Goal: Task Accomplishment & Management: Use online tool/utility

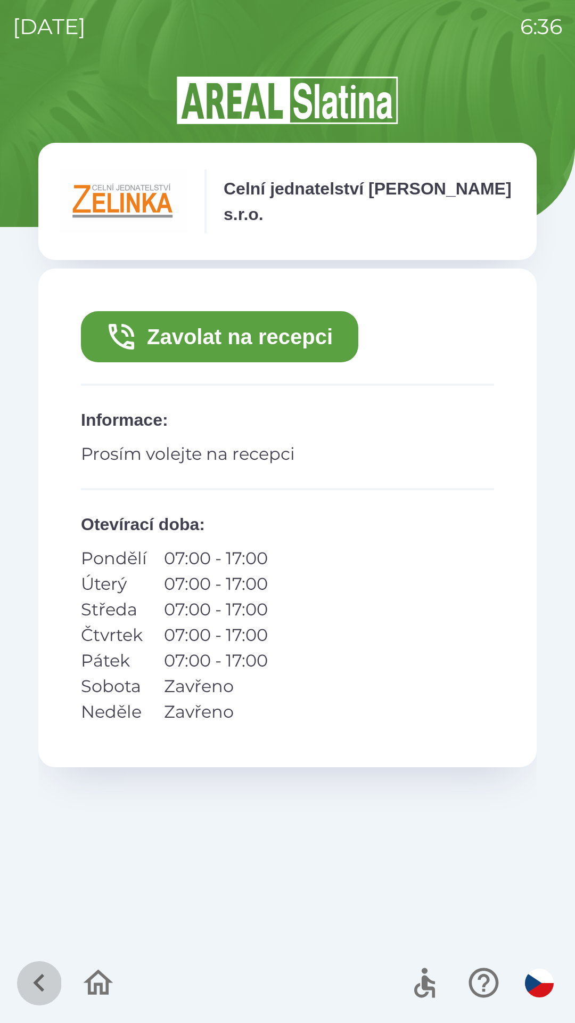
click at [30, 976] on icon "button" at bounding box center [39, 983] width 36 height 36
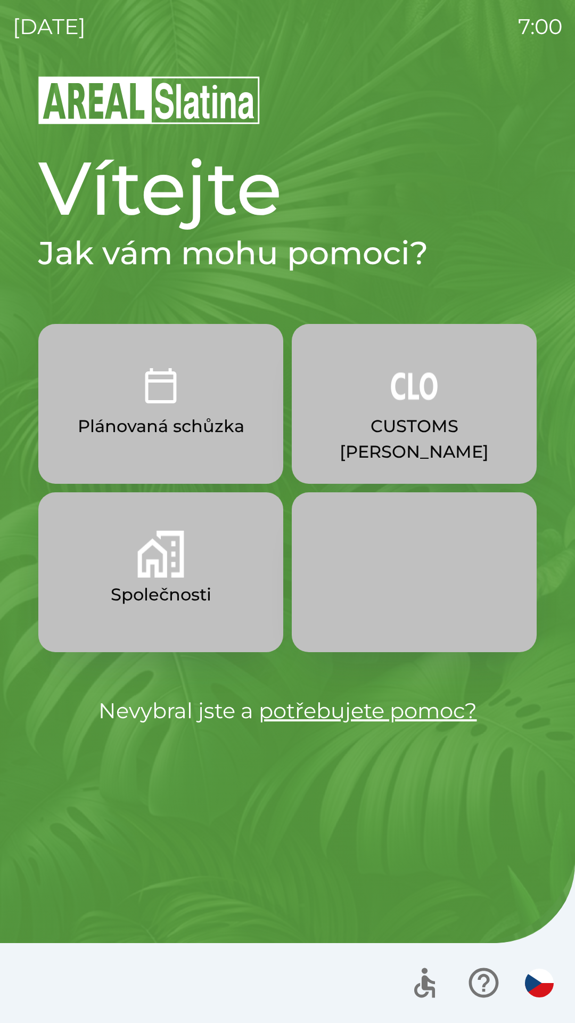
click at [409, 433] on p "CUSTOMS [PERSON_NAME]" at bounding box center [415, 438] width 194 height 51
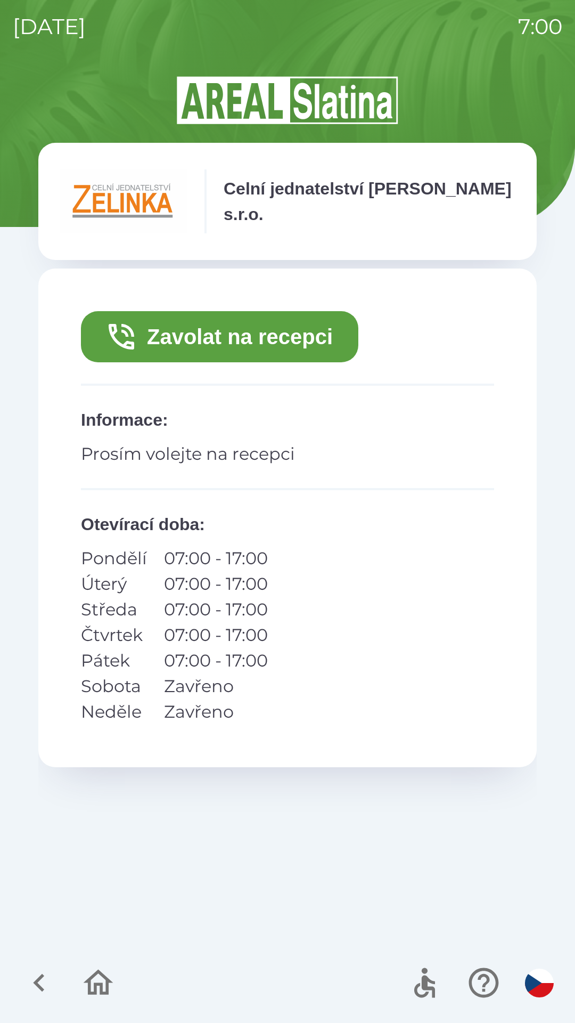
click at [293, 340] on button "Zavolat na recepci" at bounding box center [220, 336] width 278 height 51
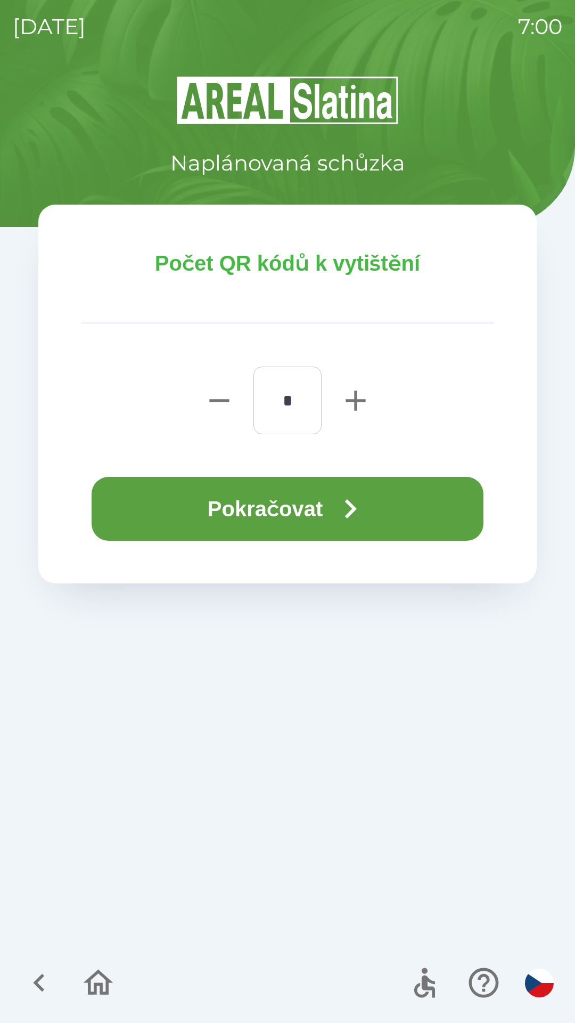
click at [349, 399] on icon "button" at bounding box center [356, 400] width 20 height 20
click at [364, 394] on icon "button" at bounding box center [356, 401] width 34 height 34
click at [359, 395] on icon "button" at bounding box center [356, 401] width 34 height 34
type input "*"
click at [353, 512] on icon "button" at bounding box center [351, 508] width 12 height 19
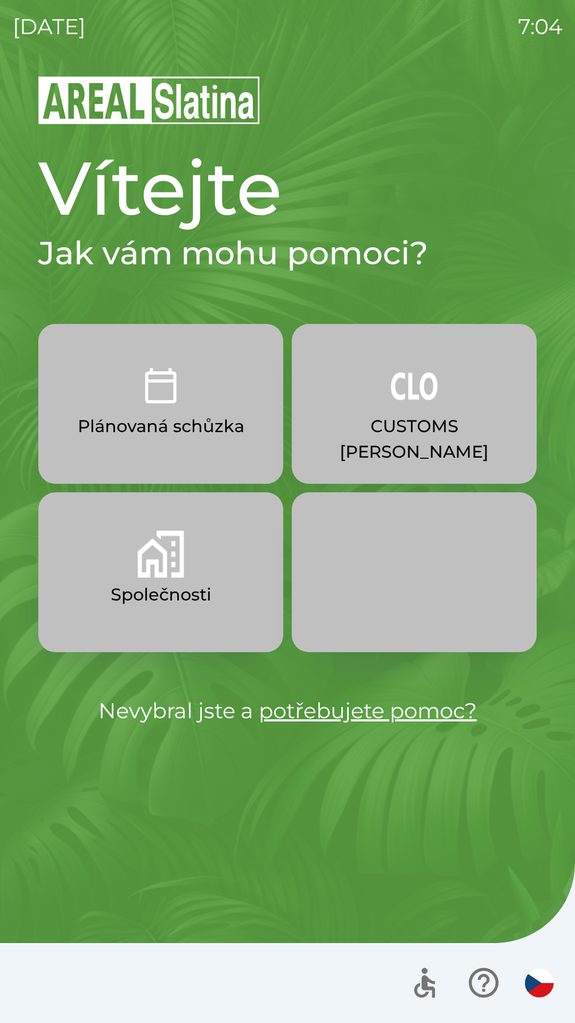
click at [410, 421] on p "CUSTOMS [PERSON_NAME]" at bounding box center [415, 438] width 194 height 51
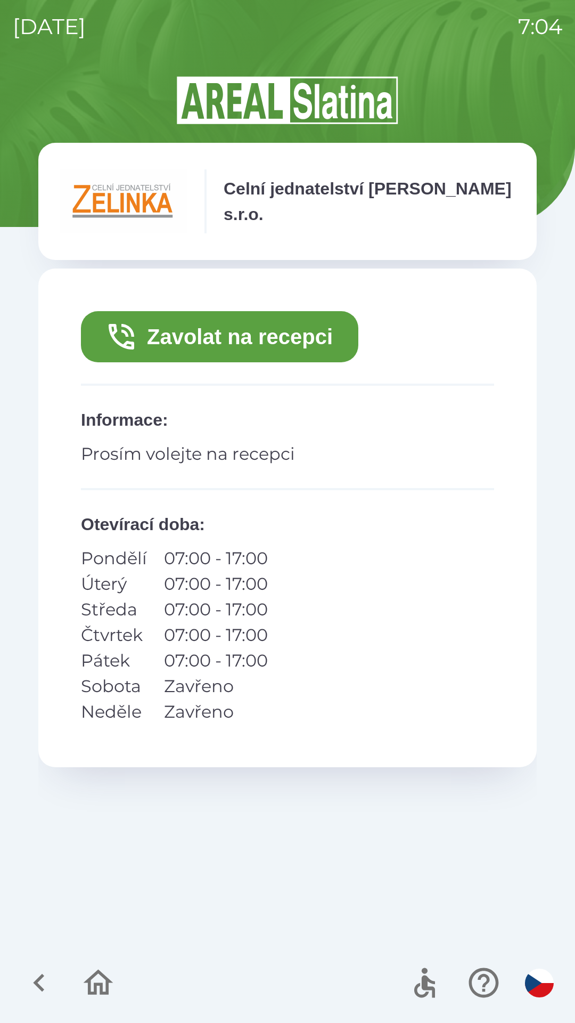
click at [305, 346] on button "Zavolat na recepci" at bounding box center [220, 336] width 278 height 51
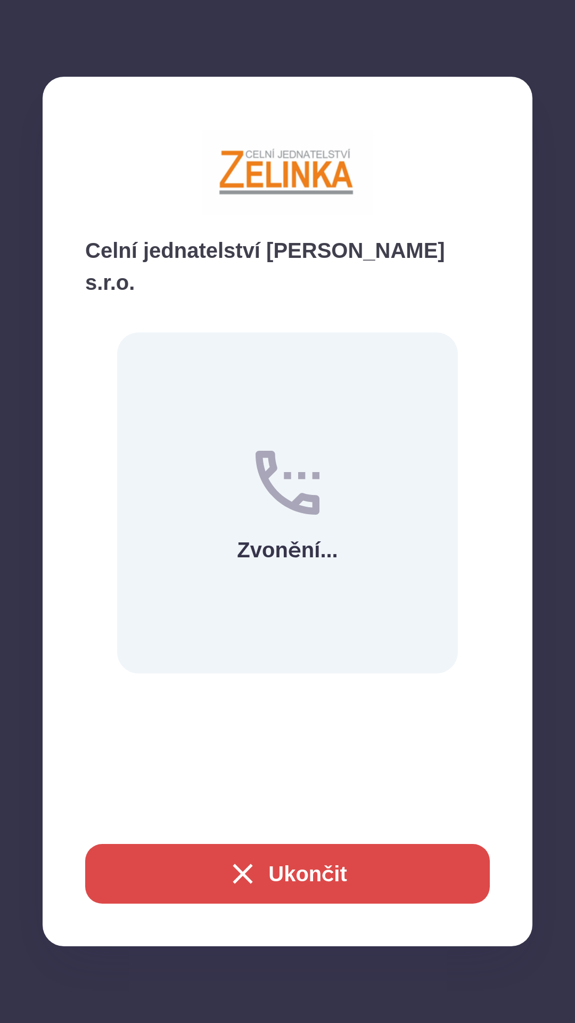
click at [331, 878] on button "Ukončit" at bounding box center [287, 874] width 405 height 60
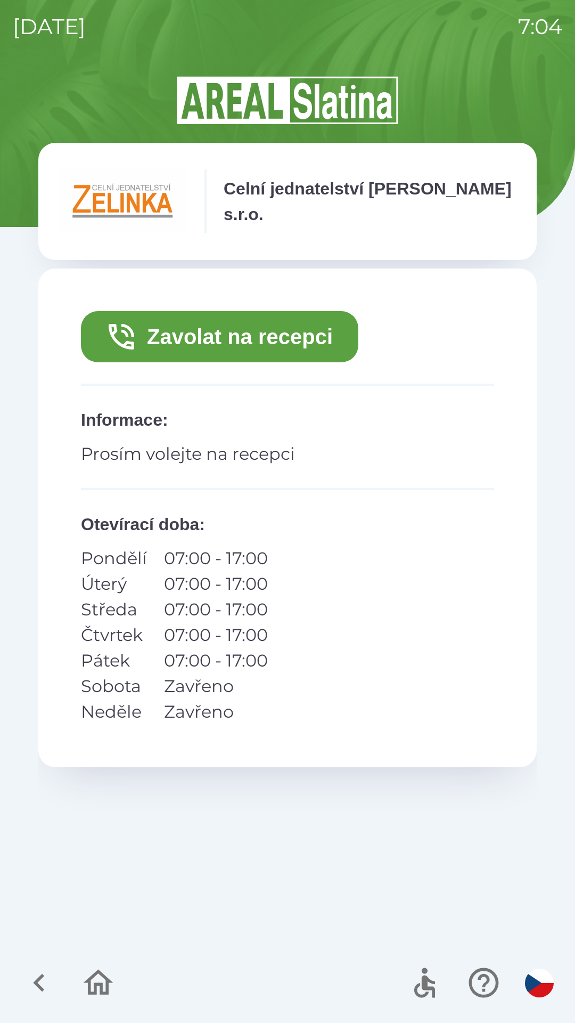
click at [251, 337] on button "Zavolat na recepci" at bounding box center [220, 336] width 278 height 51
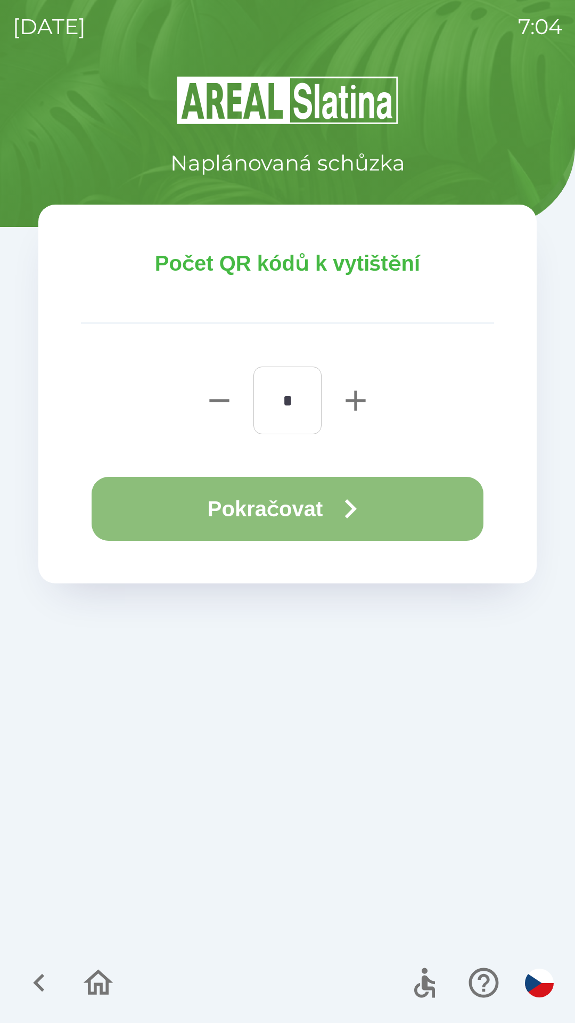
click at [336, 513] on icon "button" at bounding box center [350, 509] width 38 height 38
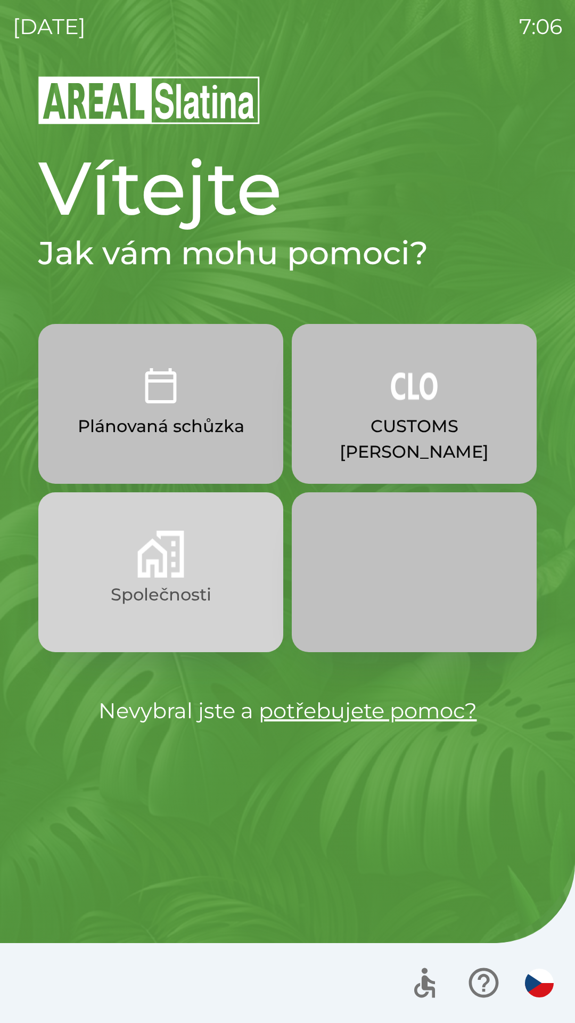
click at [184, 566] on button "Společnosti" at bounding box center [160, 572] width 245 height 160
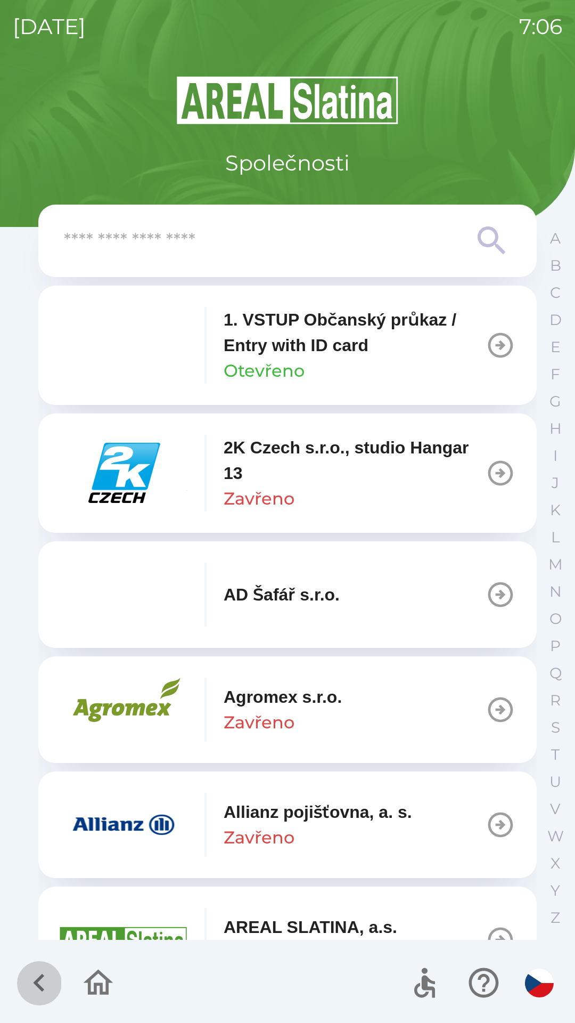
click at [55, 987] on icon "button" at bounding box center [39, 983] width 36 height 36
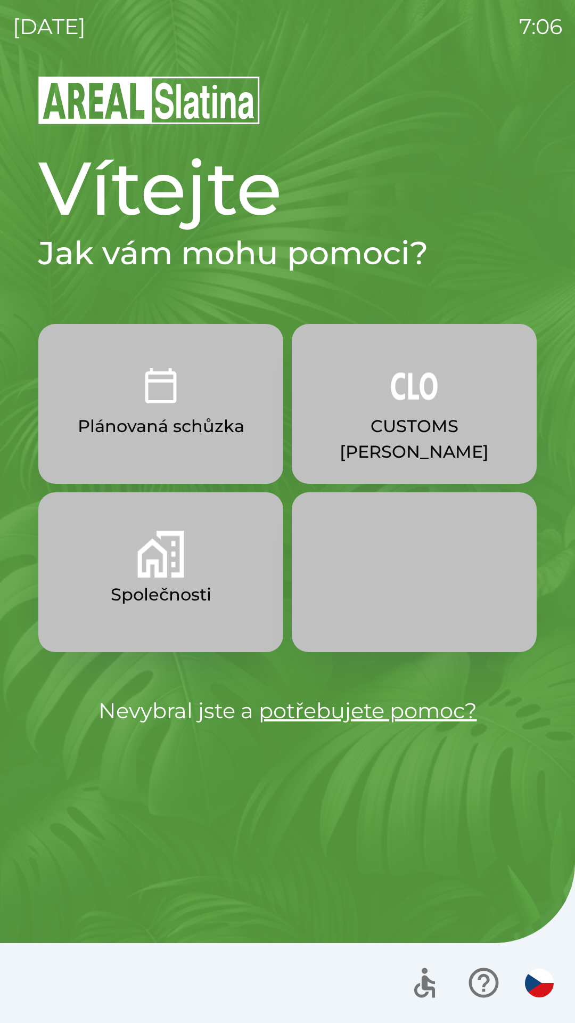
click at [411, 412] on button "CUSTOMS [PERSON_NAME]" at bounding box center [414, 404] width 245 height 160
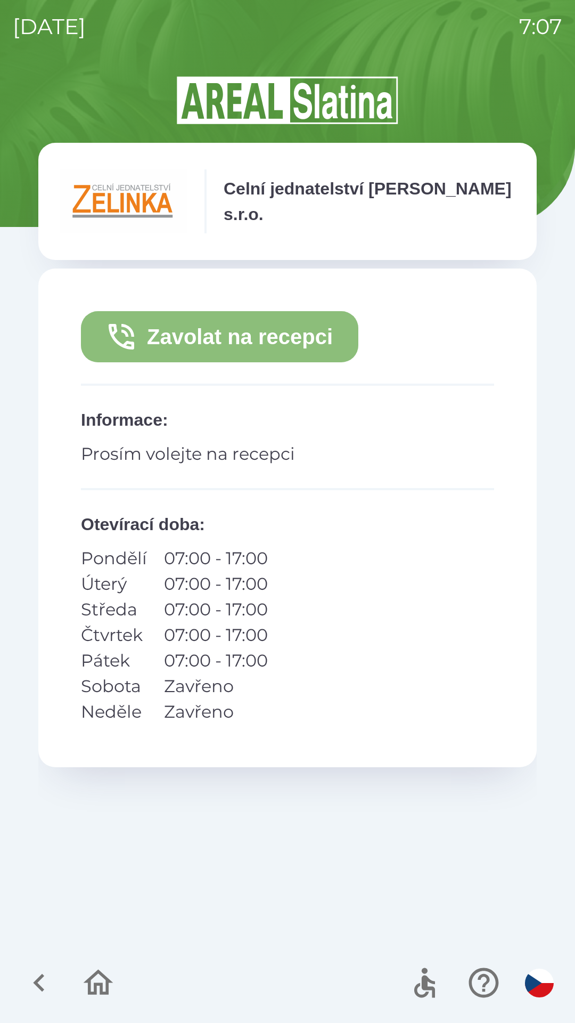
click at [227, 344] on button "Zavolat na recepci" at bounding box center [220, 336] width 278 height 51
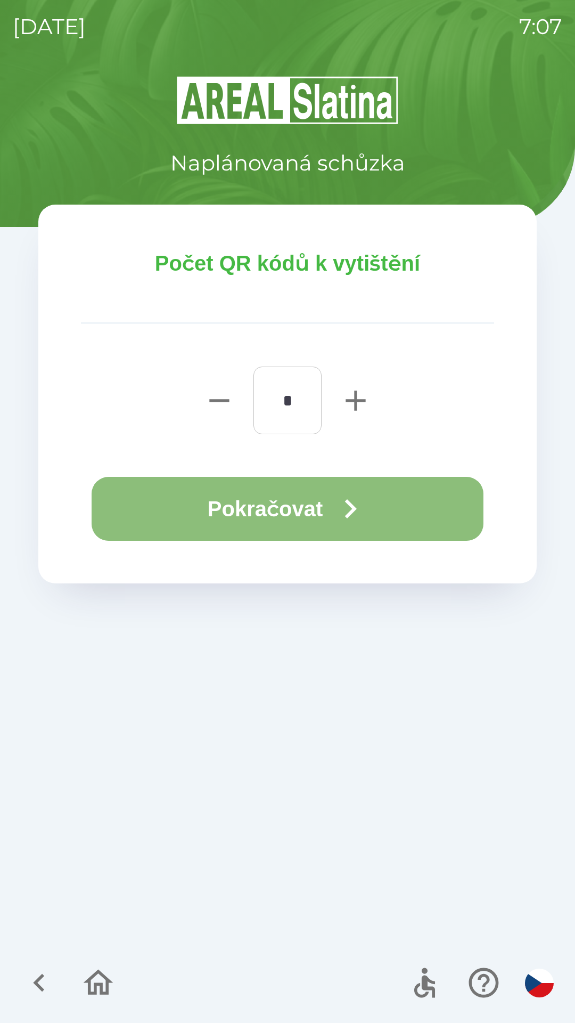
click at [301, 511] on button "Pokračovat" at bounding box center [288, 509] width 392 height 64
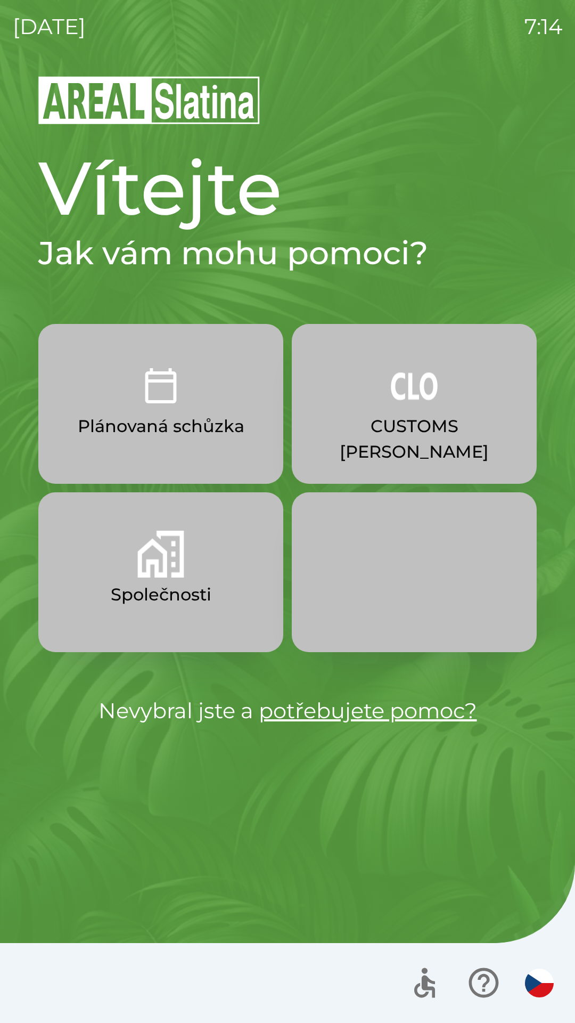
click at [453, 416] on p "CUSTOMS [PERSON_NAME]" at bounding box center [415, 438] width 194 height 51
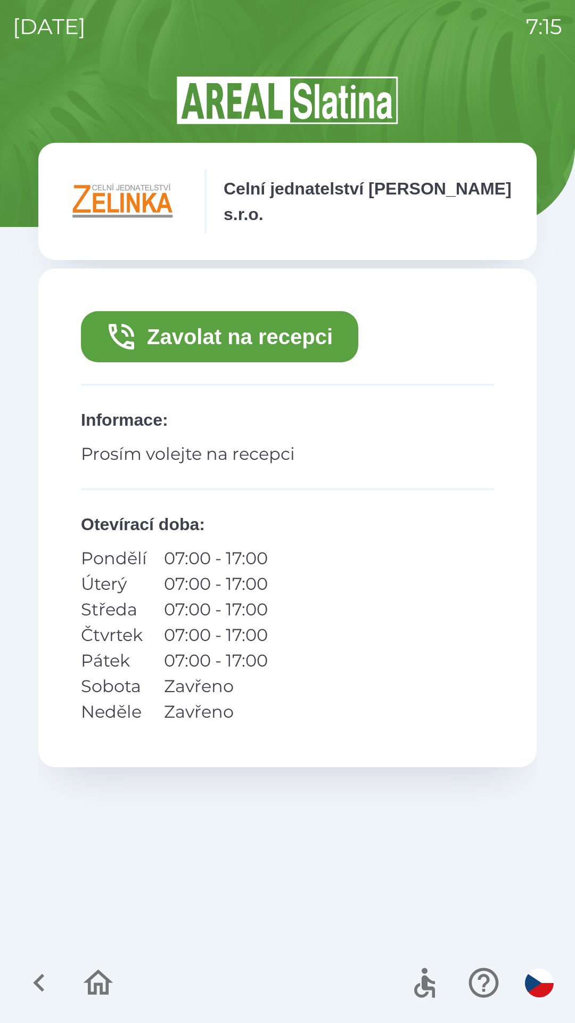
click at [300, 323] on button "Zavolat na recepci" at bounding box center [220, 336] width 278 height 51
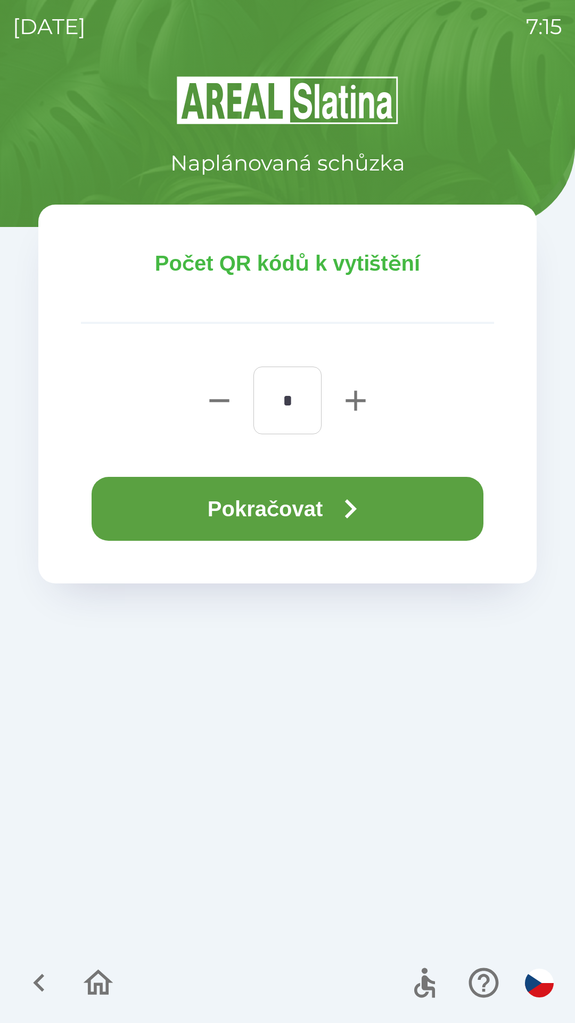
click at [377, 510] on button "Pokračovat" at bounding box center [288, 509] width 392 height 64
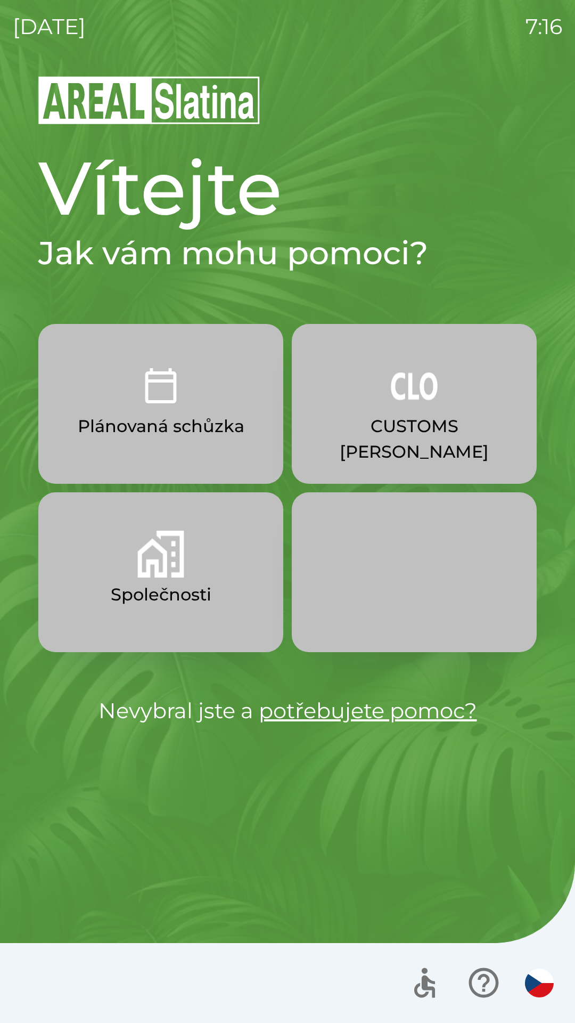
click at [164, 580] on button "Společnosti" at bounding box center [160, 572] width 245 height 160
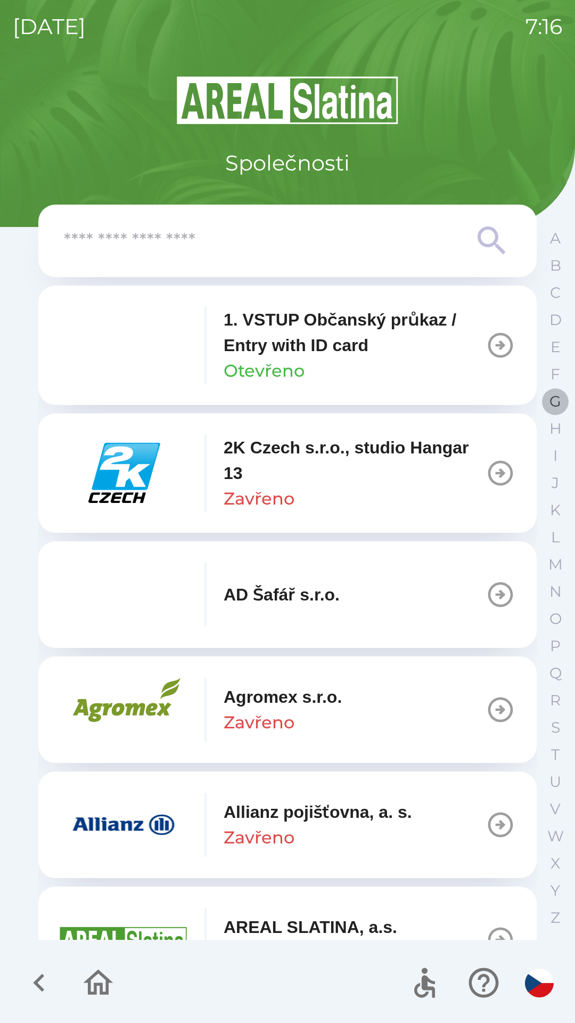
click at [548, 404] on button "G" at bounding box center [555, 401] width 27 height 27
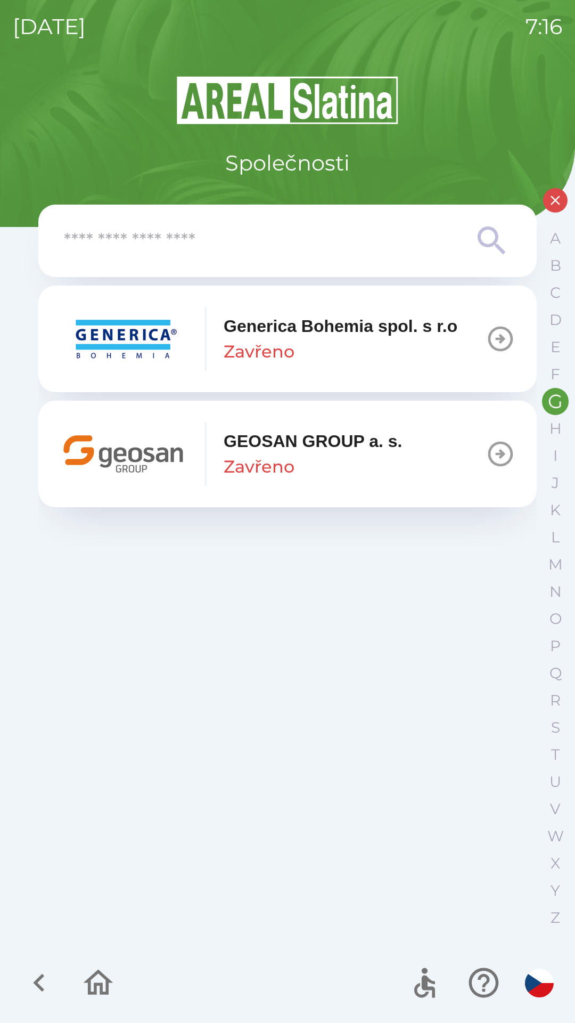
click at [299, 449] on p "GEOSAN GROUP a. s." at bounding box center [313, 441] width 179 height 26
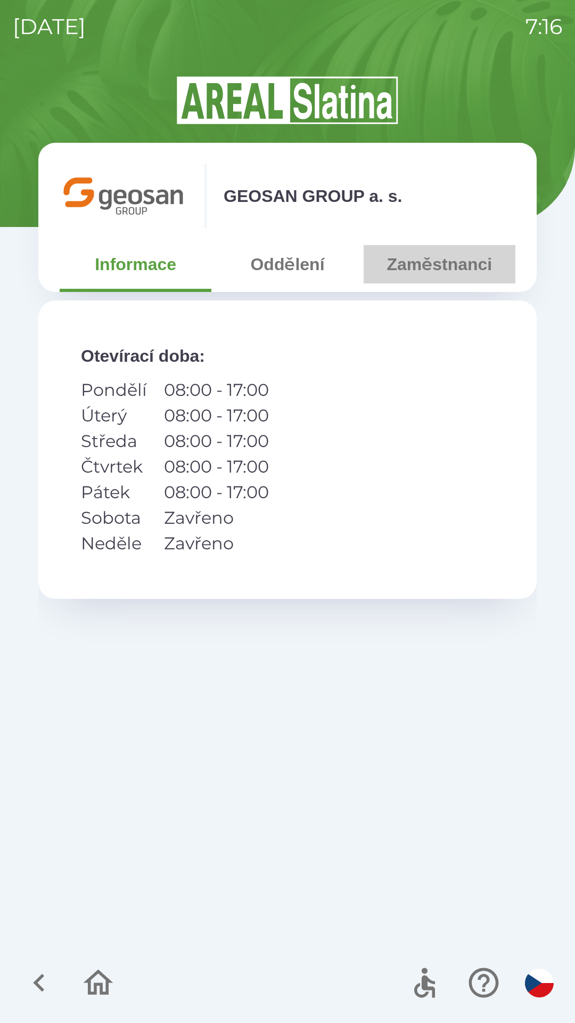
click at [424, 268] on button "Zaměstnanci" at bounding box center [440, 264] width 152 height 38
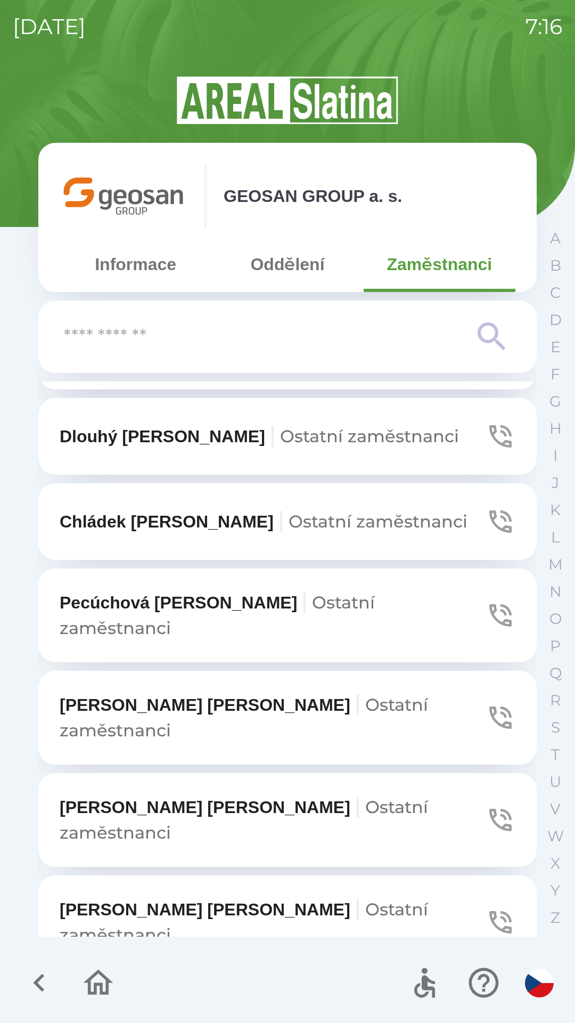
scroll to position [885, 0]
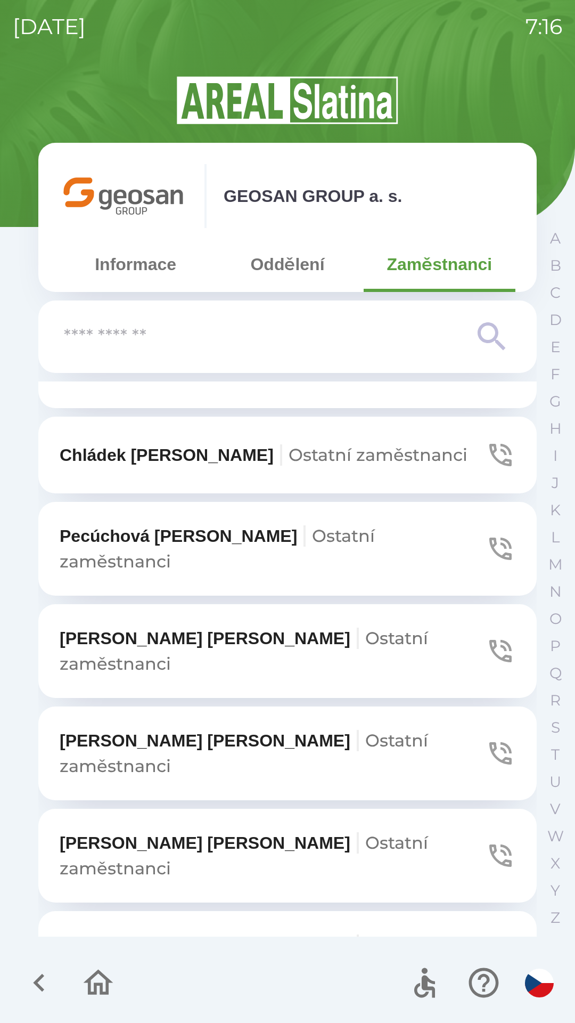
click at [150, 830] on p "Zezulová [PERSON_NAME] zaměstnanci" at bounding box center [273, 855] width 426 height 51
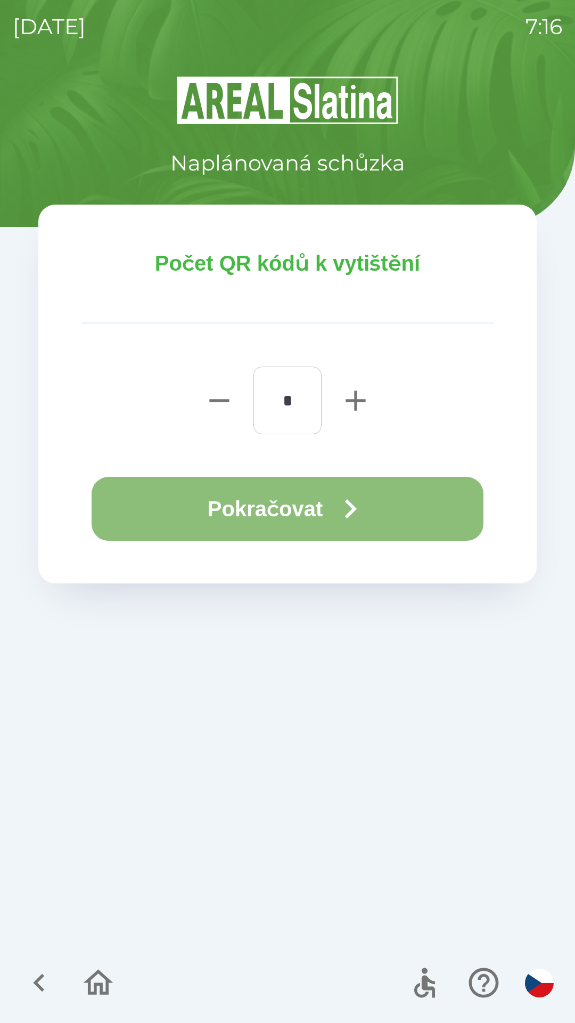
click at [311, 519] on button "Pokračovat" at bounding box center [288, 509] width 392 height 64
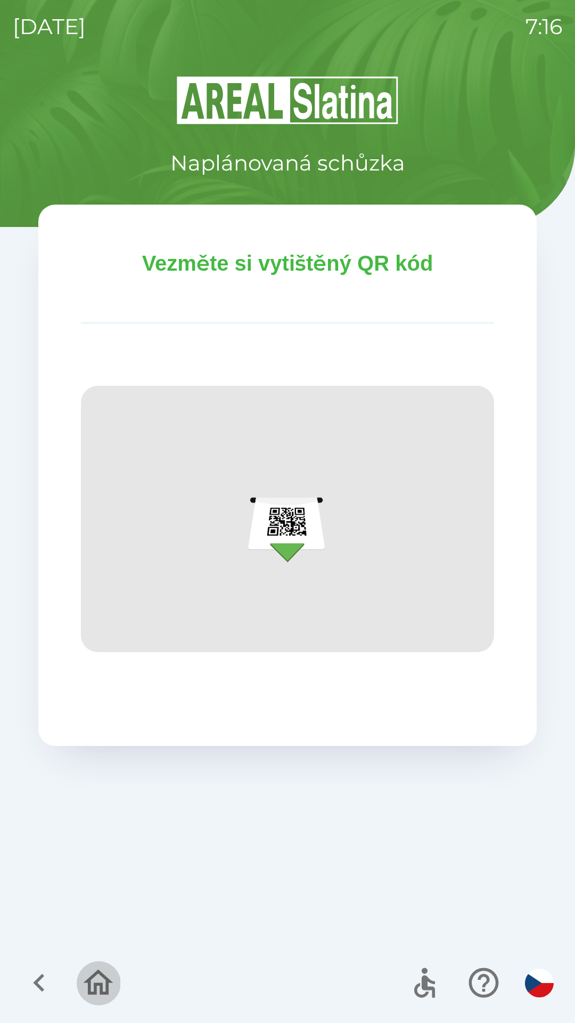
click at [98, 979] on icon "button" at bounding box center [98, 983] width 36 height 36
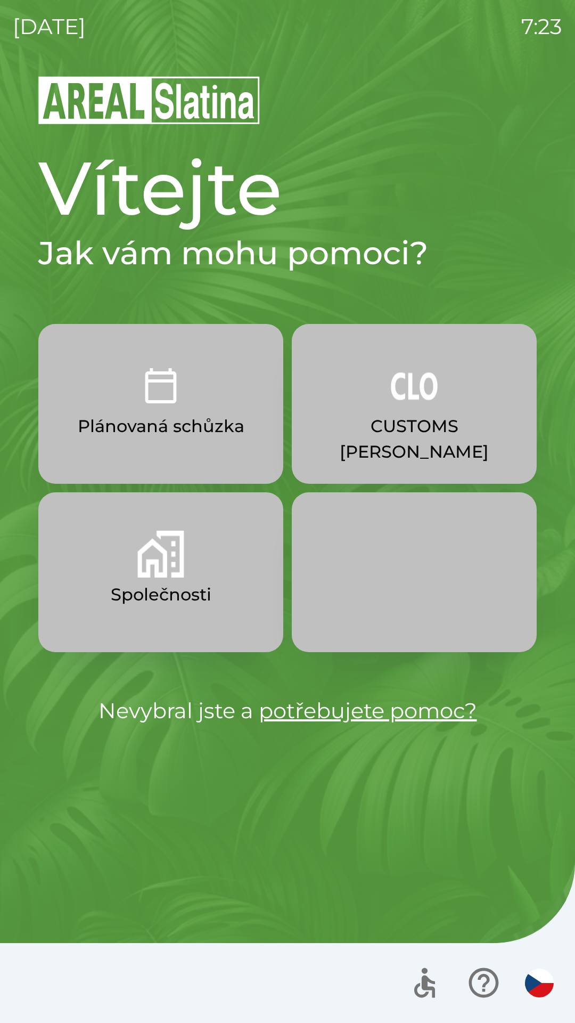
click at [421, 422] on p "CUSTOMS [PERSON_NAME]" at bounding box center [415, 438] width 194 height 51
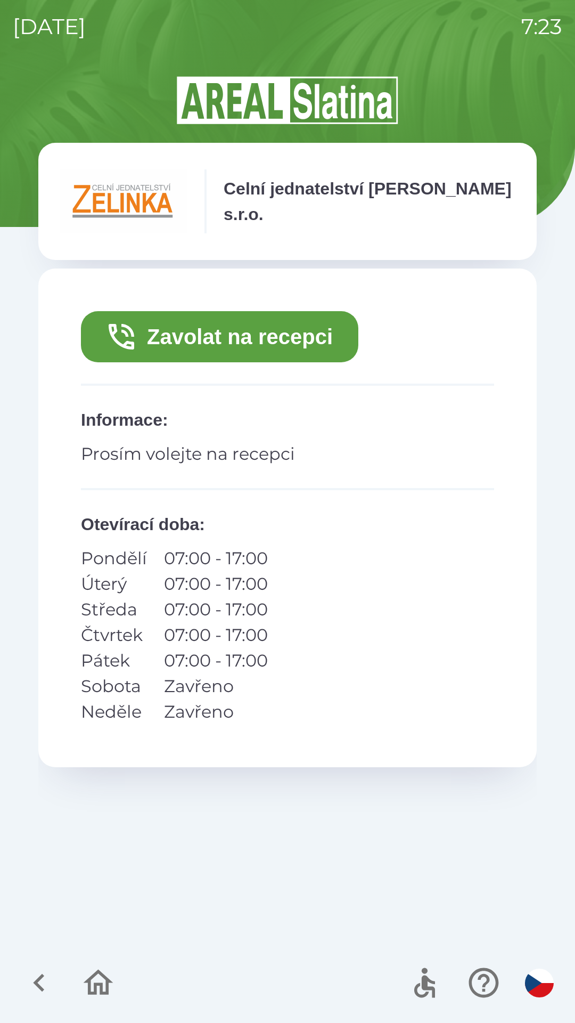
click at [250, 335] on button "Zavolat na recepci" at bounding box center [220, 336] width 278 height 51
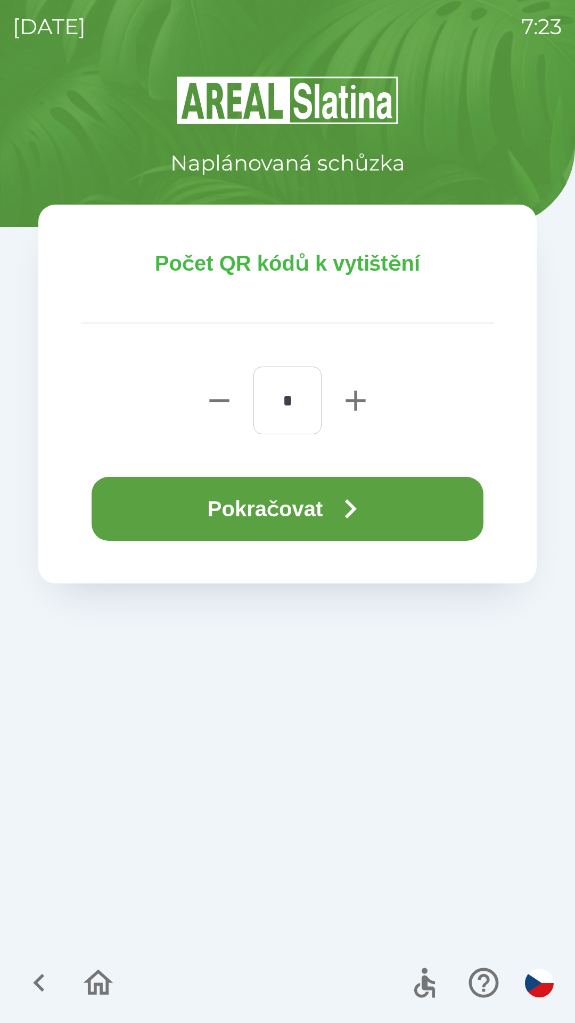
click at [280, 503] on button "Pokračovat" at bounding box center [288, 509] width 392 height 64
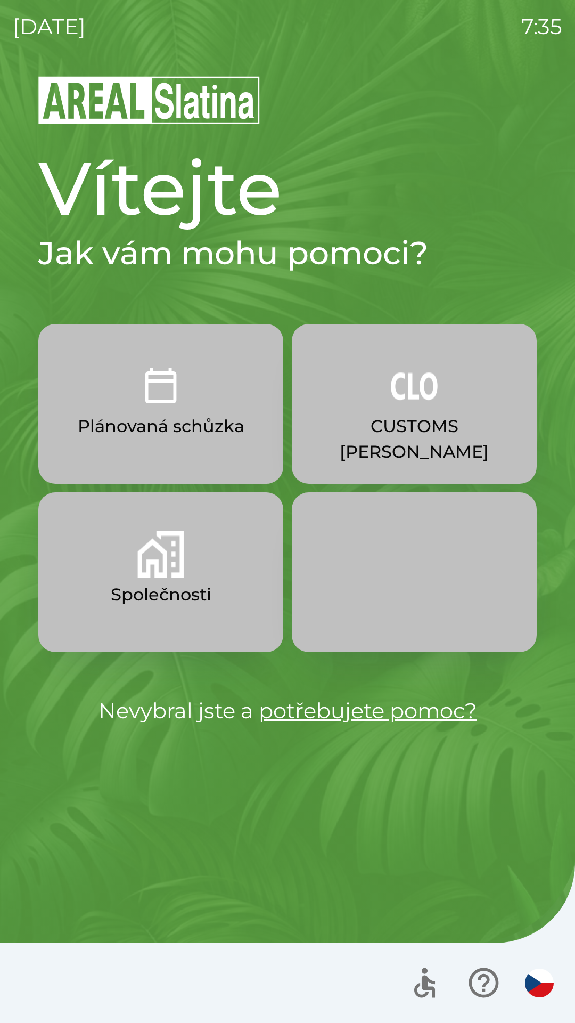
click at [181, 569] on img "button" at bounding box center [160, 554] width 47 height 47
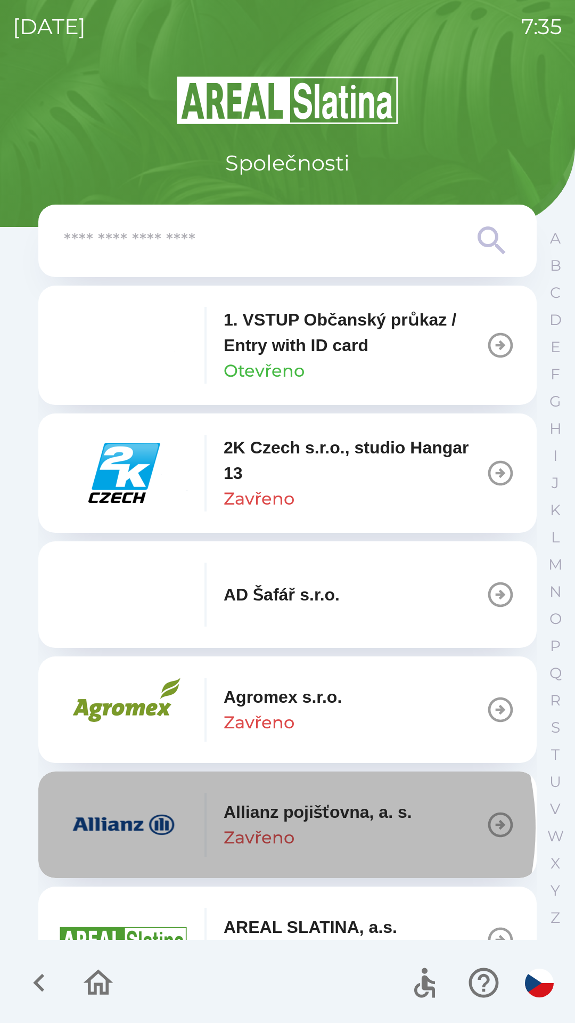
click at [273, 828] on p "Zavřeno" at bounding box center [259, 838] width 71 height 26
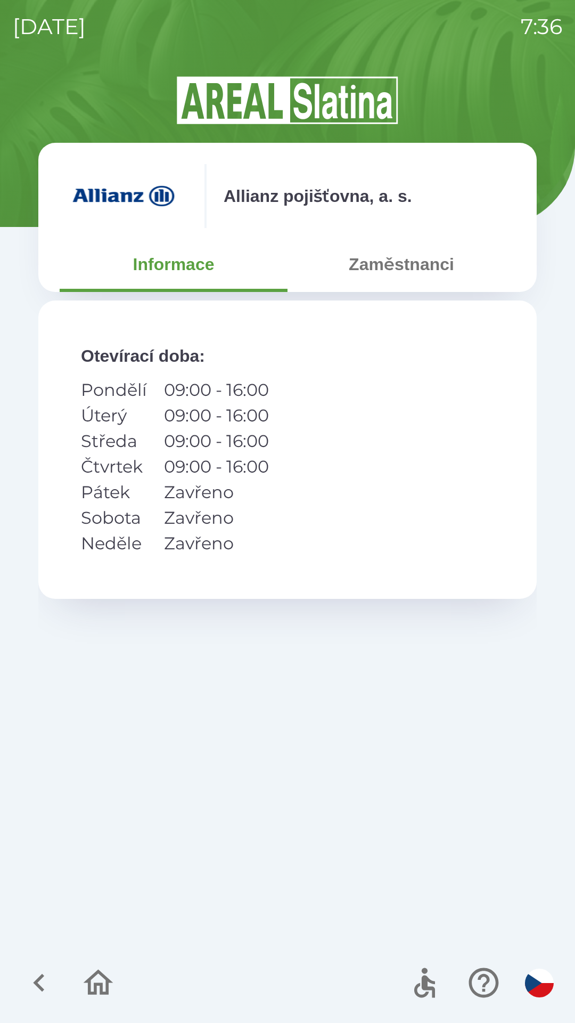
click at [392, 264] on button "Zaměstnanci" at bounding box center [402, 264] width 228 height 38
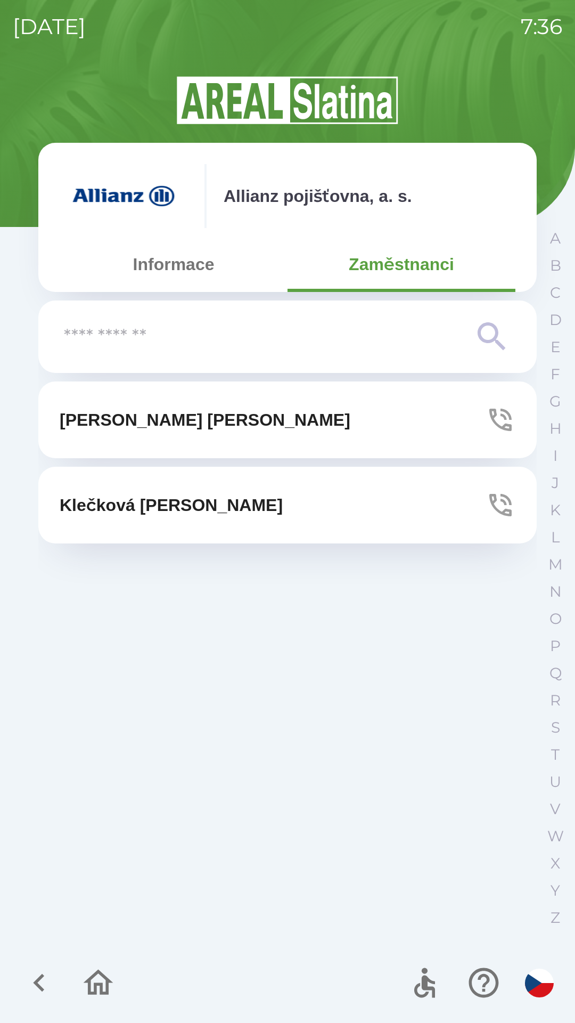
click at [184, 436] on button "[PERSON_NAME]" at bounding box center [287, 419] width 499 height 77
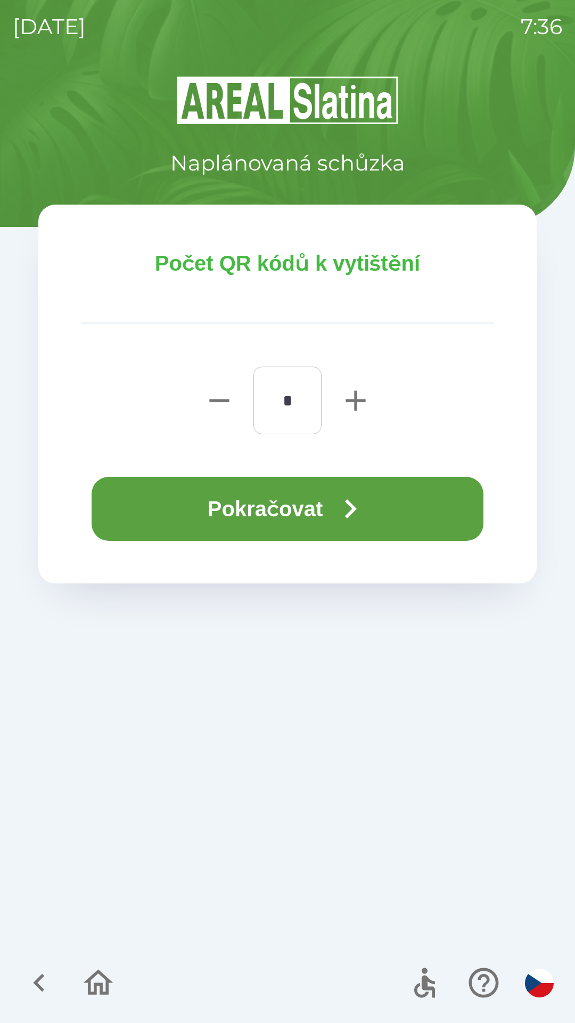
click at [346, 398] on icon "button" at bounding box center [356, 401] width 34 height 34
click at [355, 402] on icon "button" at bounding box center [356, 400] width 20 height 20
click at [349, 402] on icon "button" at bounding box center [356, 401] width 34 height 34
type input "*"
click at [306, 509] on button "Pokračovat" at bounding box center [288, 509] width 392 height 64
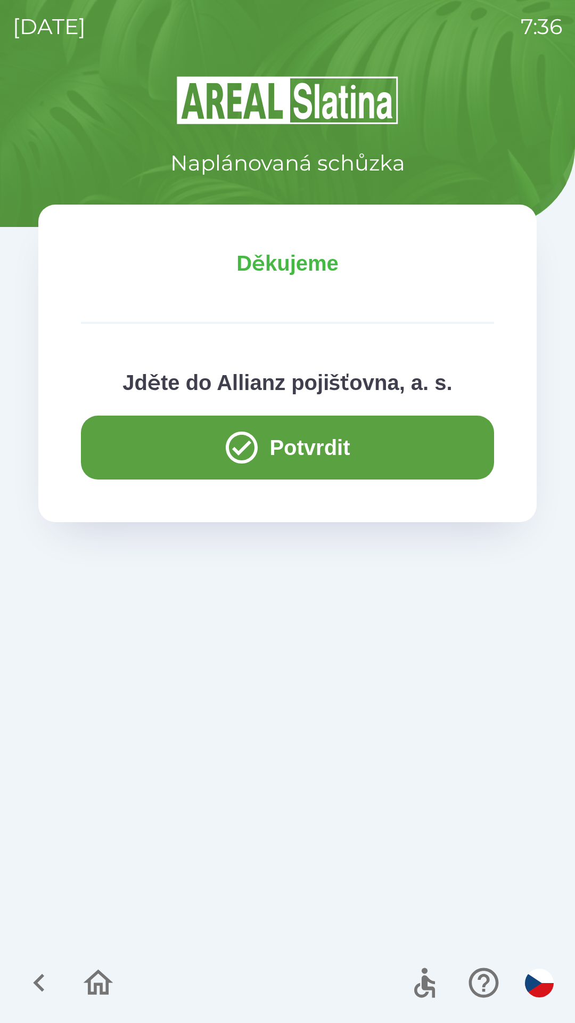
click at [257, 454] on icon "button" at bounding box center [242, 447] width 38 height 38
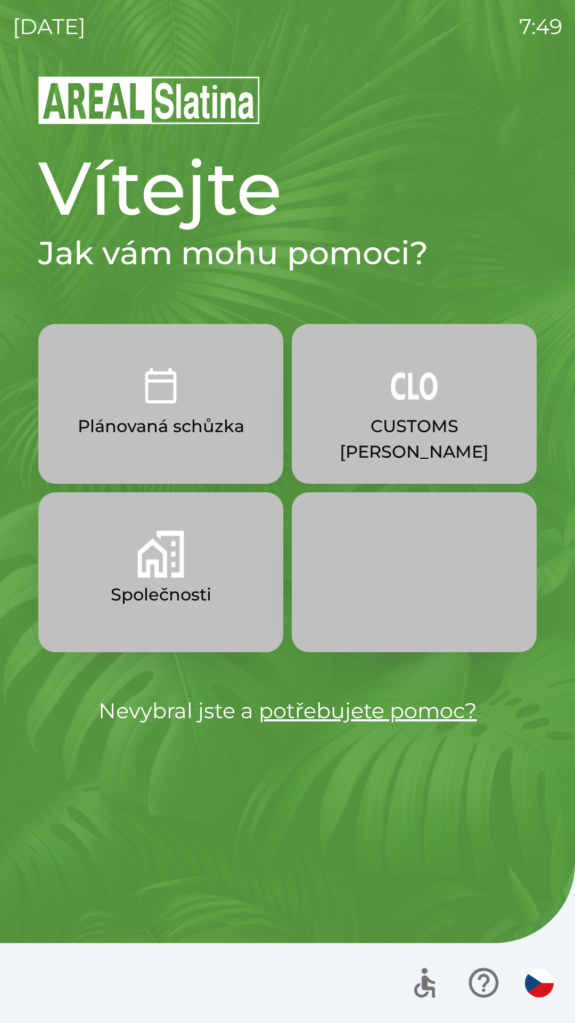
click at [422, 410] on button "CUSTOMS [PERSON_NAME]" at bounding box center [414, 404] width 245 height 160
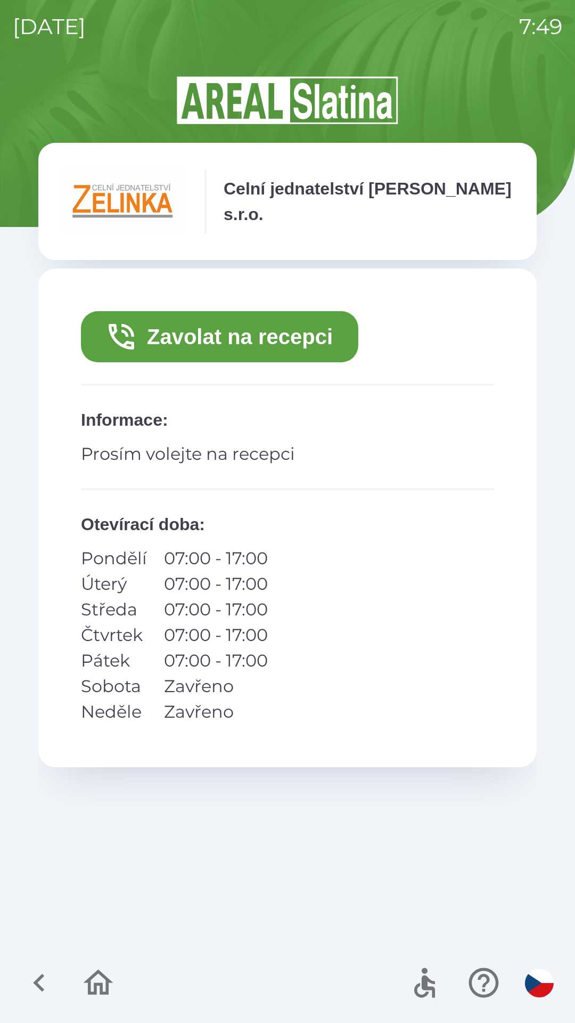
click at [249, 344] on button "Zavolat na recepci" at bounding box center [220, 336] width 278 height 51
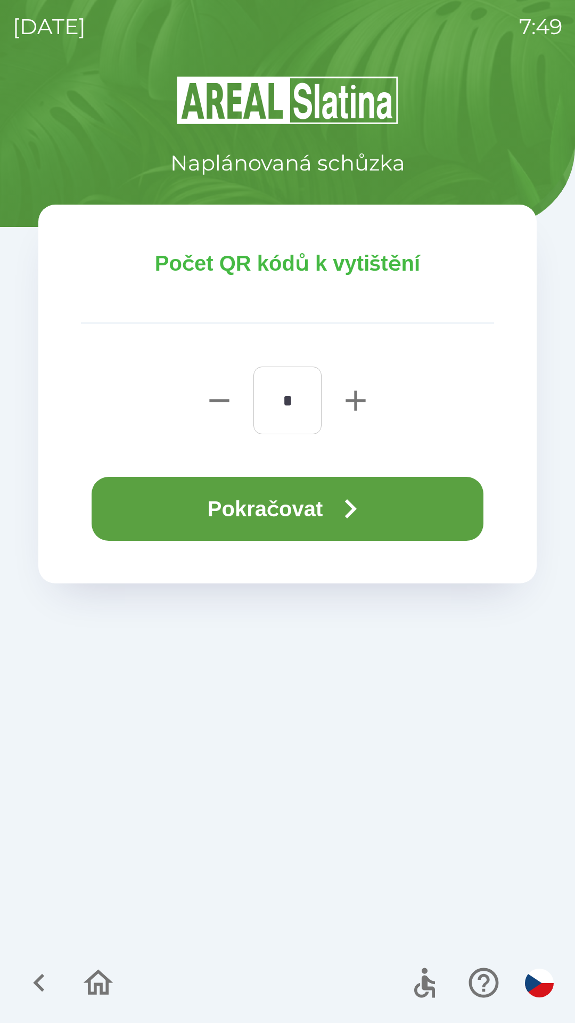
click at [294, 513] on button "Pokračovat" at bounding box center [288, 509] width 392 height 64
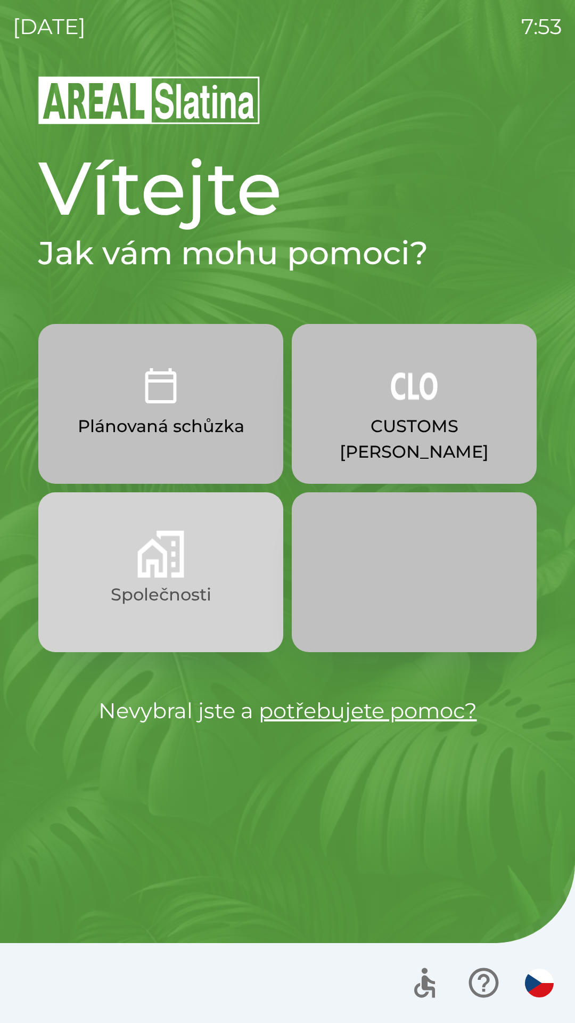
click at [171, 573] on img "button" at bounding box center [160, 554] width 47 height 47
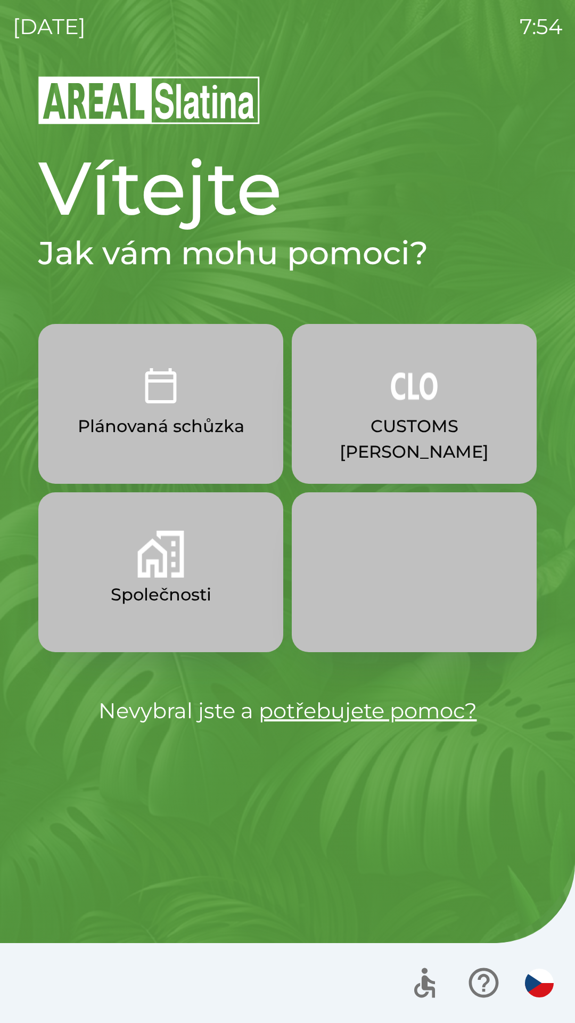
click at [465, 447] on button "CUSTOMS [PERSON_NAME]" at bounding box center [414, 404] width 245 height 160
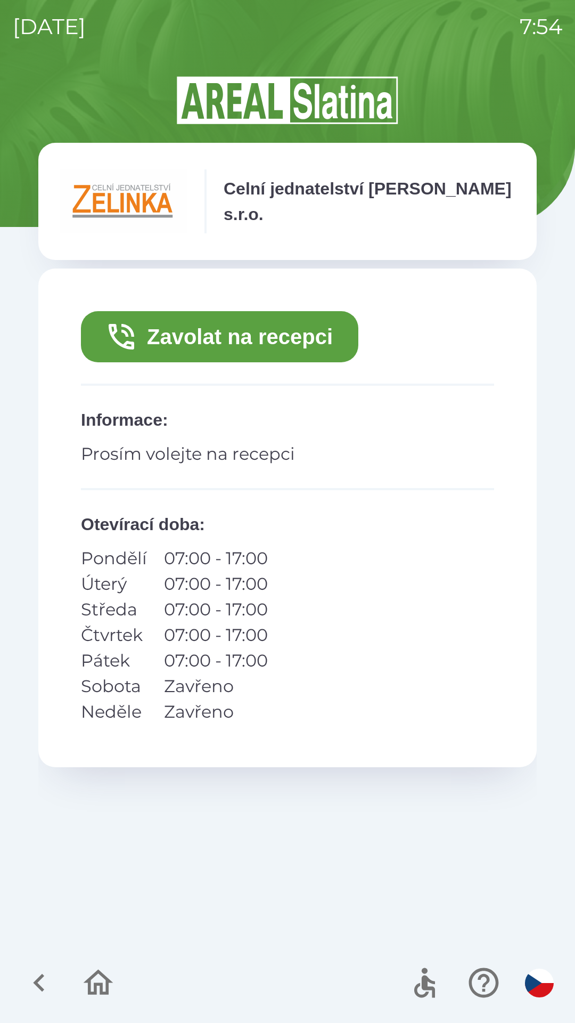
click at [208, 341] on button "Zavolat na recepci" at bounding box center [220, 336] width 278 height 51
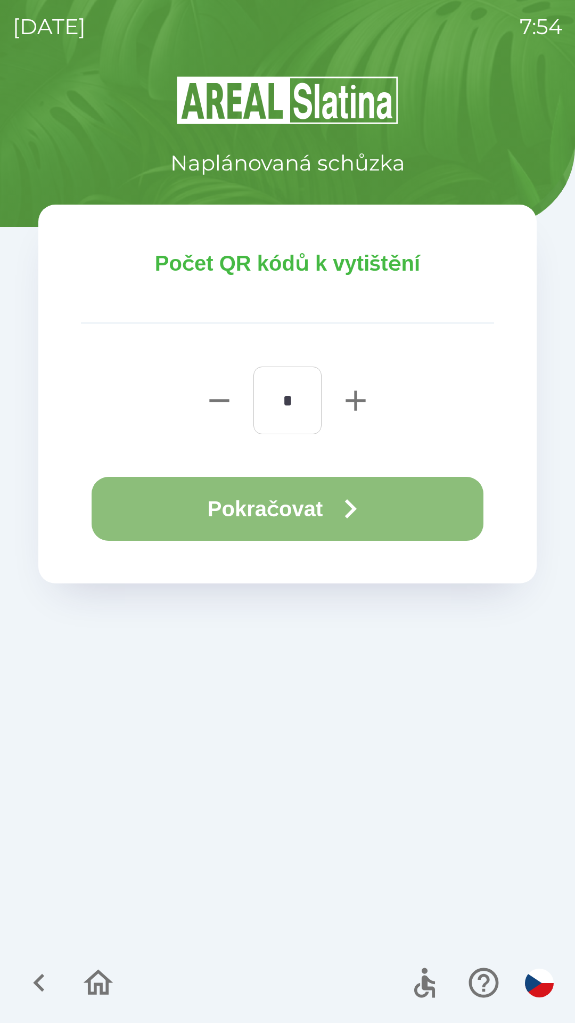
click at [293, 503] on button "Pokračovat" at bounding box center [288, 509] width 392 height 64
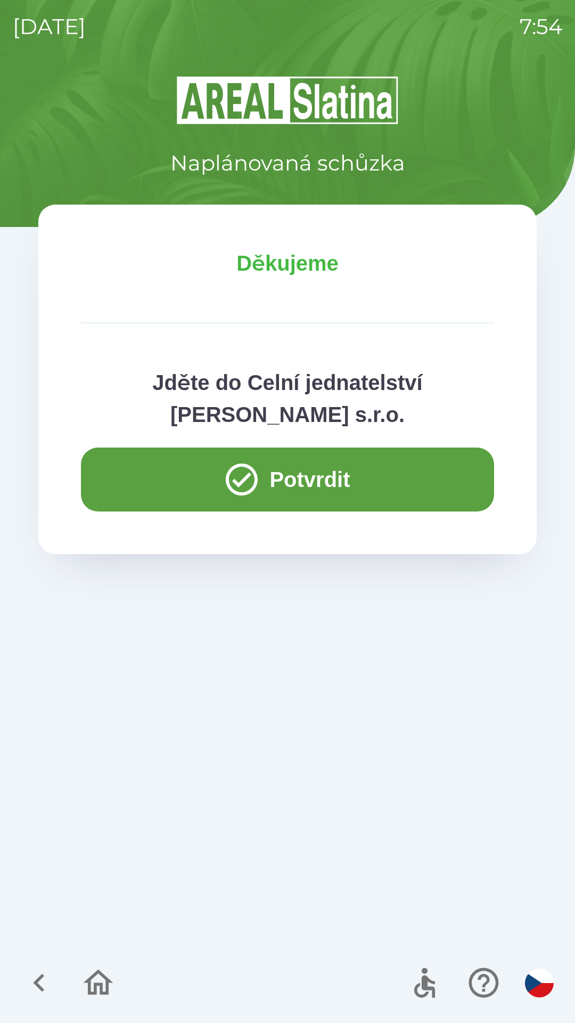
click at [164, 480] on button "Potvrdit" at bounding box center [287, 479] width 413 height 64
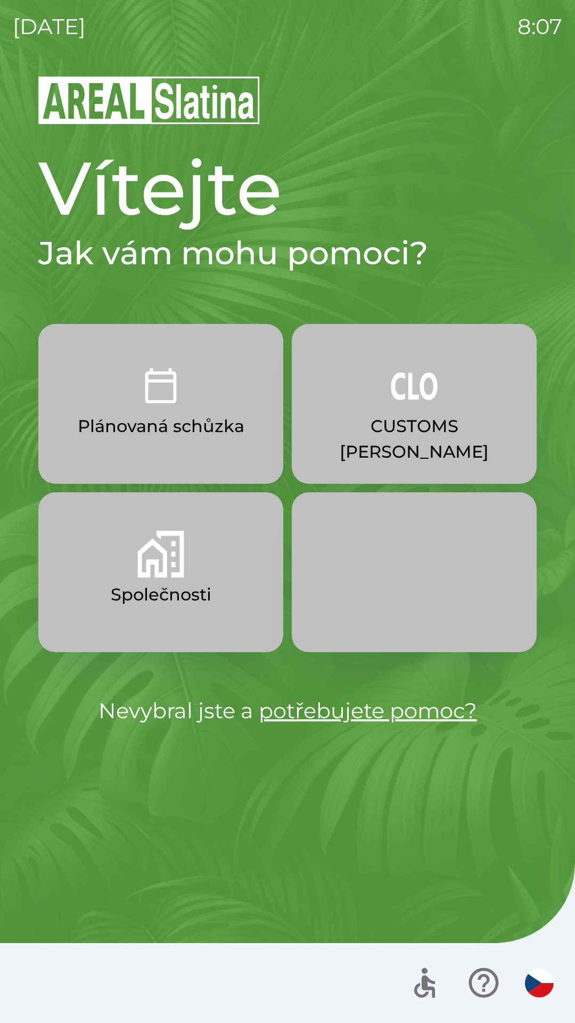
click at [421, 425] on p "CUSTOMS [PERSON_NAME]" at bounding box center [415, 438] width 194 height 51
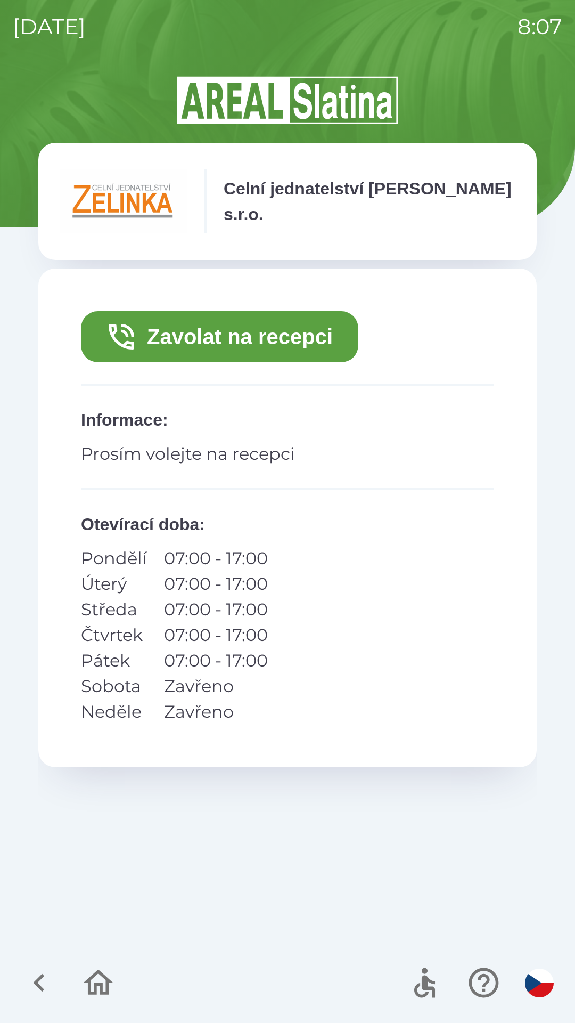
click at [299, 337] on button "Zavolat na recepci" at bounding box center [220, 336] width 278 height 51
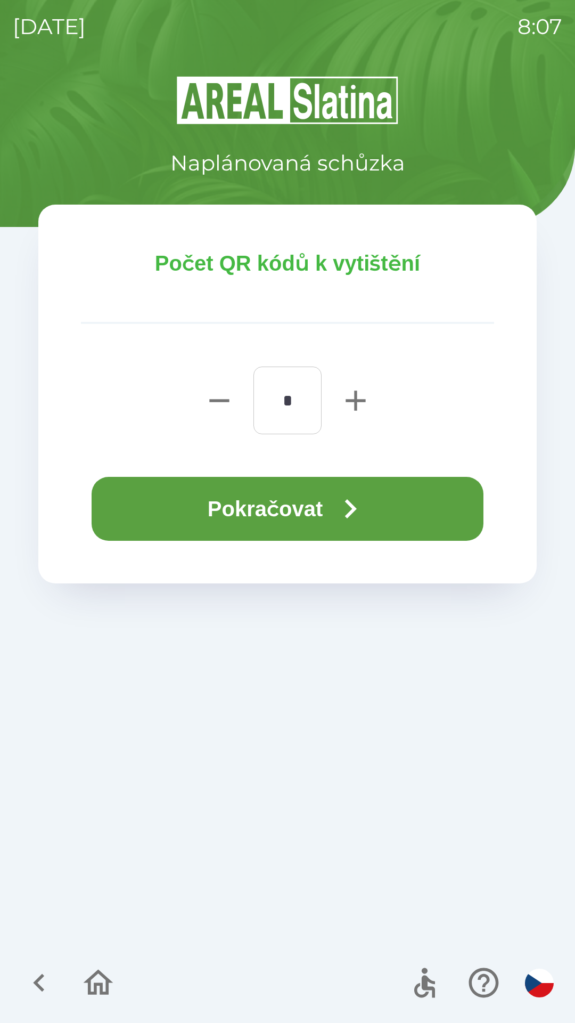
click at [347, 505] on icon "button" at bounding box center [350, 509] width 38 height 38
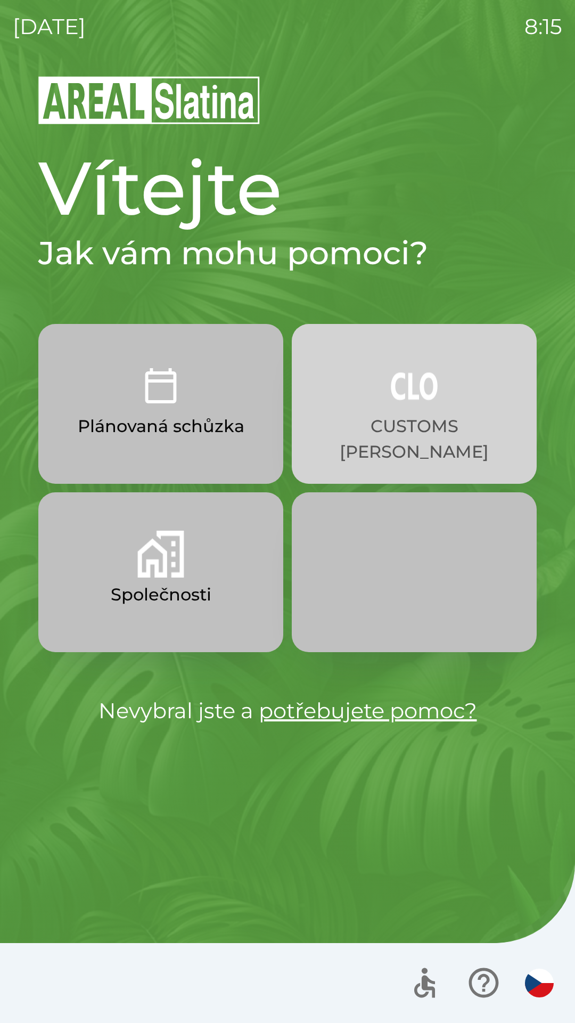
click at [399, 428] on p "CUSTOMS [PERSON_NAME]" at bounding box center [415, 438] width 194 height 51
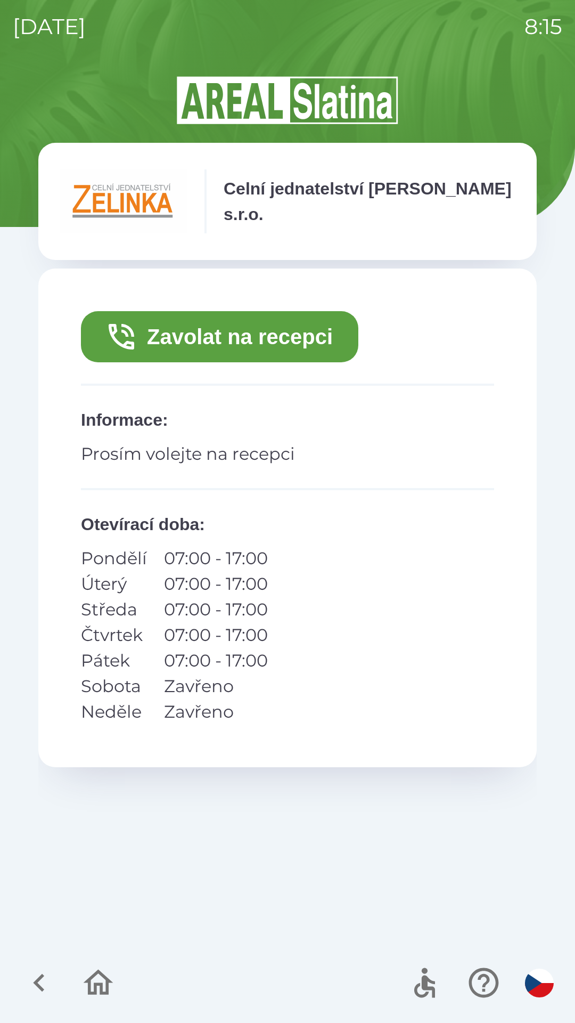
click at [273, 346] on button "Zavolat na recepci" at bounding box center [220, 336] width 278 height 51
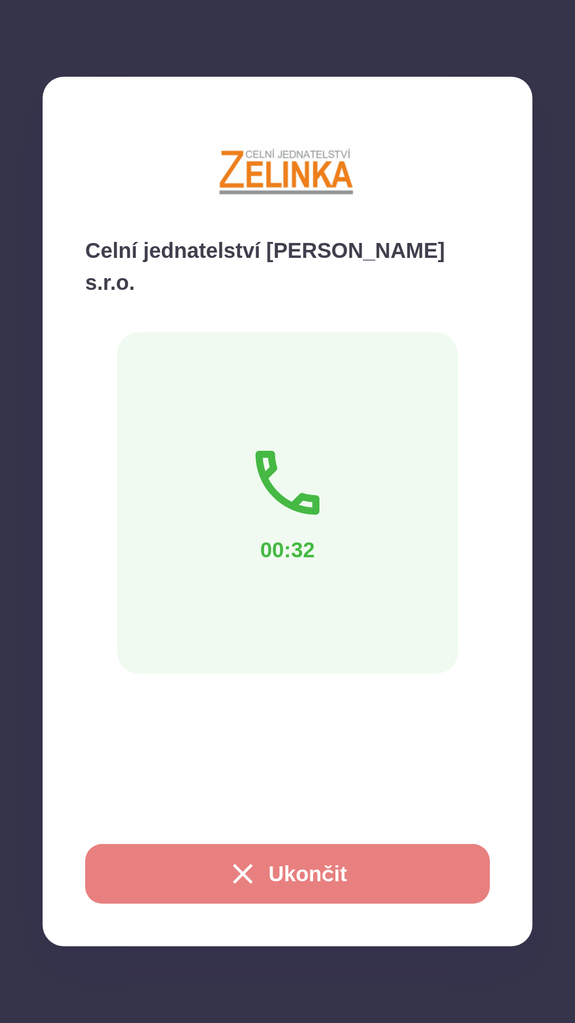
click at [272, 860] on button "Ukončit" at bounding box center [287, 874] width 405 height 60
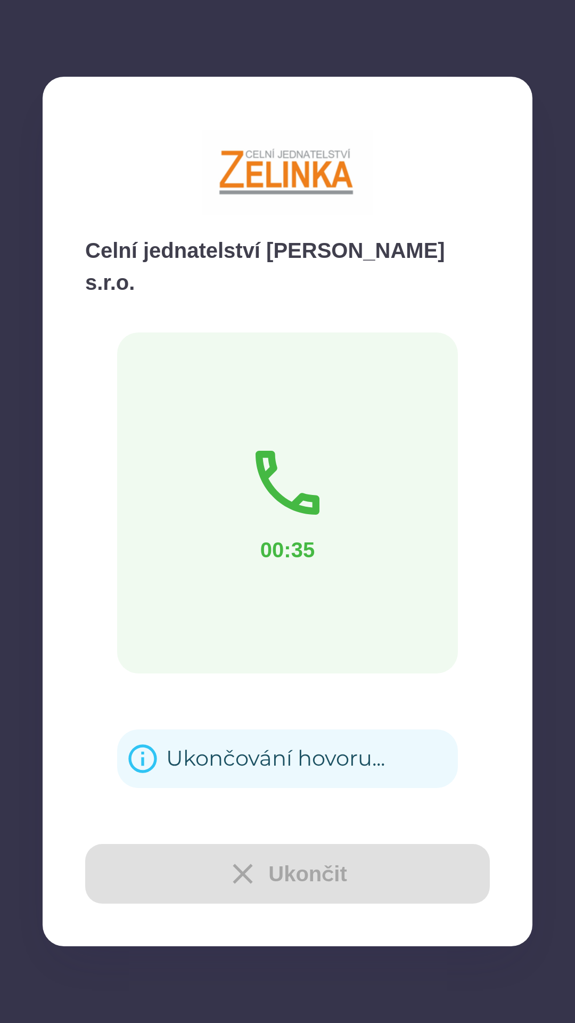
click at [292, 872] on div "Zavolat na recepci Informace : Prosím volejte na recepci Otevírací doba : Pondě…" at bounding box center [287, 602] width 499 height 668
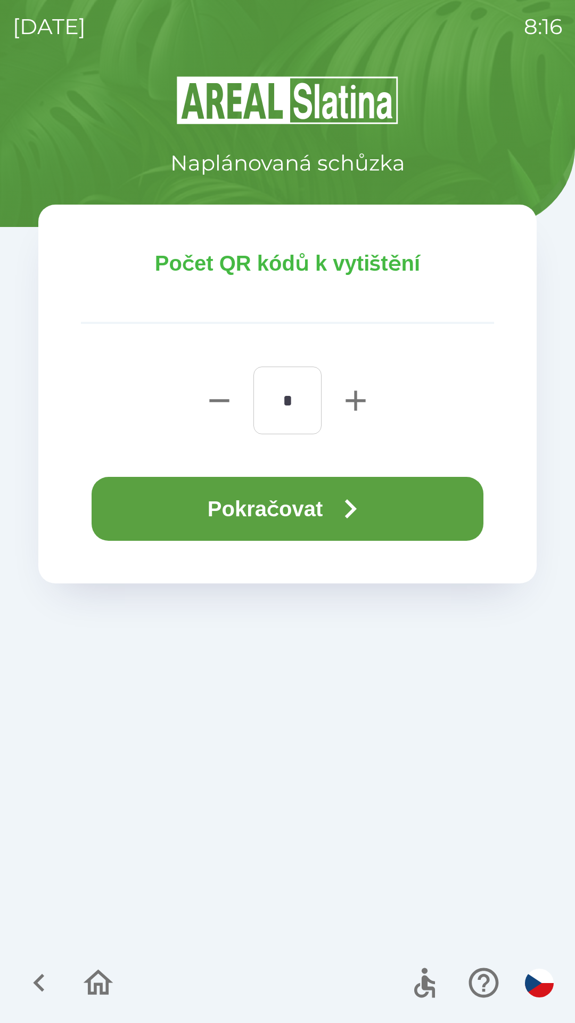
click at [321, 513] on button "Pokračovat" at bounding box center [288, 509] width 392 height 64
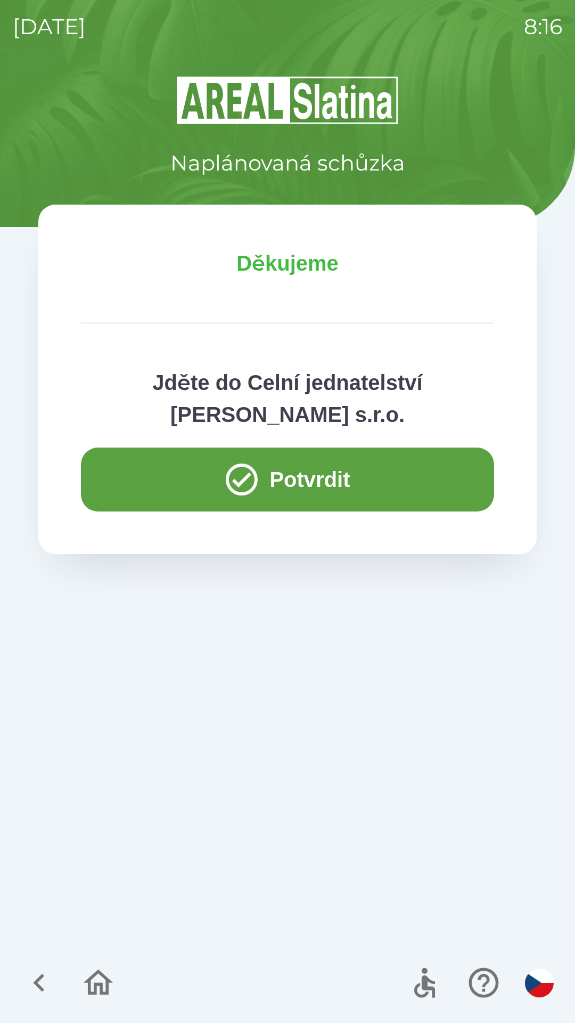
click at [35, 981] on icon "button" at bounding box center [39, 983] width 36 height 36
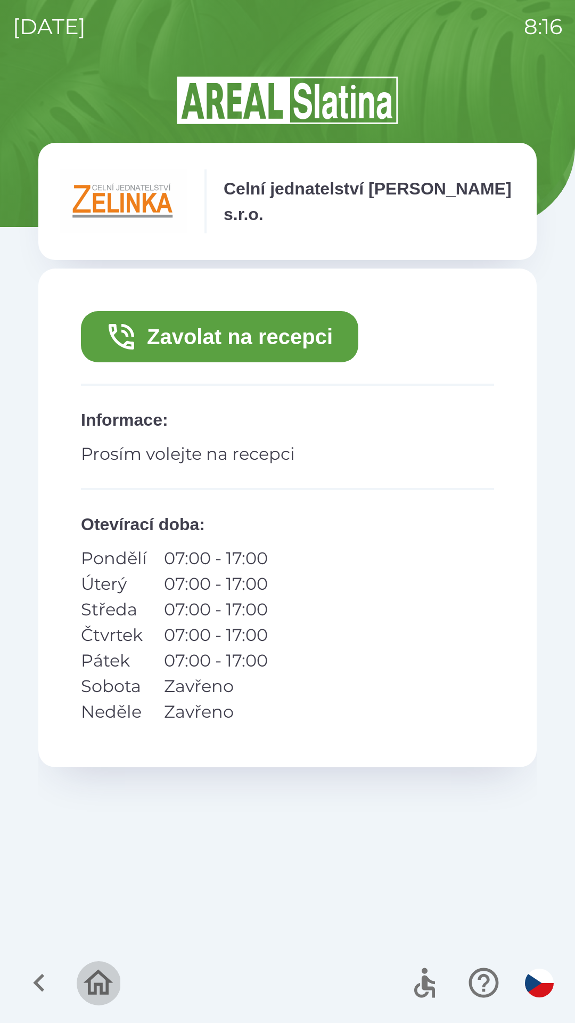
click at [99, 982] on icon "button" at bounding box center [98, 983] width 36 height 36
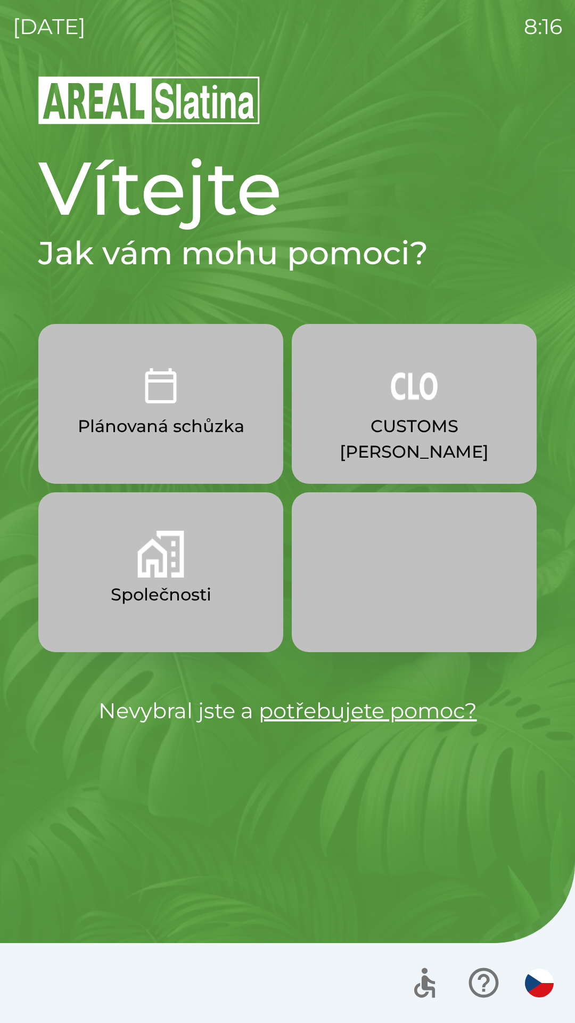
click at [259, 311] on div "Vítejte Jak vám mohu pomoci? Plánovaná schůzka CUSTOMS [PERSON_NAME] Společnost…" at bounding box center [287, 435] width 499 height 584
click at [573, 82] on div "[DATE] 8:16 Vítejte Jak vám mohu pomoci? Plánovaná schůzka CUSTOMS [PERSON_NAME…" at bounding box center [287, 511] width 575 height 1023
click at [149, 574] on img "button" at bounding box center [160, 554] width 47 height 47
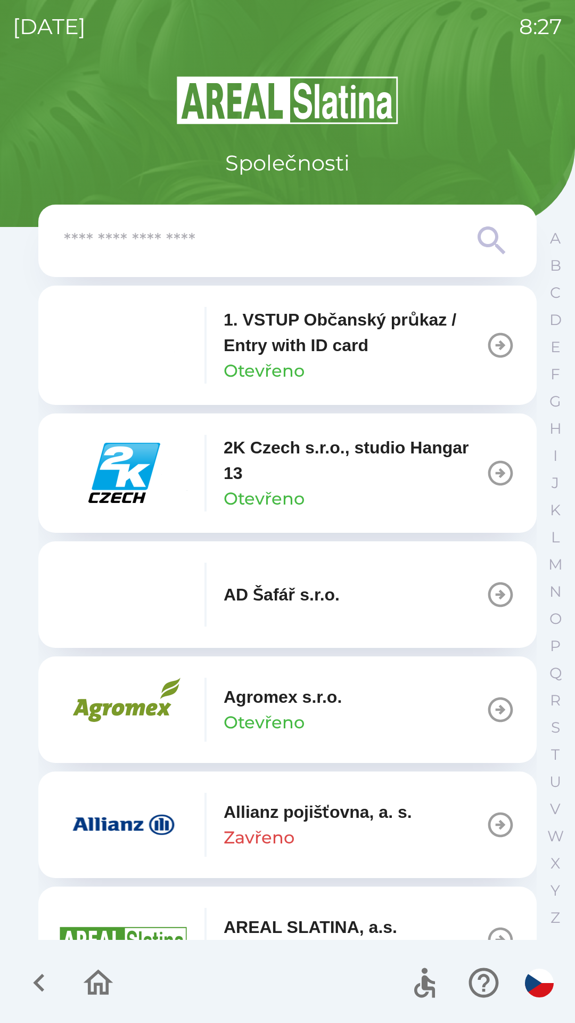
click at [117, 235] on input "text" at bounding box center [266, 240] width 405 height 29
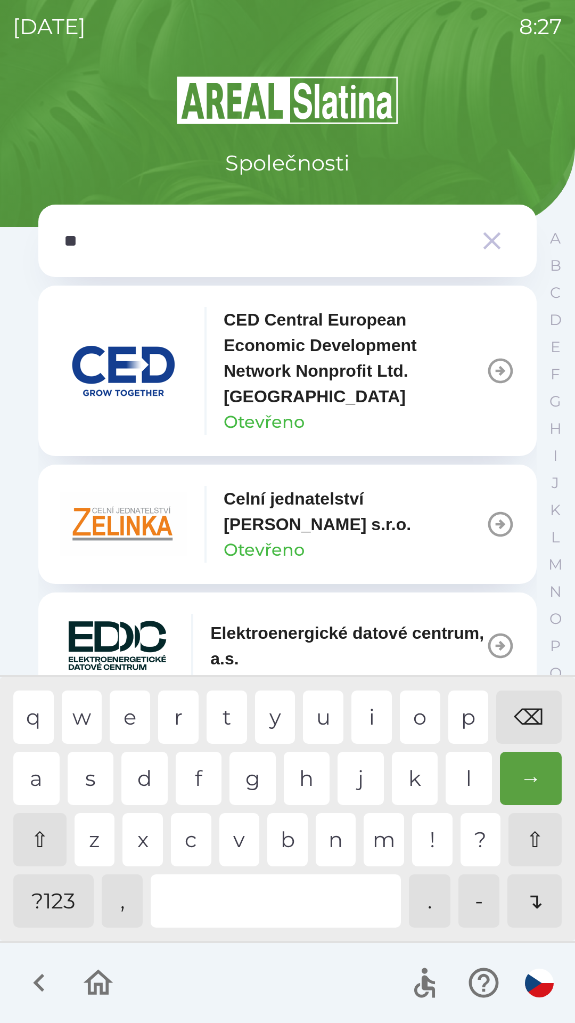
type input "***"
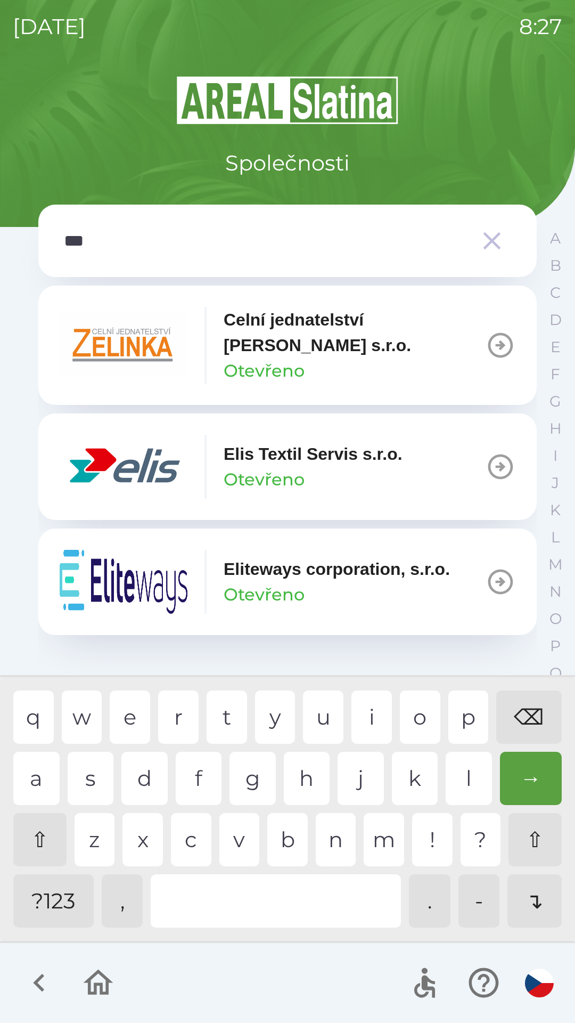
click at [247, 461] on p "Elis Textil Servis s.r.o." at bounding box center [313, 454] width 179 height 26
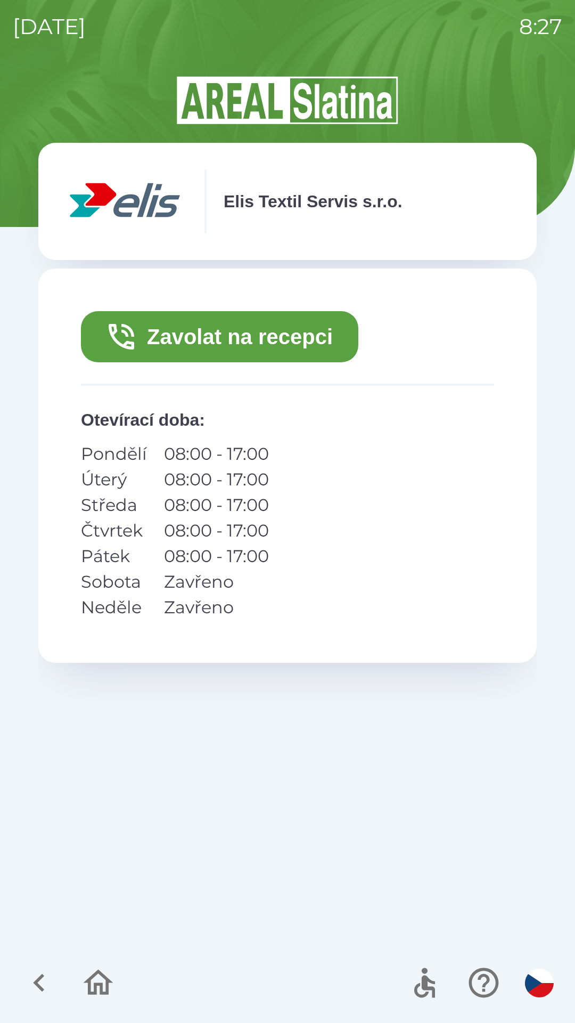
click at [146, 330] on button "Zavolat na recepci" at bounding box center [220, 336] width 278 height 51
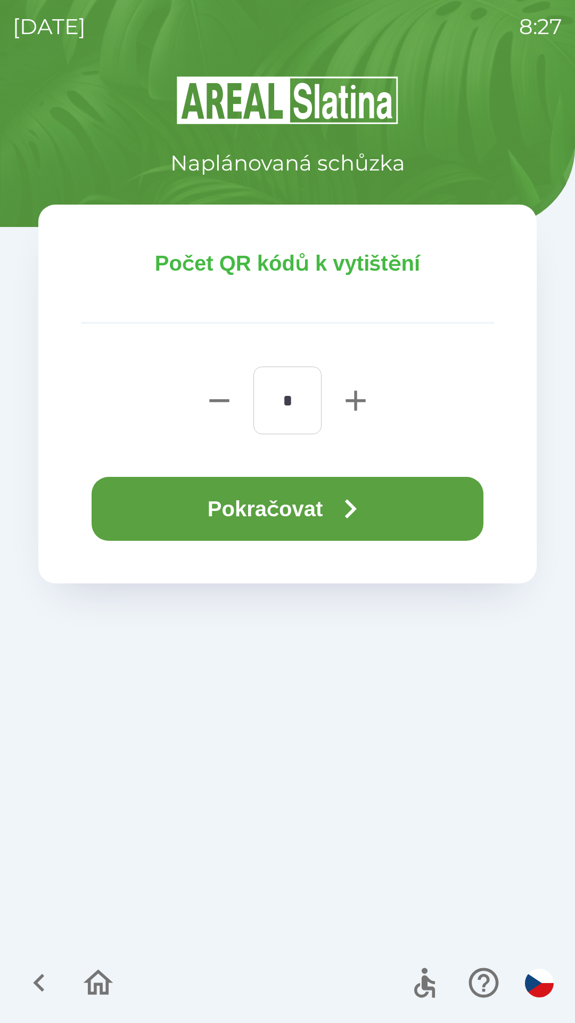
click at [216, 520] on button "Pokračovat" at bounding box center [288, 509] width 392 height 64
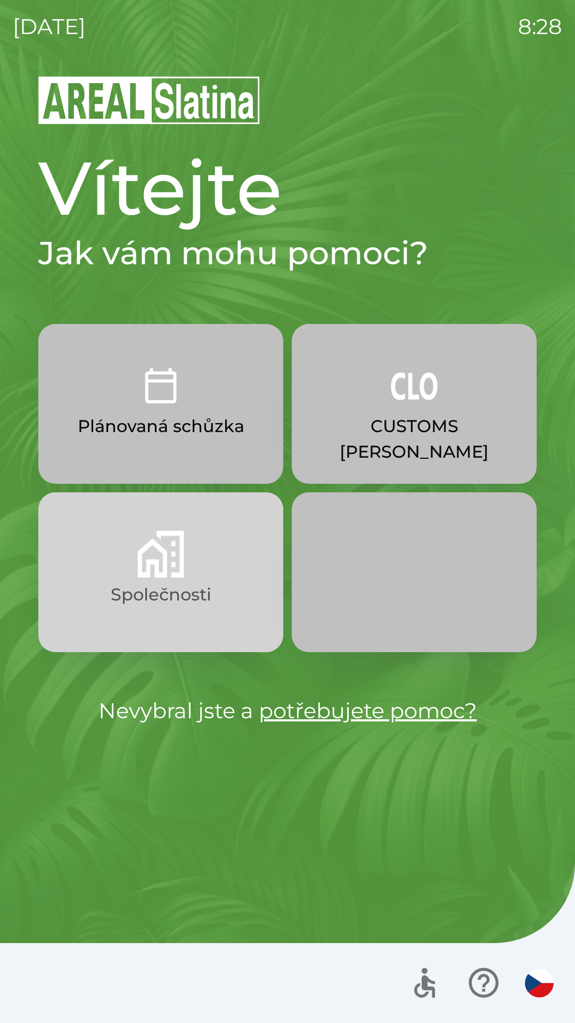
click at [175, 574] on img "button" at bounding box center [160, 554] width 47 height 47
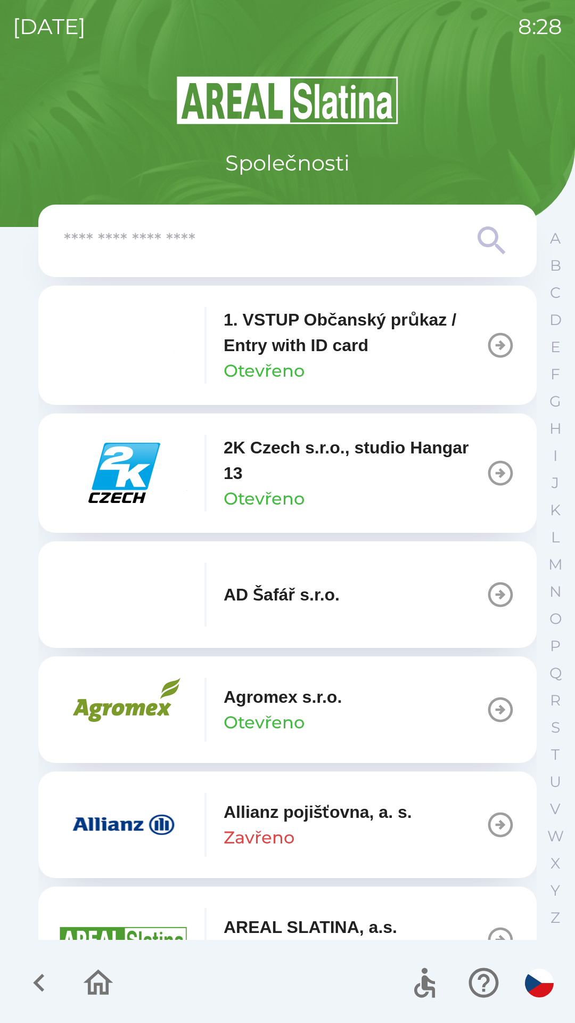
click at [208, 253] on input "text" at bounding box center [266, 240] width 405 height 29
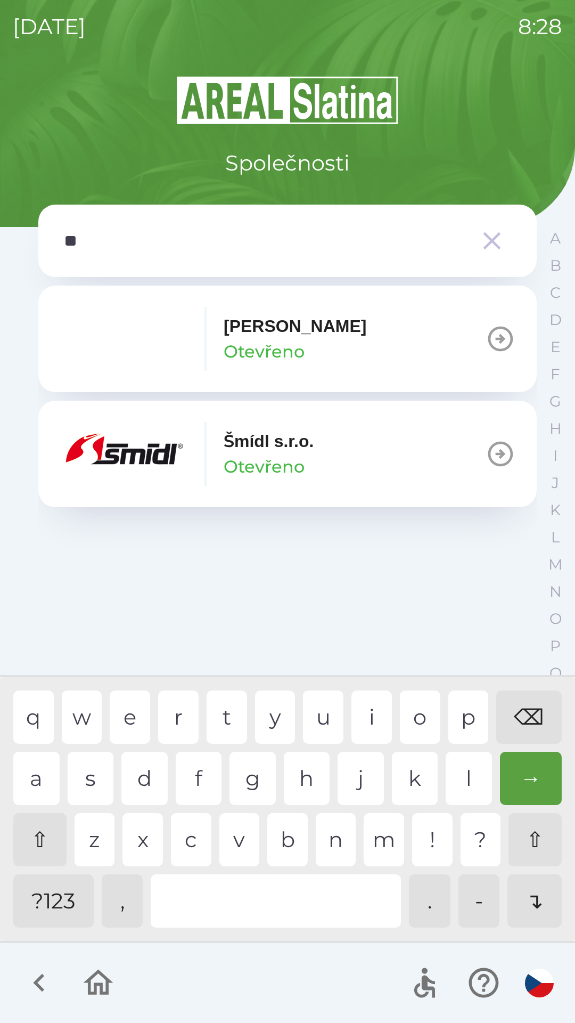
type input "***"
click at [378, 714] on div "i" at bounding box center [372, 716] width 40 height 53
click at [346, 457] on button "[PERSON_NAME] [PERSON_NAME]" at bounding box center [287, 454] width 499 height 107
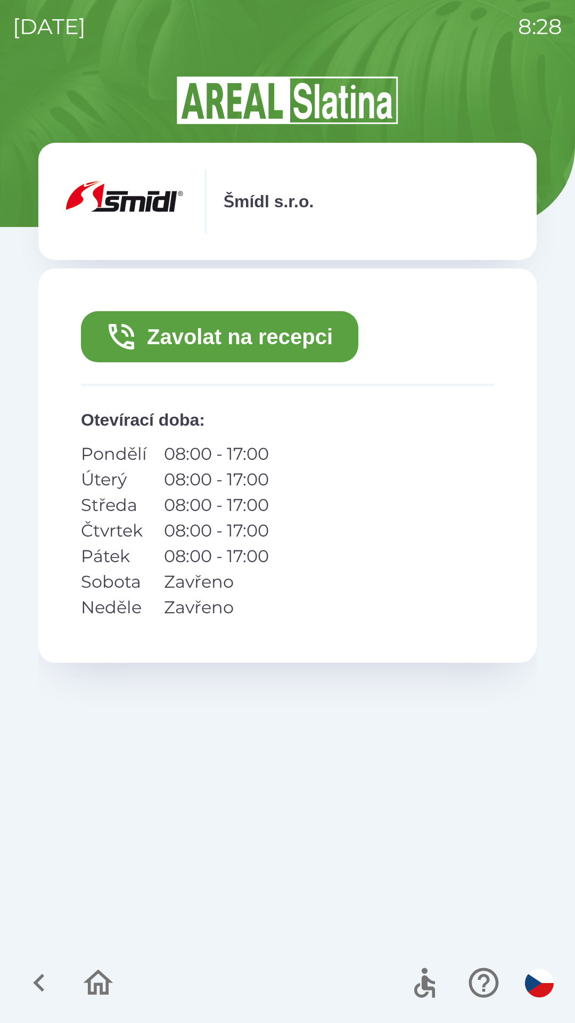
click at [285, 337] on button "Zavolat na recepci" at bounding box center [220, 336] width 278 height 51
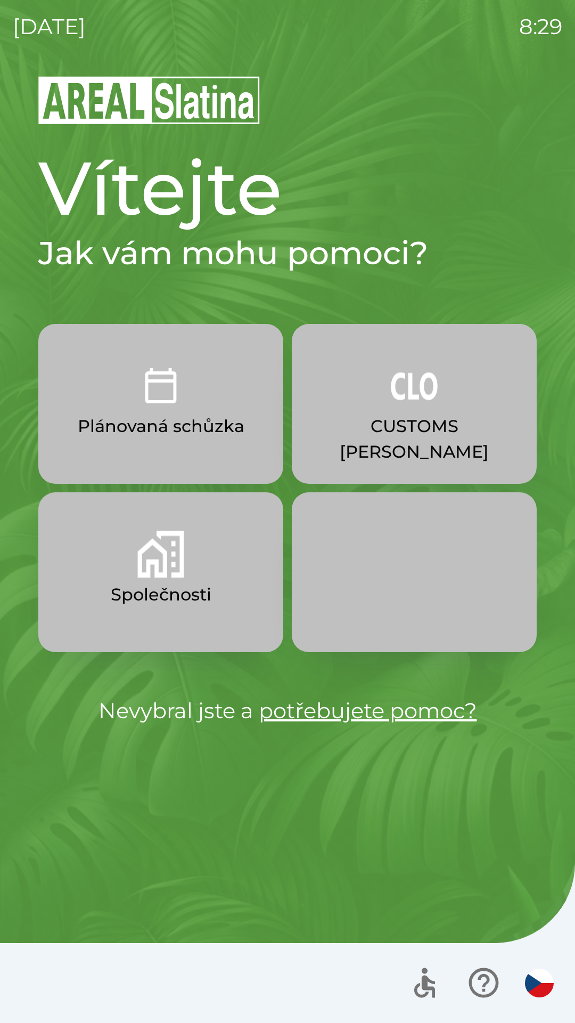
click at [181, 586] on p "Společnosti" at bounding box center [161, 595] width 101 height 26
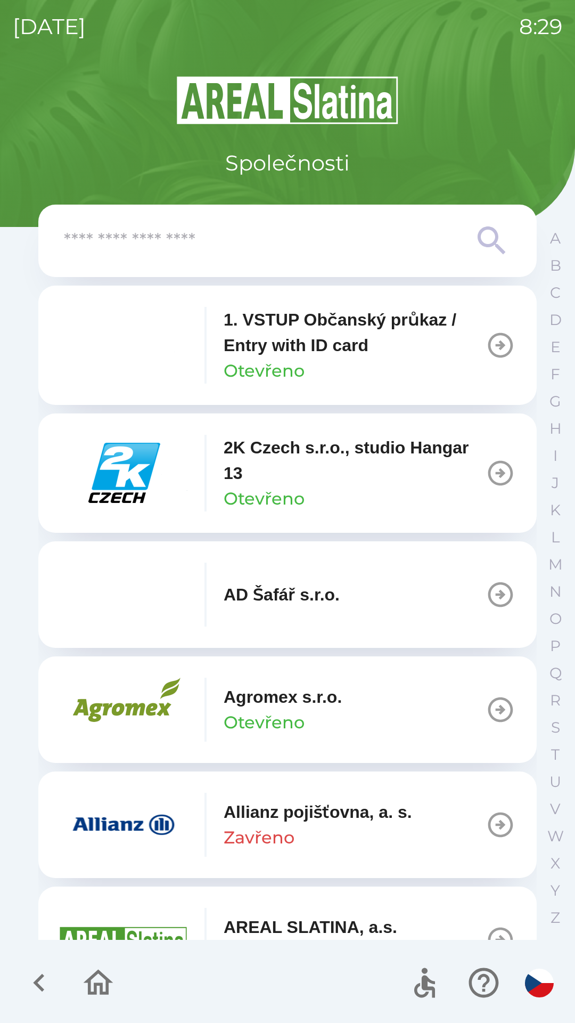
click at [184, 249] on input "text" at bounding box center [266, 240] width 405 height 29
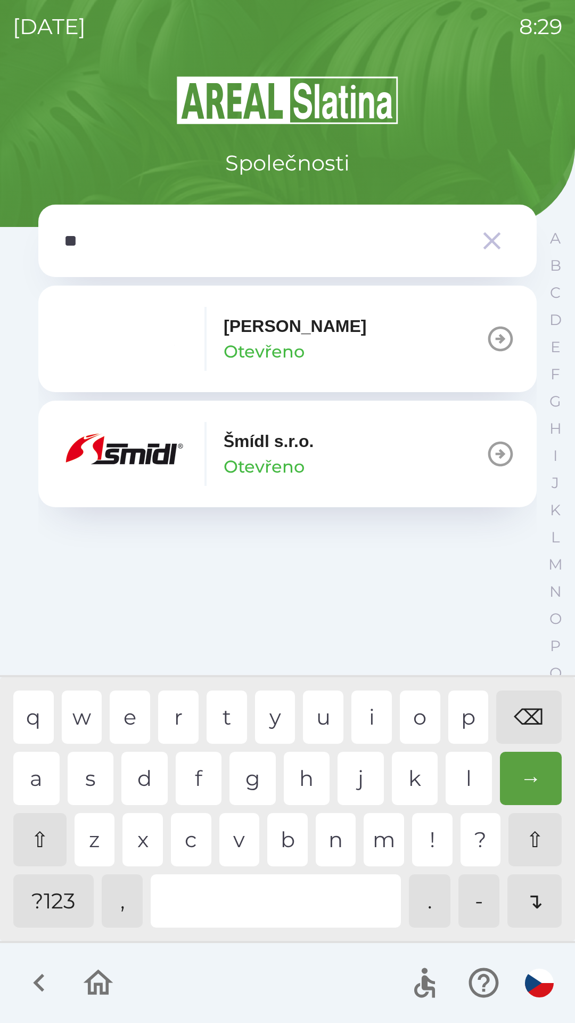
click at [380, 836] on div "m" at bounding box center [384, 839] width 40 height 53
type input "***"
click at [292, 454] on p "Otevřeno" at bounding box center [264, 467] width 81 height 26
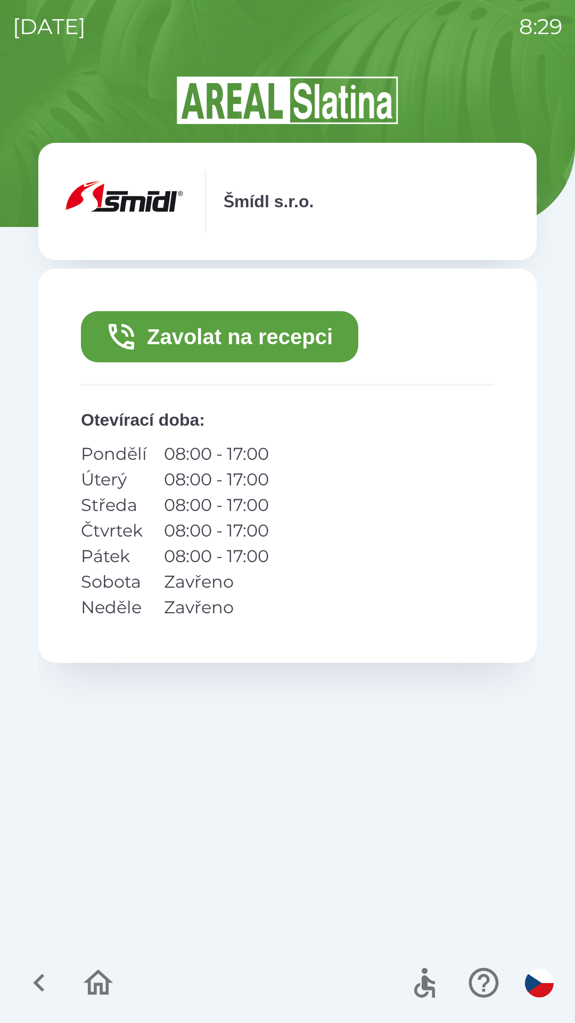
click at [299, 336] on button "Zavolat na recepci" at bounding box center [220, 336] width 278 height 51
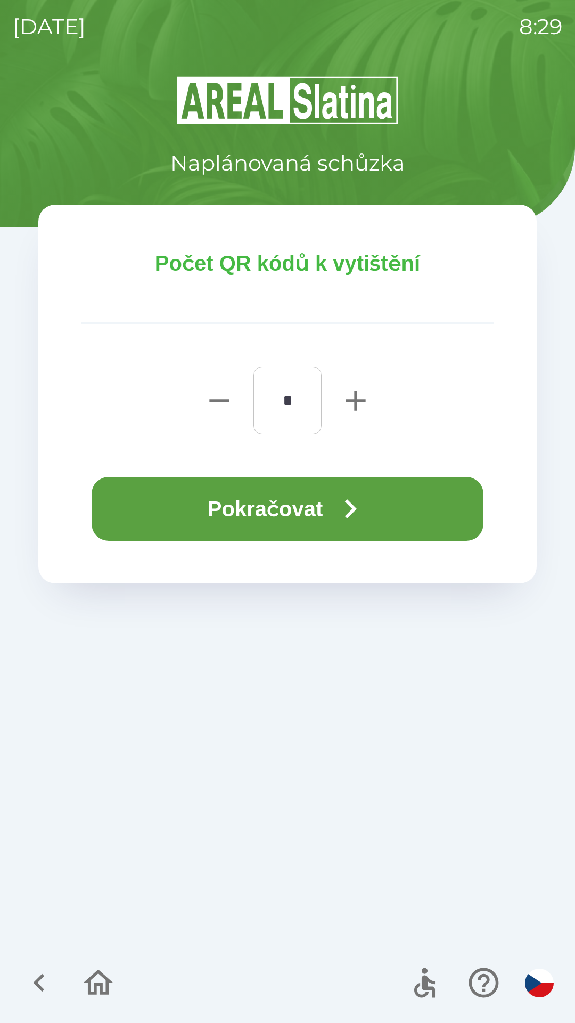
click at [294, 502] on button "Pokračovat" at bounding box center [288, 509] width 392 height 64
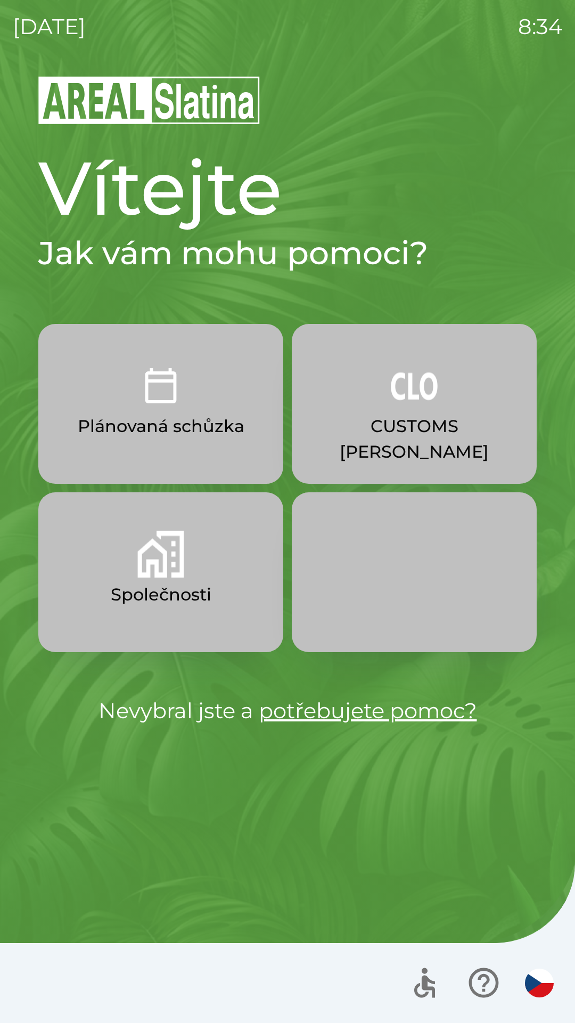
click at [181, 578] on button "Společnosti" at bounding box center [160, 572] width 245 height 160
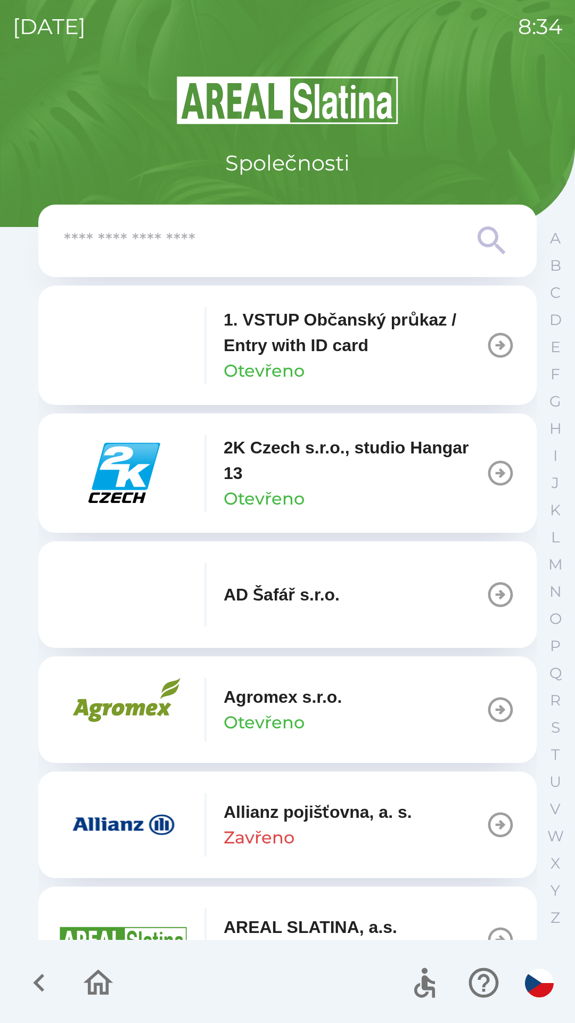
click at [378, 828] on div "Allianz pojišťovna, a. s. Zavřeno" at bounding box center [318, 824] width 189 height 51
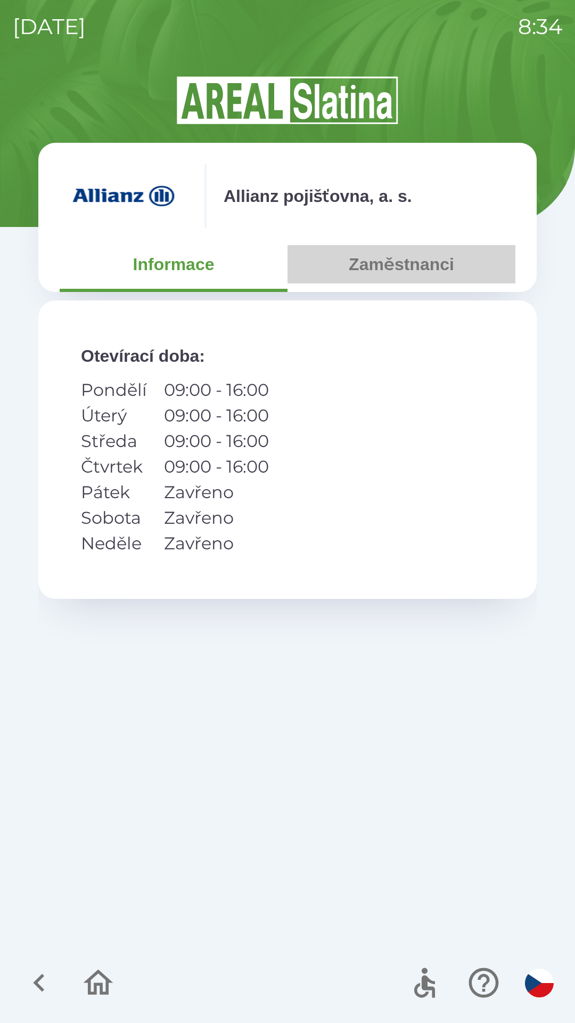
click at [401, 266] on button "Zaměstnanci" at bounding box center [402, 264] width 228 height 38
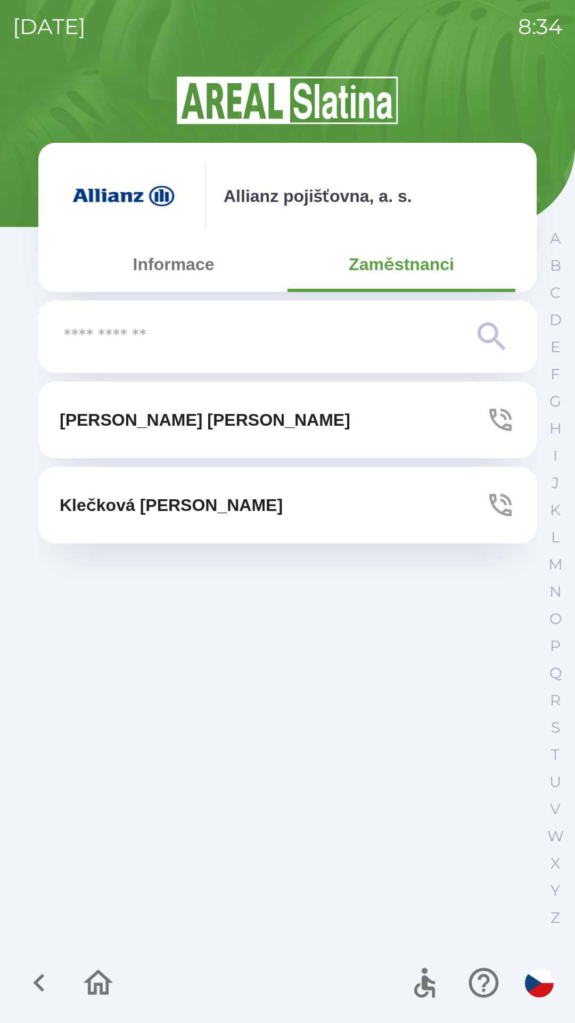
click at [506, 417] on icon "button" at bounding box center [501, 420] width 22 height 22
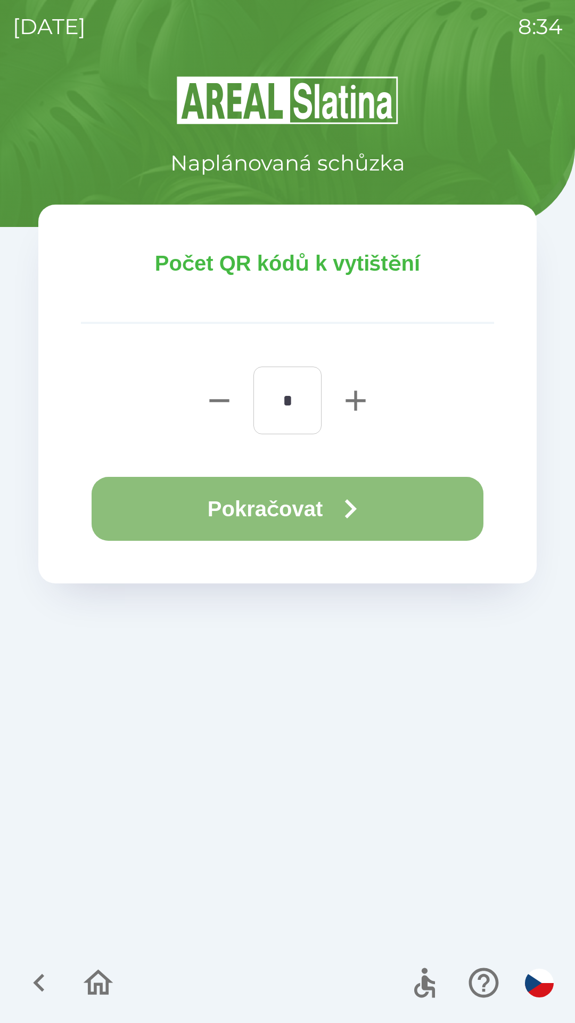
click at [300, 518] on button "Pokračovat" at bounding box center [288, 509] width 392 height 64
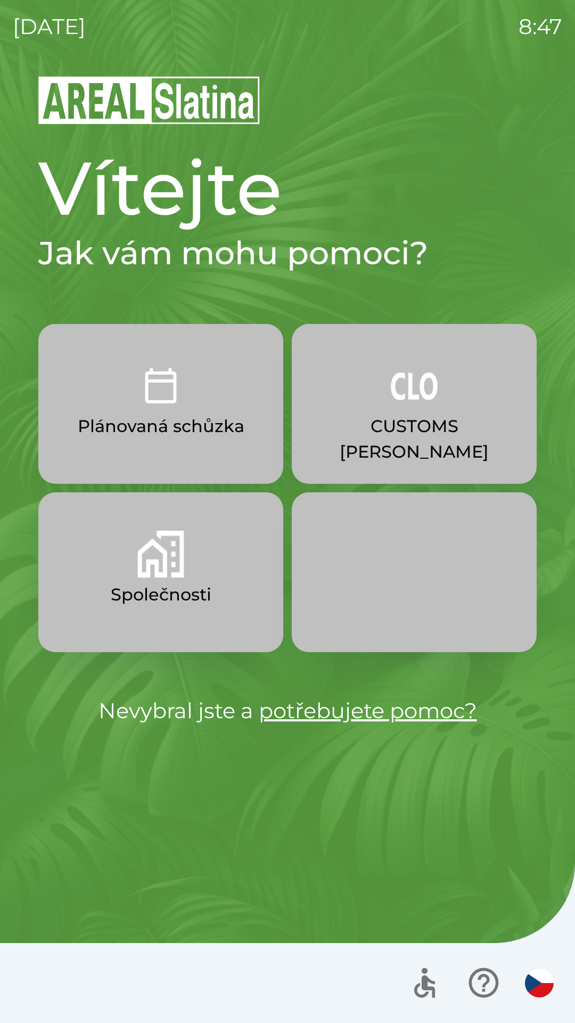
click at [148, 401] on img "button" at bounding box center [160, 385] width 47 height 47
click at [184, 563] on button "Společnosti" at bounding box center [160, 572] width 245 height 160
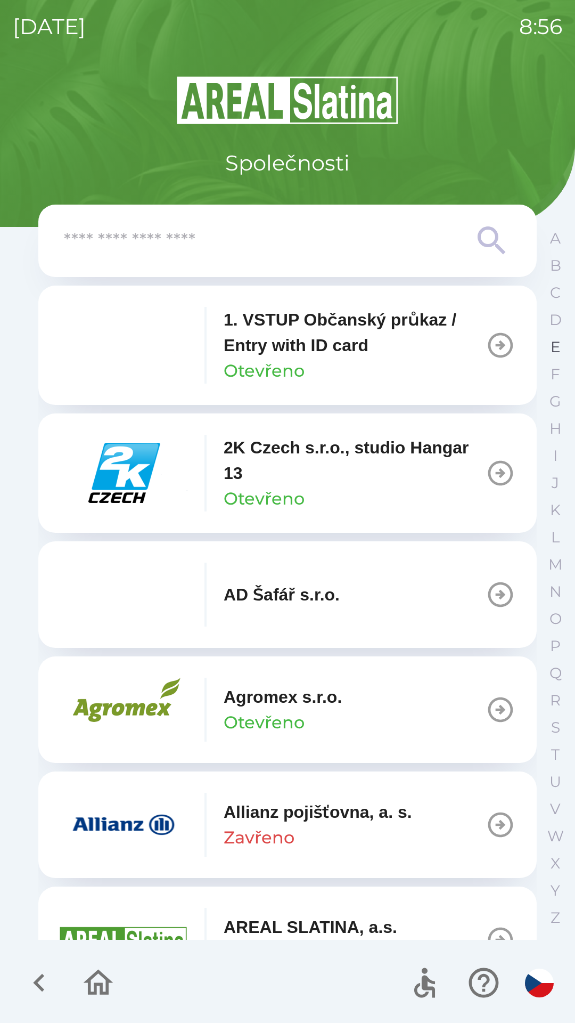
click at [554, 346] on p "E" at bounding box center [556, 347] width 10 height 19
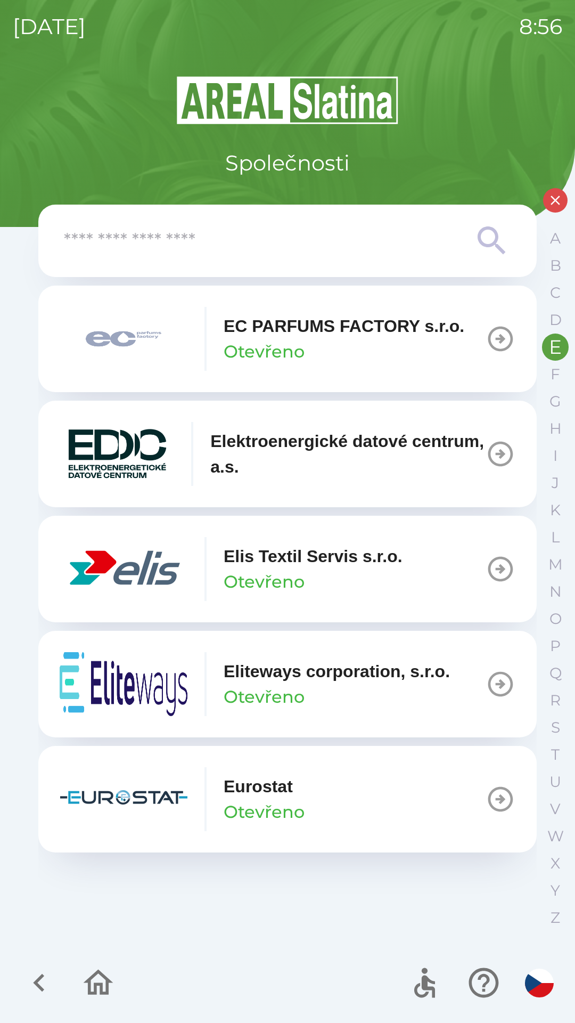
click at [323, 557] on p "Elis Textil Servis s.r.o." at bounding box center [313, 556] width 179 height 26
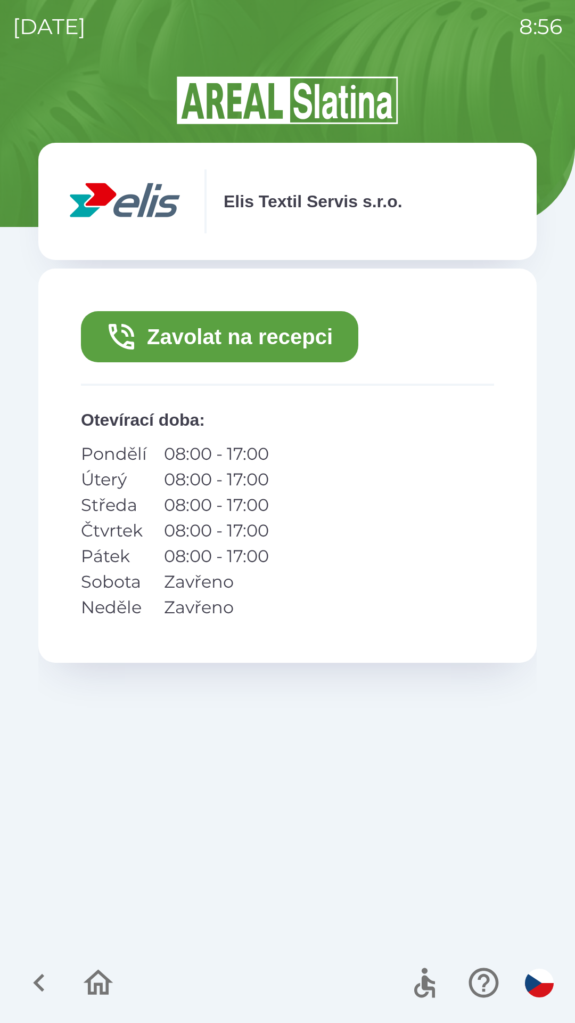
click at [289, 324] on button "Zavolat na recepci" at bounding box center [220, 336] width 278 height 51
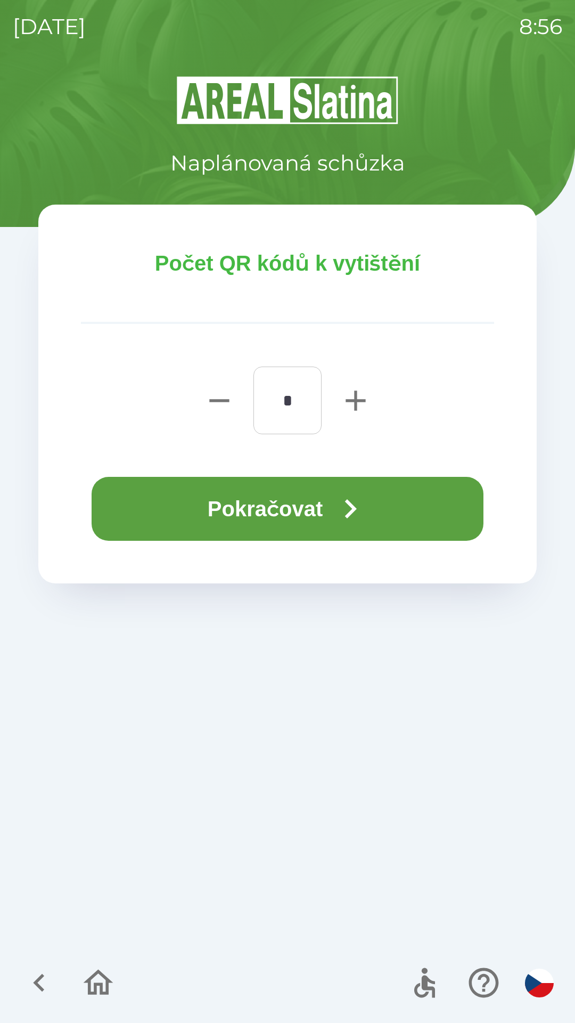
click at [322, 498] on button "Pokračovat" at bounding box center [288, 509] width 392 height 64
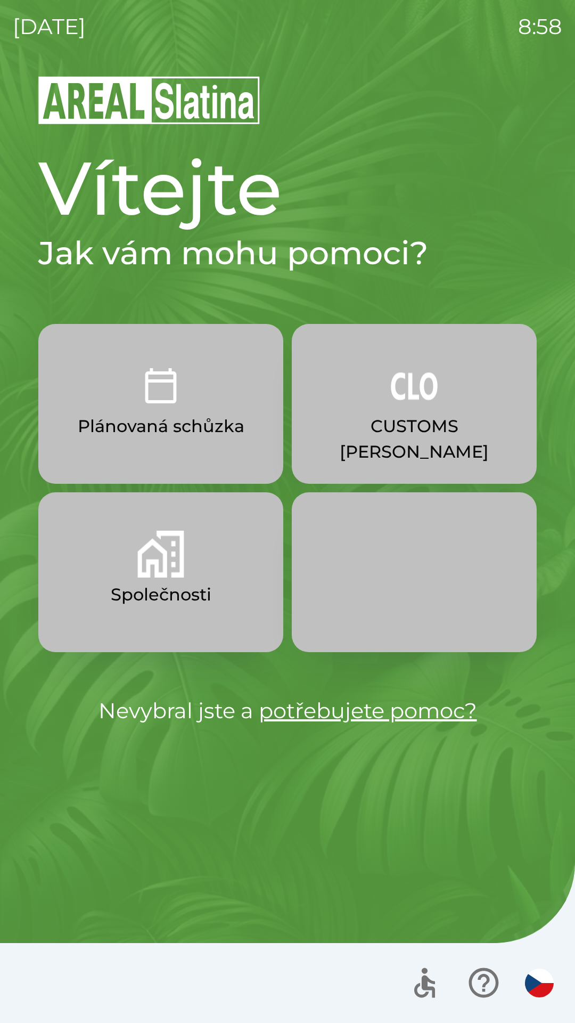
click at [142, 577] on img "button" at bounding box center [160, 554] width 47 height 47
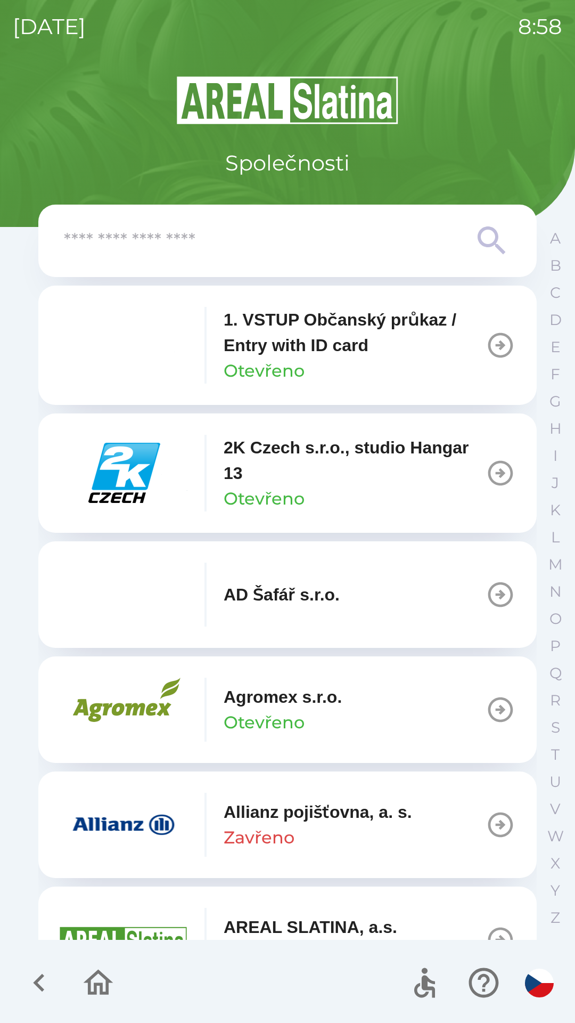
click at [87, 980] on icon "button" at bounding box center [99, 983] width 30 height 26
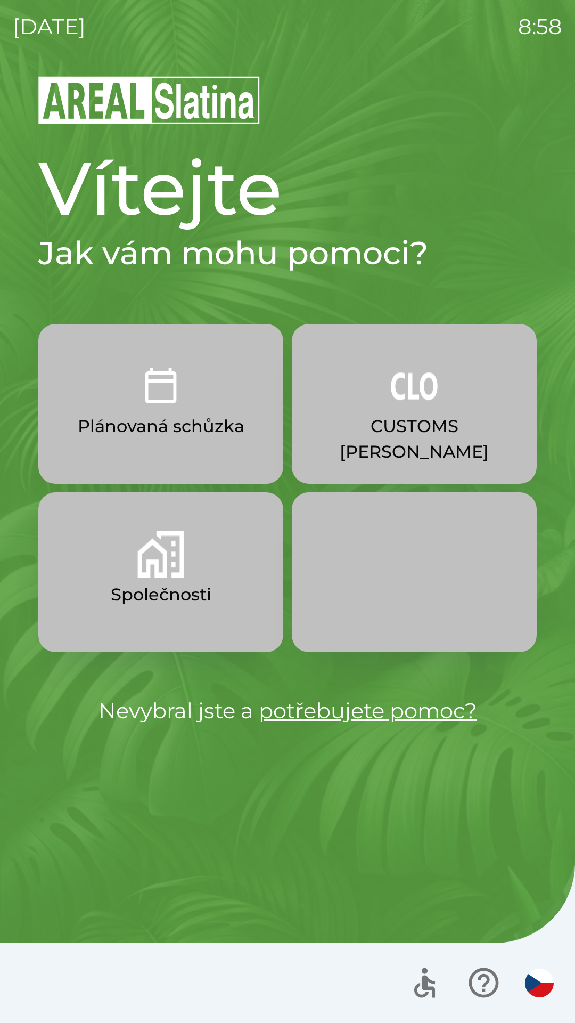
click at [419, 445] on button "CUSTOMS [PERSON_NAME]" at bounding box center [414, 404] width 245 height 160
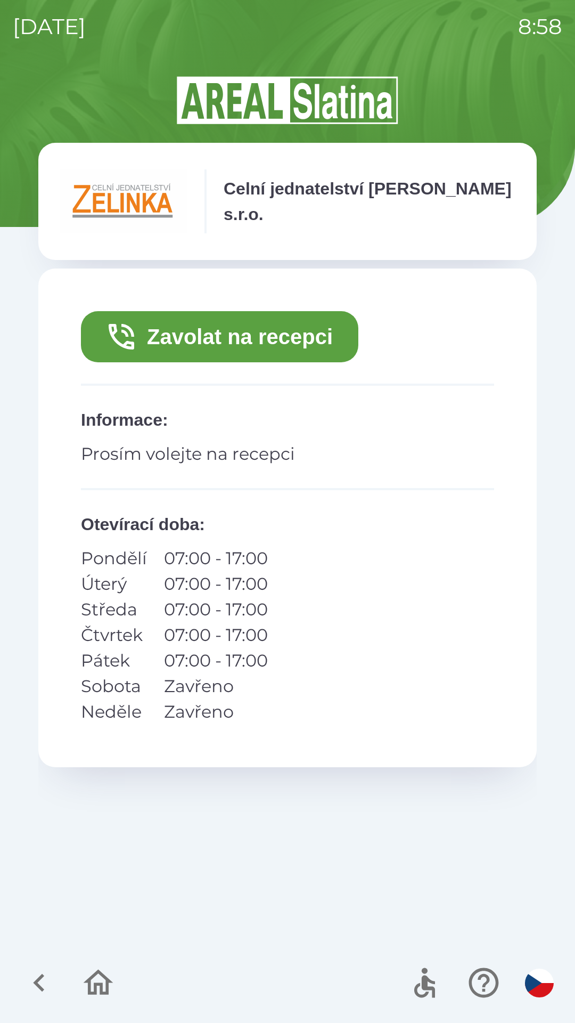
click at [281, 346] on button "Zavolat na recepci" at bounding box center [220, 336] width 278 height 51
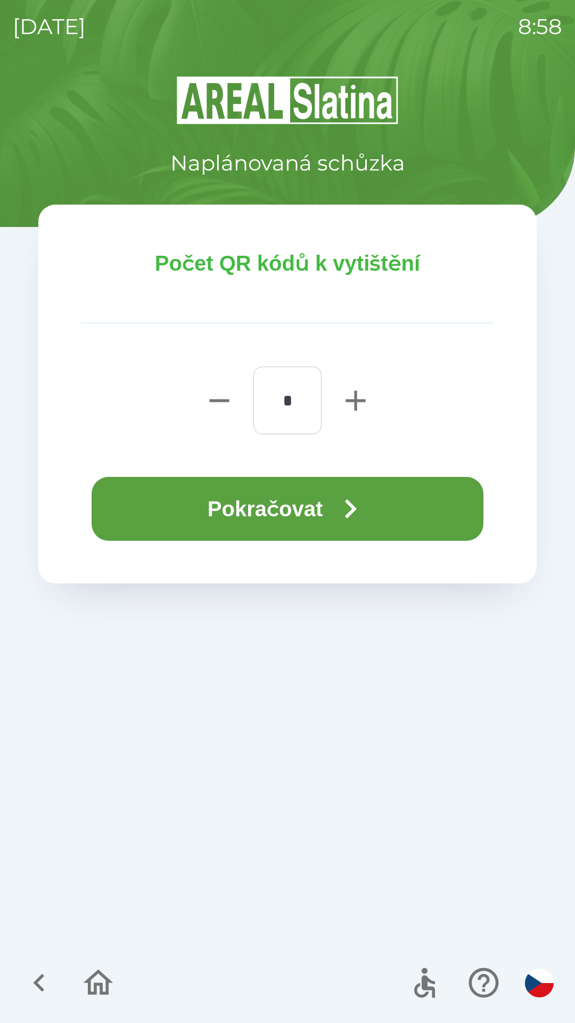
click at [335, 497] on button "Pokračovat" at bounding box center [288, 509] width 392 height 64
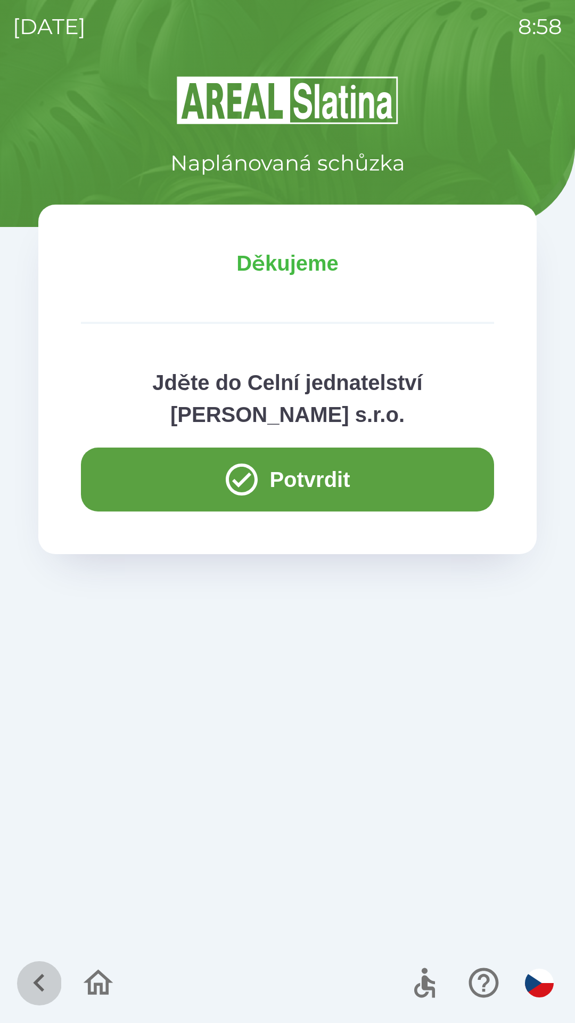
click at [40, 975] on icon "button" at bounding box center [39, 983] width 36 height 36
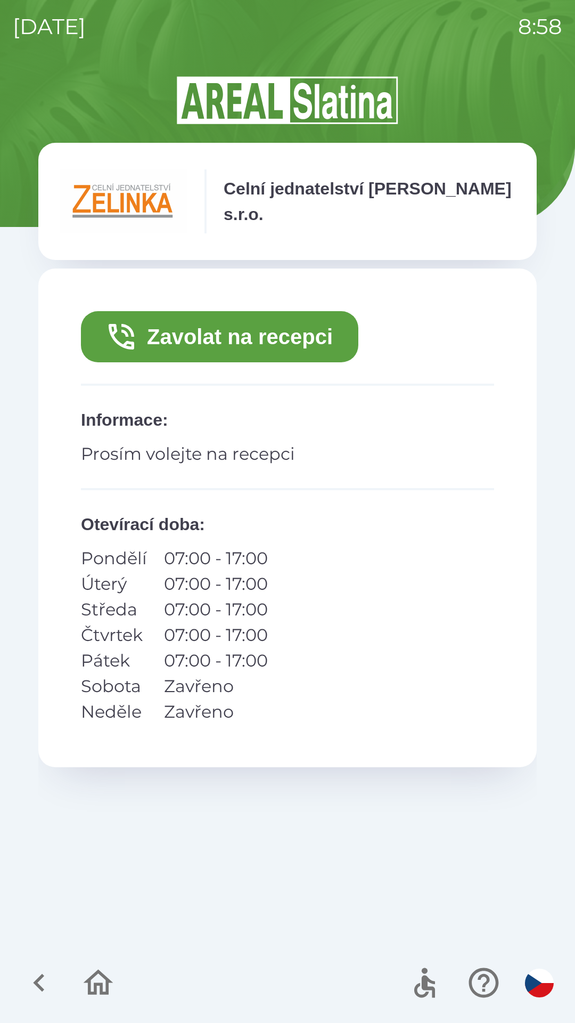
click at [31, 981] on icon "button" at bounding box center [39, 983] width 36 height 36
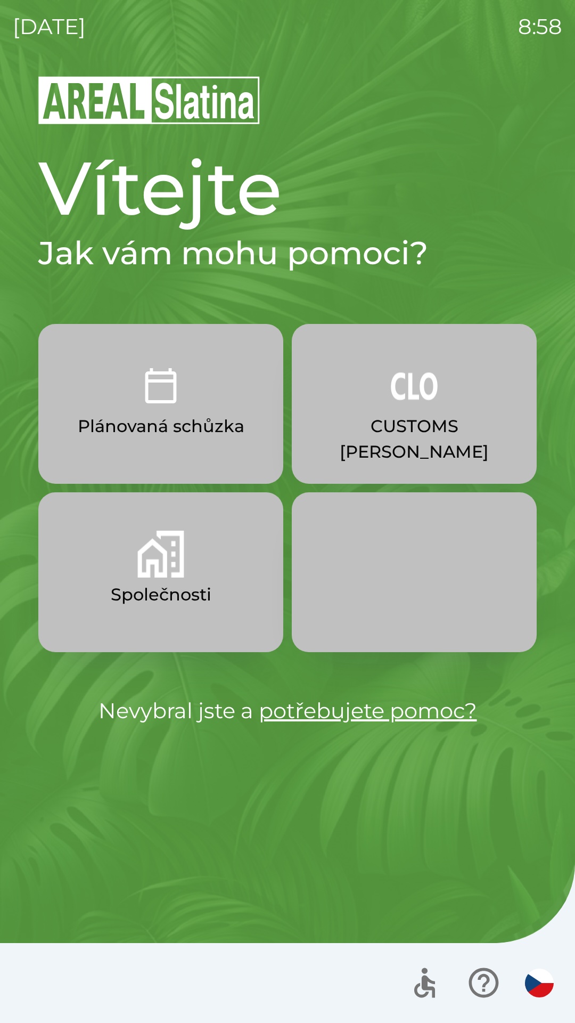
click at [171, 589] on p "Společnosti" at bounding box center [161, 595] width 101 height 26
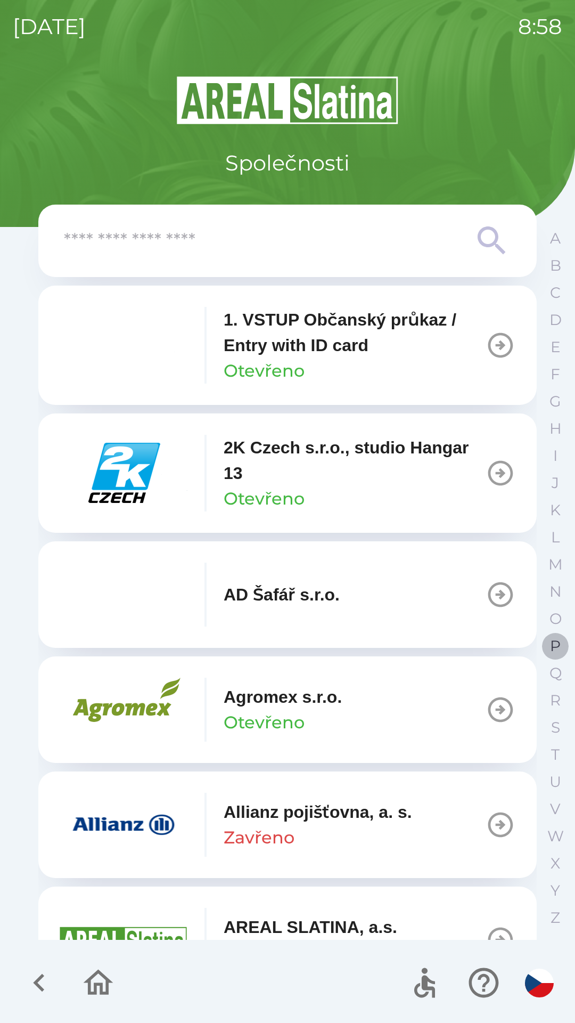
click at [553, 640] on p "P" at bounding box center [555, 646] width 11 height 19
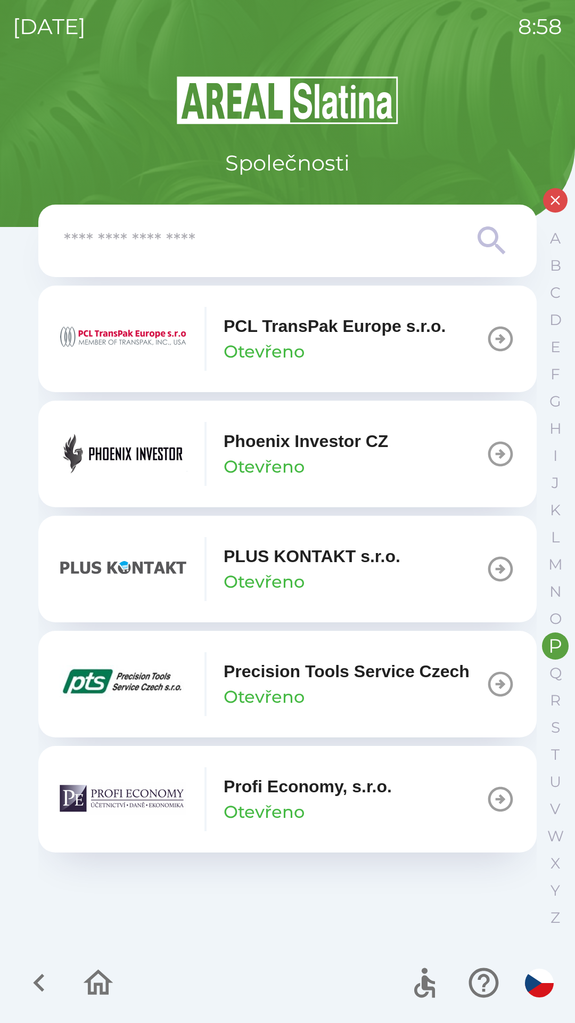
click at [500, 454] on icon "button" at bounding box center [501, 454] width 25 height 25
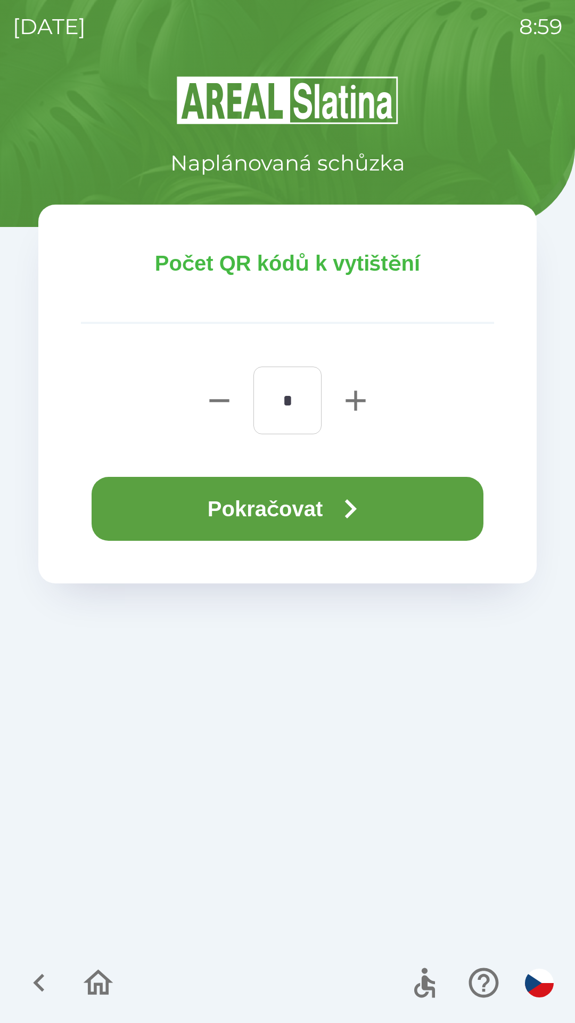
click at [302, 518] on button "Pokračovat" at bounding box center [288, 509] width 392 height 64
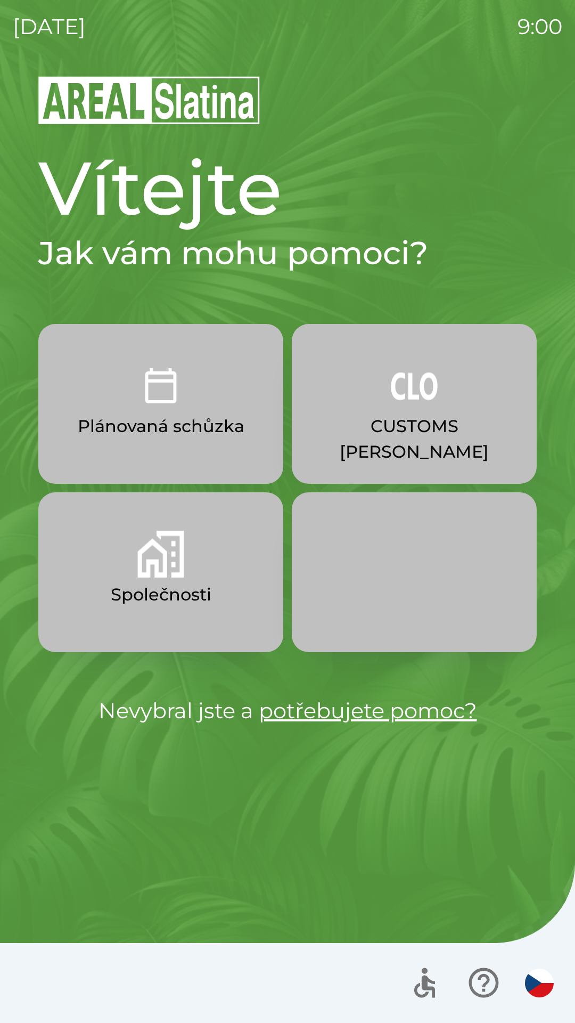
click at [420, 410] on button "CUSTOMS [PERSON_NAME]" at bounding box center [414, 404] width 245 height 160
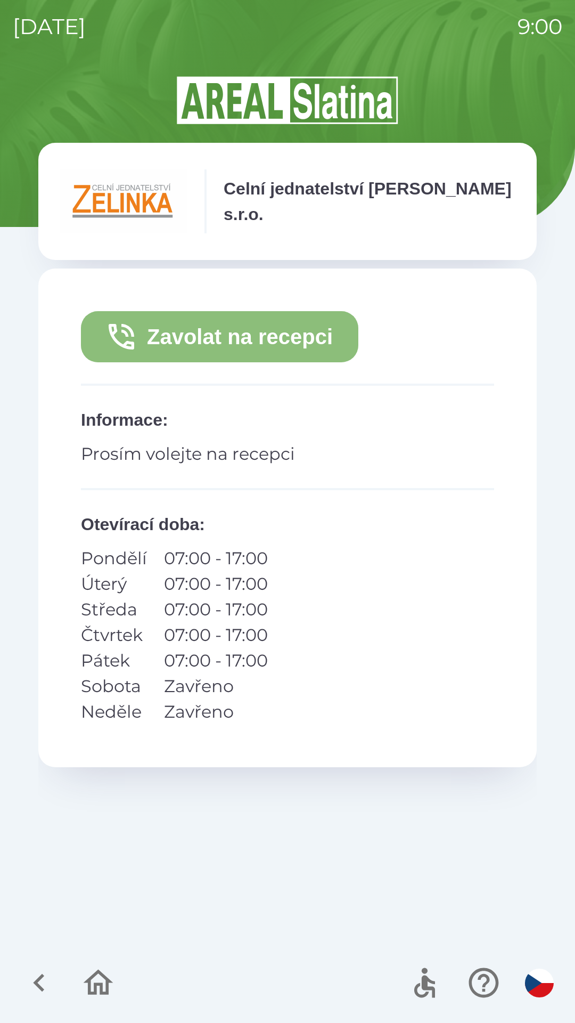
click at [236, 336] on button "Zavolat na recepci" at bounding box center [220, 336] width 278 height 51
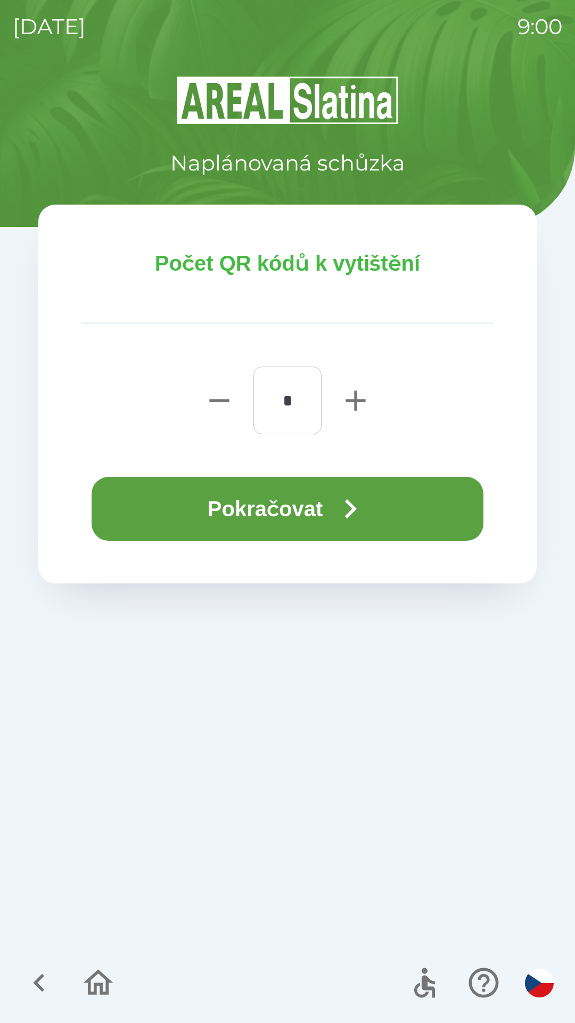
click at [280, 492] on button "Pokračovat" at bounding box center [288, 509] width 392 height 64
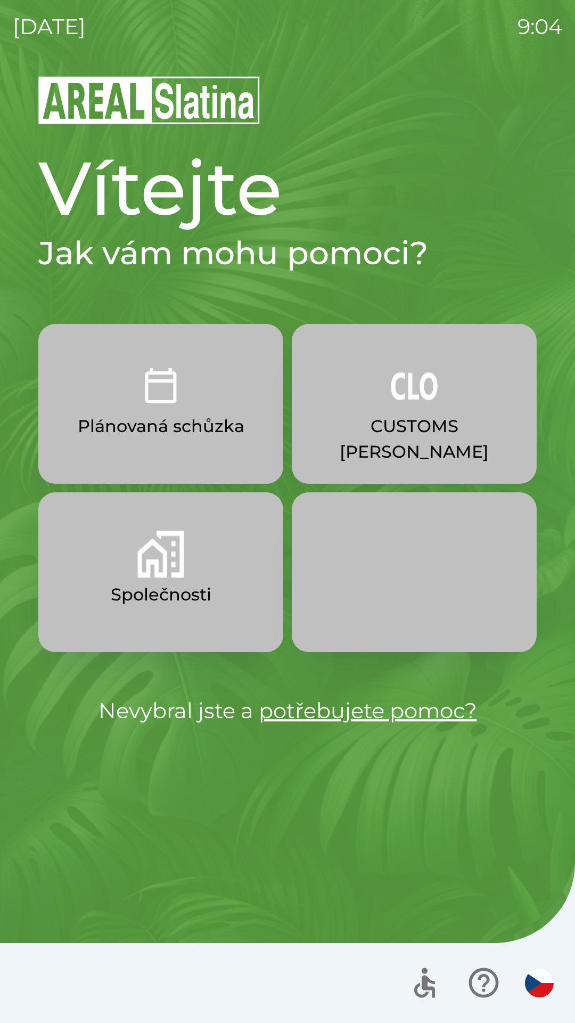
click at [390, 404] on button "CUSTOMS [PERSON_NAME]" at bounding box center [414, 404] width 245 height 160
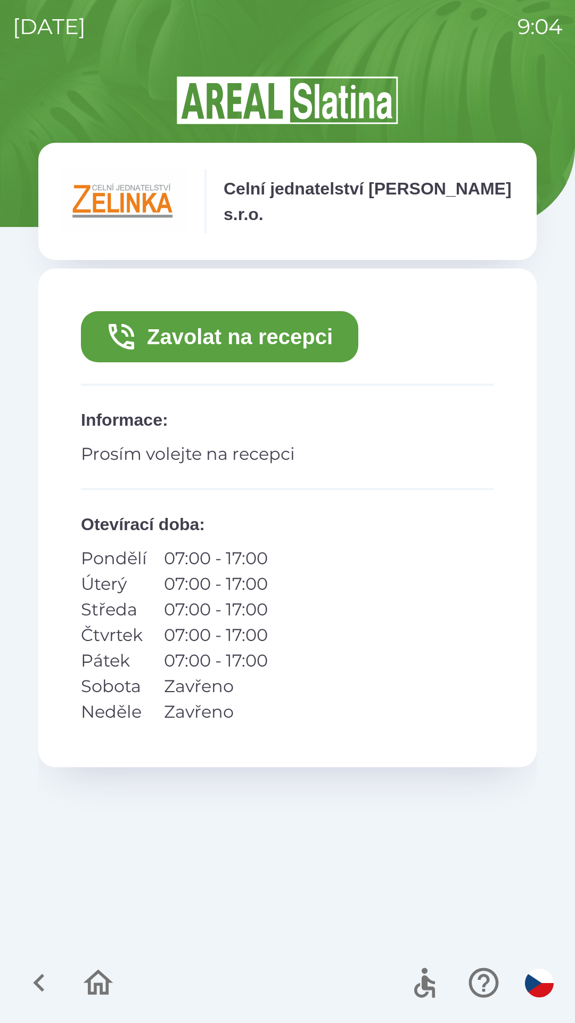
click at [228, 336] on button "Zavolat na recepci" at bounding box center [220, 336] width 278 height 51
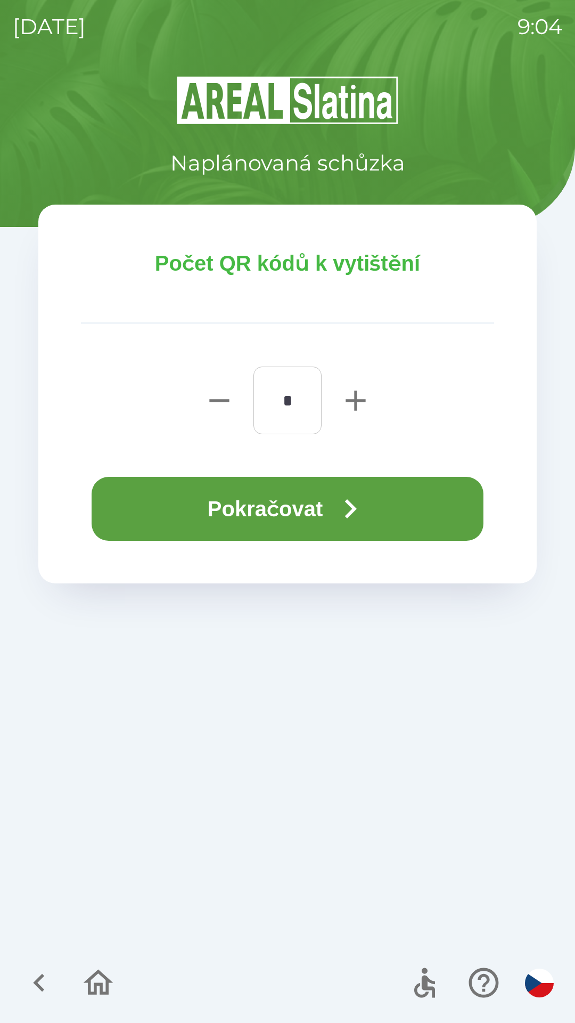
click at [272, 508] on button "Pokračovat" at bounding box center [288, 509] width 392 height 64
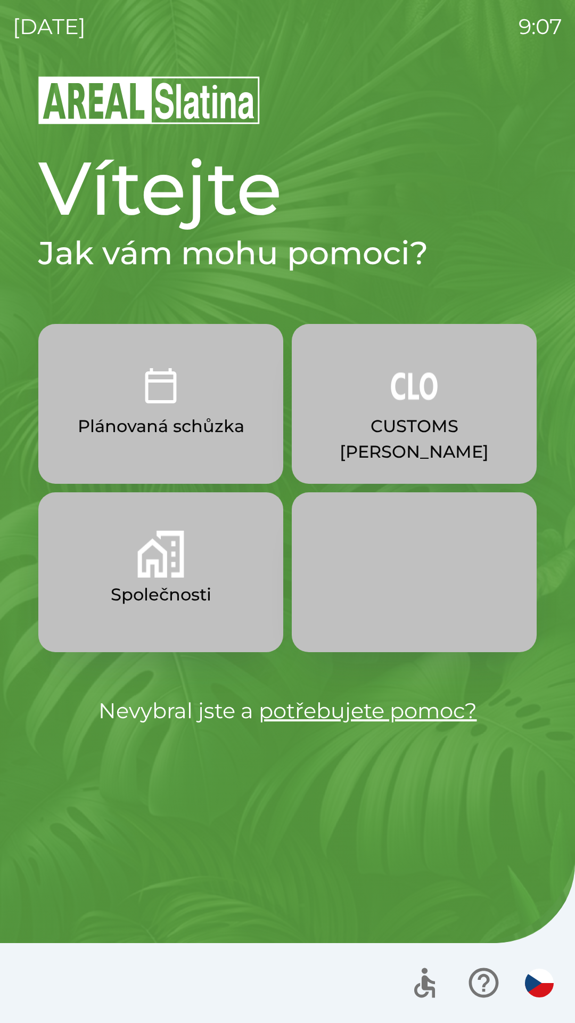
click at [422, 445] on button "CUSTOMS [PERSON_NAME]" at bounding box center [414, 404] width 245 height 160
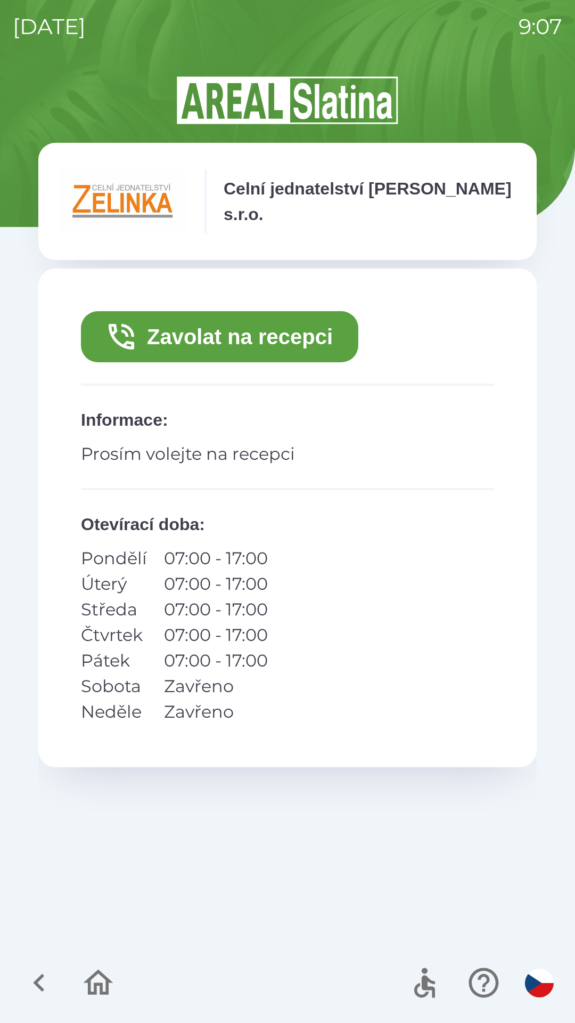
click at [302, 336] on button "Zavolat na recepci" at bounding box center [220, 336] width 278 height 51
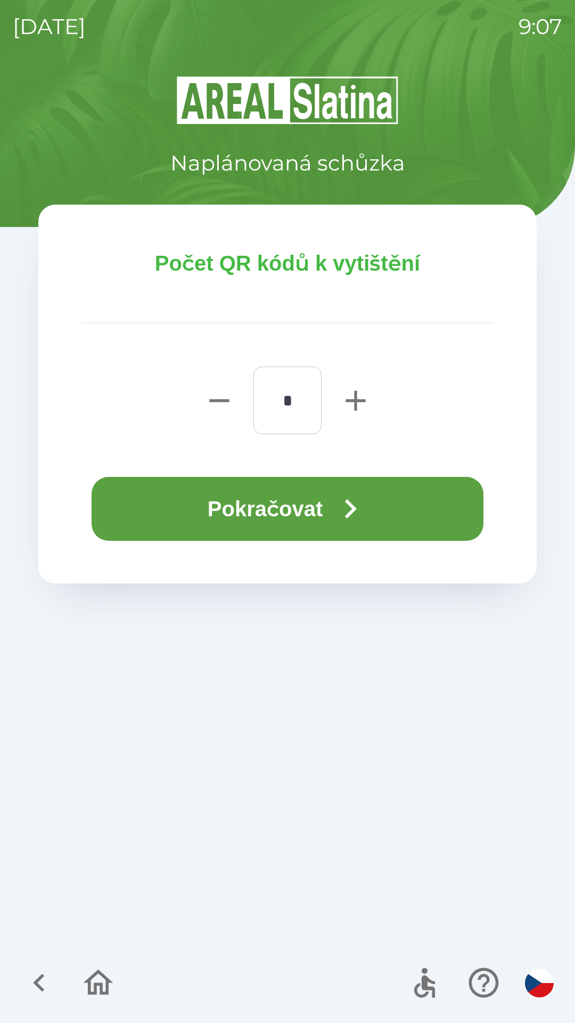
click at [355, 403] on icon "button" at bounding box center [356, 400] width 20 height 20
type input "*"
click at [289, 512] on button "Pokračovat" at bounding box center [288, 509] width 392 height 64
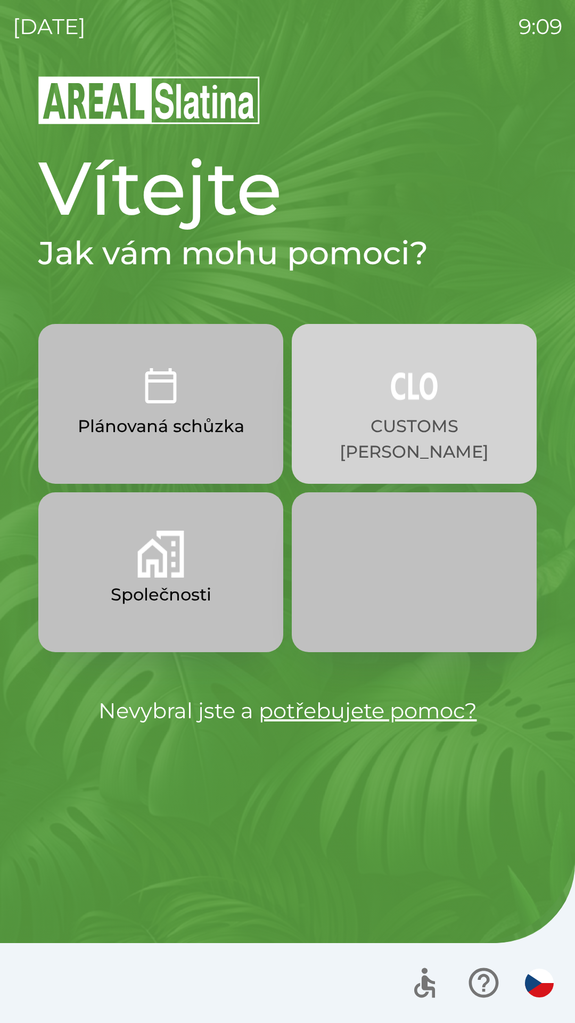
click at [424, 413] on p "CUSTOMS [PERSON_NAME]" at bounding box center [415, 438] width 194 height 51
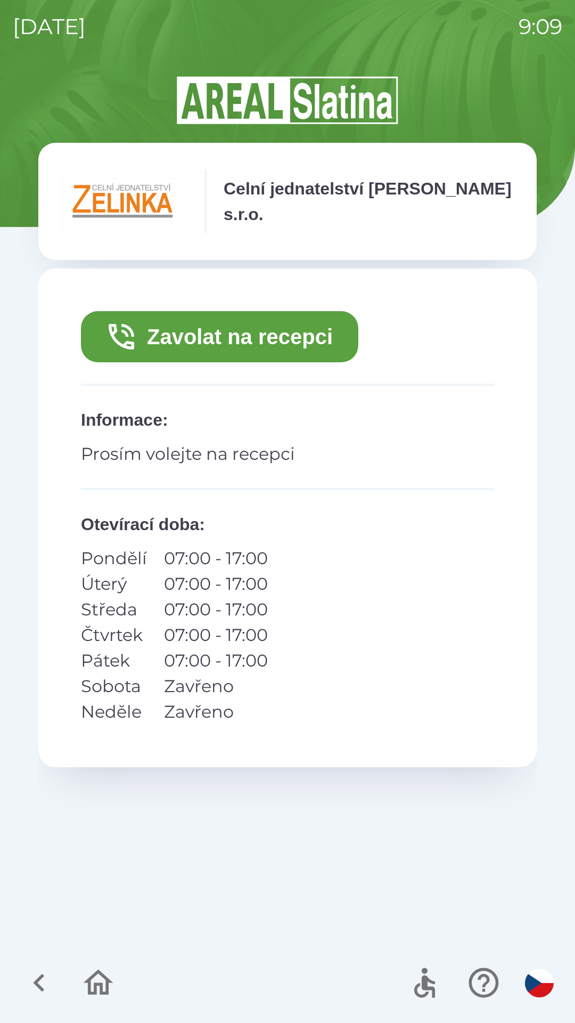
click at [302, 329] on button "Zavolat na recepci" at bounding box center [220, 336] width 278 height 51
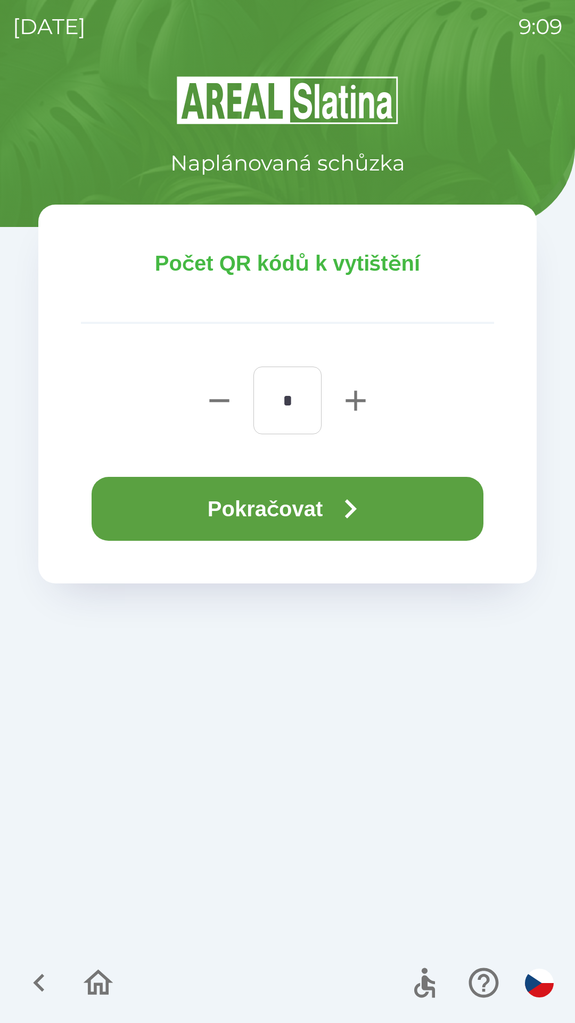
click at [324, 511] on button "Pokračovat" at bounding box center [288, 509] width 392 height 64
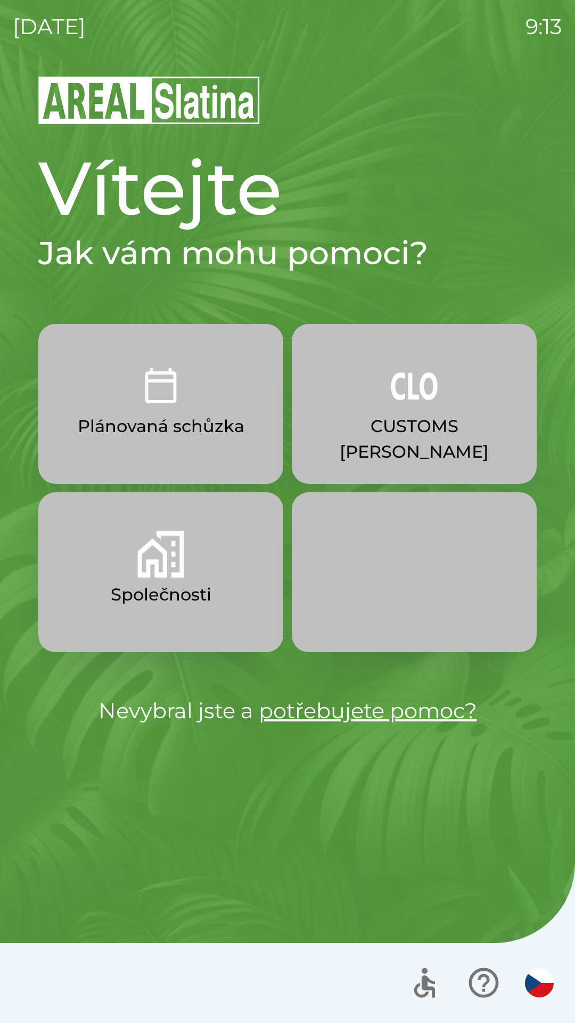
click at [122, 555] on button "Společnosti" at bounding box center [160, 572] width 245 height 160
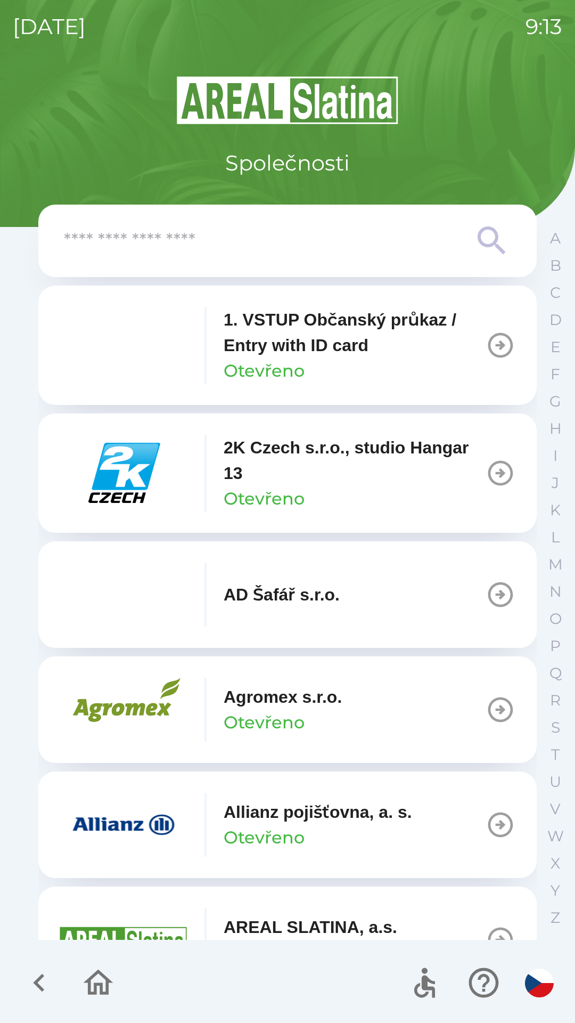
click at [549, 253] on div "A B C D E F G H I J K L M N O P Q R S T U V W X Y Z" at bounding box center [555, 578] width 27 height 706
click at [542, 269] on button "B" at bounding box center [555, 265] width 27 height 27
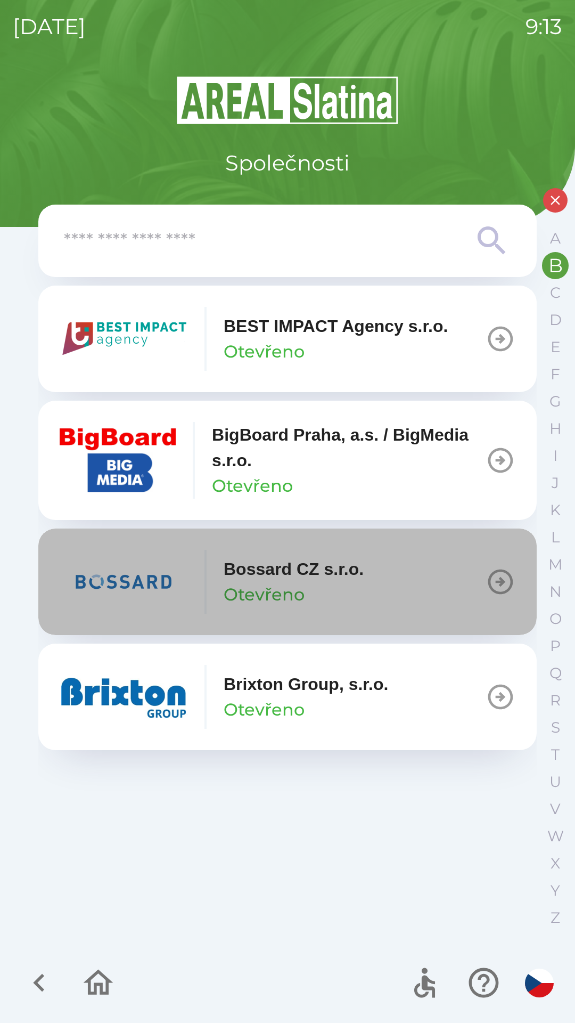
click at [174, 589] on img "button" at bounding box center [124, 582] width 128 height 64
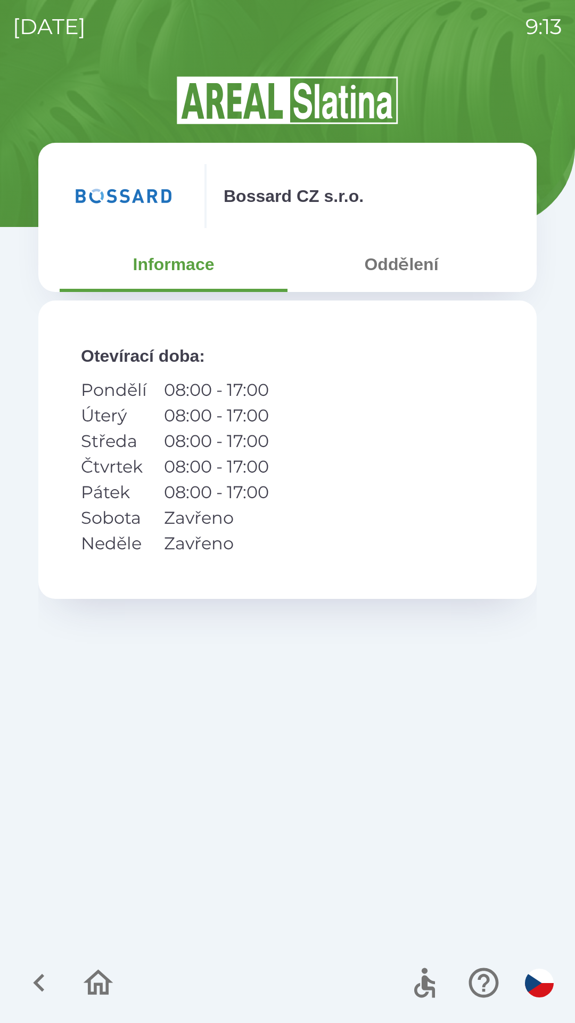
click at [391, 264] on button "Oddělení" at bounding box center [402, 264] width 228 height 38
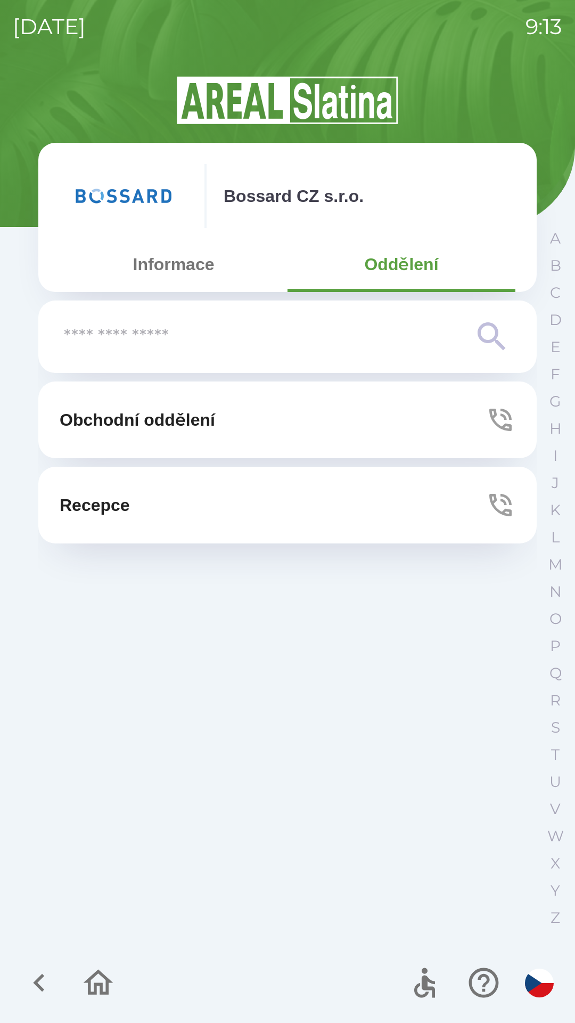
click at [223, 498] on button "Recepce" at bounding box center [287, 505] width 499 height 77
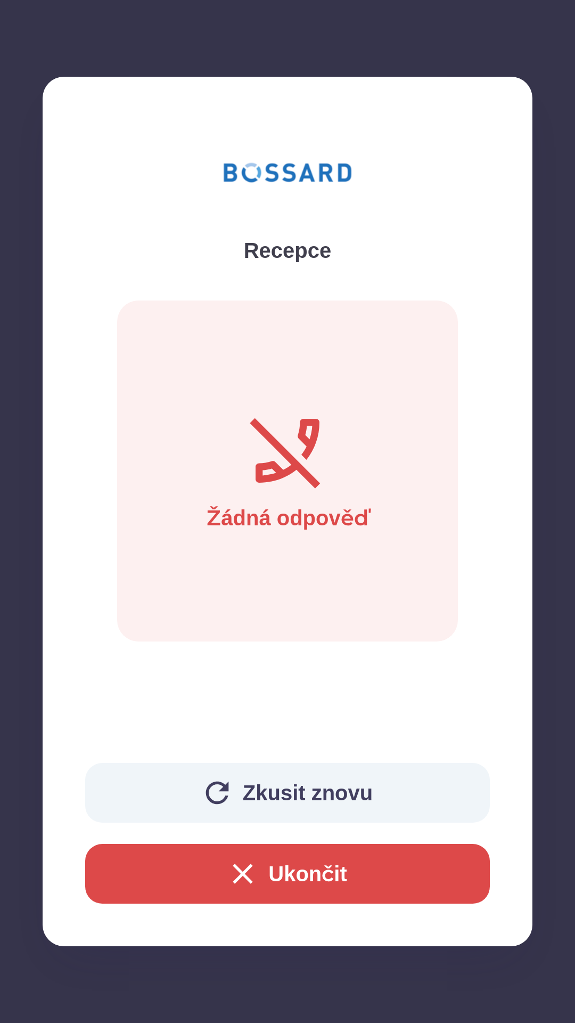
click at [257, 785] on button "Zkusit znovu" at bounding box center [287, 793] width 405 height 60
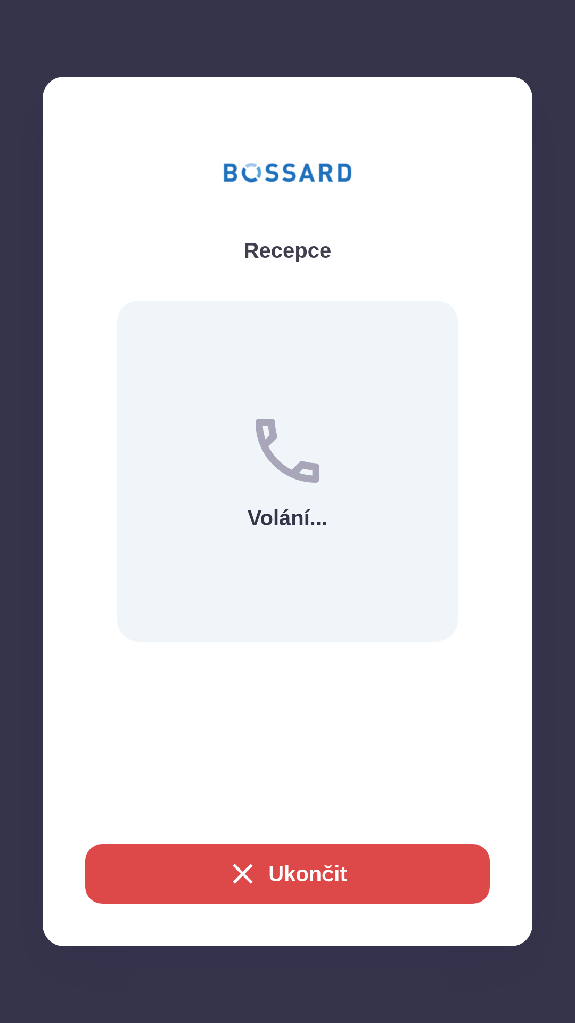
click at [260, 862] on button "Ukončit" at bounding box center [287, 874] width 405 height 60
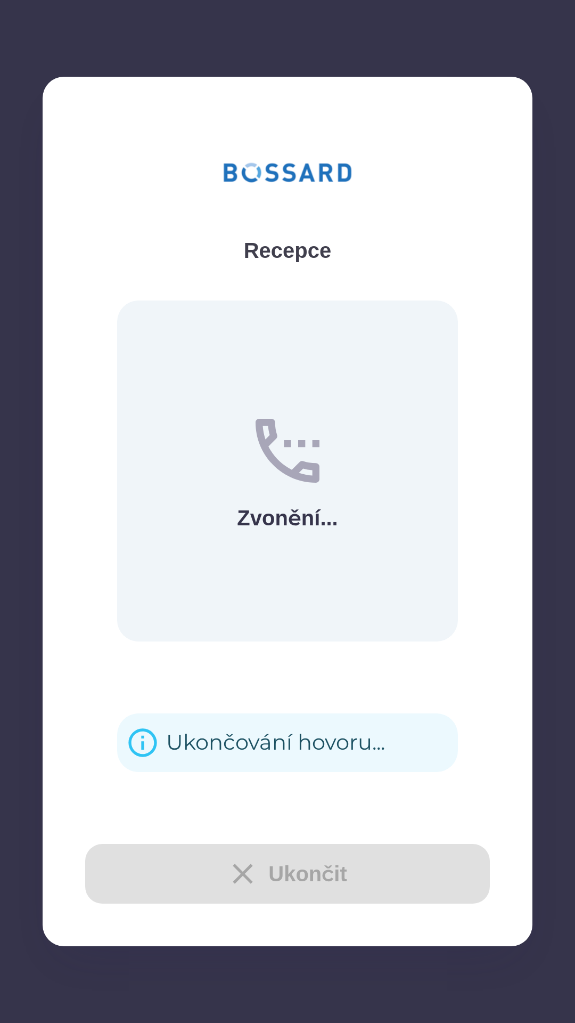
click at [233, 742] on div "Ukončování hovoru..." at bounding box center [275, 743] width 219 height 42
click at [237, 745] on div "Ukončování hovoru..." at bounding box center [275, 743] width 219 height 42
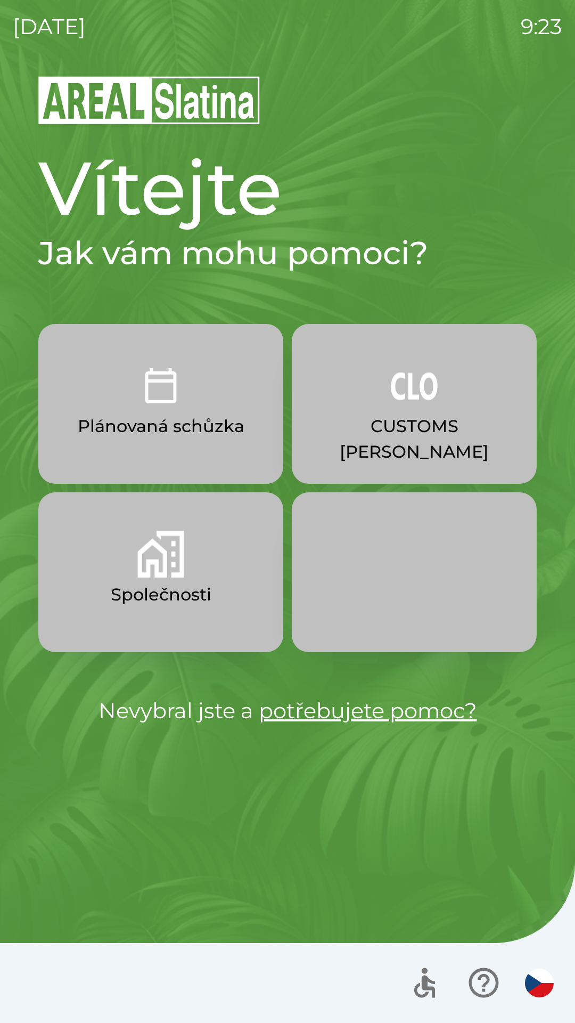
click at [434, 420] on p "CUSTOMS [PERSON_NAME]" at bounding box center [415, 438] width 194 height 51
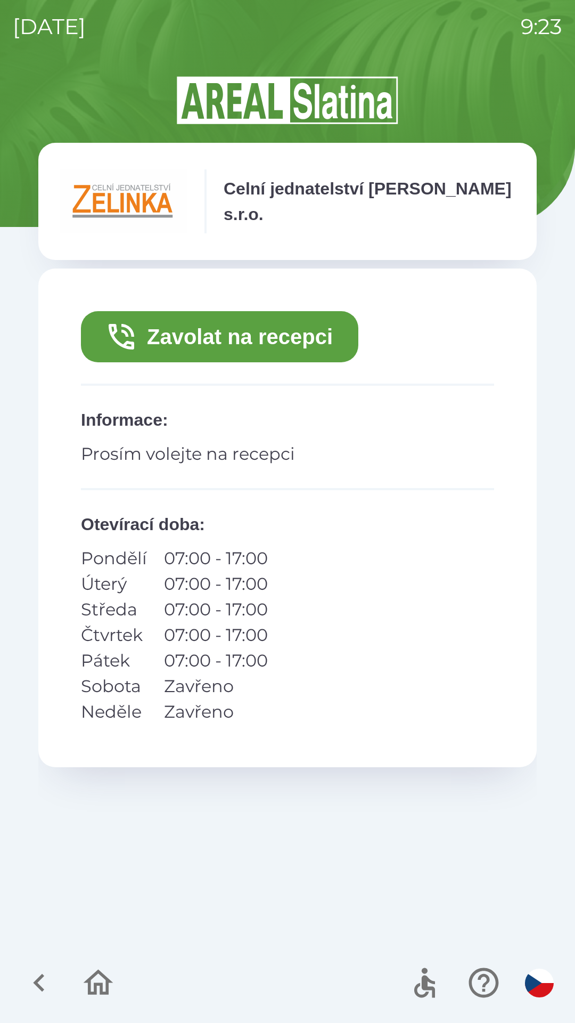
click at [322, 348] on button "Zavolat na recepci" at bounding box center [220, 336] width 278 height 51
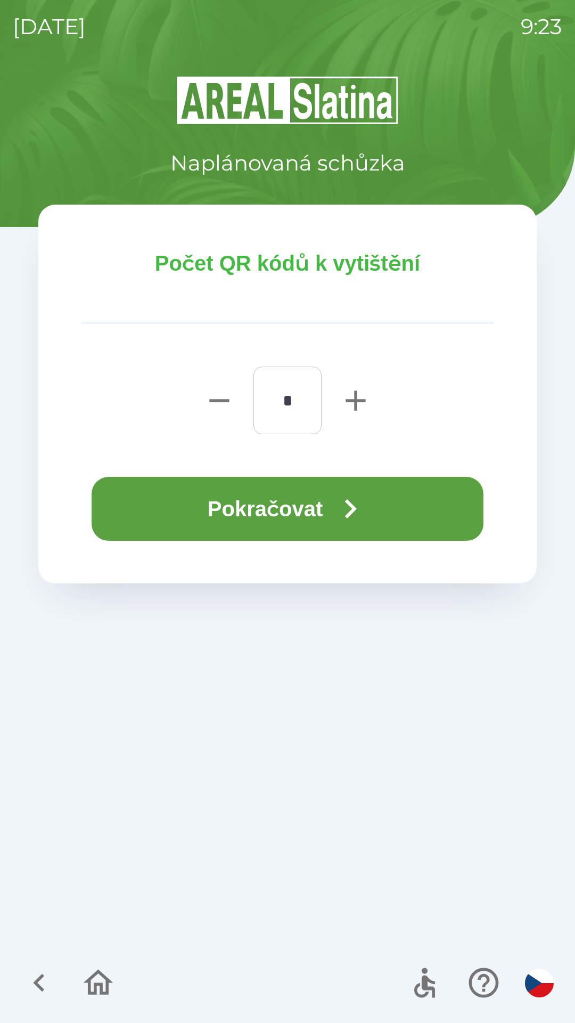
click at [324, 503] on button "Pokračovat" at bounding box center [288, 509] width 392 height 64
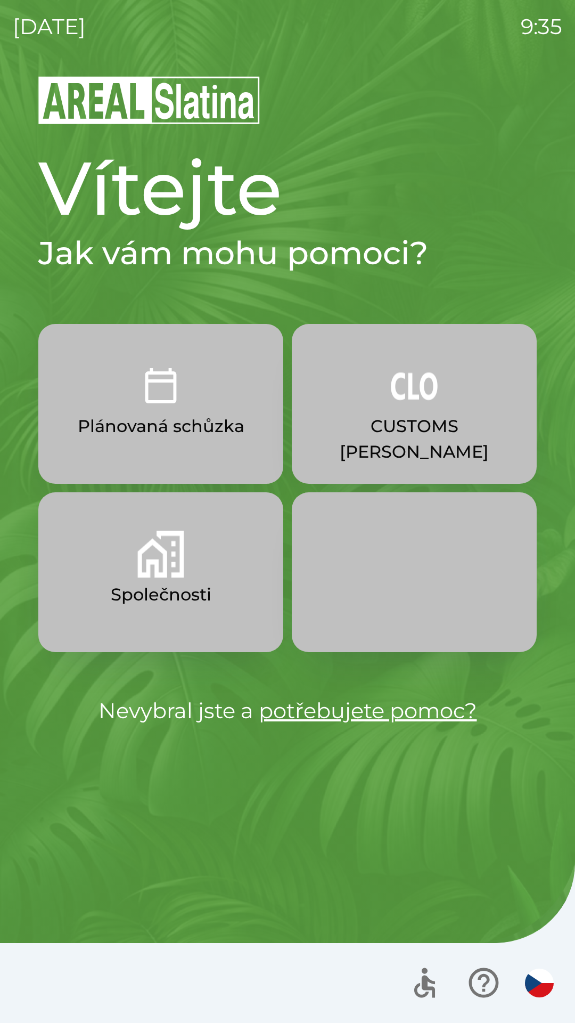
click at [161, 588] on p "Společnosti" at bounding box center [161, 595] width 101 height 26
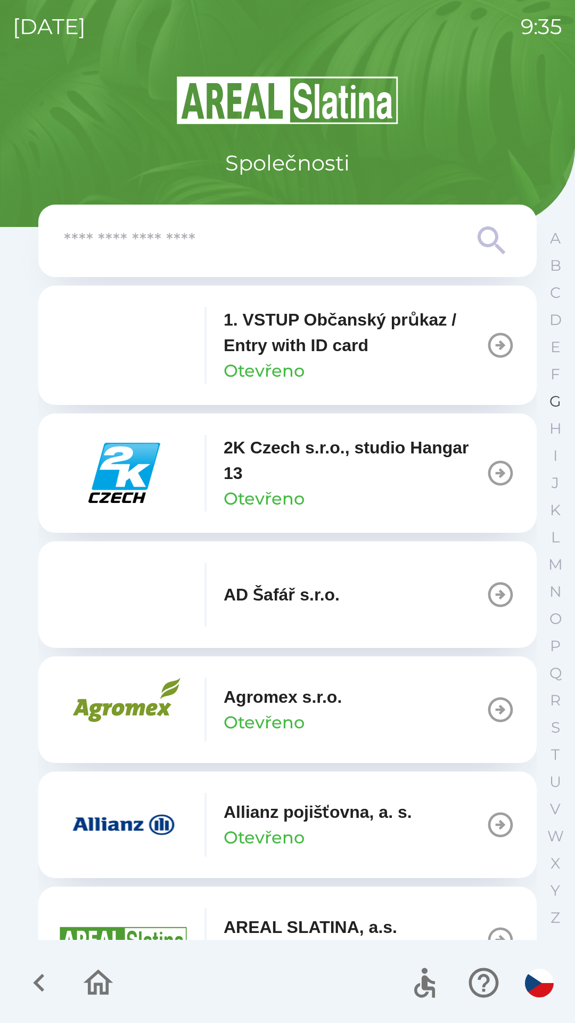
click at [549, 402] on button "G" at bounding box center [555, 401] width 27 height 27
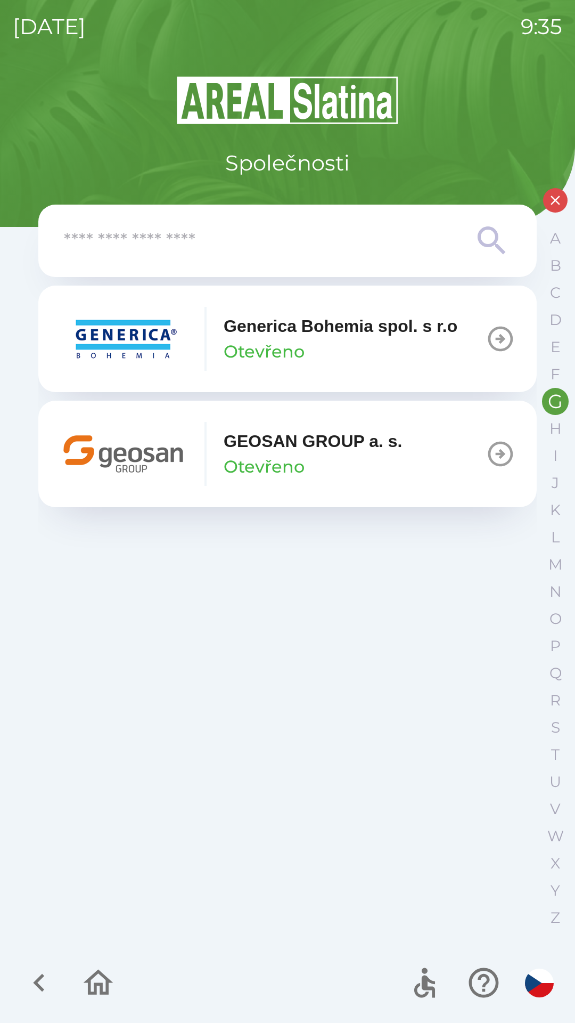
click at [360, 451] on p "GEOSAN GROUP a. s." at bounding box center [313, 441] width 179 height 26
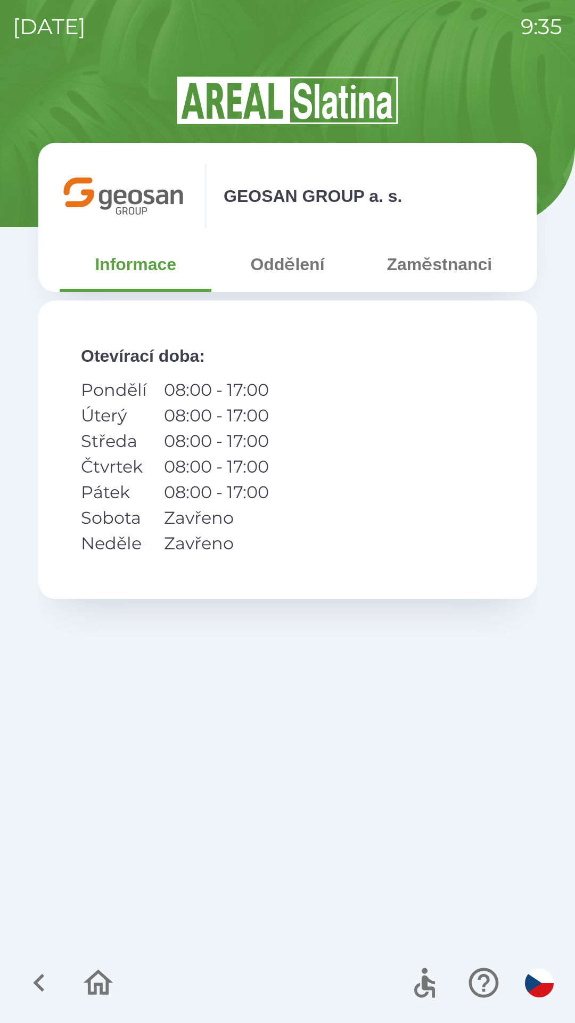
click at [427, 266] on button "Zaměstnanci" at bounding box center [440, 264] width 152 height 38
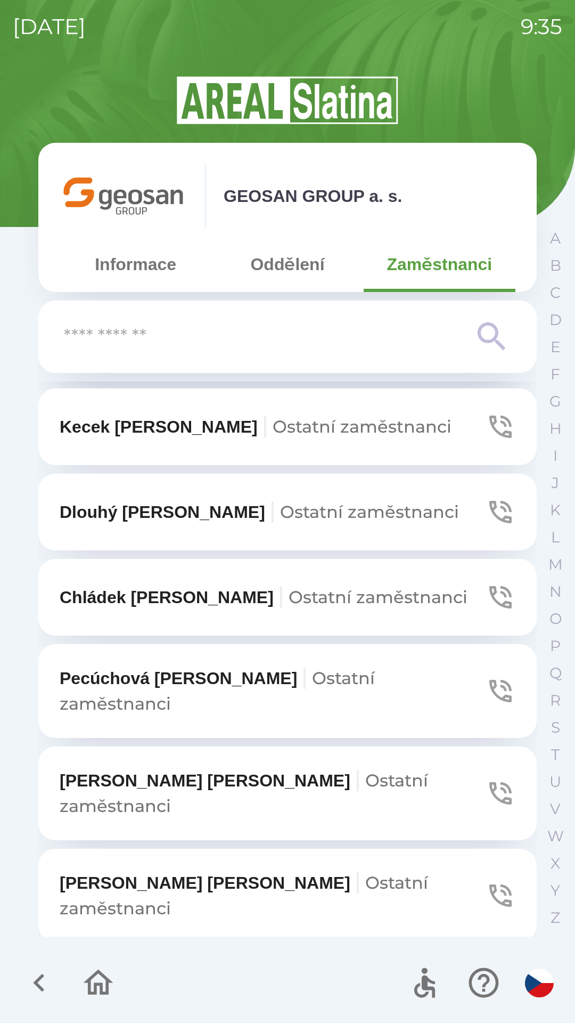
scroll to position [750, 0]
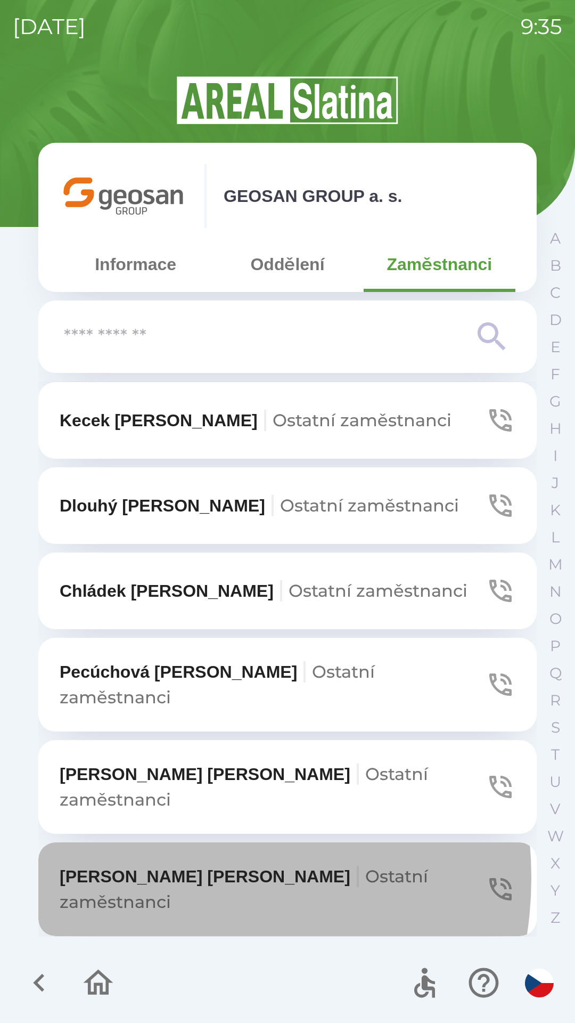
click at [152, 864] on p "[PERSON_NAME] zaměstnanci" at bounding box center [273, 889] width 426 height 51
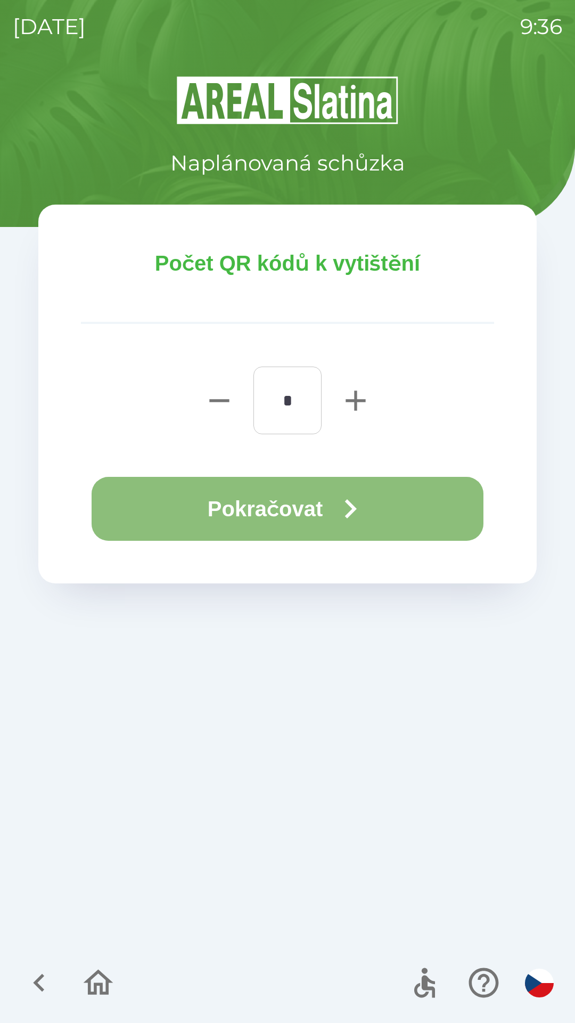
click at [294, 510] on button "Pokračovat" at bounding box center [288, 509] width 392 height 64
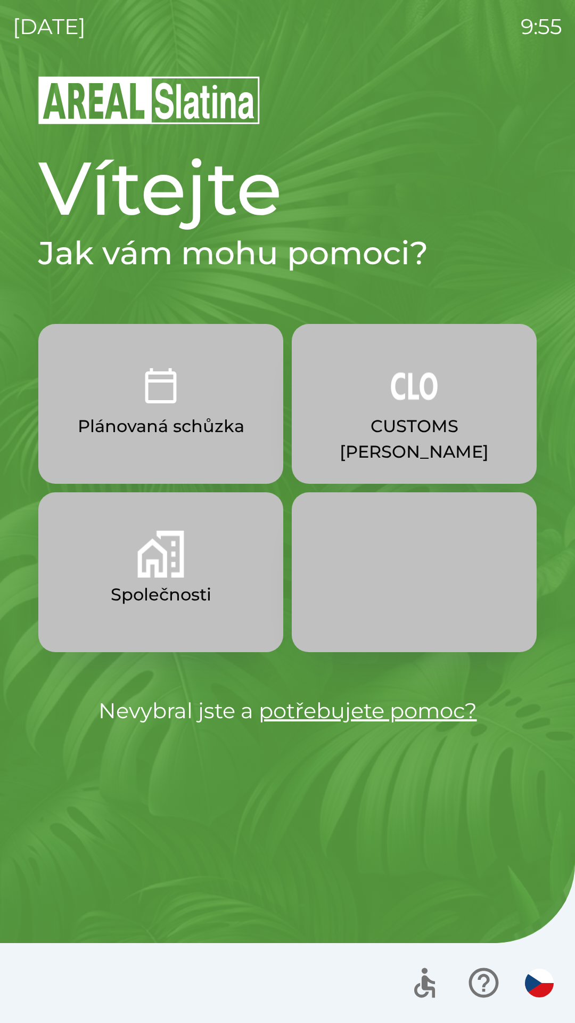
click at [165, 577] on img "button" at bounding box center [160, 554] width 47 height 47
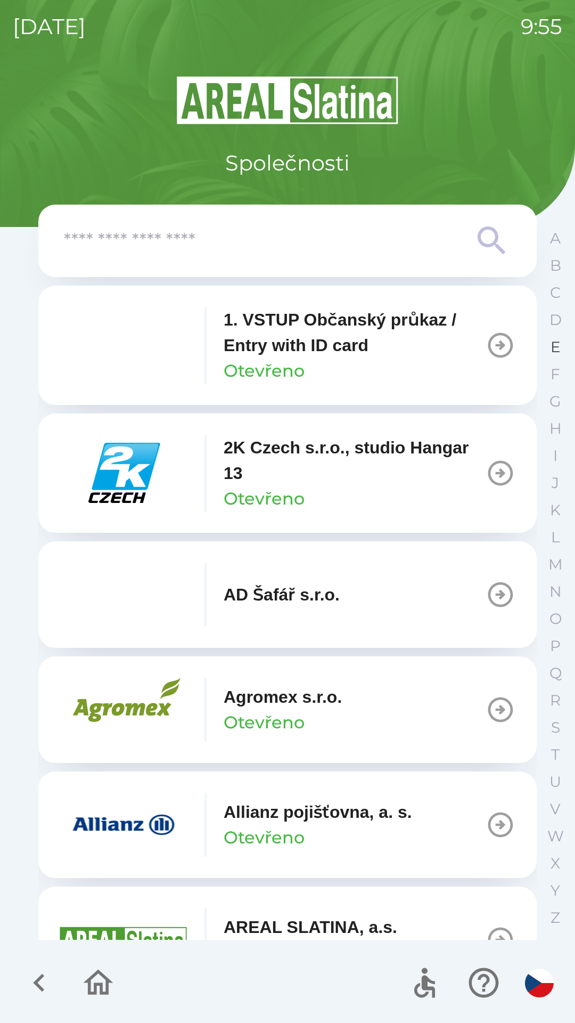
click at [551, 351] on p "E" at bounding box center [556, 347] width 10 height 19
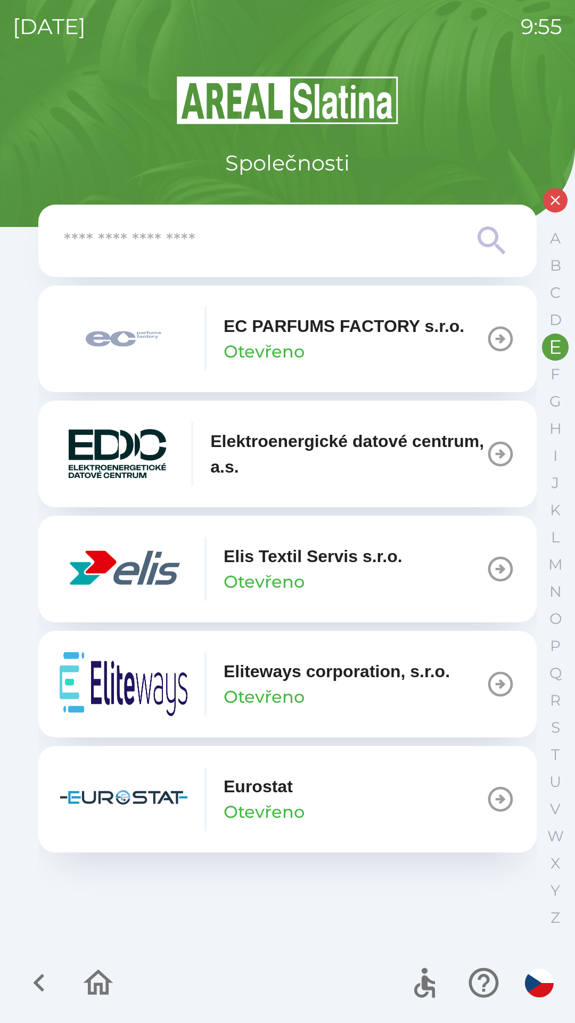
click at [279, 571] on p "Otevřeno" at bounding box center [264, 582] width 81 height 26
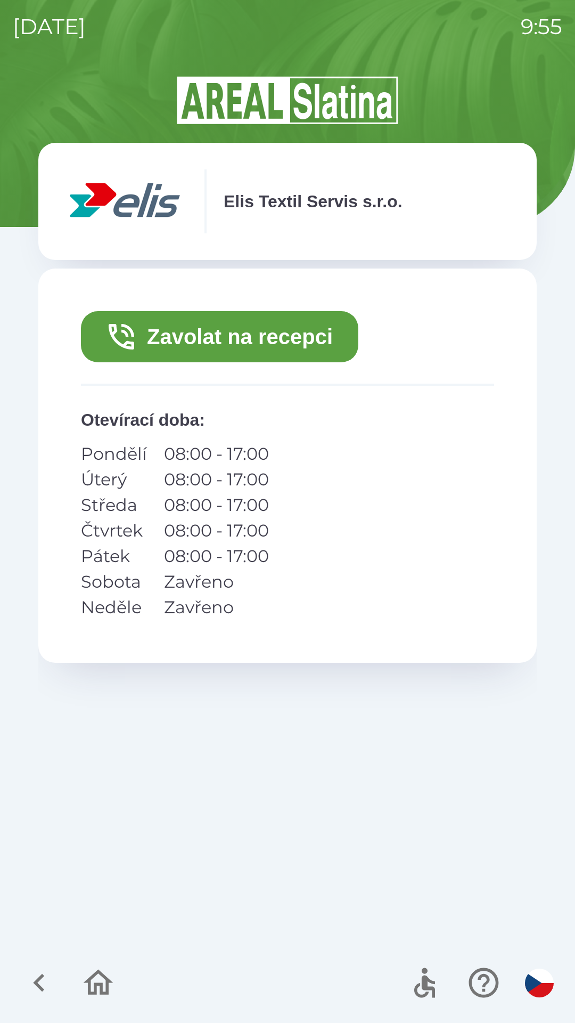
click at [250, 334] on button "Zavolat na recepci" at bounding box center [220, 336] width 278 height 51
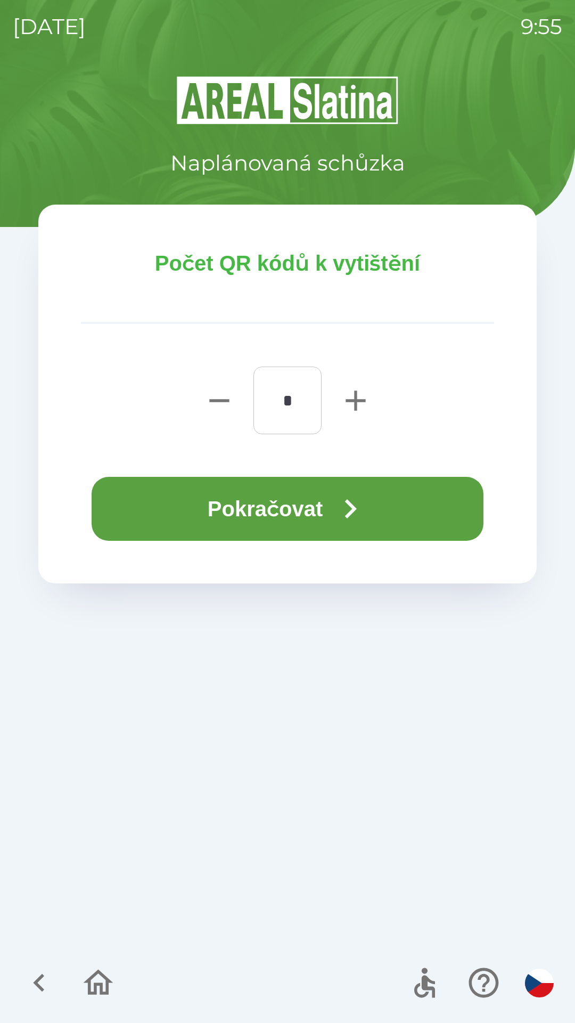
click at [282, 501] on button "Pokračovat" at bounding box center [288, 509] width 392 height 64
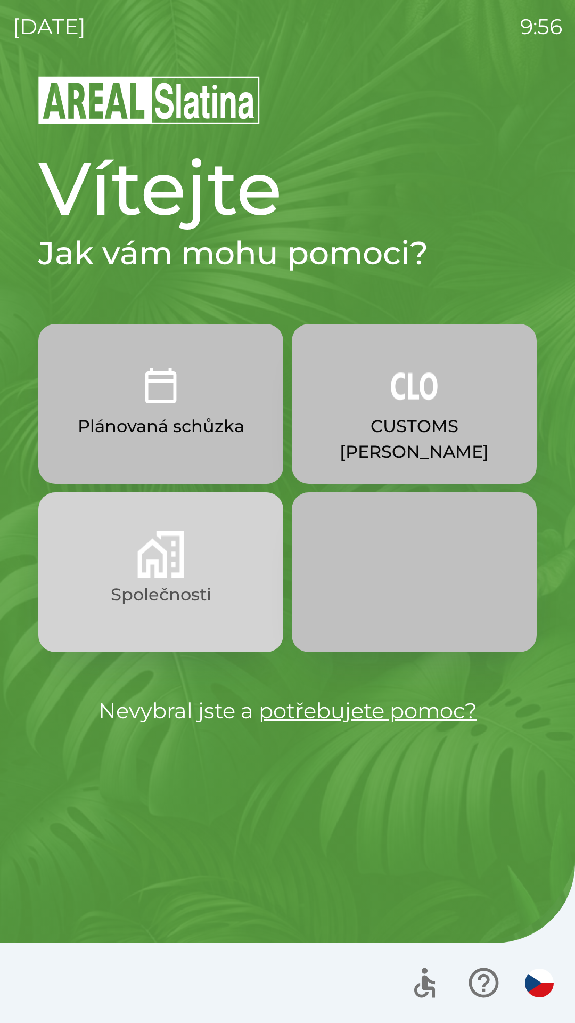
click at [118, 574] on button "Společnosti" at bounding box center [160, 572] width 245 height 160
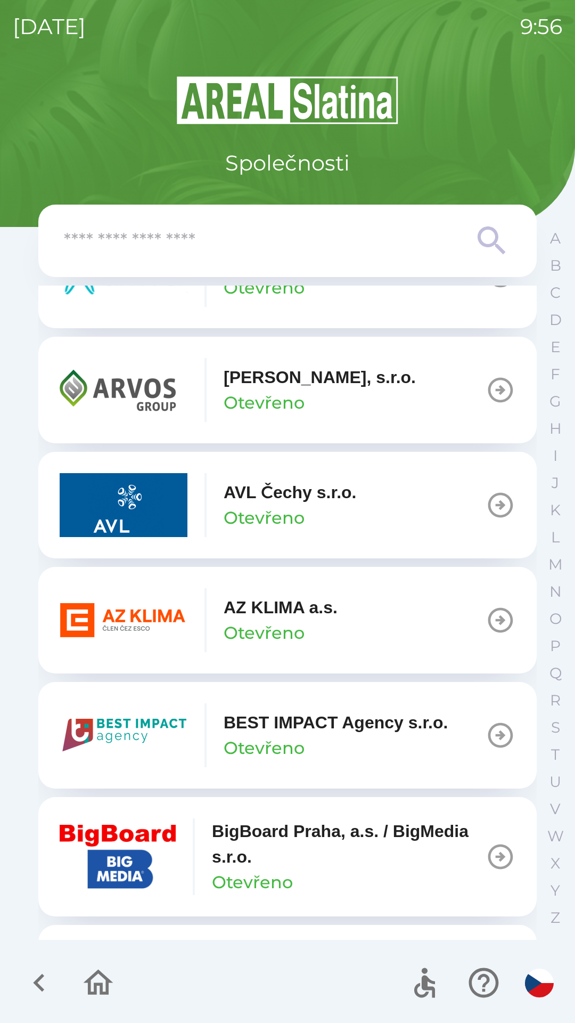
scroll to position [905, 0]
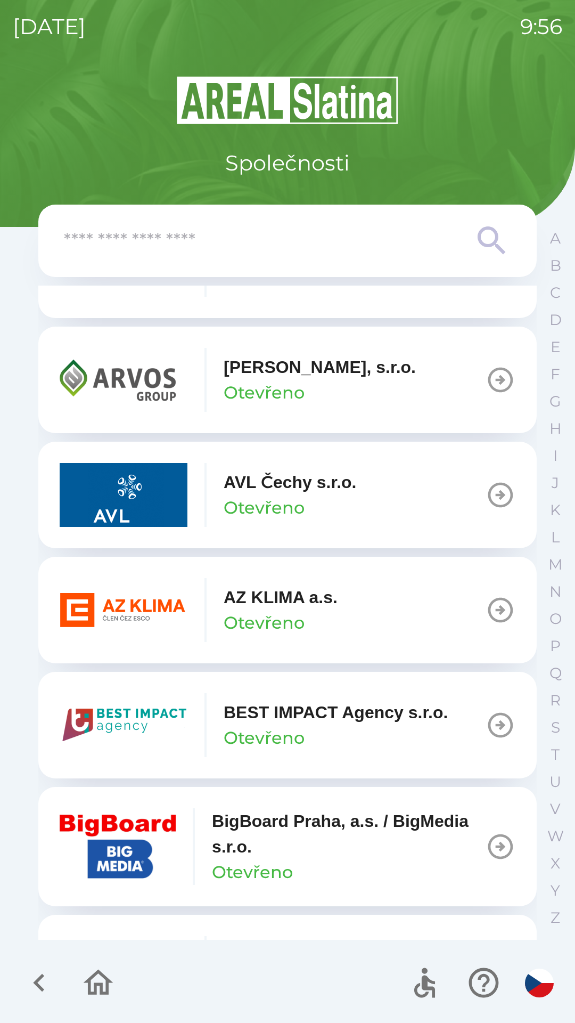
click at [100, 249] on input "text" at bounding box center [266, 240] width 405 height 29
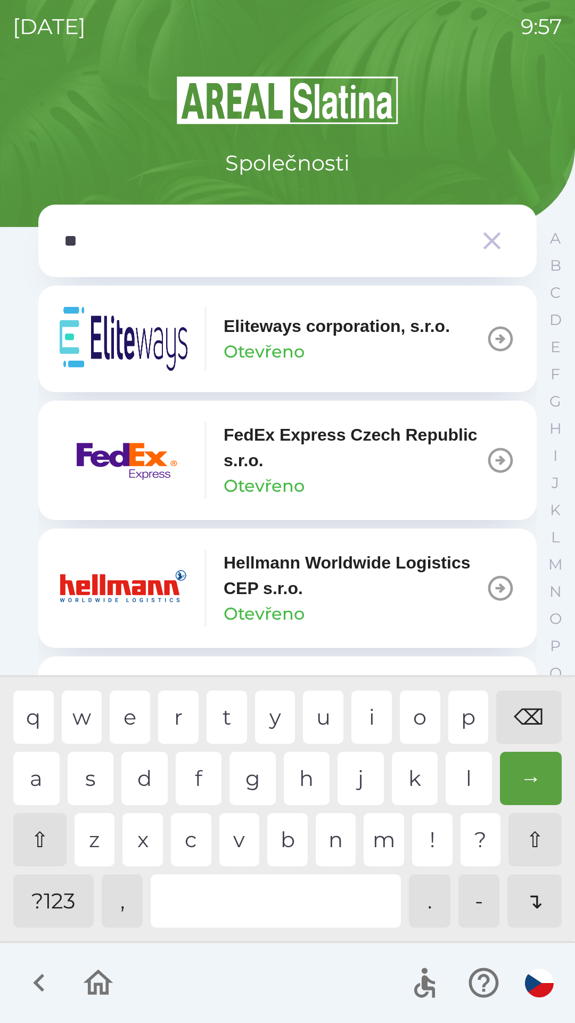
scroll to position [0, 0]
click at [191, 835] on div "c" at bounding box center [191, 839] width 40 height 53
type input "***"
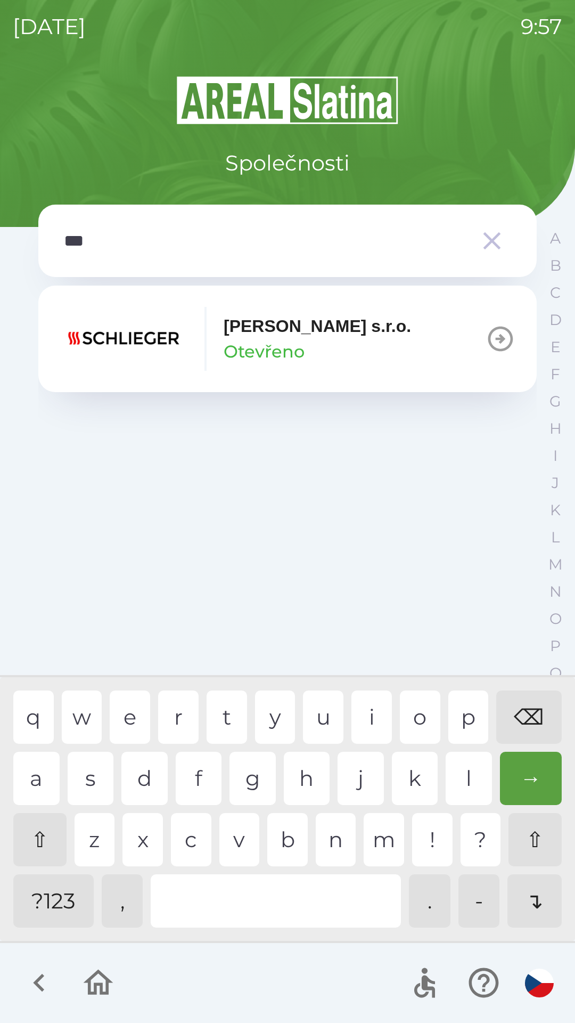
click at [120, 340] on img "button" at bounding box center [124, 339] width 128 height 64
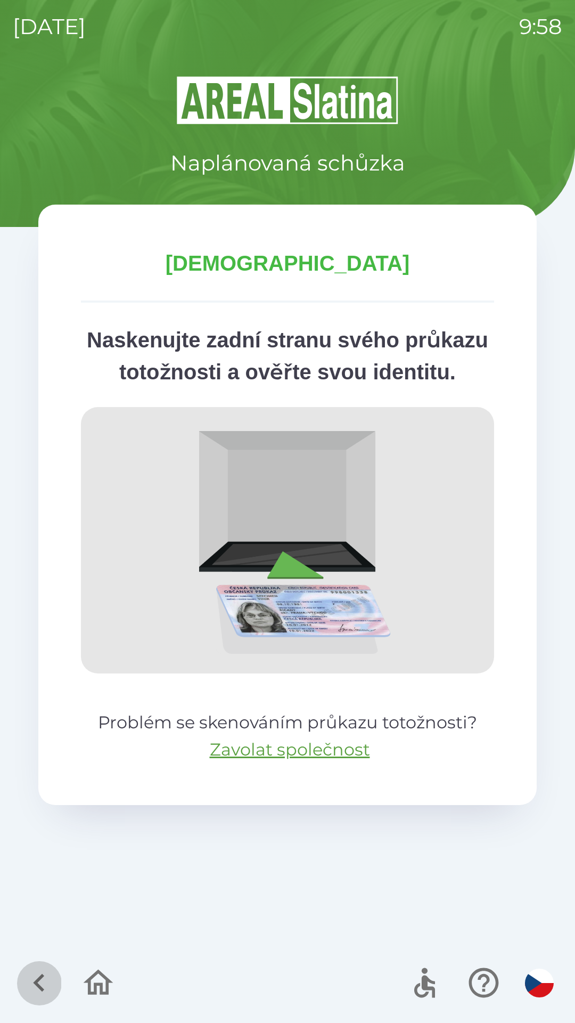
click at [39, 978] on icon "button" at bounding box center [38, 983] width 11 height 18
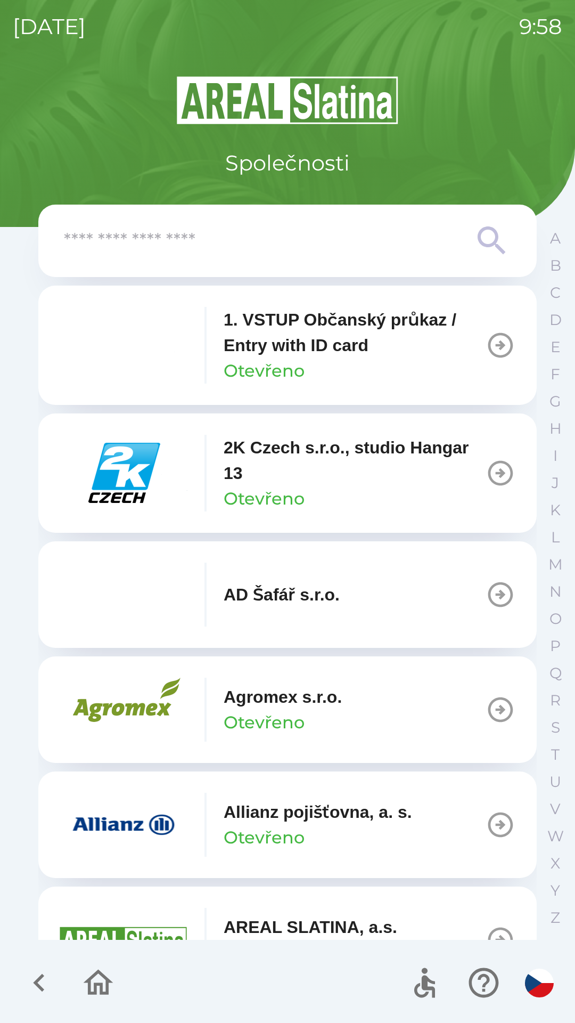
click at [150, 241] on input "text" at bounding box center [266, 240] width 405 height 29
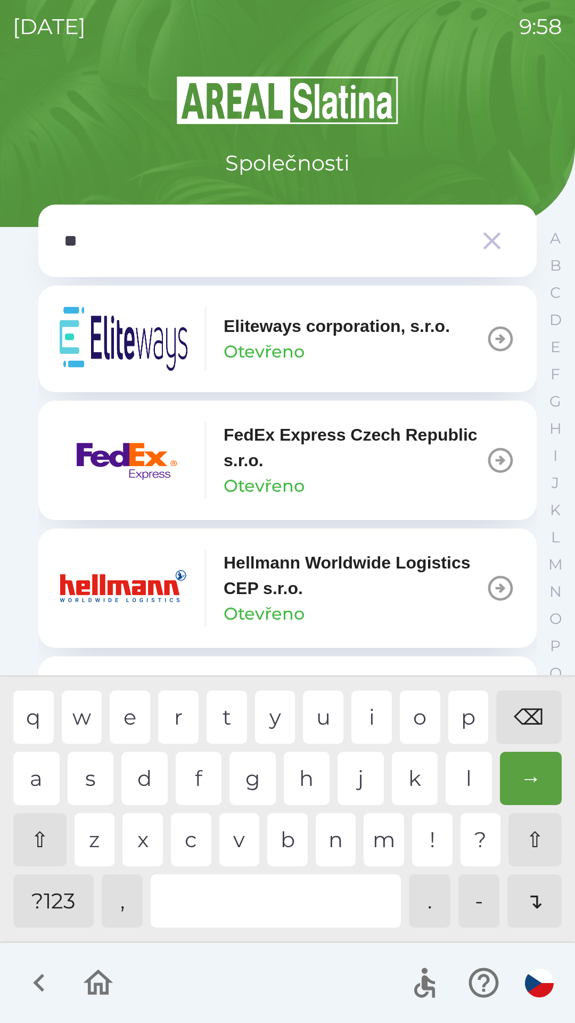
click at [192, 845] on div "c" at bounding box center [191, 839] width 40 height 53
type input "***"
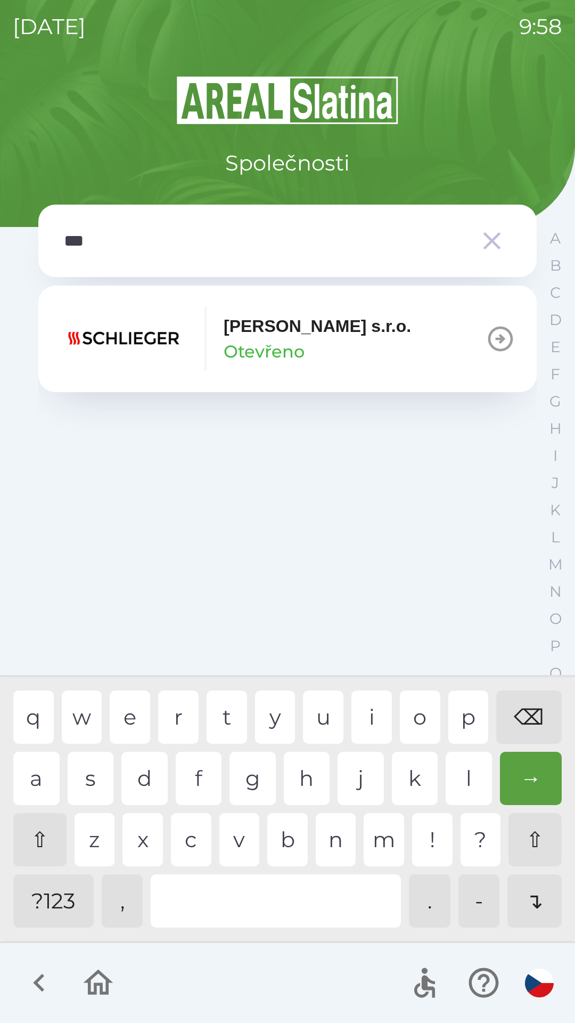
click at [299, 773] on div "h" at bounding box center [307, 778] width 46 height 53
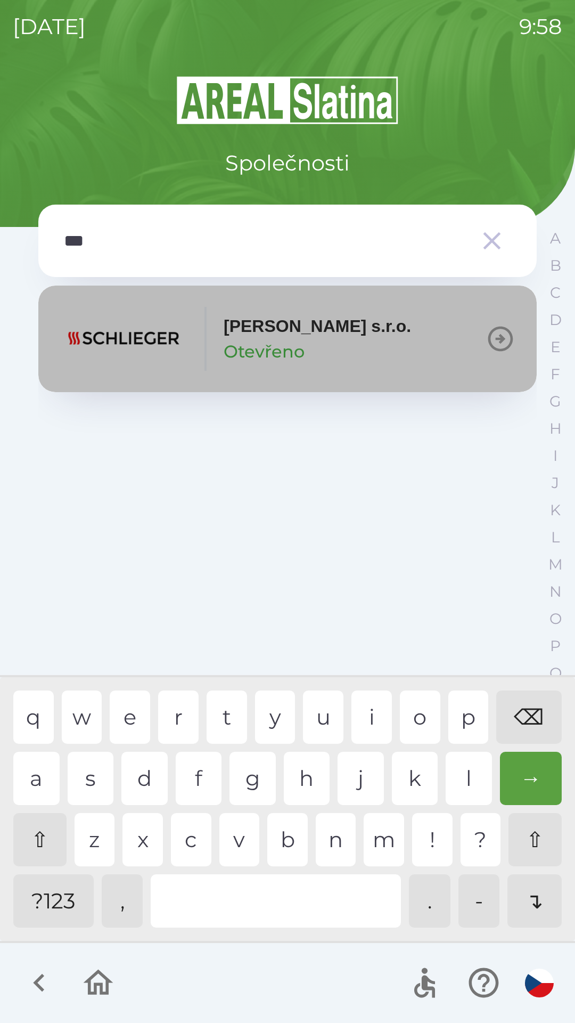
click at [251, 350] on p "Otevřeno" at bounding box center [264, 352] width 81 height 26
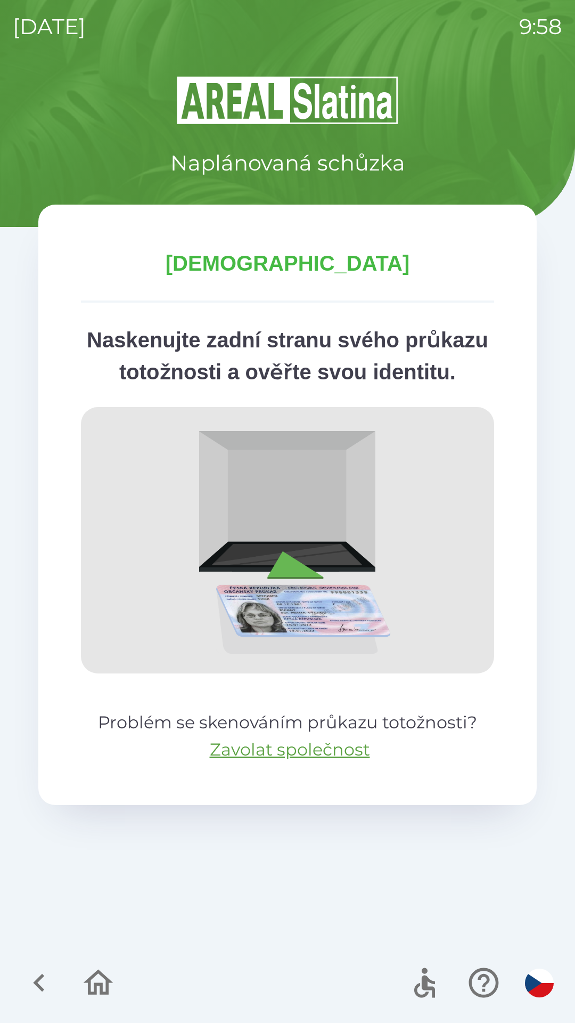
click at [40, 977] on icon "button" at bounding box center [38, 983] width 11 height 18
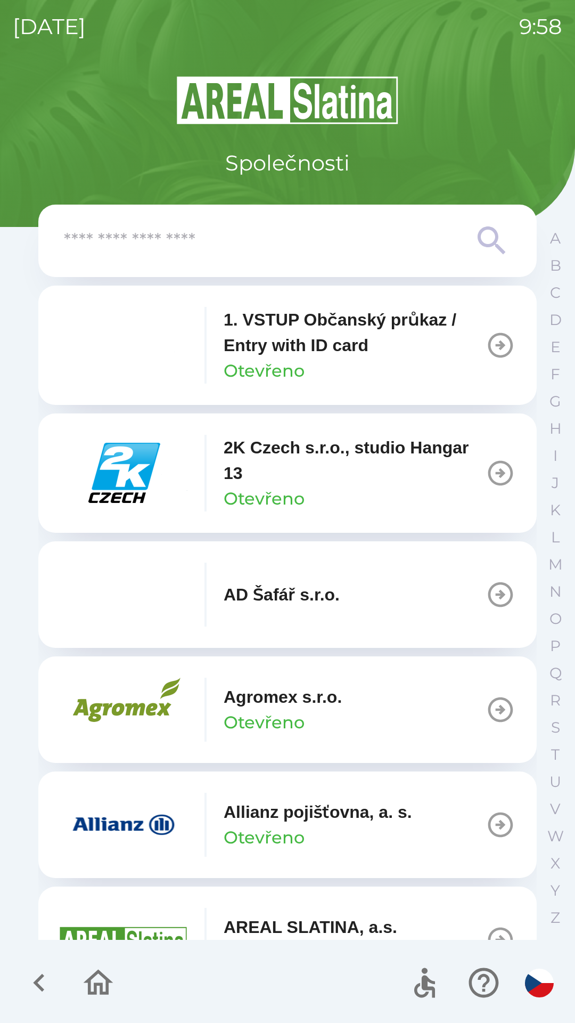
click at [150, 247] on input "text" at bounding box center [266, 240] width 405 height 29
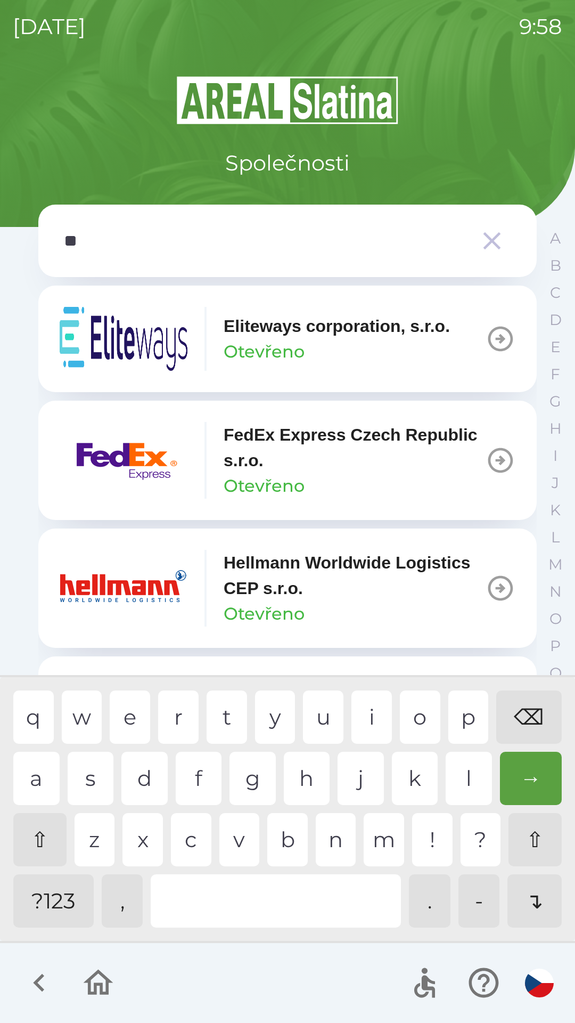
click at [194, 840] on div "c" at bounding box center [191, 839] width 40 height 53
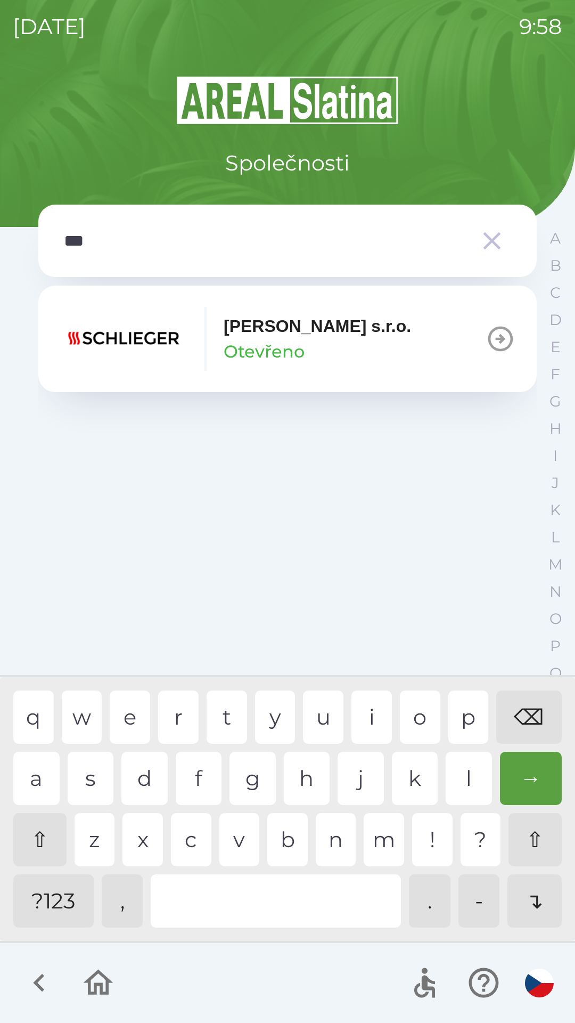
click at [304, 775] on div "h" at bounding box center [307, 778] width 46 height 53
type input "****"
click at [462, 786] on div "l" at bounding box center [469, 778] width 46 height 53
click at [498, 338] on icon "button" at bounding box center [501, 339] width 25 height 25
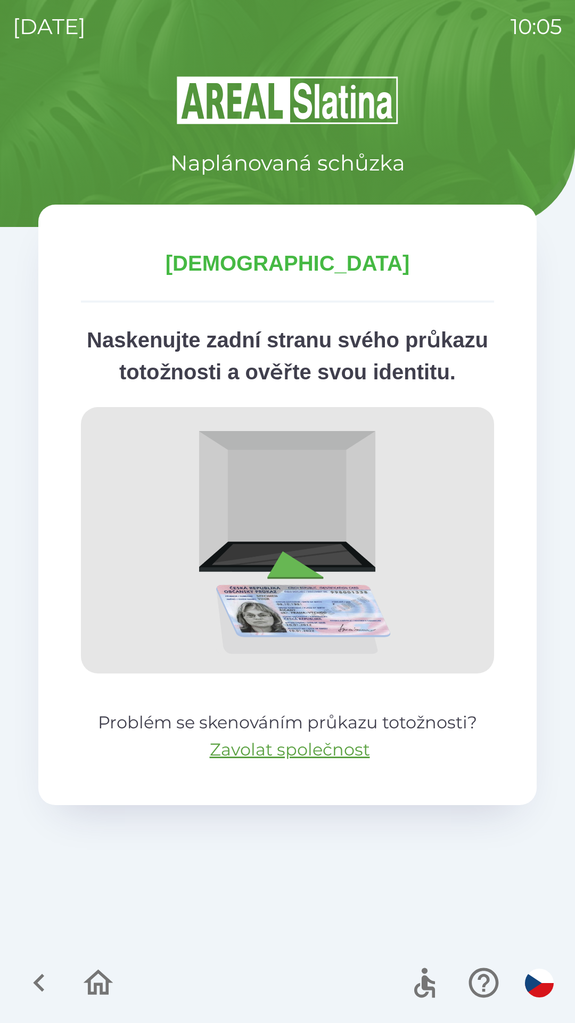
click at [476, 673] on img at bounding box center [287, 540] width 413 height 266
click at [88, 990] on icon "button" at bounding box center [99, 983] width 30 height 26
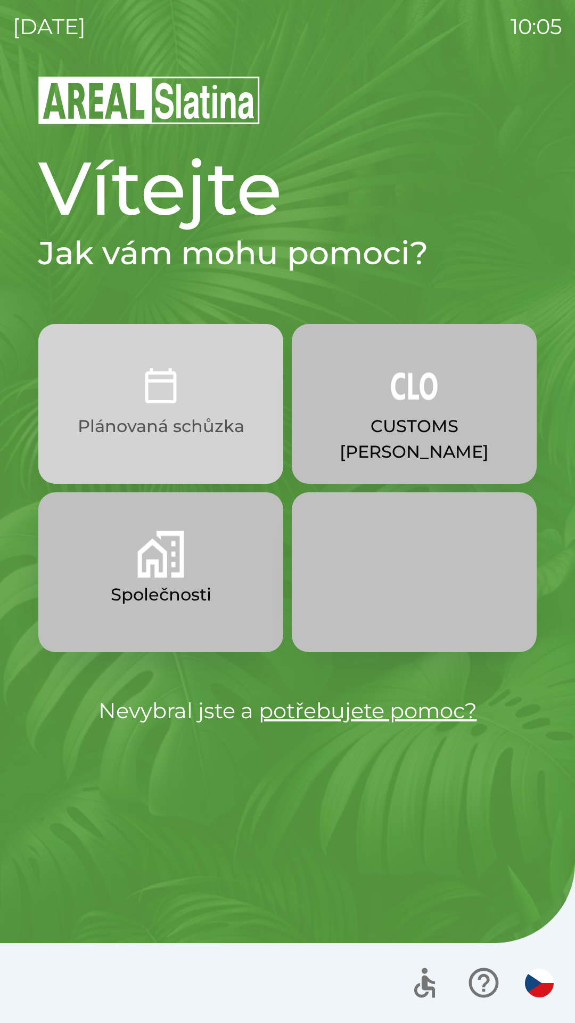
click at [207, 417] on p "Plánovaná schůzka" at bounding box center [161, 426] width 167 height 26
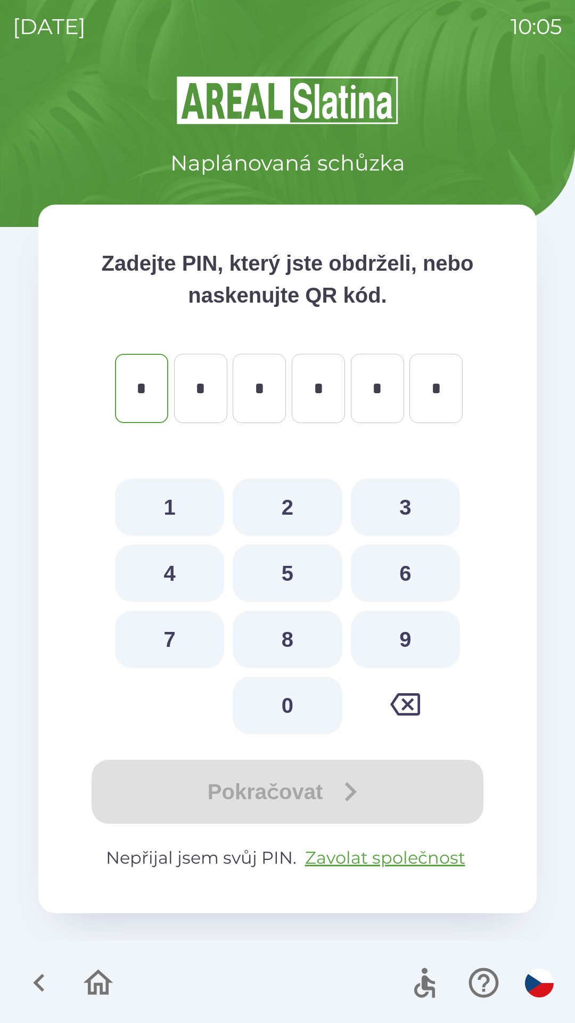
click at [39, 979] on icon "button" at bounding box center [38, 983] width 11 height 18
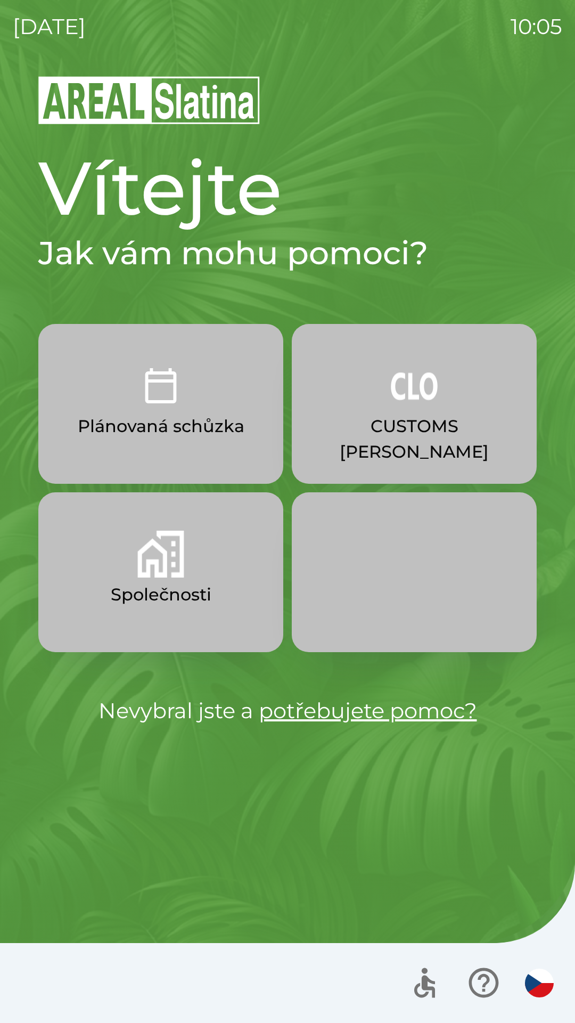
click at [180, 557] on img "button" at bounding box center [160, 554] width 47 height 47
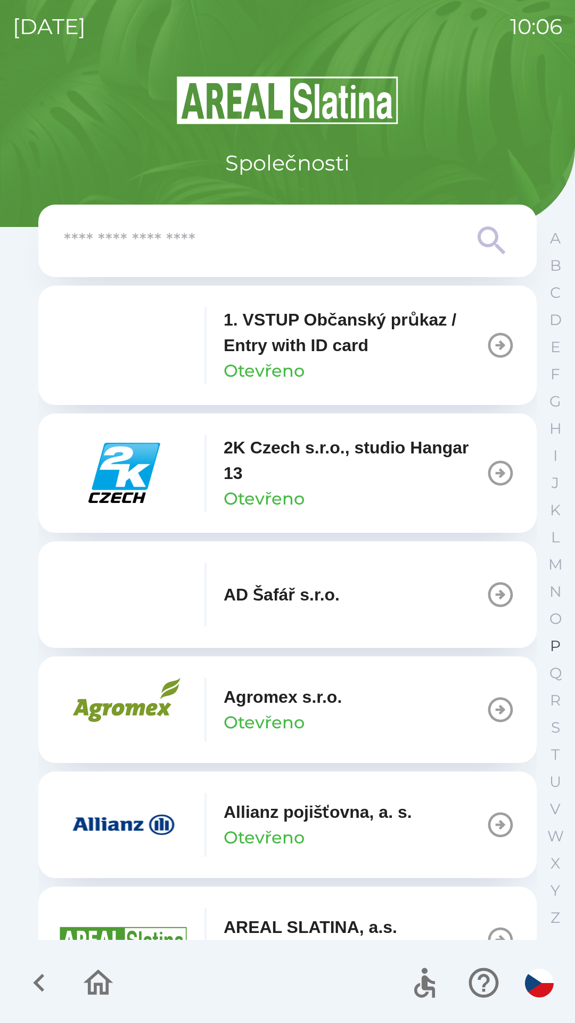
click at [551, 647] on p "P" at bounding box center [555, 646] width 11 height 19
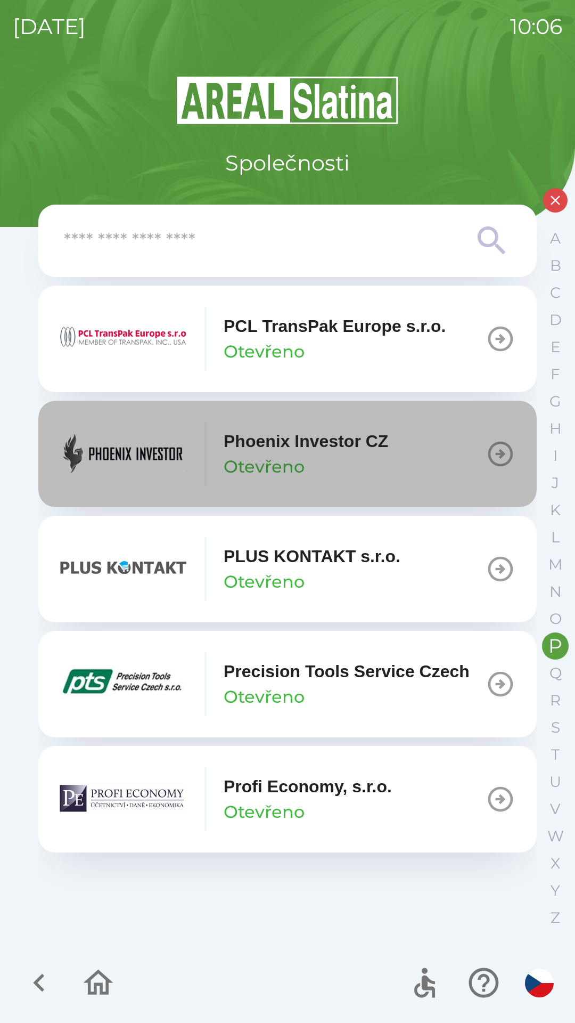
click at [487, 457] on icon "button" at bounding box center [501, 454] width 30 height 30
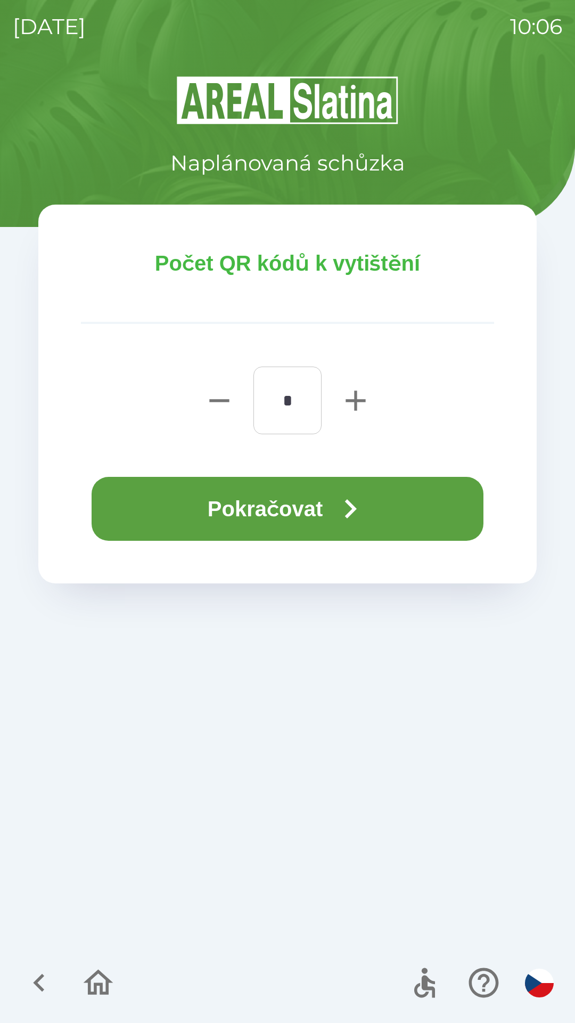
click at [355, 393] on icon "button" at bounding box center [356, 400] width 20 height 20
type input "*"
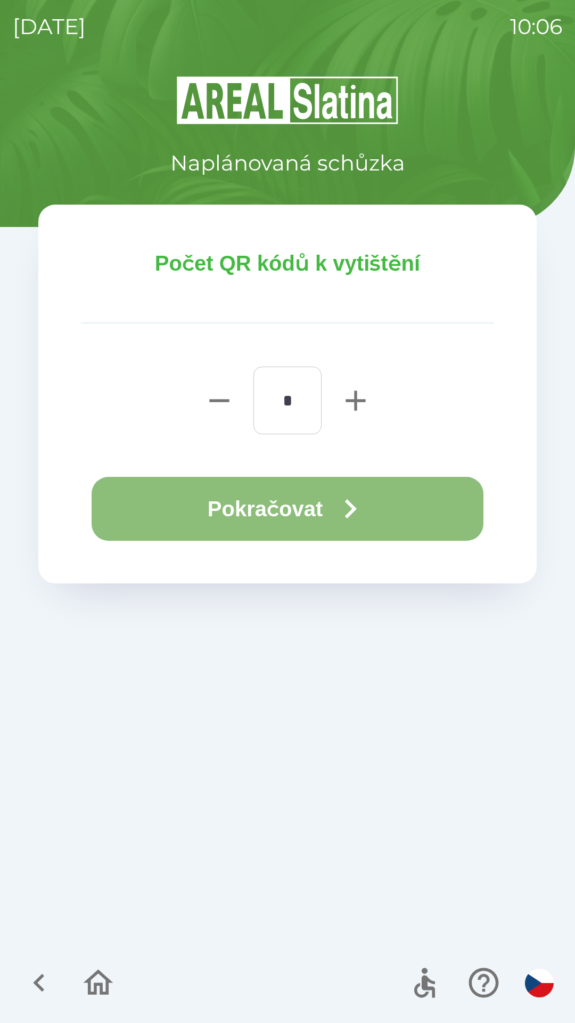
click at [345, 504] on icon "button" at bounding box center [350, 509] width 38 height 38
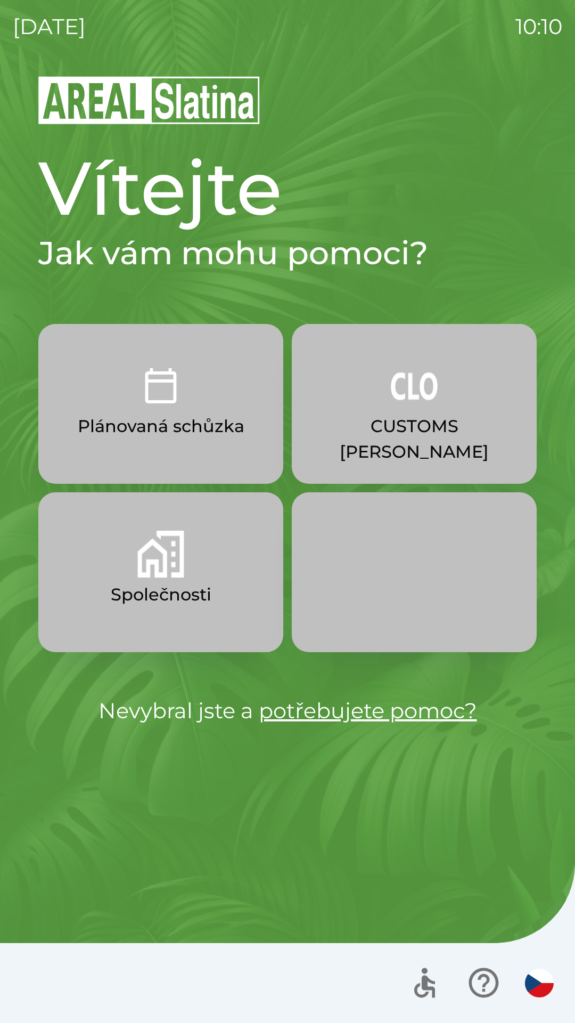
click at [394, 425] on p "CUSTOMS [PERSON_NAME]" at bounding box center [415, 438] width 194 height 51
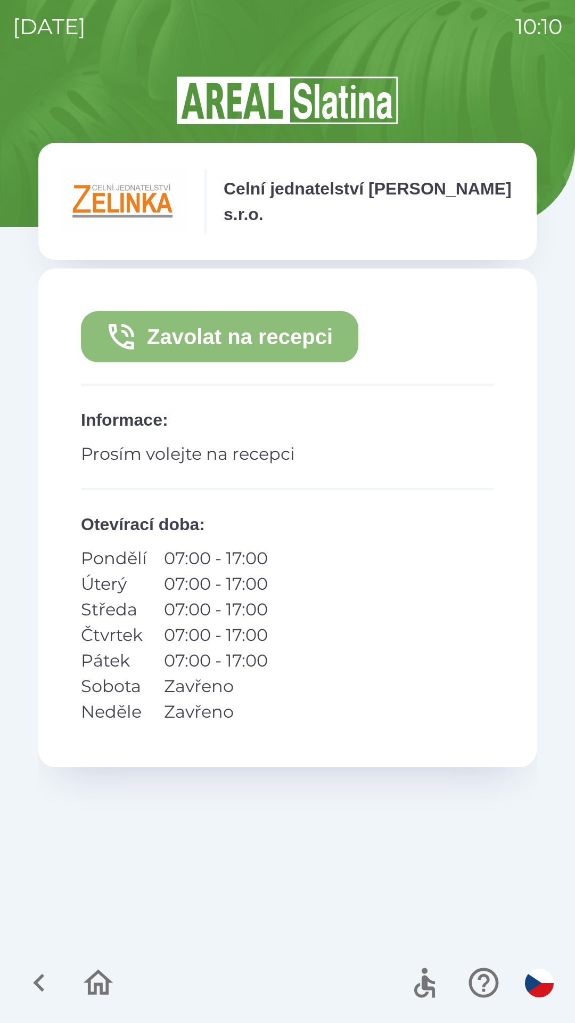
click at [291, 335] on button "Zavolat na recepci" at bounding box center [220, 336] width 278 height 51
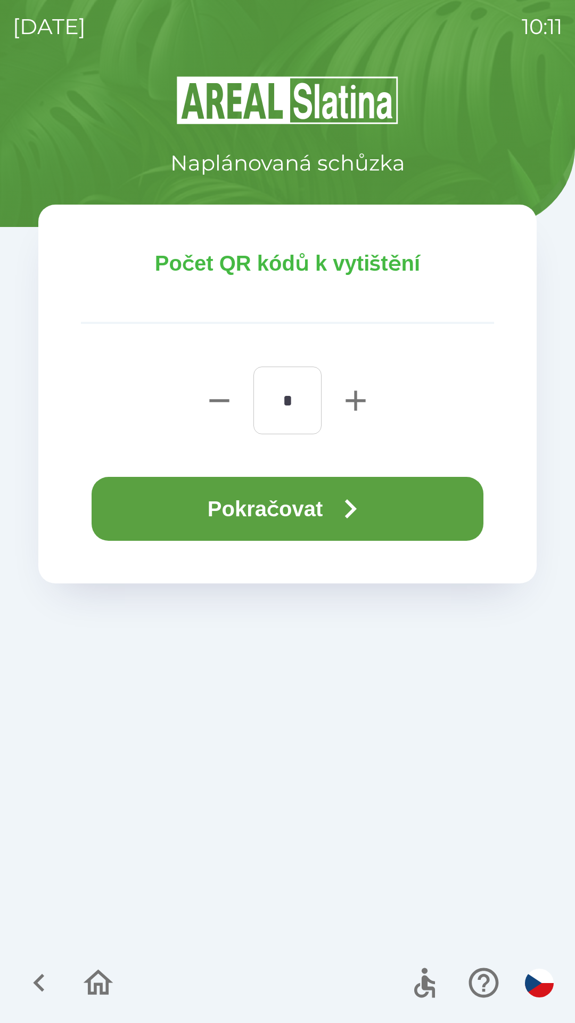
click at [303, 514] on button "Pokračovat" at bounding box center [288, 509] width 392 height 64
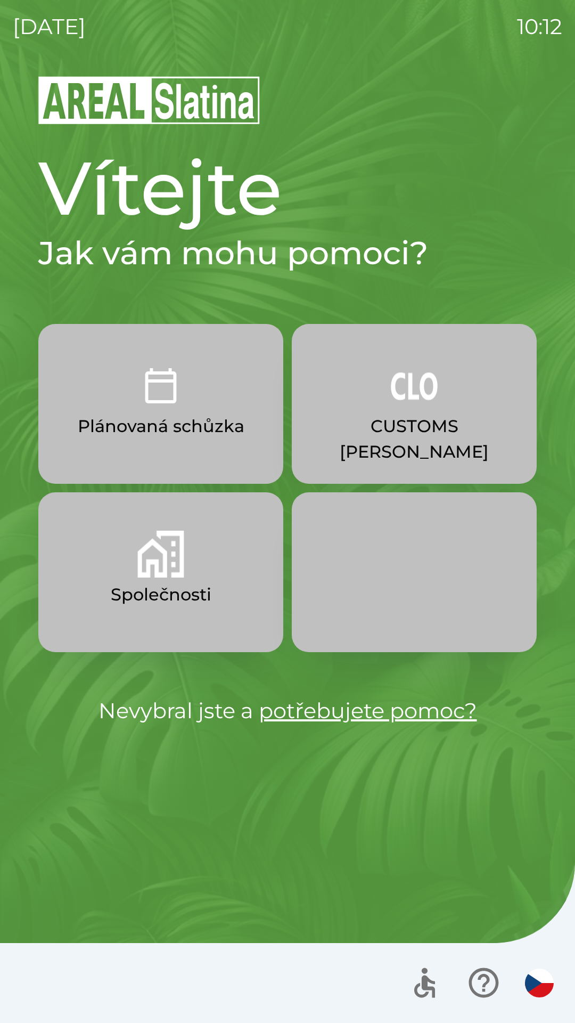
click at [462, 427] on p "CUSTOMS [PERSON_NAME]" at bounding box center [415, 438] width 194 height 51
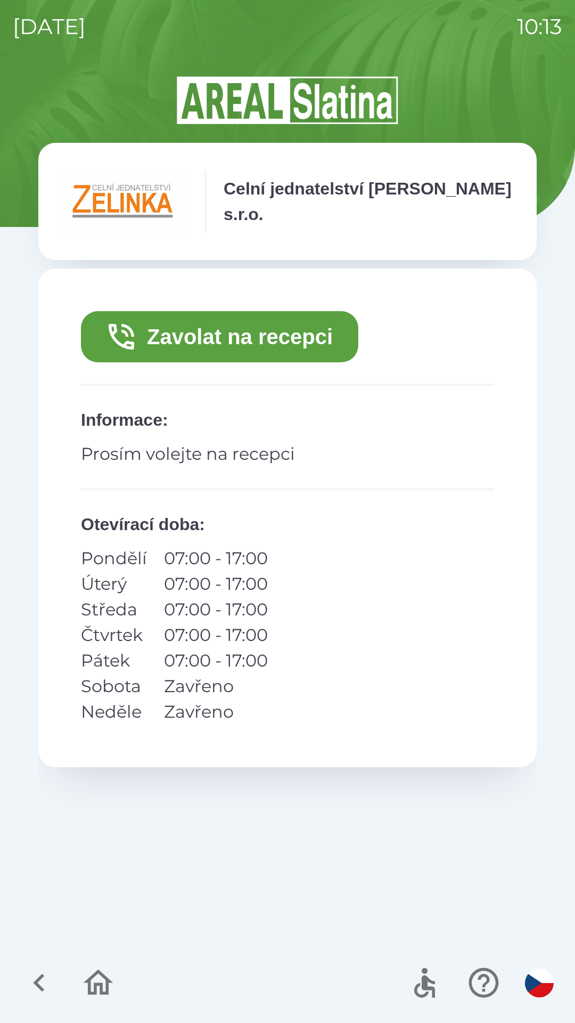
click at [291, 324] on button "Zavolat na recepci" at bounding box center [220, 336] width 278 height 51
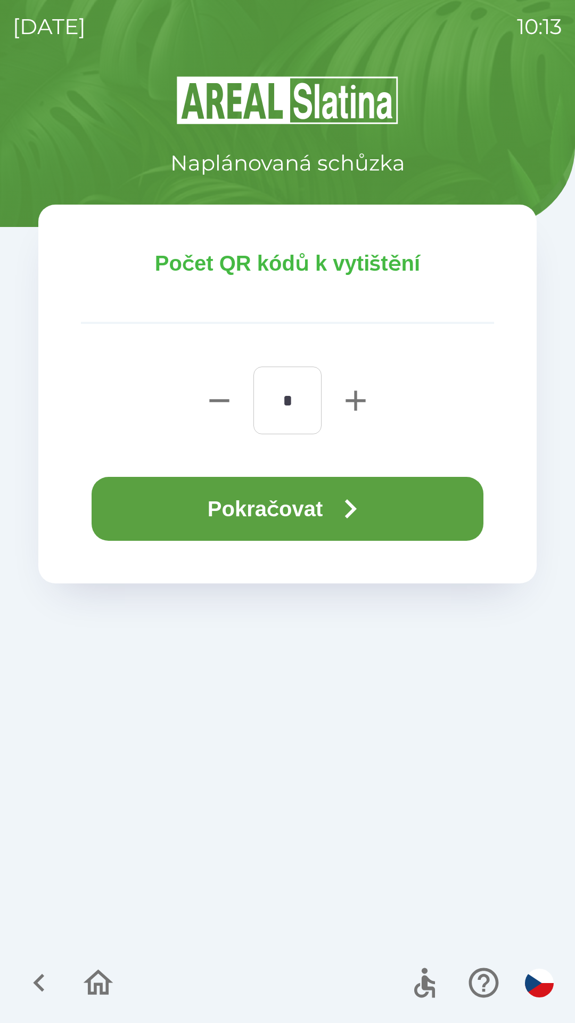
click at [332, 489] on button "Pokračovat" at bounding box center [288, 509] width 392 height 64
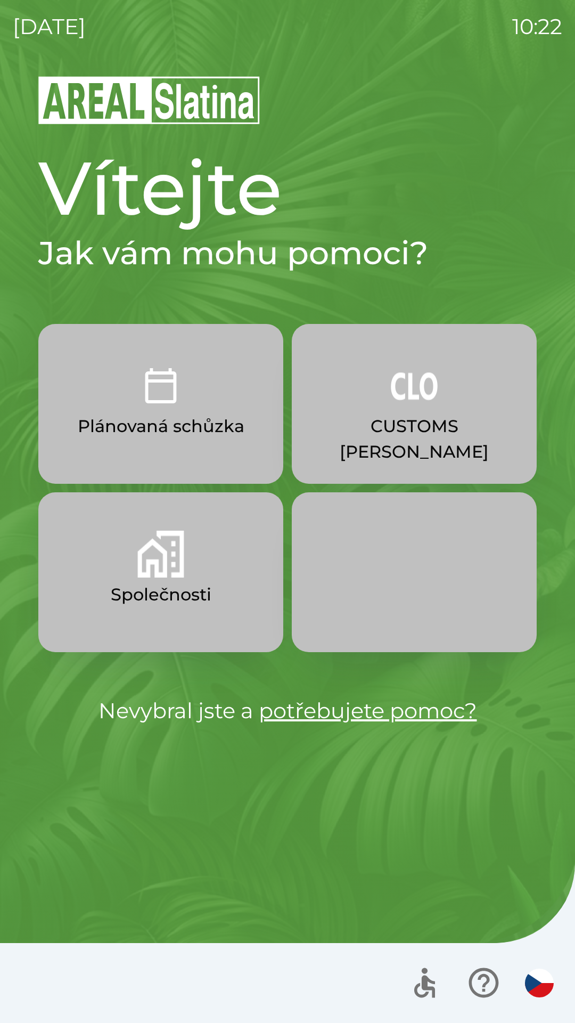
click at [147, 580] on button "Společnosti" at bounding box center [160, 572] width 245 height 160
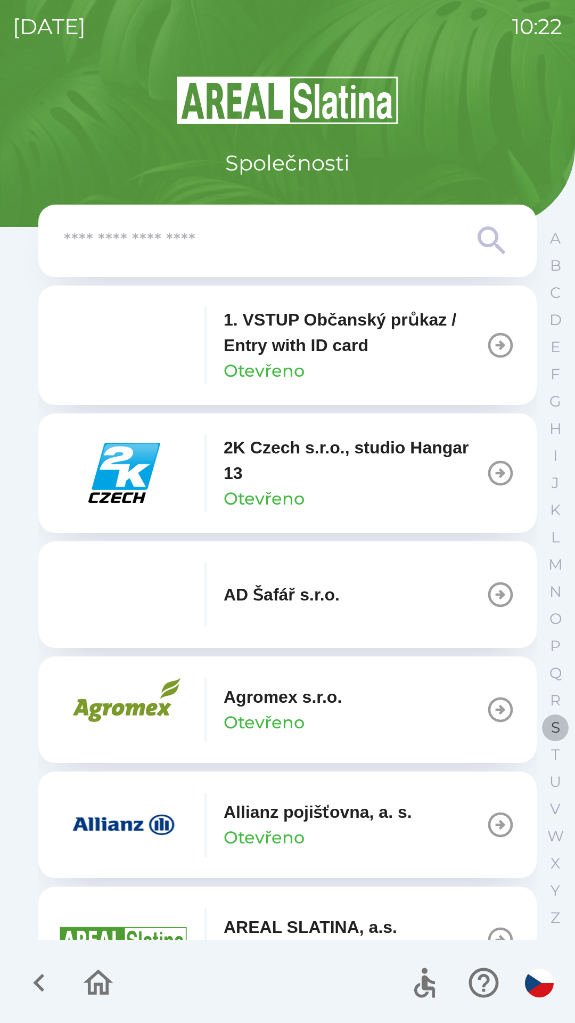
click at [559, 723] on p "S" at bounding box center [555, 727] width 9 height 19
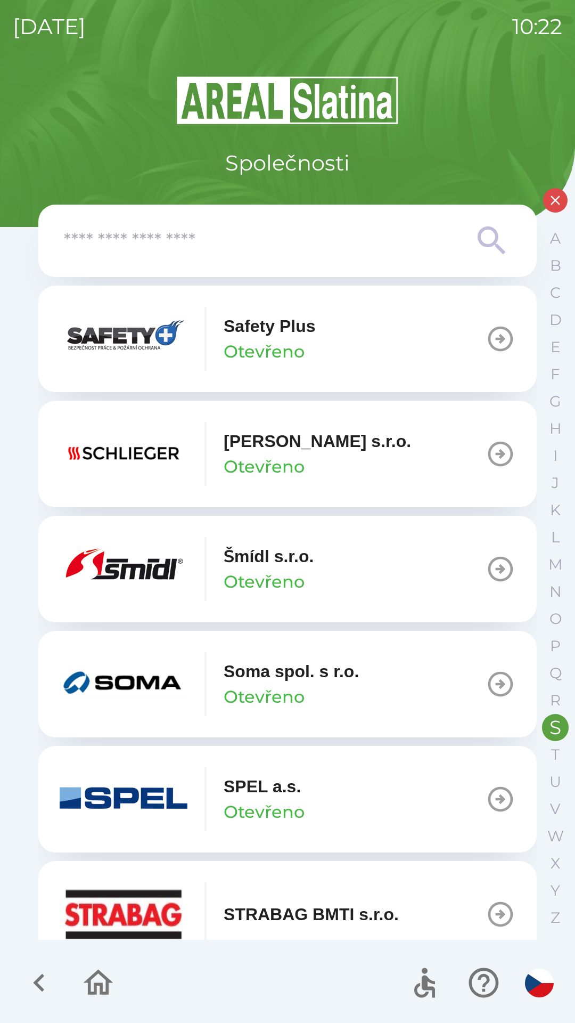
click at [345, 457] on div "Schlieger [PERSON_NAME]" at bounding box center [318, 453] width 188 height 51
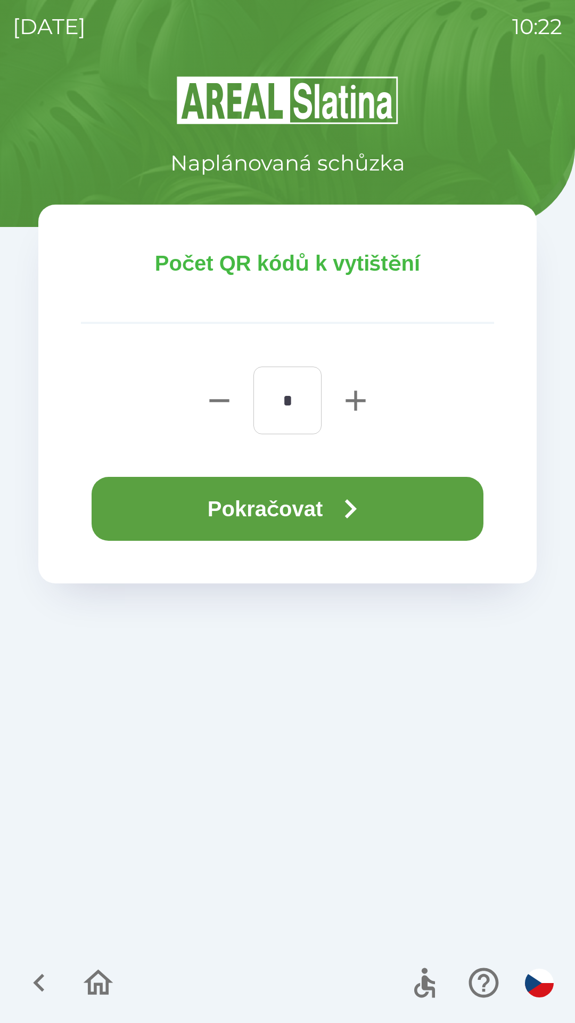
click at [311, 501] on button "Pokračovat" at bounding box center [288, 509] width 392 height 64
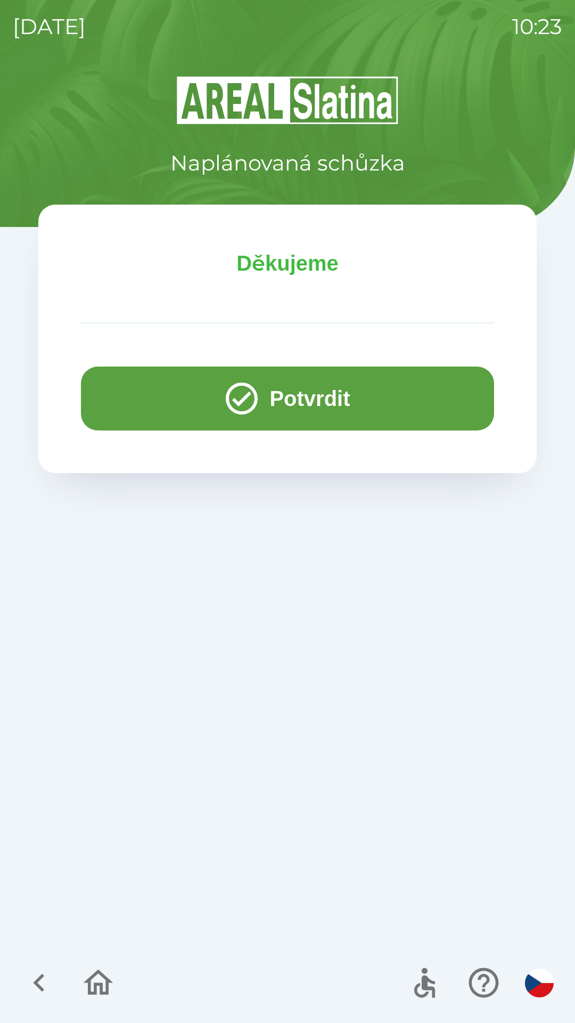
click at [261, 404] on button "Potvrdit" at bounding box center [287, 399] width 413 height 64
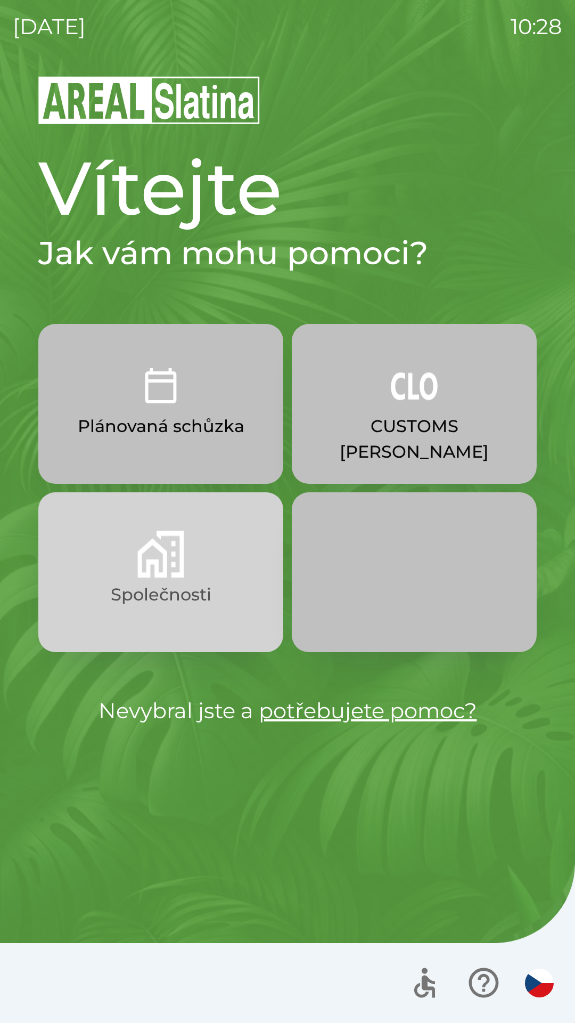
click at [146, 591] on p "Společnosti" at bounding box center [161, 595] width 101 height 26
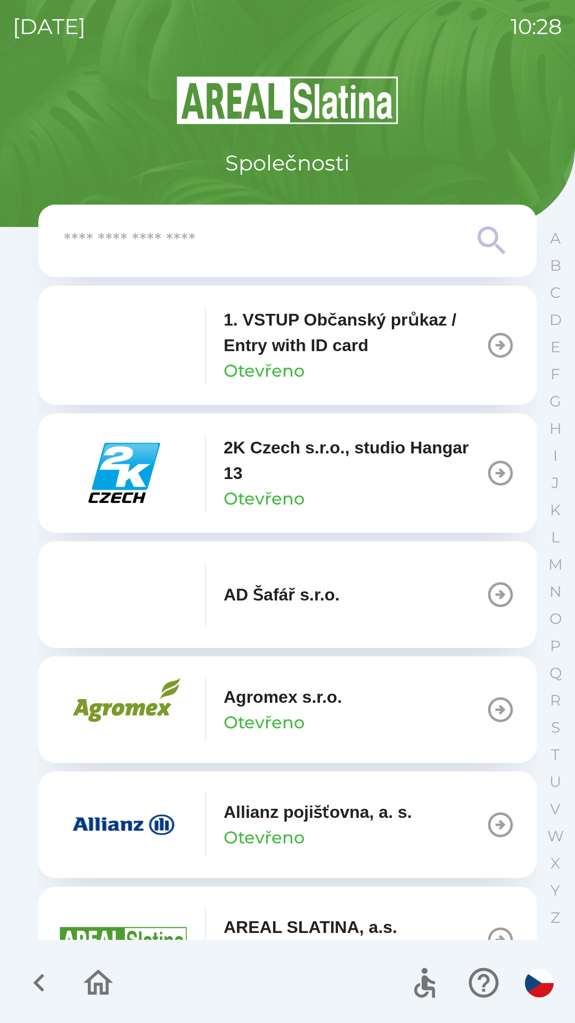
click at [132, 258] on div at bounding box center [287, 241] width 447 height 38
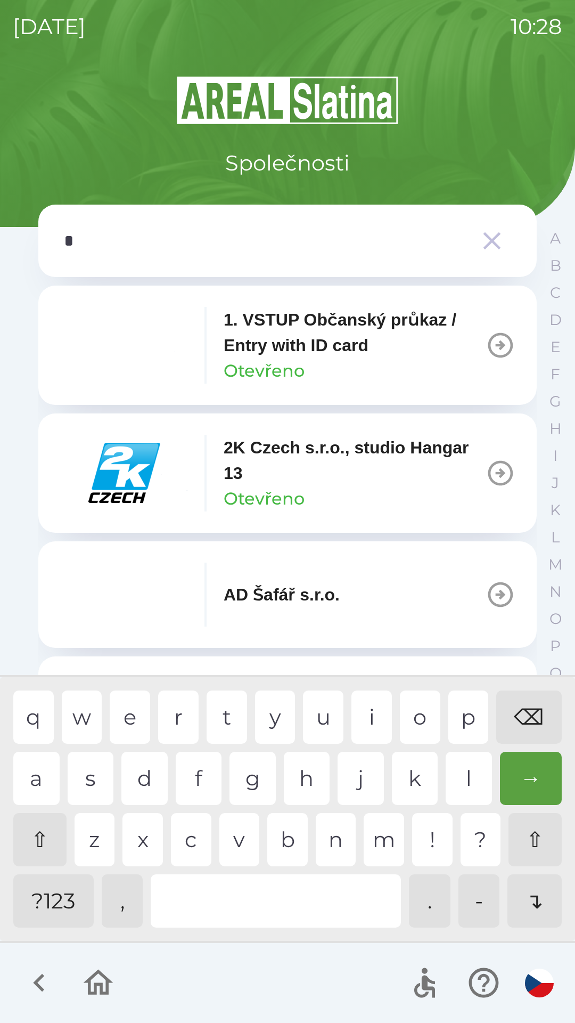
click at [97, 773] on div "s" at bounding box center [91, 778] width 46 height 53
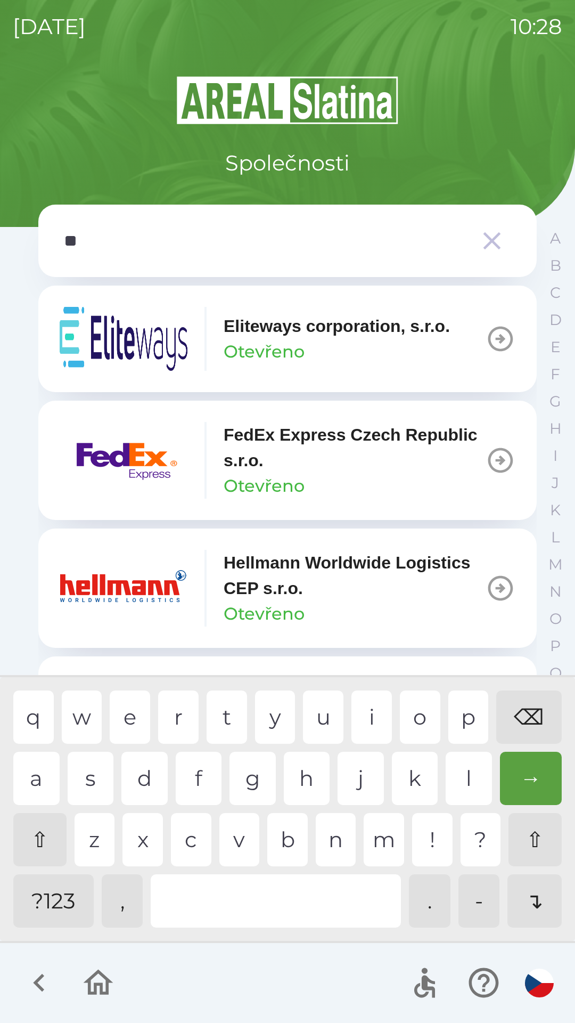
type input "***"
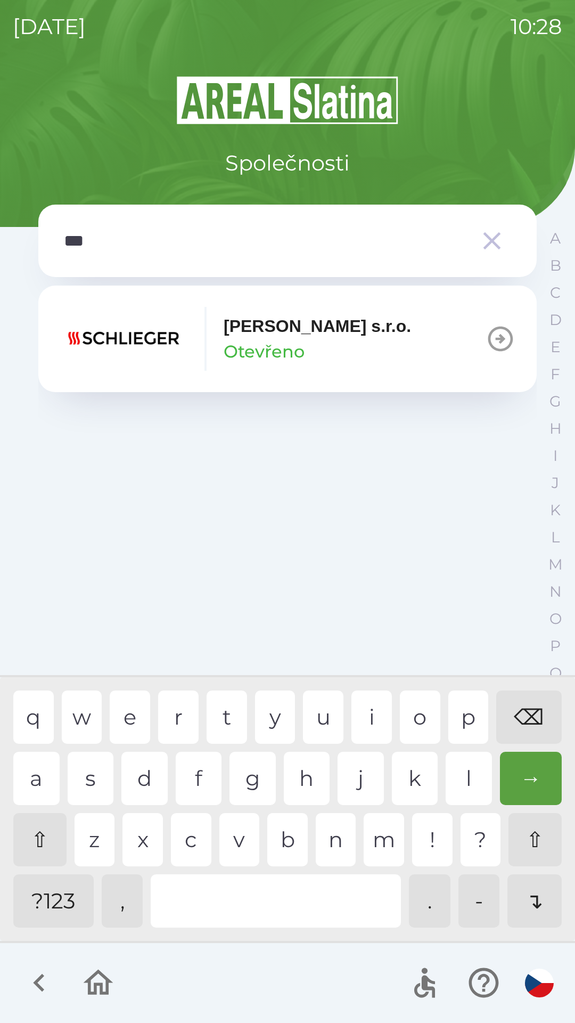
click at [303, 780] on div "h" at bounding box center [307, 778] width 46 height 53
click at [171, 347] on img "button" at bounding box center [124, 339] width 128 height 64
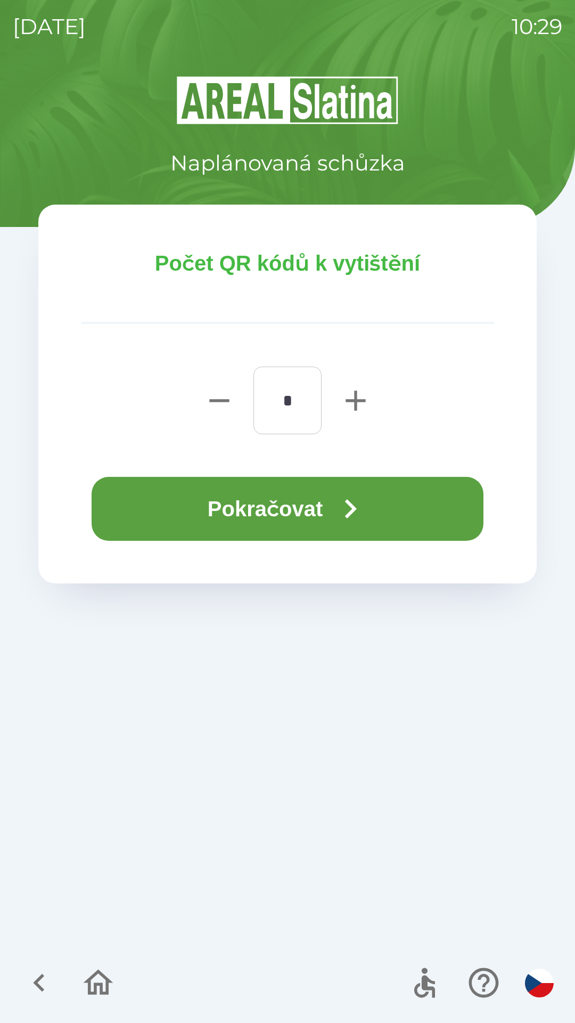
click at [279, 514] on button "Pokračovat" at bounding box center [288, 509] width 392 height 64
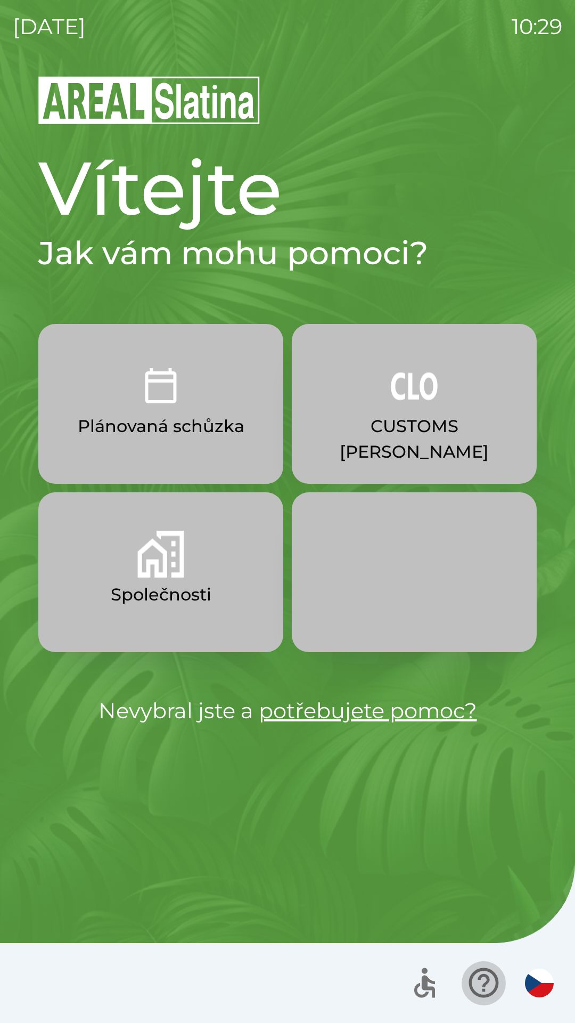
click at [475, 980] on icon "button" at bounding box center [484, 983] width 36 height 36
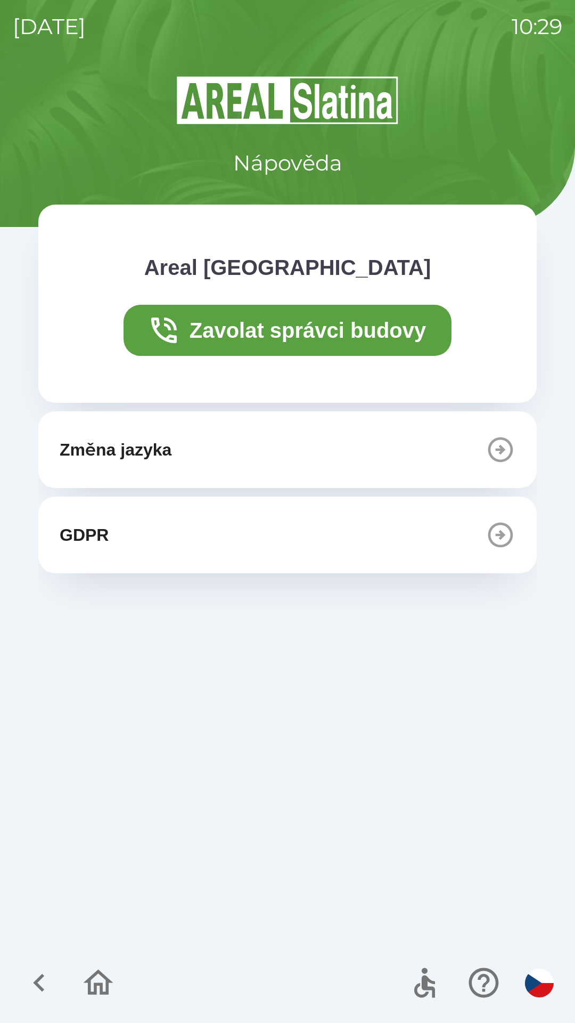
click at [104, 980] on icon "button" at bounding box center [98, 983] width 36 height 36
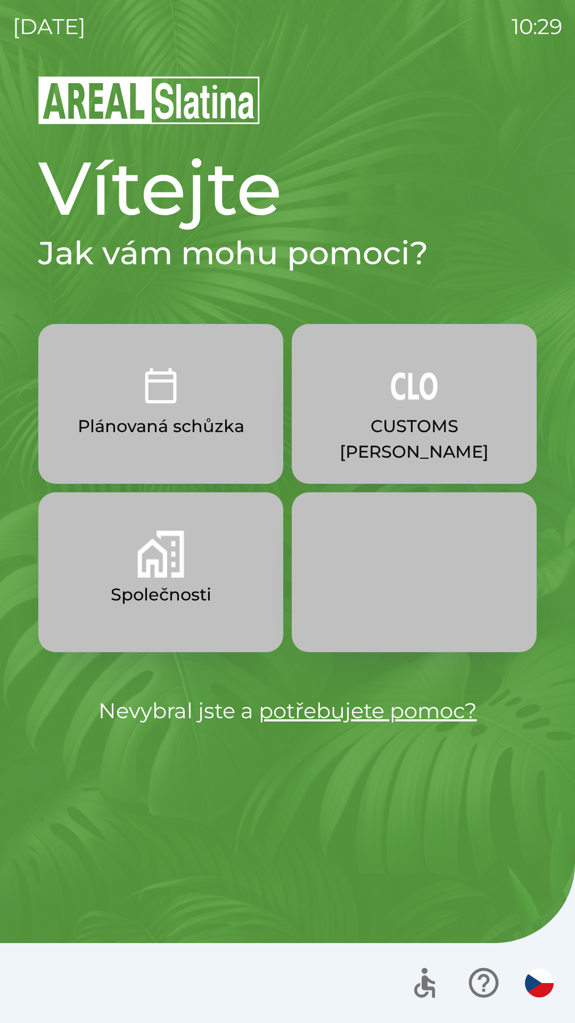
click at [291, 720] on link "potřebujete pomoc?" at bounding box center [368, 710] width 218 height 26
click at [412, 409] on button "CUSTOMS [PERSON_NAME]" at bounding box center [414, 404] width 245 height 160
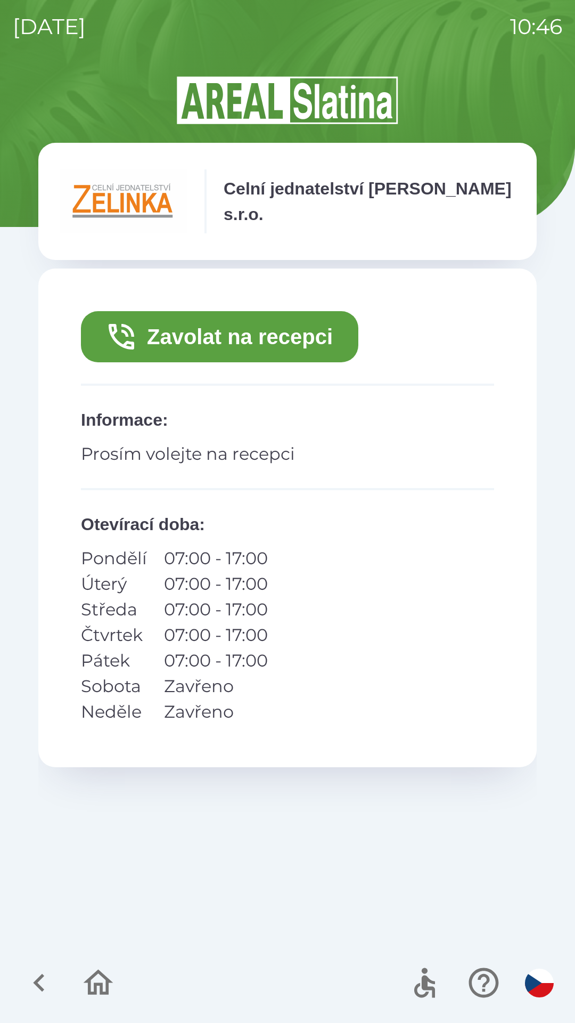
click at [256, 338] on button "Zavolat na recepci" at bounding box center [220, 336] width 278 height 51
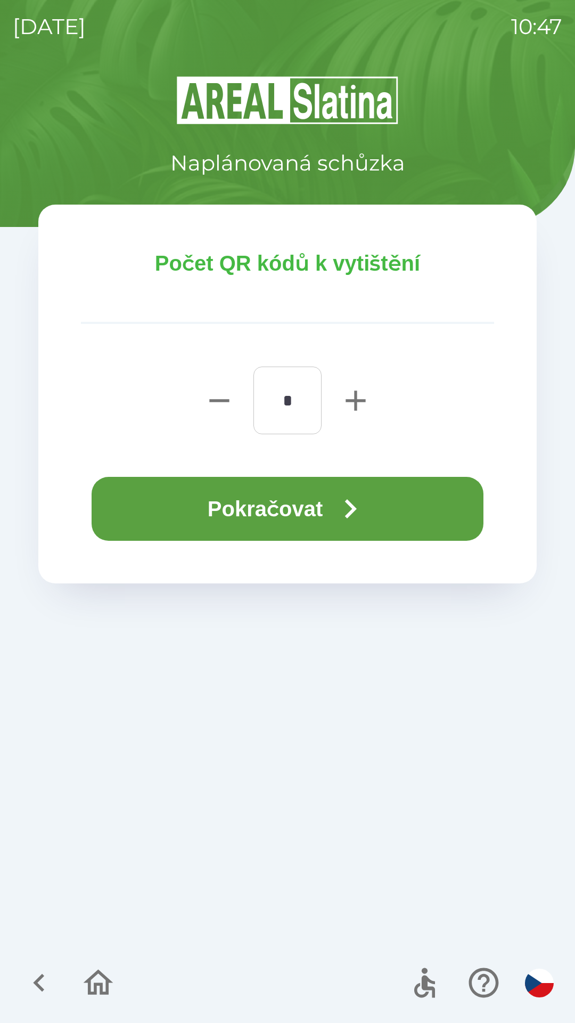
click at [279, 508] on button "Pokračovat" at bounding box center [288, 509] width 392 height 64
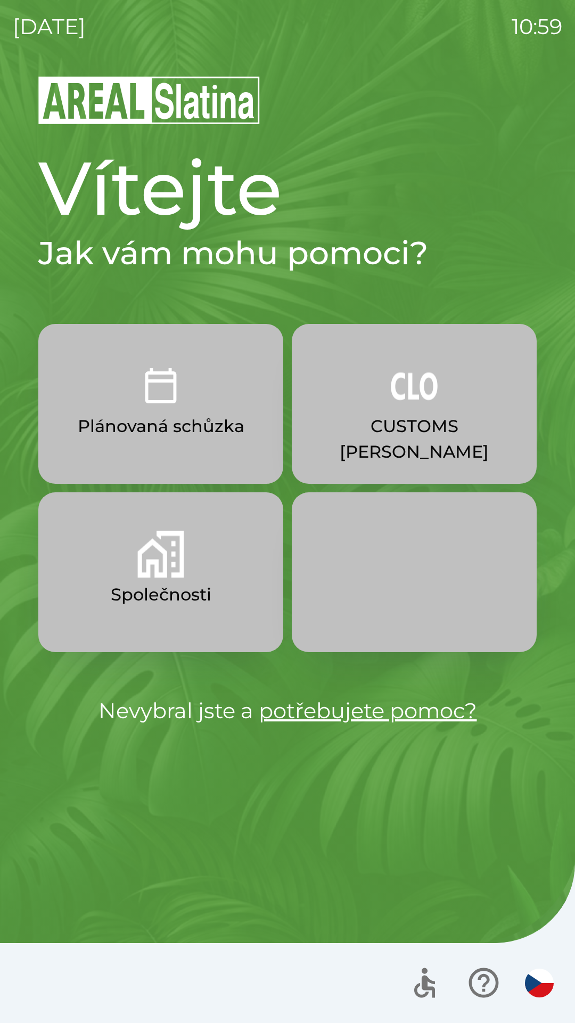
click at [400, 405] on img "button" at bounding box center [414, 385] width 47 height 47
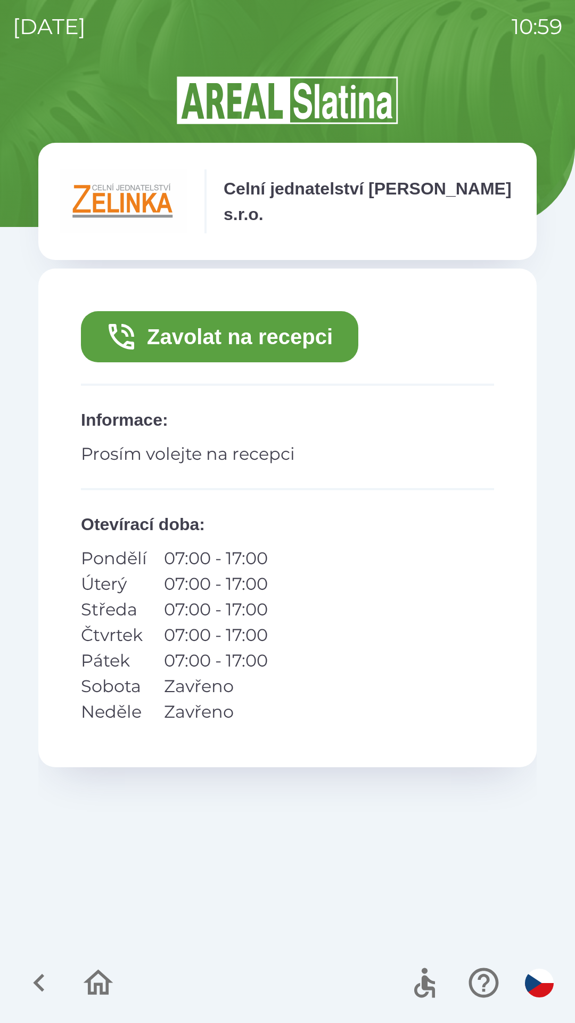
click at [291, 346] on button "Zavolat na recepci" at bounding box center [220, 336] width 278 height 51
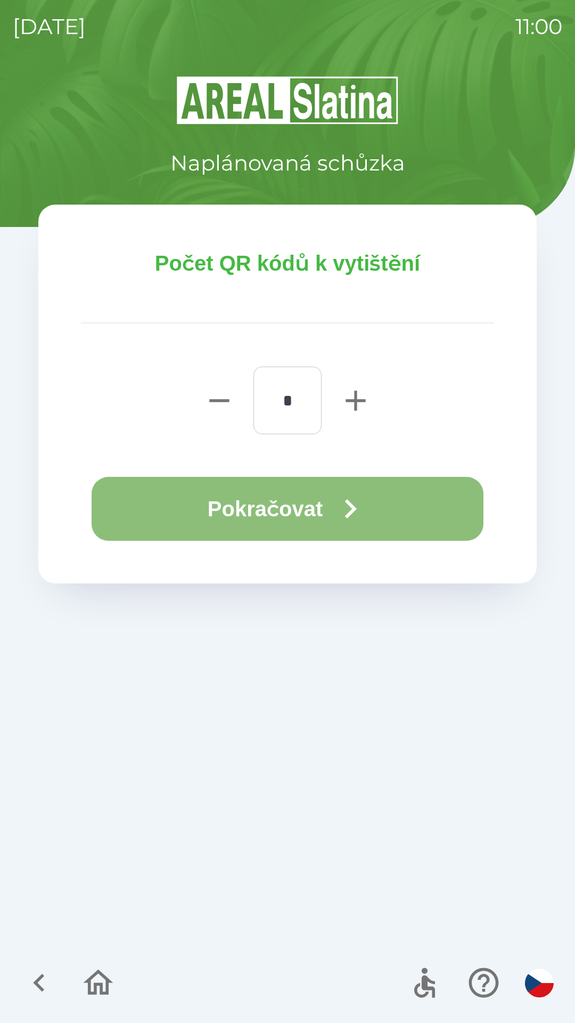
click at [344, 501] on icon "button" at bounding box center [350, 509] width 38 height 38
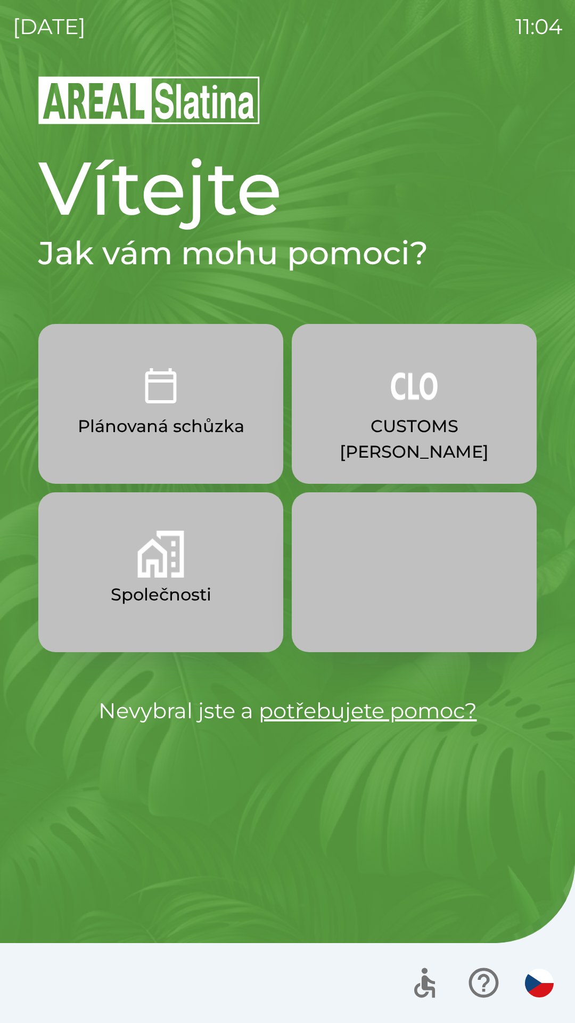
click at [162, 601] on p "Společnosti" at bounding box center [161, 595] width 101 height 26
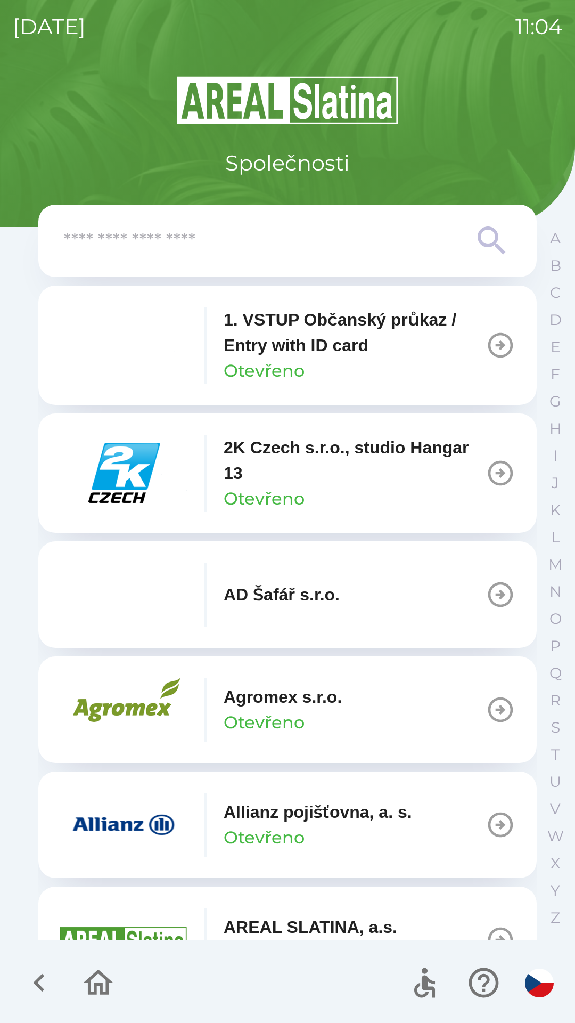
click at [268, 240] on input "text" at bounding box center [266, 240] width 405 height 29
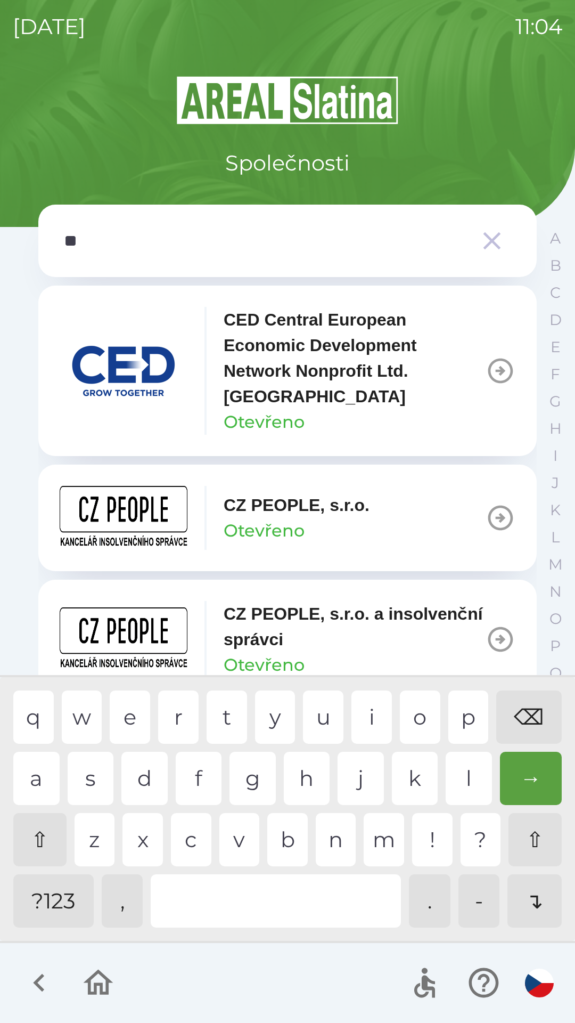
click at [458, 720] on div "p" at bounding box center [469, 716] width 40 height 53
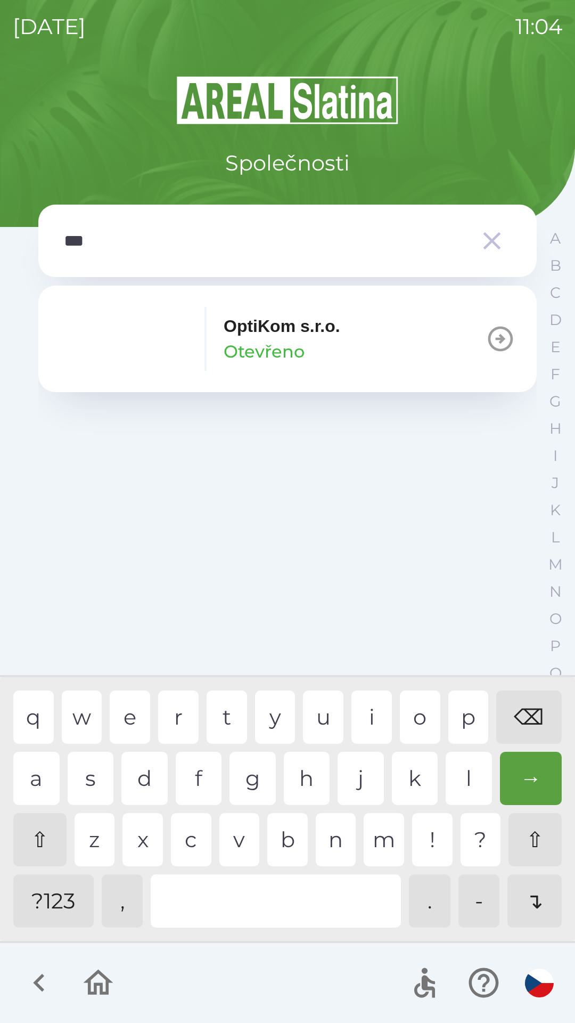
click at [228, 707] on div "t" at bounding box center [227, 716] width 40 height 53
type input "****"
click at [355, 355] on button "OptiKom s.r.o. Otevřeno" at bounding box center [287, 339] width 499 height 107
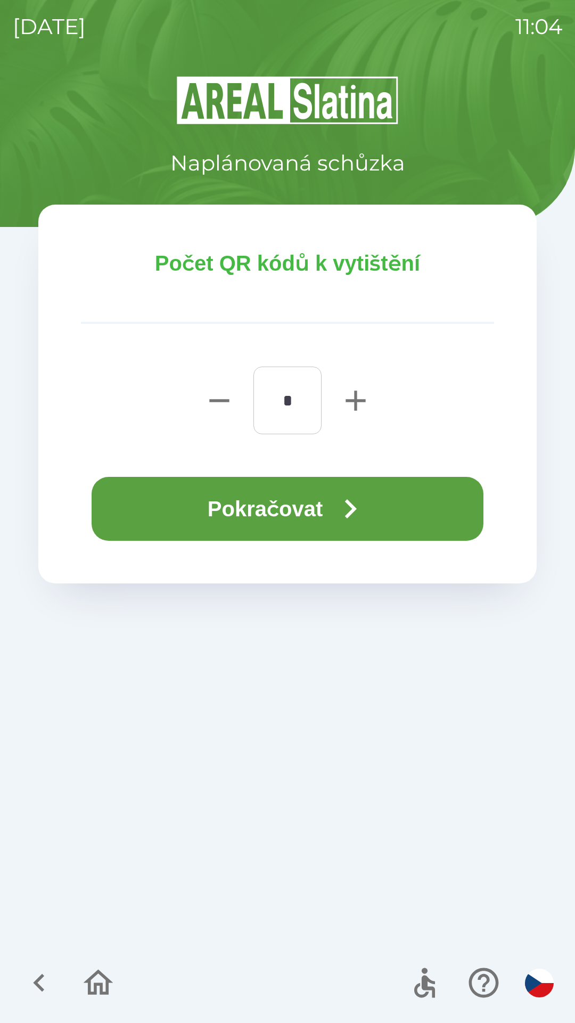
click at [215, 508] on button "Pokračovat" at bounding box center [288, 509] width 392 height 64
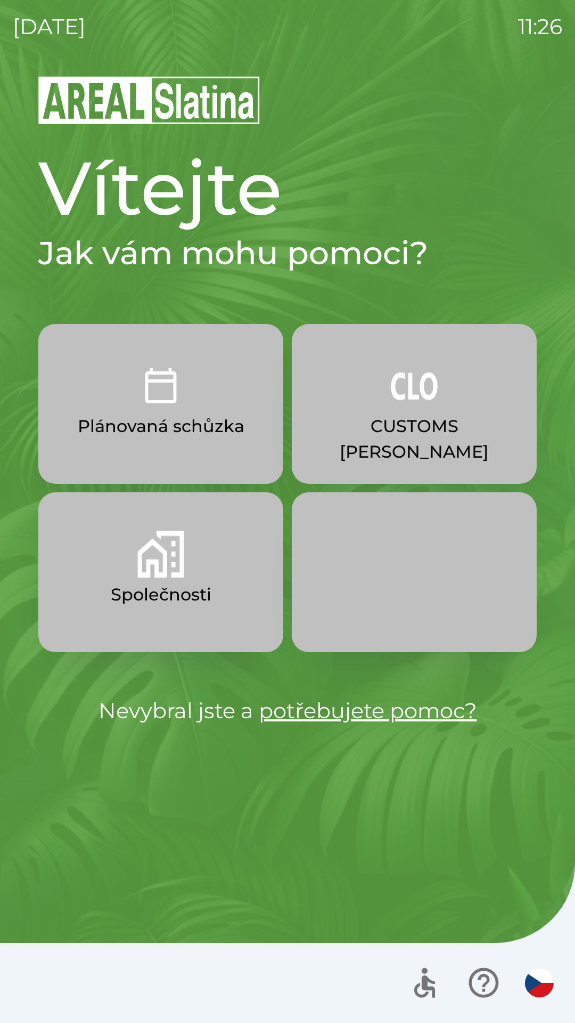
click at [205, 583] on p "Společnosti" at bounding box center [161, 595] width 101 height 26
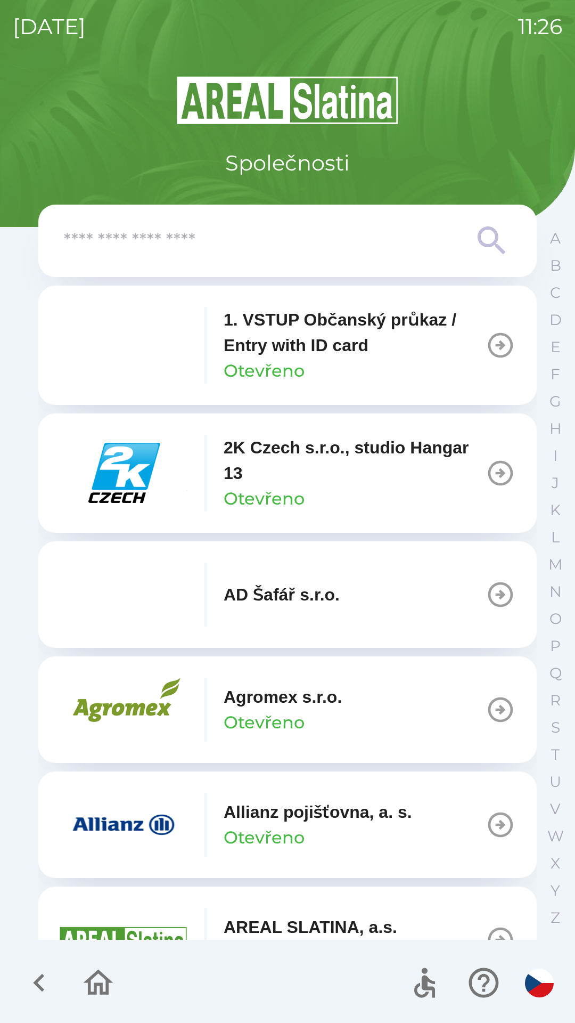
click at [349, 345] on p "1. VSTUP Občanský průkaz / Entry with ID card" at bounding box center [355, 332] width 262 height 51
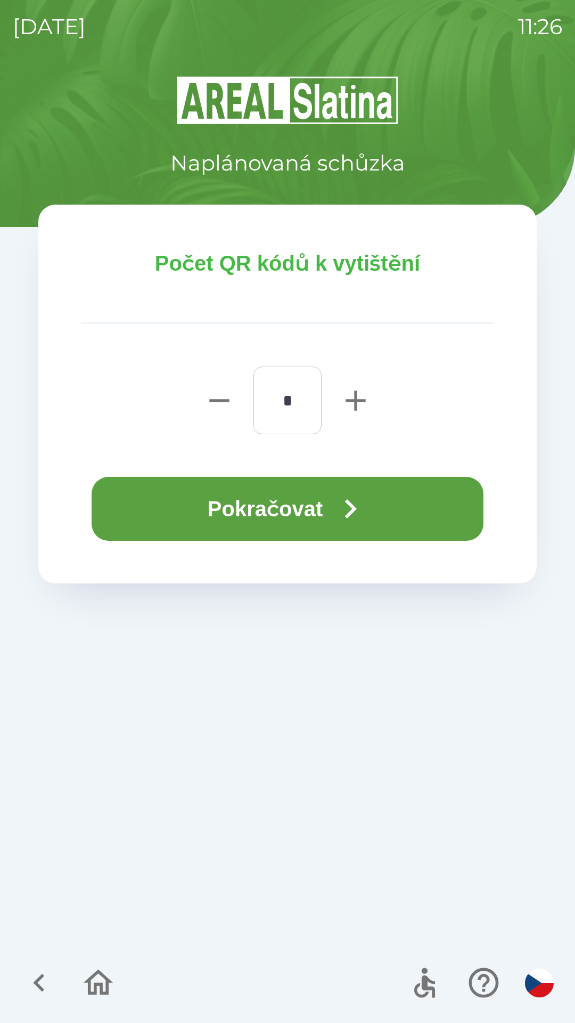
click at [348, 395] on icon "button" at bounding box center [356, 401] width 34 height 34
type input "*"
click at [348, 502] on icon "button" at bounding box center [350, 509] width 38 height 38
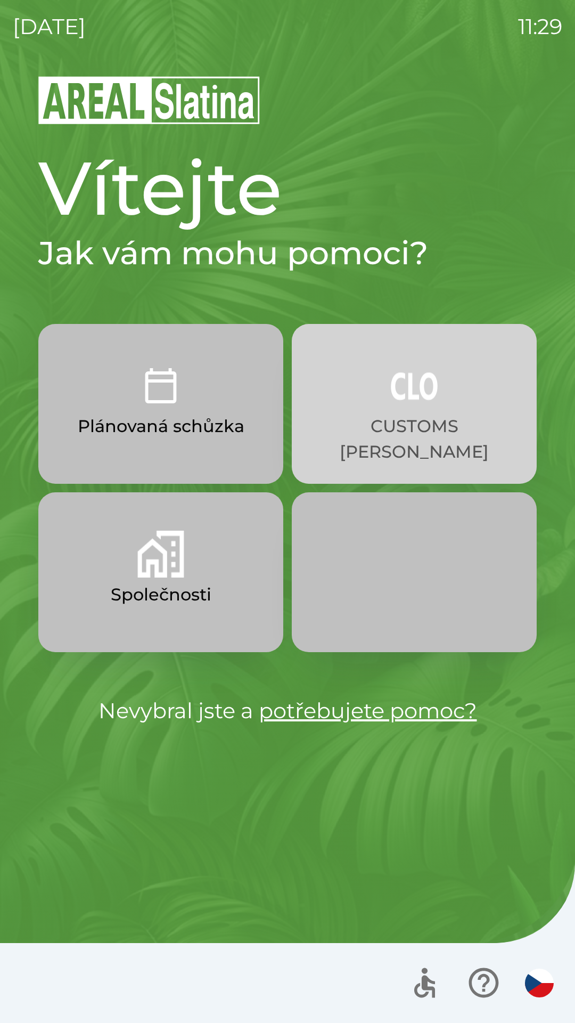
click at [399, 435] on p "CUSTOMS [PERSON_NAME]" at bounding box center [415, 438] width 194 height 51
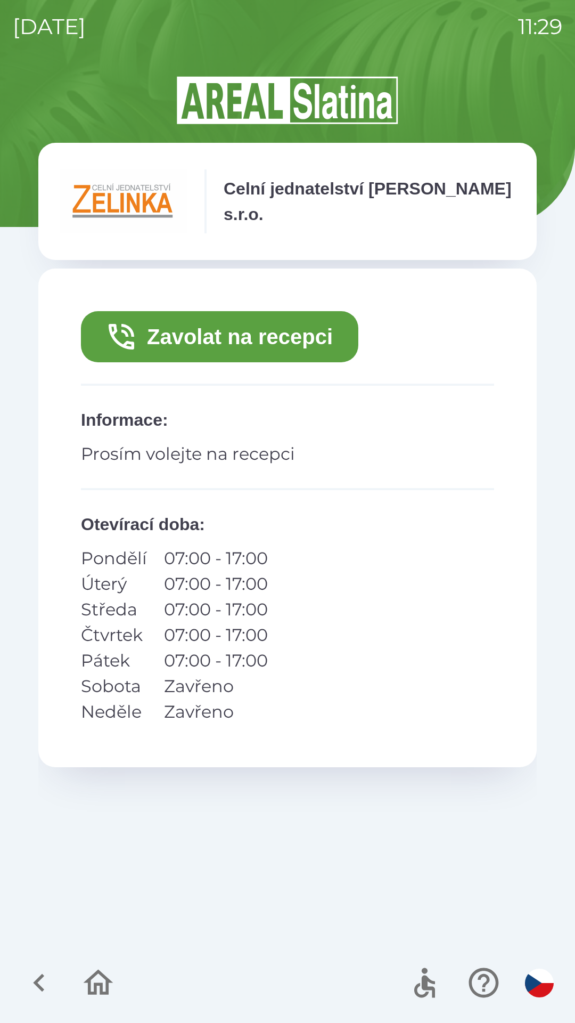
click at [294, 302] on div "Zavolat na recepci Informace : Prosím volejte na recepci Otevírací doba : Pondě…" at bounding box center [287, 517] width 499 height 499
click at [248, 341] on button "Zavolat na recepci" at bounding box center [220, 336] width 278 height 51
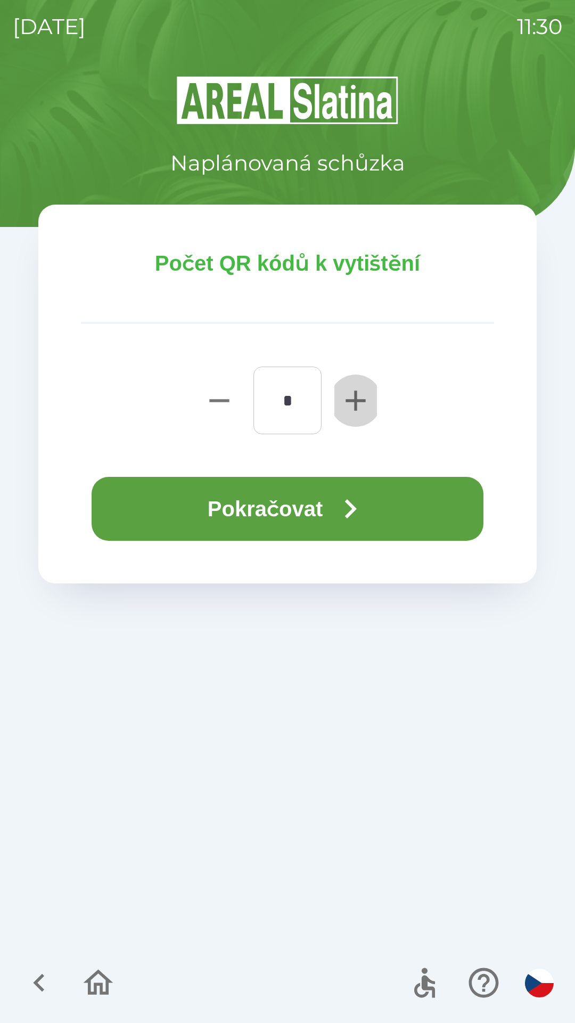
click at [348, 394] on icon "button" at bounding box center [356, 401] width 34 height 34
type input "*"
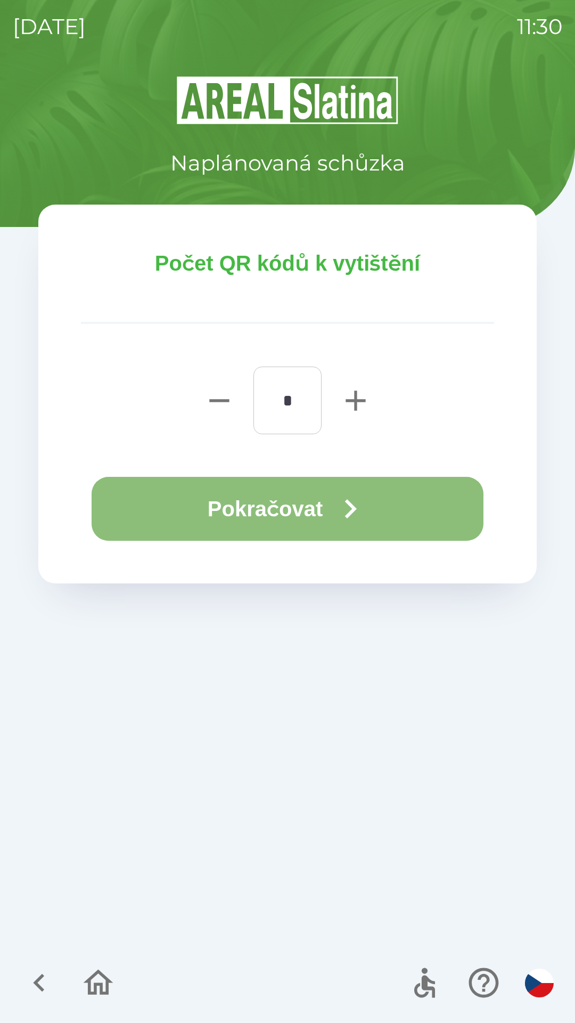
click at [322, 510] on button "Pokračovat" at bounding box center [288, 509] width 392 height 64
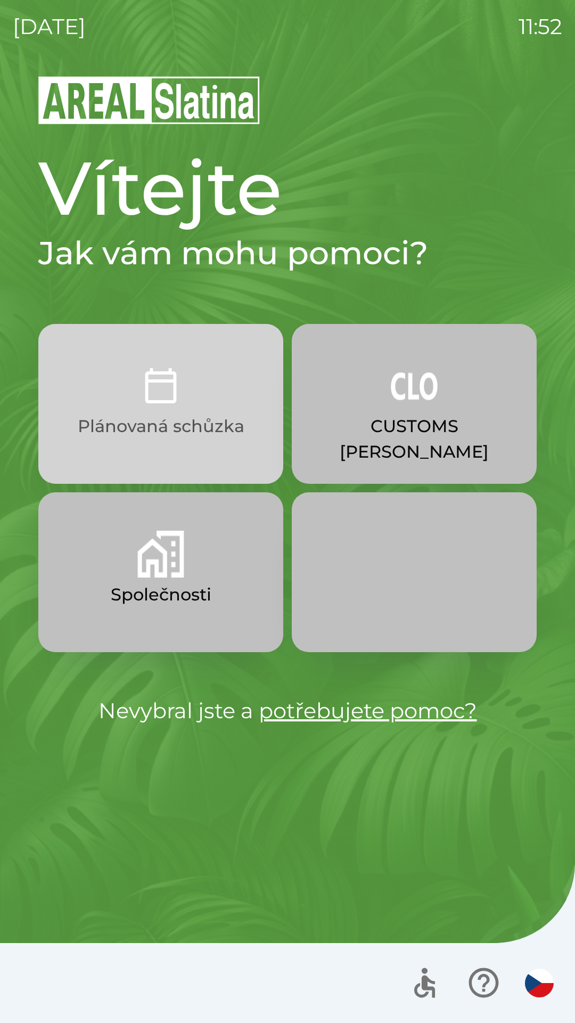
click at [120, 422] on p "Plánovaná schůzka" at bounding box center [161, 426] width 167 height 26
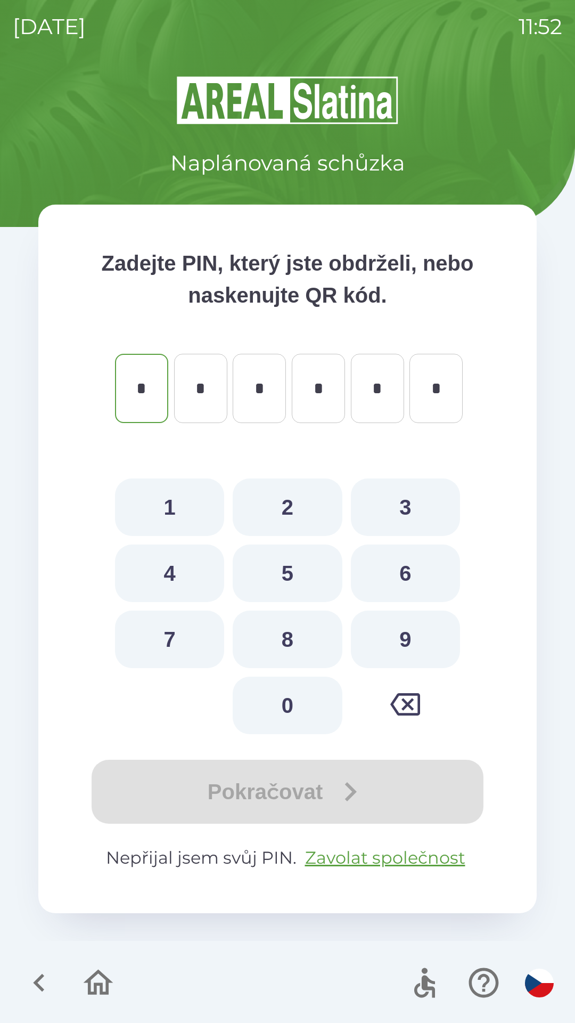
click at [403, 720] on button "button" at bounding box center [405, 704] width 109 height 55
click at [232, 801] on div "Pokračovat" at bounding box center [287, 792] width 413 height 64
click at [40, 971] on icon "button" at bounding box center [39, 983] width 36 height 36
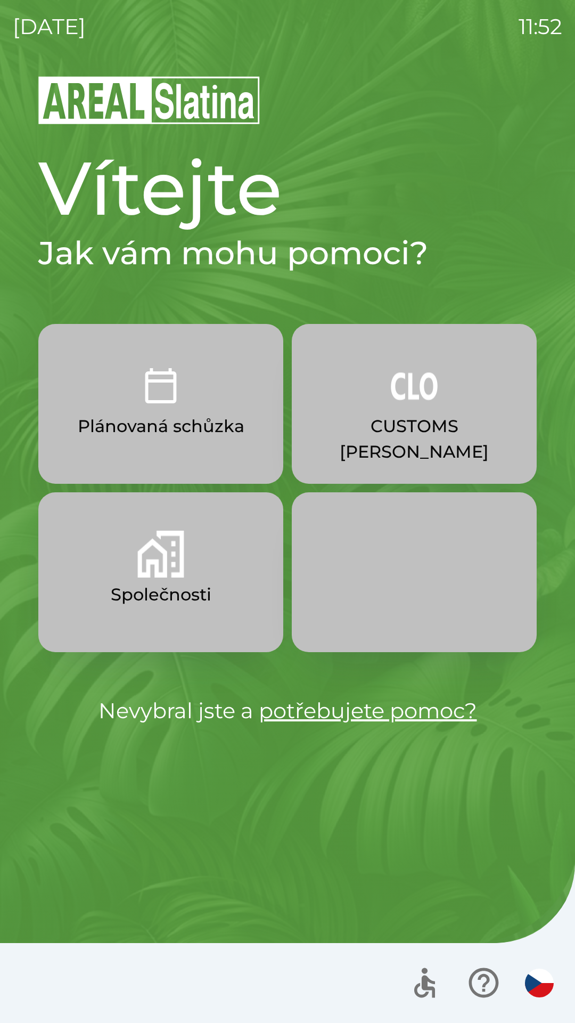
click at [140, 573] on img "button" at bounding box center [160, 554] width 47 height 47
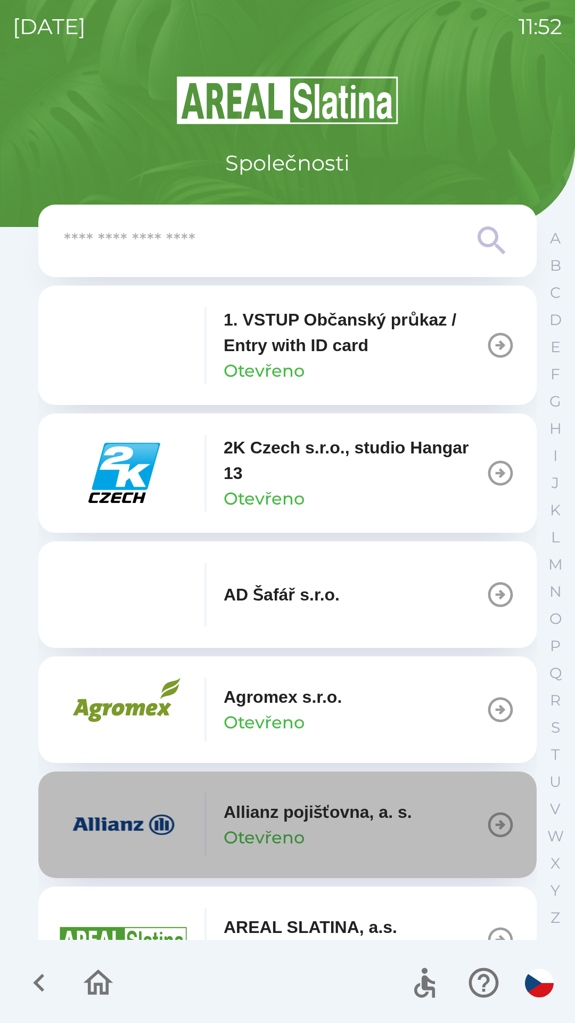
click at [321, 823] on p "Allianz pojišťovna, a. s." at bounding box center [318, 812] width 189 height 26
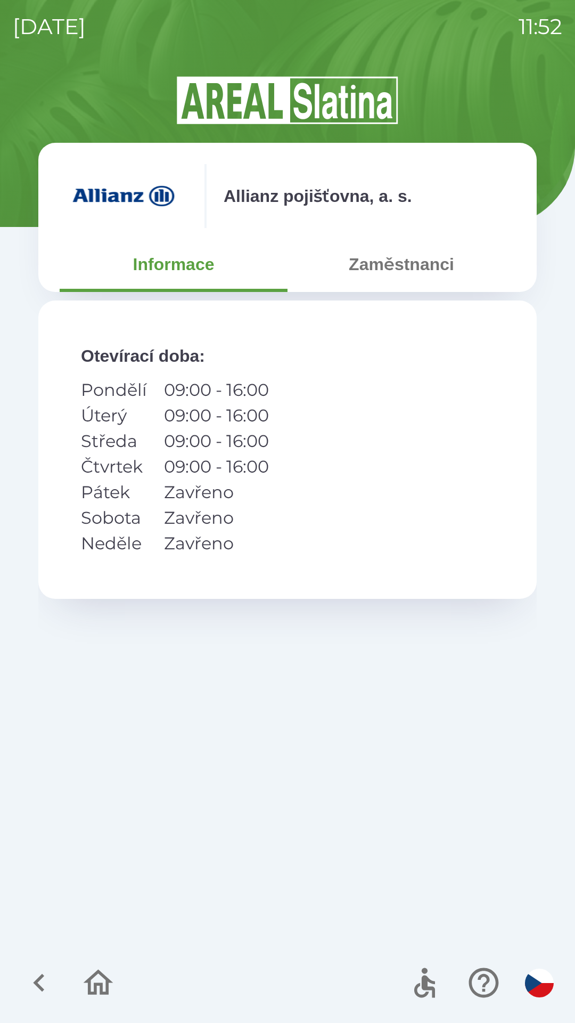
click at [35, 980] on icon "button" at bounding box center [39, 983] width 36 height 36
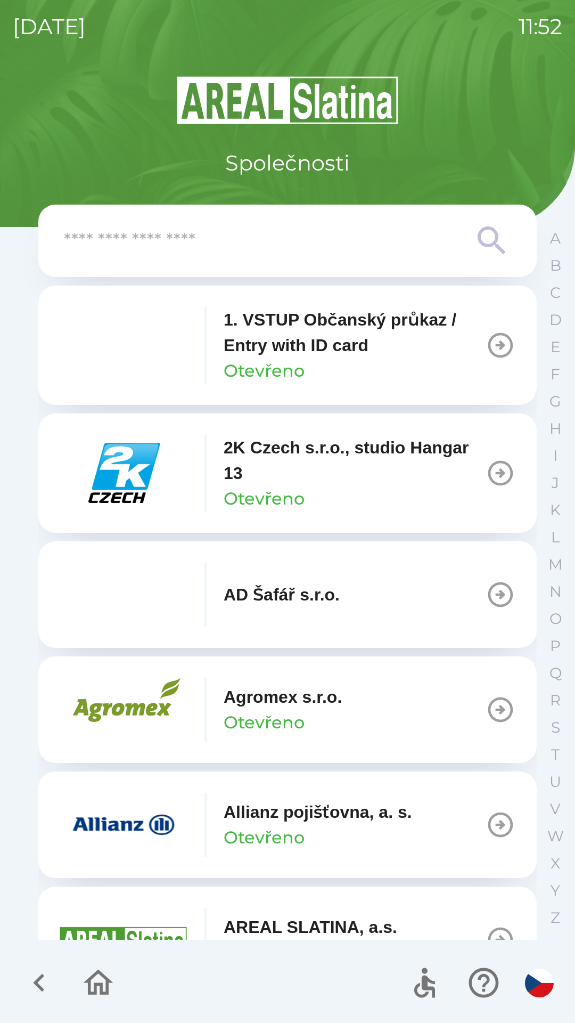
click at [426, 817] on button "Allianz pojišťovna, a. s. Otevřeno" at bounding box center [287, 824] width 499 height 107
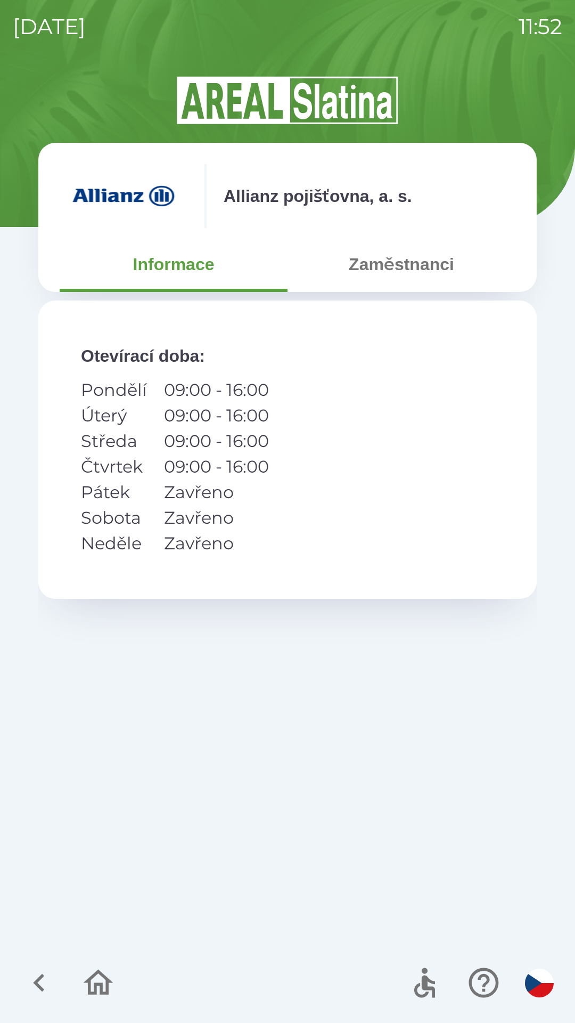
click at [392, 268] on button "Zaměstnanci" at bounding box center [402, 264] width 228 height 38
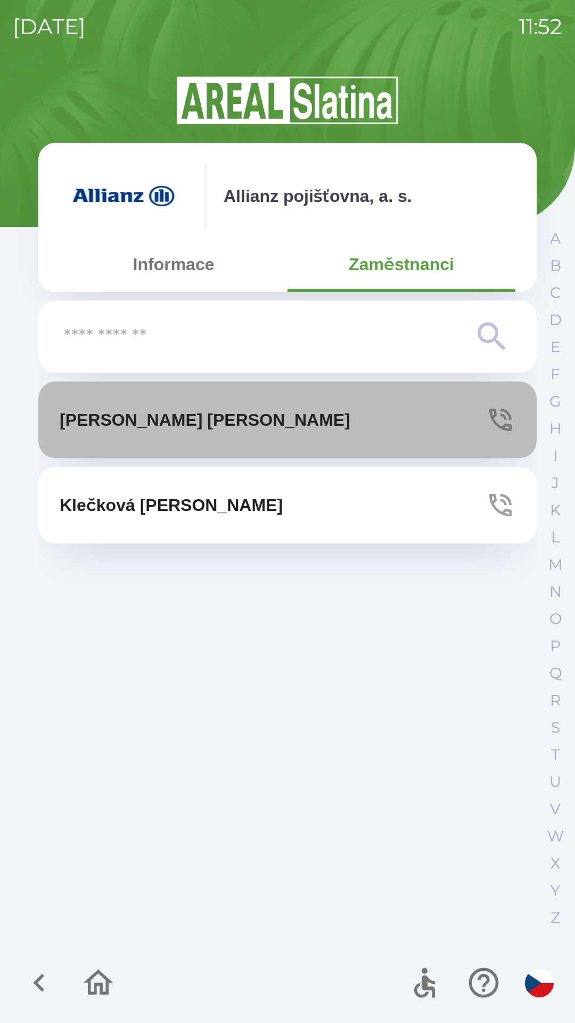
click at [336, 418] on button "[PERSON_NAME]" at bounding box center [287, 419] width 499 height 77
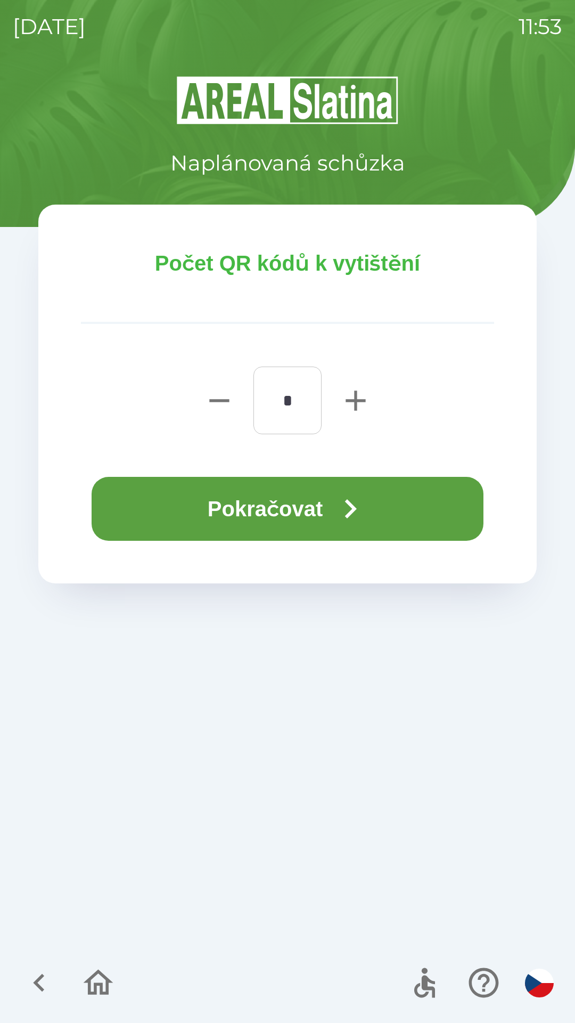
click at [349, 495] on icon "button" at bounding box center [350, 509] width 38 height 38
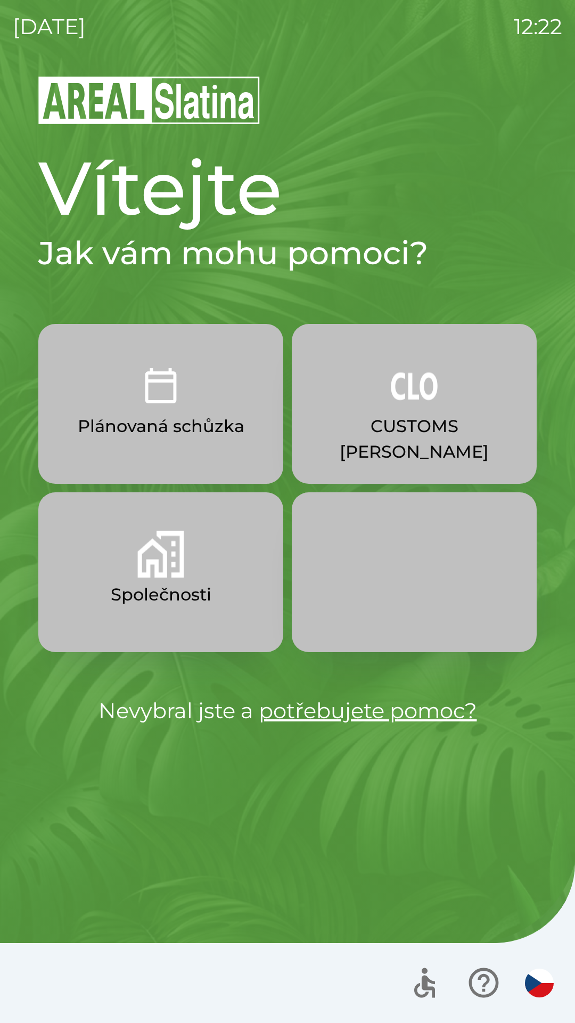
click at [139, 597] on p "Společnosti" at bounding box center [161, 595] width 101 height 26
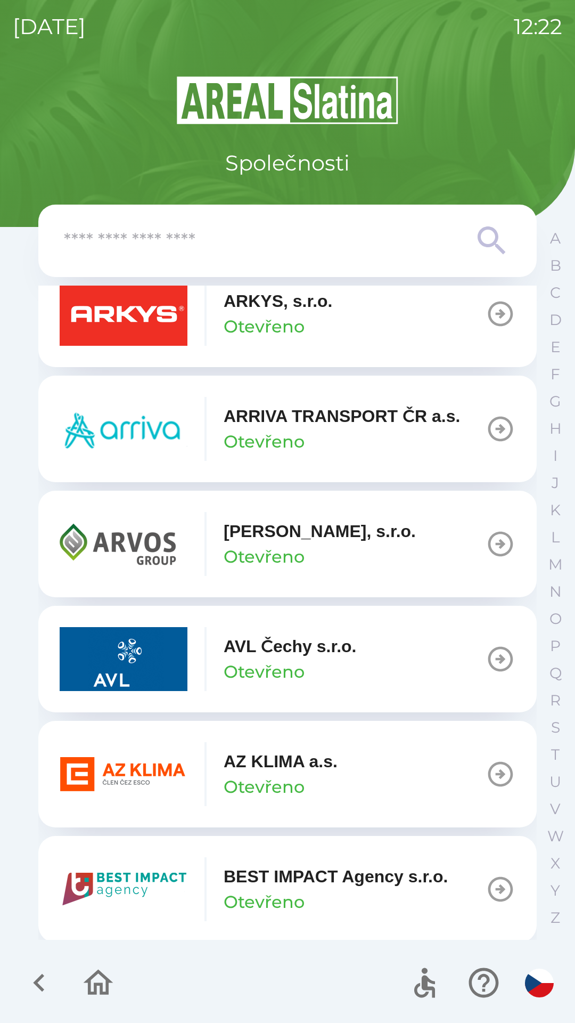
scroll to position [758, 0]
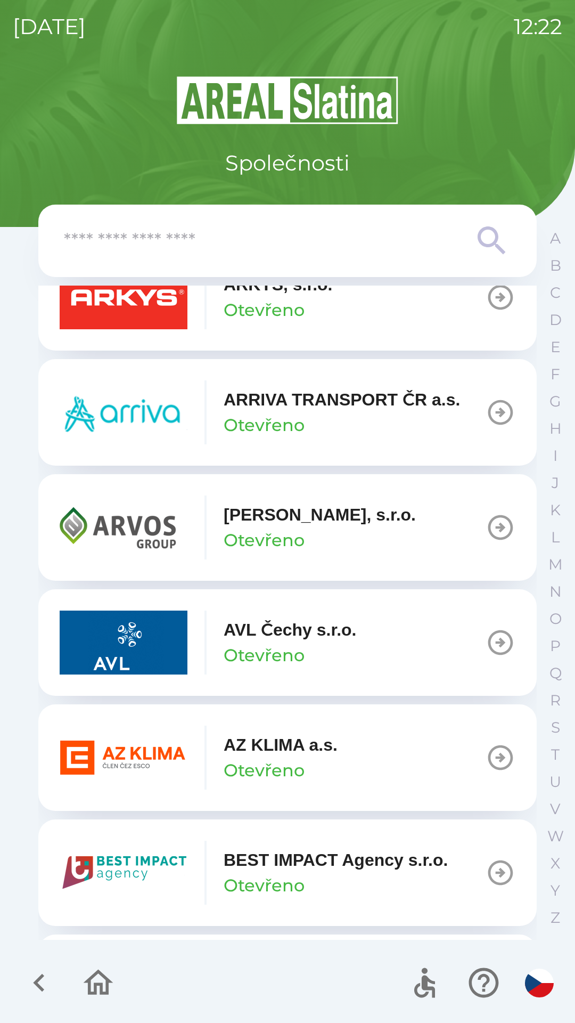
click at [266, 762] on p "Otevřeno" at bounding box center [264, 771] width 81 height 26
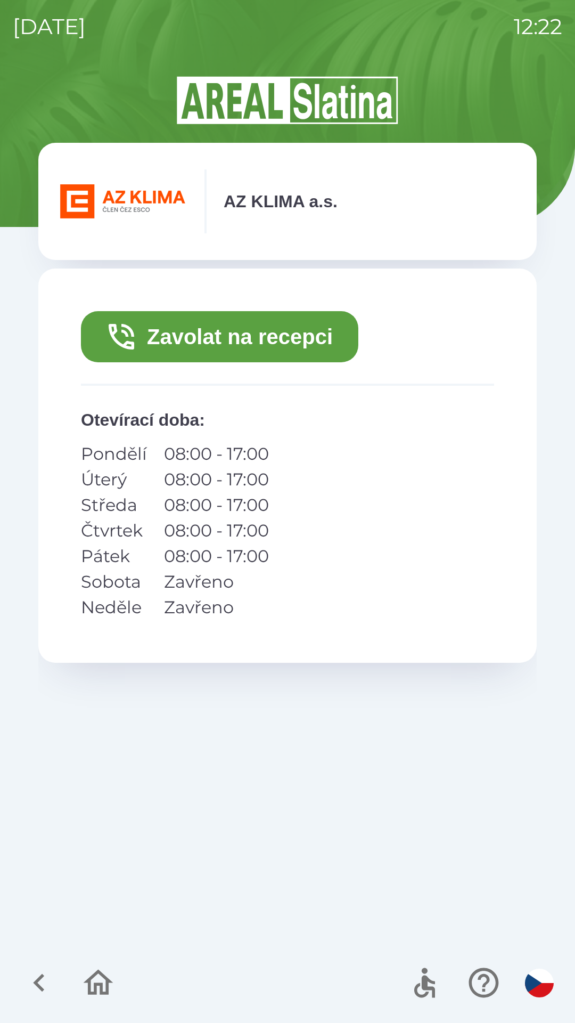
click at [250, 338] on button "Zavolat na recepci" at bounding box center [220, 336] width 278 height 51
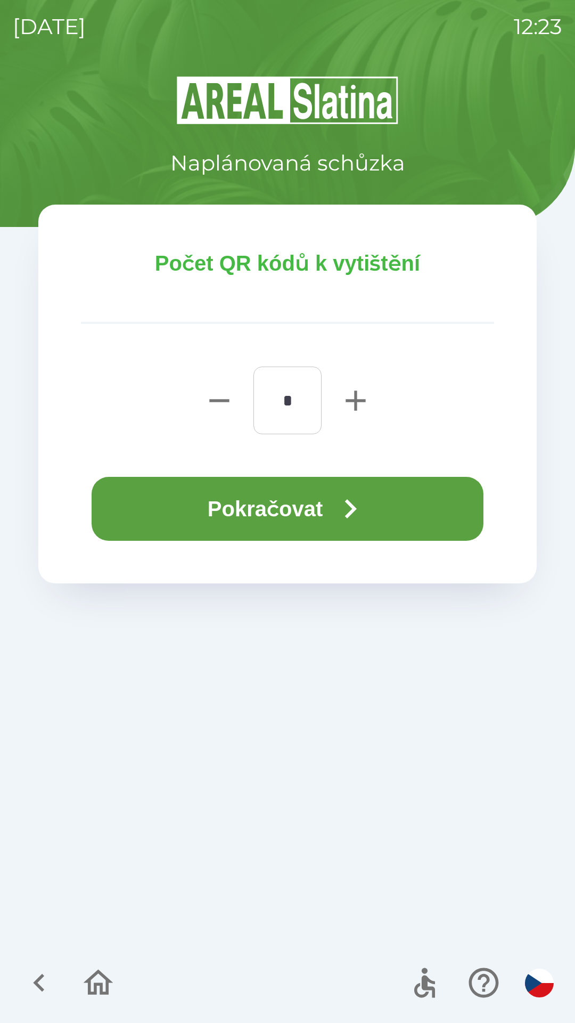
click at [314, 519] on button "Pokračovat" at bounding box center [288, 509] width 392 height 64
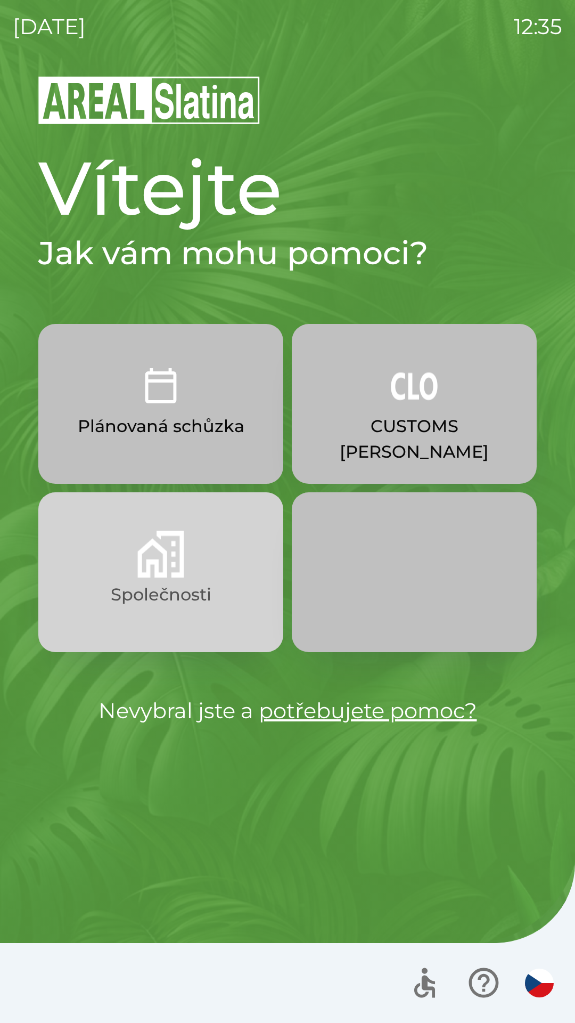
click at [139, 551] on img "button" at bounding box center [160, 554] width 47 height 47
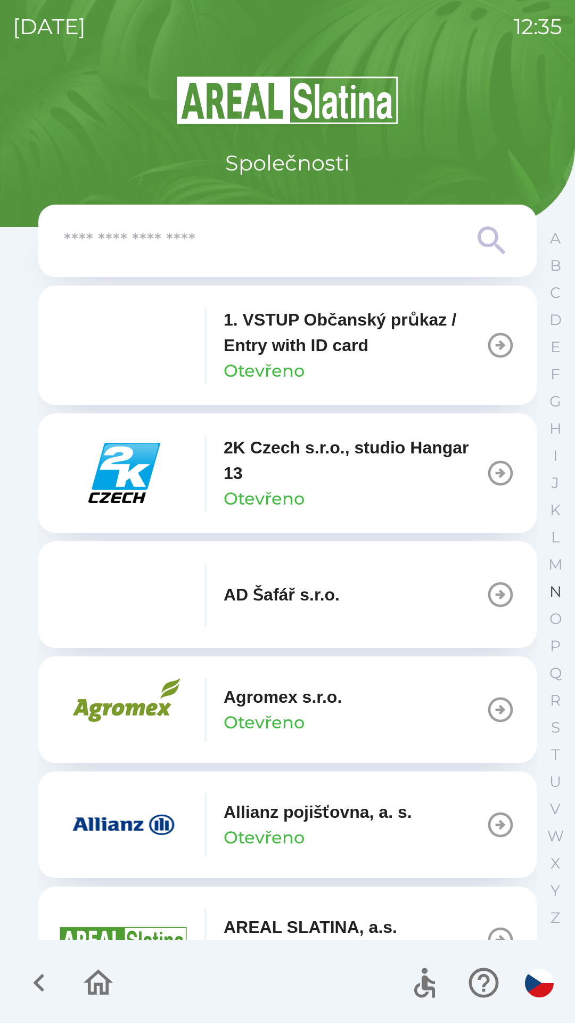
click at [551, 597] on p "N" at bounding box center [556, 591] width 12 height 19
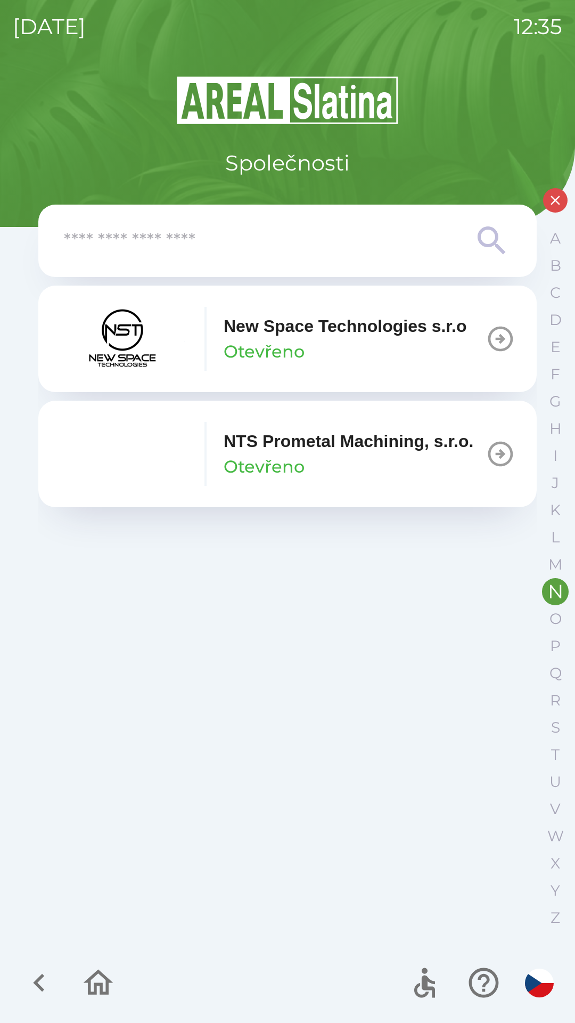
click at [304, 454] on p "NTS Prometal Machining, s.r.o." at bounding box center [349, 441] width 250 height 26
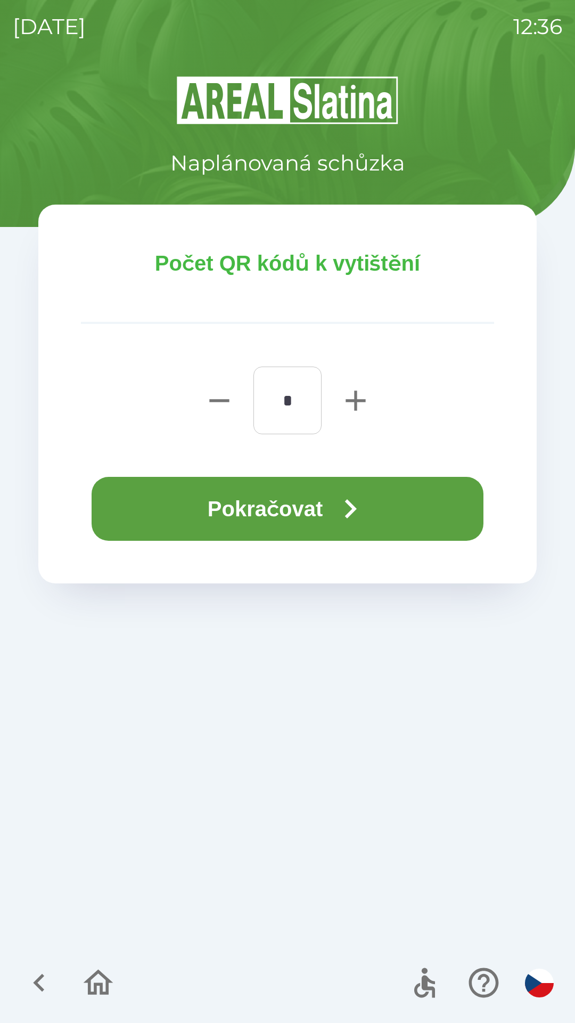
click at [203, 515] on button "Pokračovat" at bounding box center [288, 509] width 392 height 64
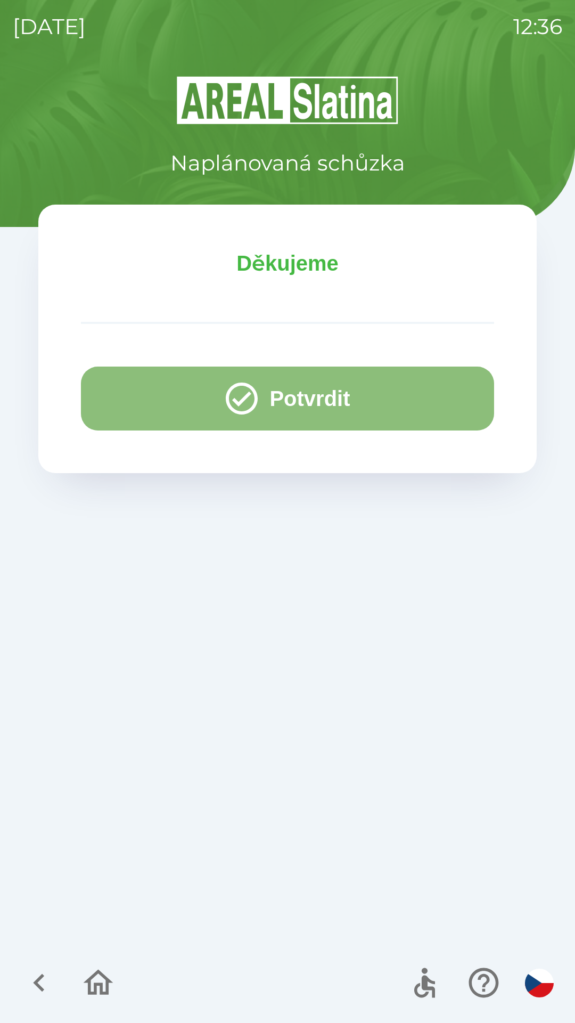
click at [149, 397] on button "Potvrdit" at bounding box center [287, 399] width 413 height 64
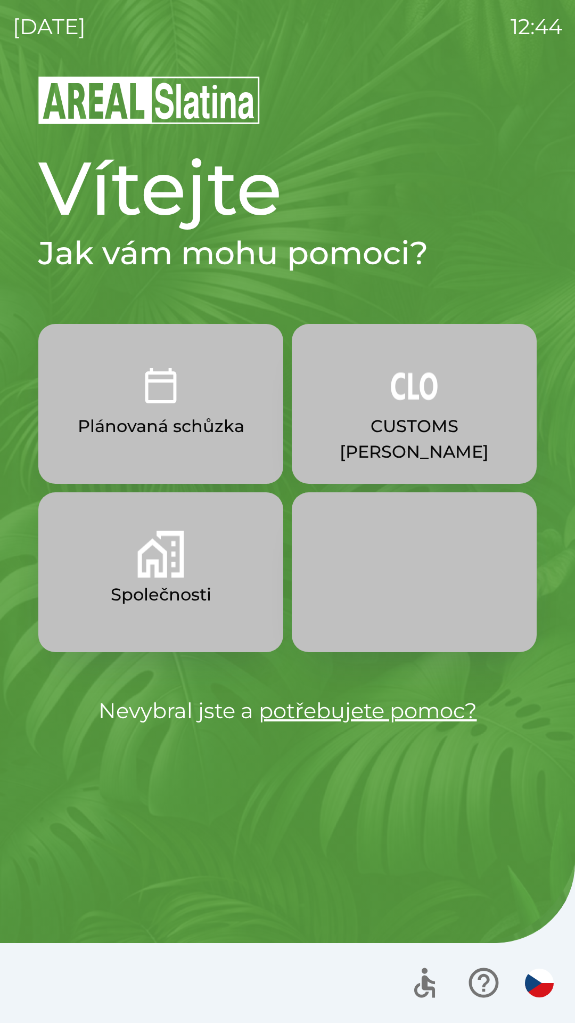
click at [234, 598] on button "Společnosti" at bounding box center [160, 572] width 245 height 160
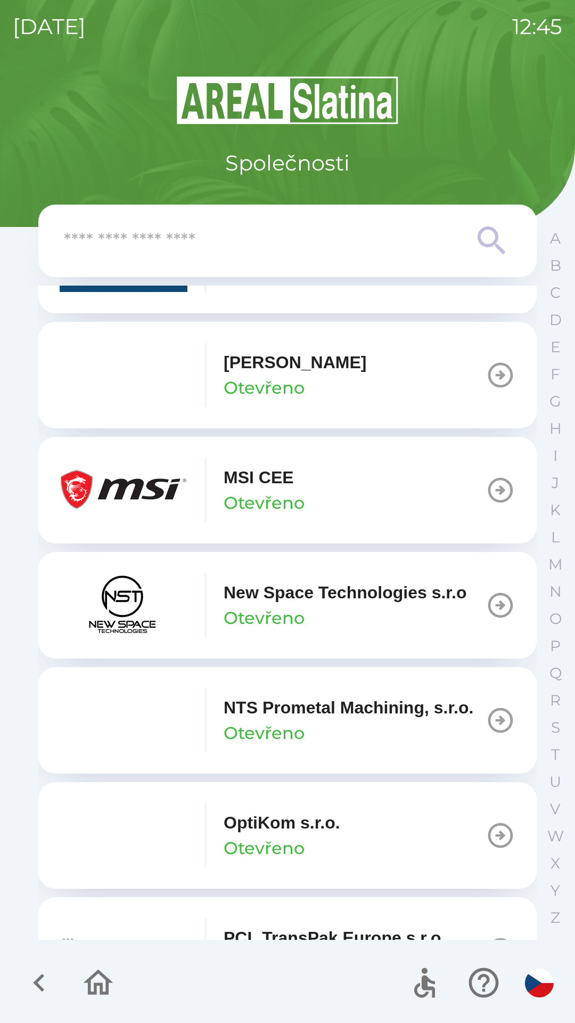
scroll to position [5201, 0]
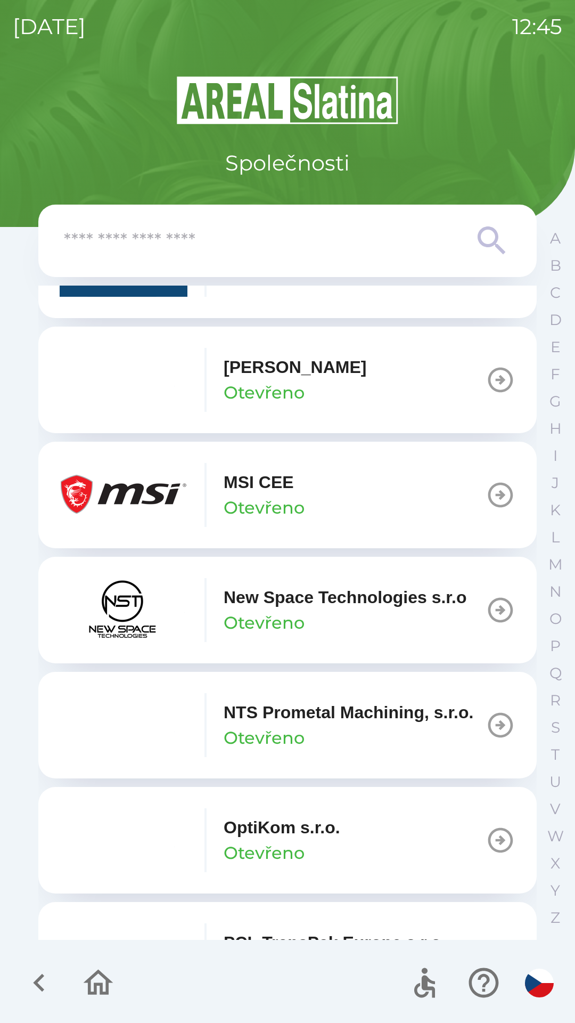
click at [425, 533] on button "MSI [PERSON_NAME]" at bounding box center [287, 495] width 499 height 107
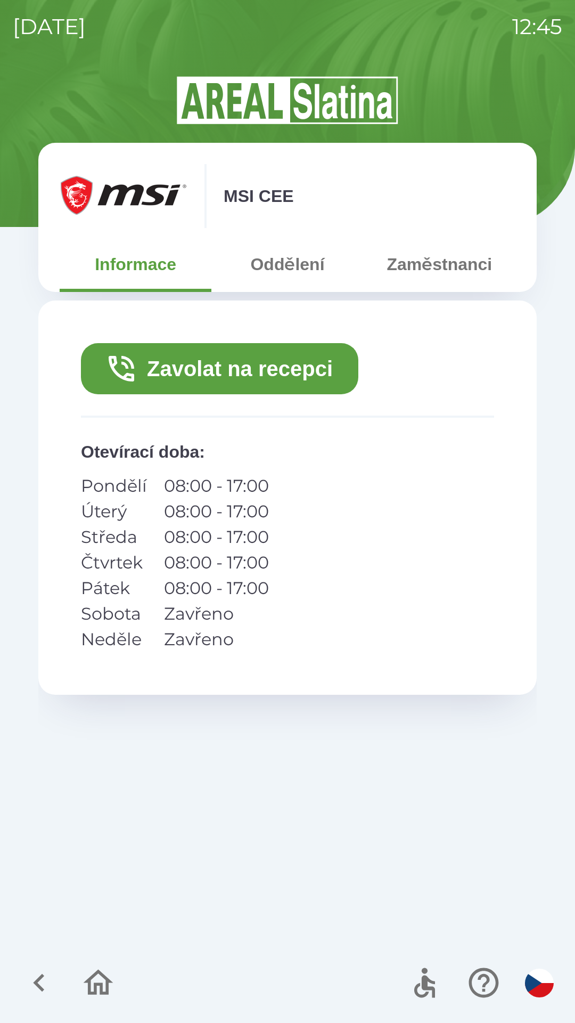
click at [290, 254] on button "Oddělení" at bounding box center [287, 264] width 152 height 38
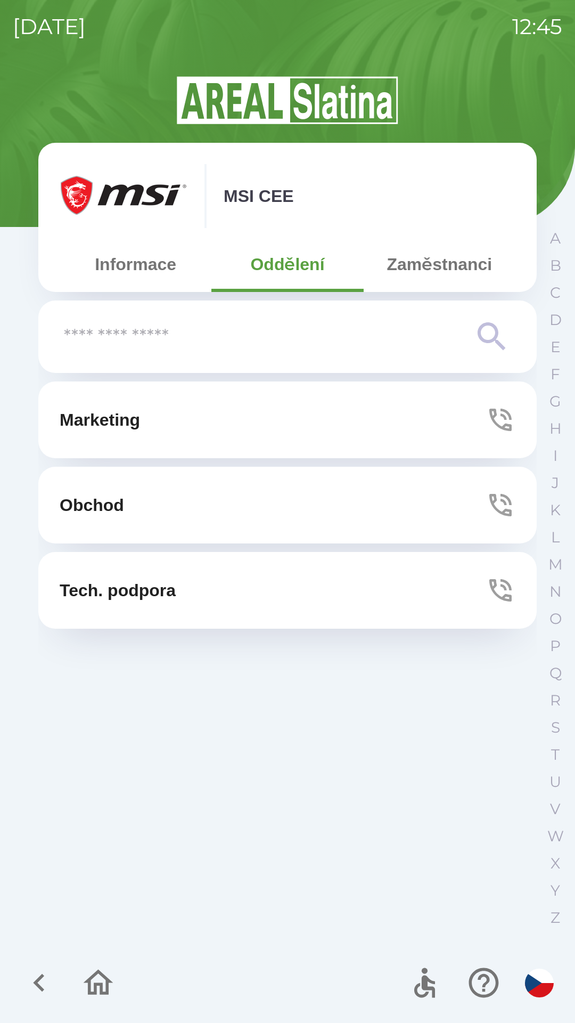
click at [402, 264] on button "Zaměstnanci" at bounding box center [440, 264] width 152 height 38
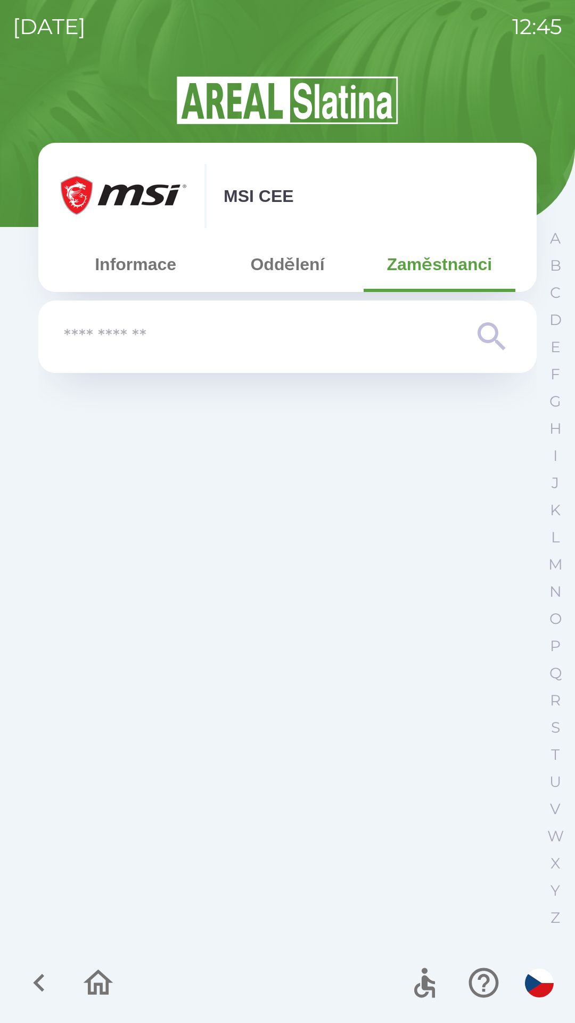
click at [140, 274] on button "Informace" at bounding box center [136, 264] width 152 height 38
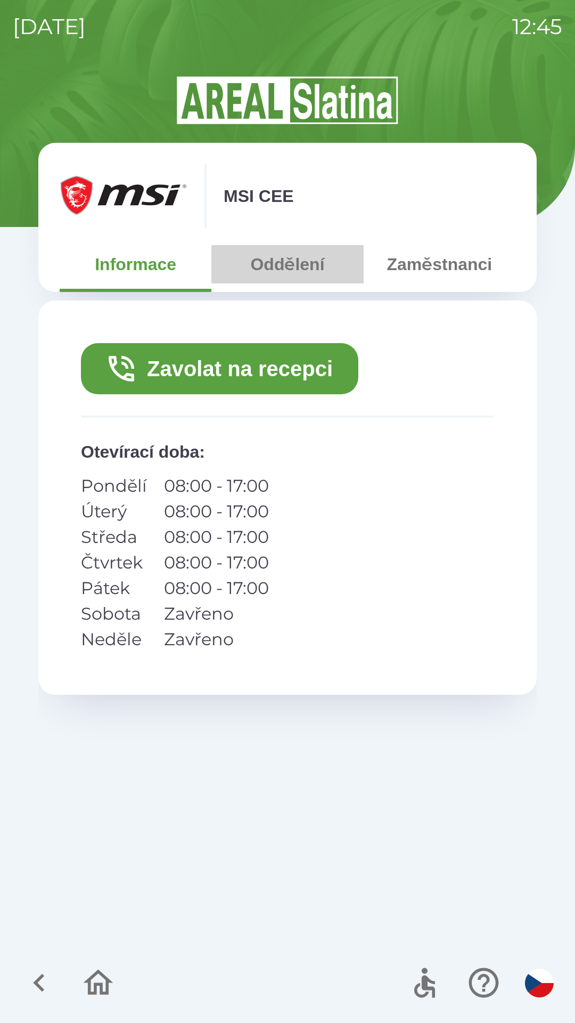
click at [304, 265] on button "Oddělení" at bounding box center [287, 264] width 152 height 38
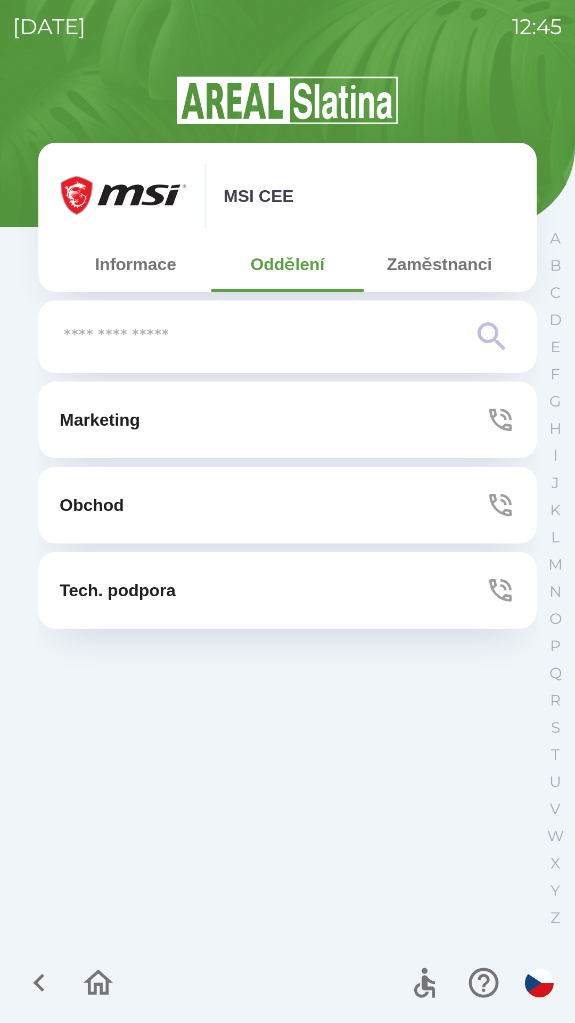
click at [433, 268] on button "Zaměstnanci" at bounding box center [440, 264] width 152 height 38
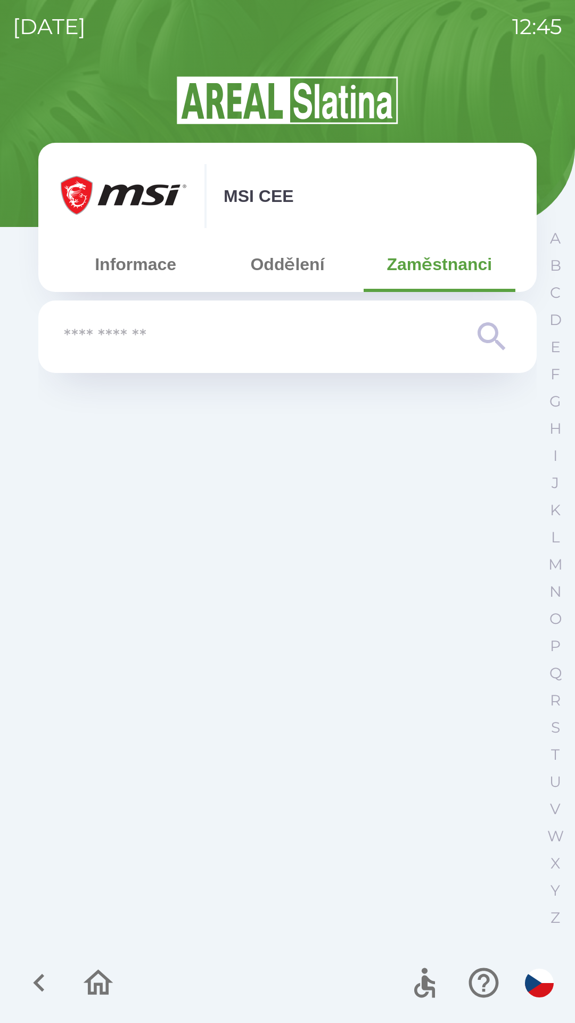
click at [290, 269] on button "Oddělení" at bounding box center [287, 264] width 152 height 38
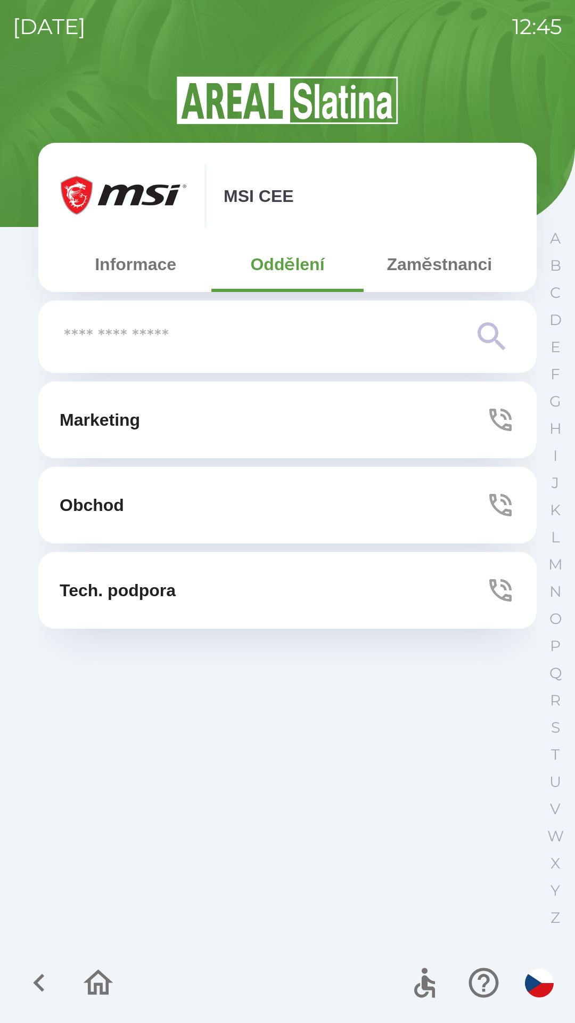
click at [174, 259] on button "Informace" at bounding box center [136, 264] width 152 height 38
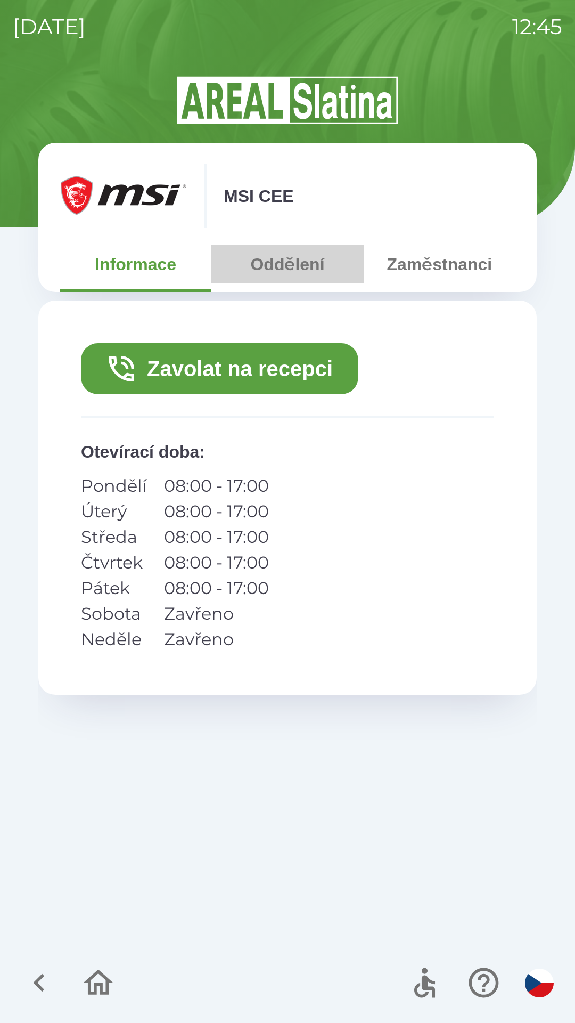
click at [323, 258] on button "Oddělení" at bounding box center [287, 264] width 152 height 38
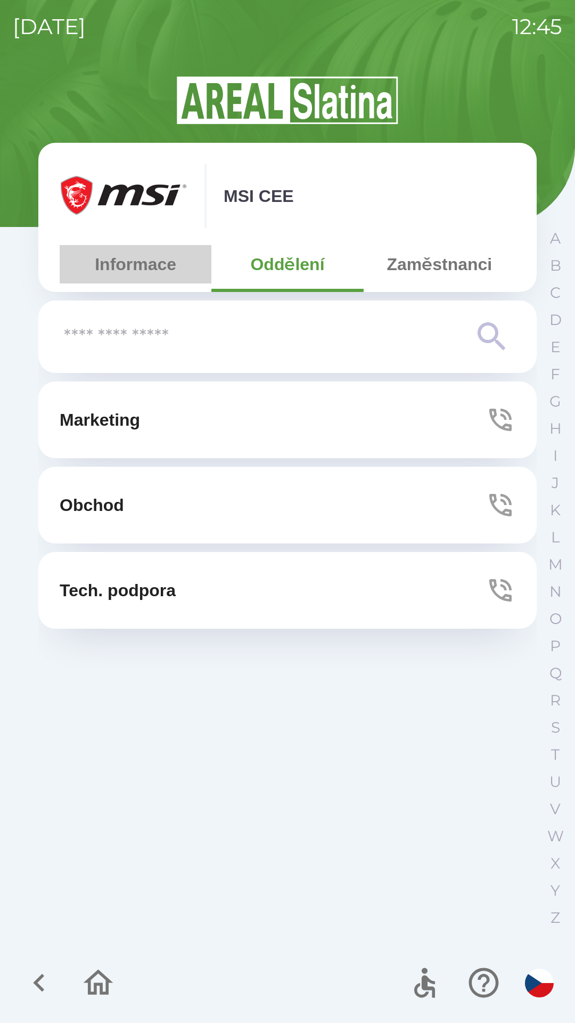
click at [164, 272] on button "Informace" at bounding box center [136, 264] width 152 height 38
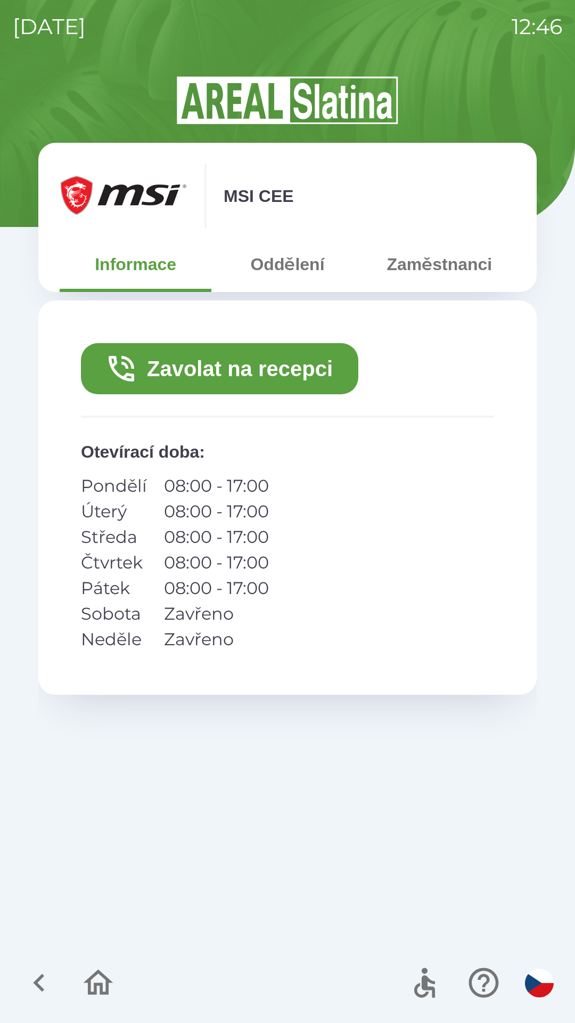
click at [98, 975] on icon "button" at bounding box center [98, 983] width 36 height 36
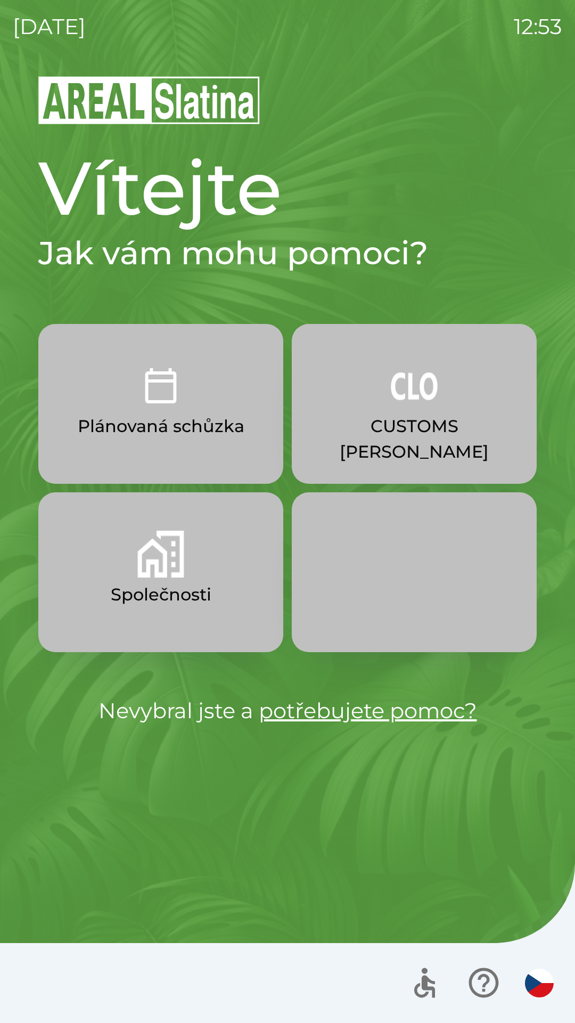
click at [403, 421] on p "CUSTOMS [PERSON_NAME]" at bounding box center [415, 438] width 194 height 51
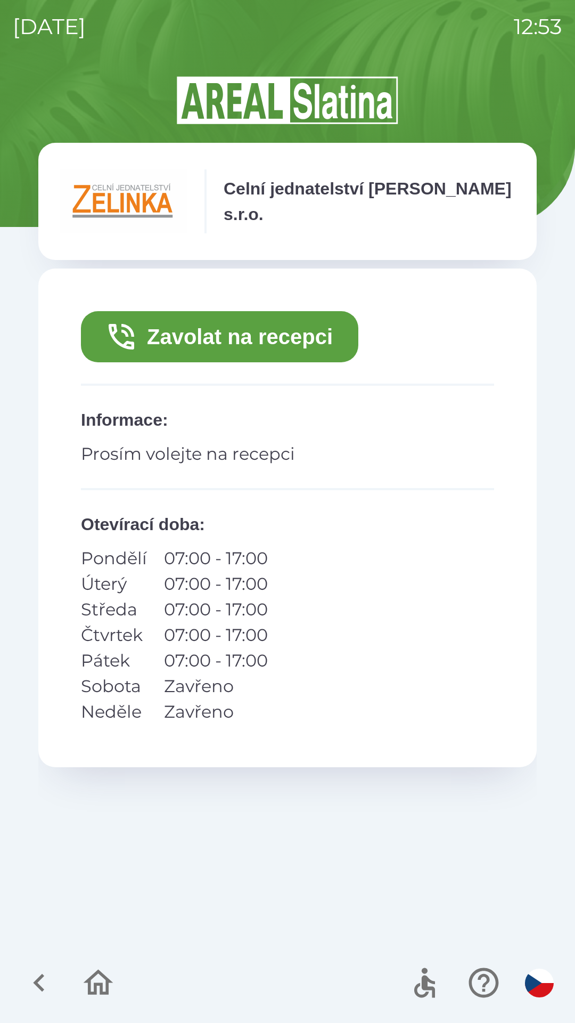
click at [281, 336] on button "Zavolat na recepci" at bounding box center [220, 336] width 278 height 51
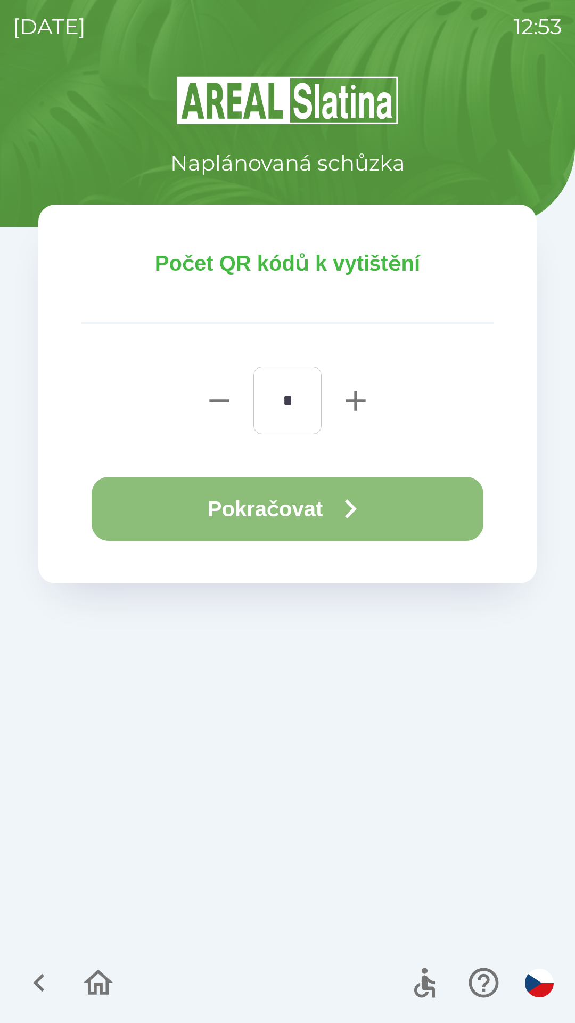
click at [354, 509] on icon "button" at bounding box center [350, 509] width 38 height 38
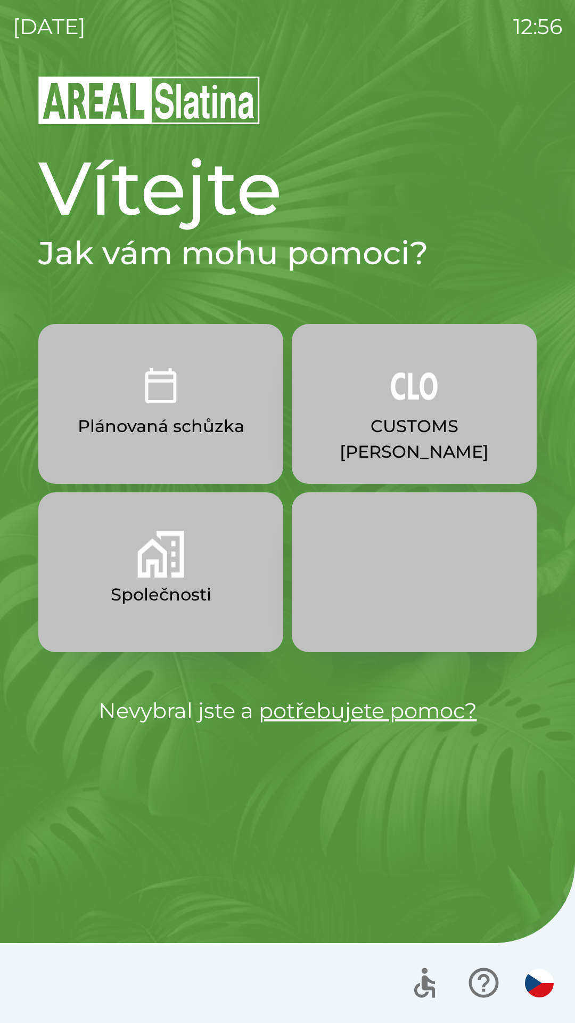
click at [175, 573] on img "button" at bounding box center [160, 554] width 47 height 47
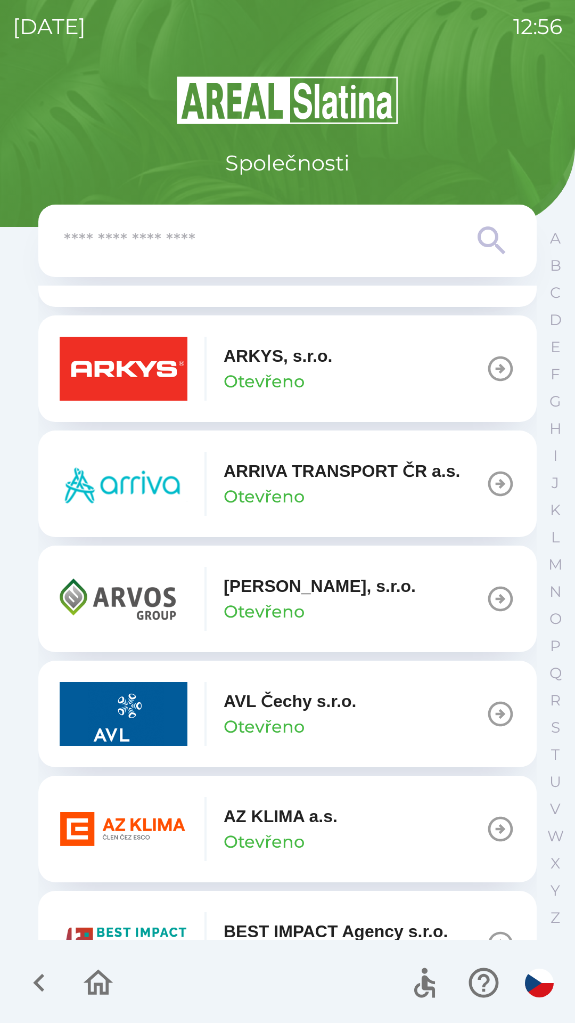
scroll to position [681, 0]
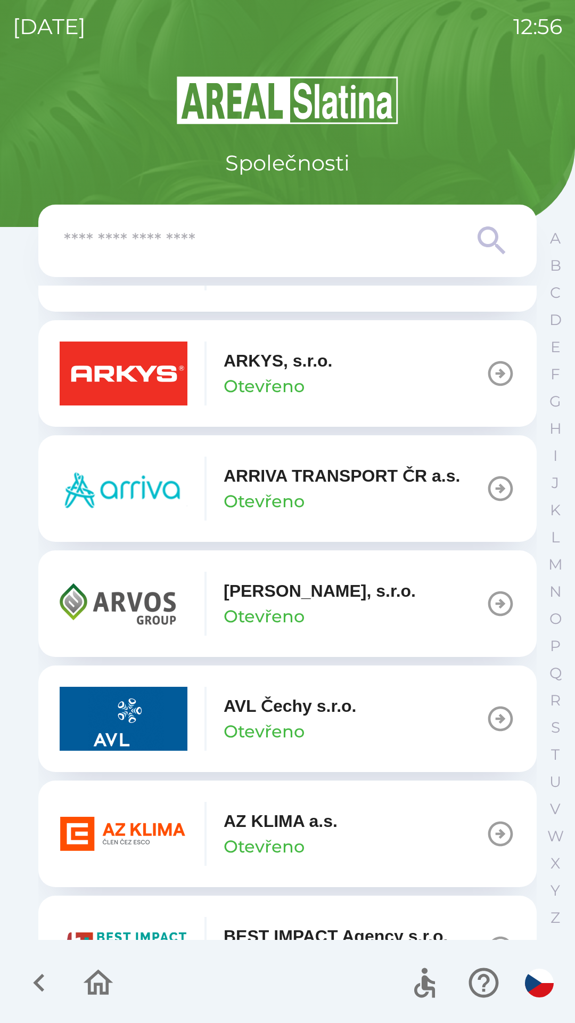
click at [381, 359] on button "ARKYS, s.r.o. Otevřeno" at bounding box center [287, 373] width 499 height 107
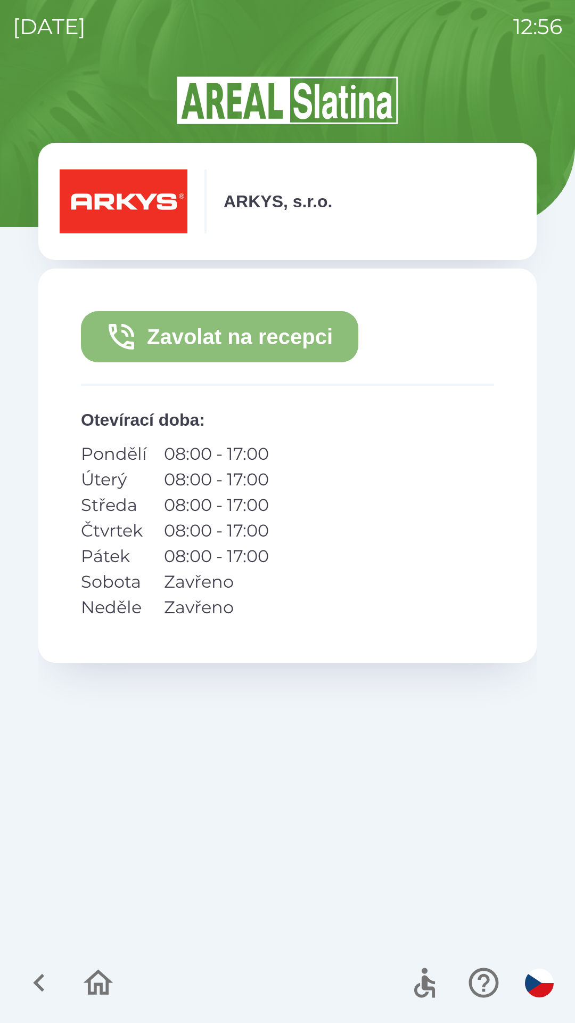
click at [306, 339] on button "Zavolat na recepci" at bounding box center [220, 336] width 278 height 51
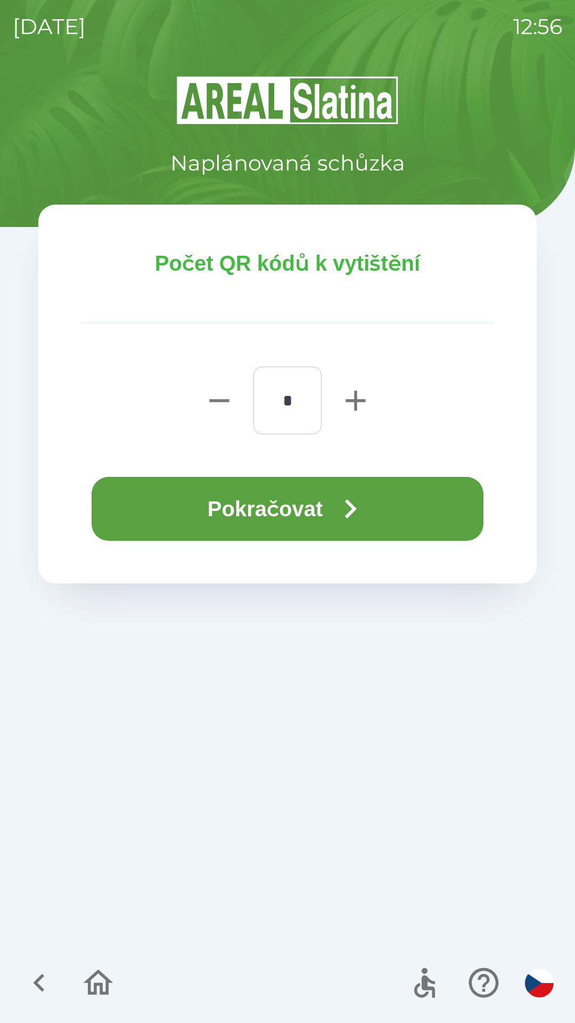
click at [360, 504] on icon "button" at bounding box center [350, 509] width 38 height 38
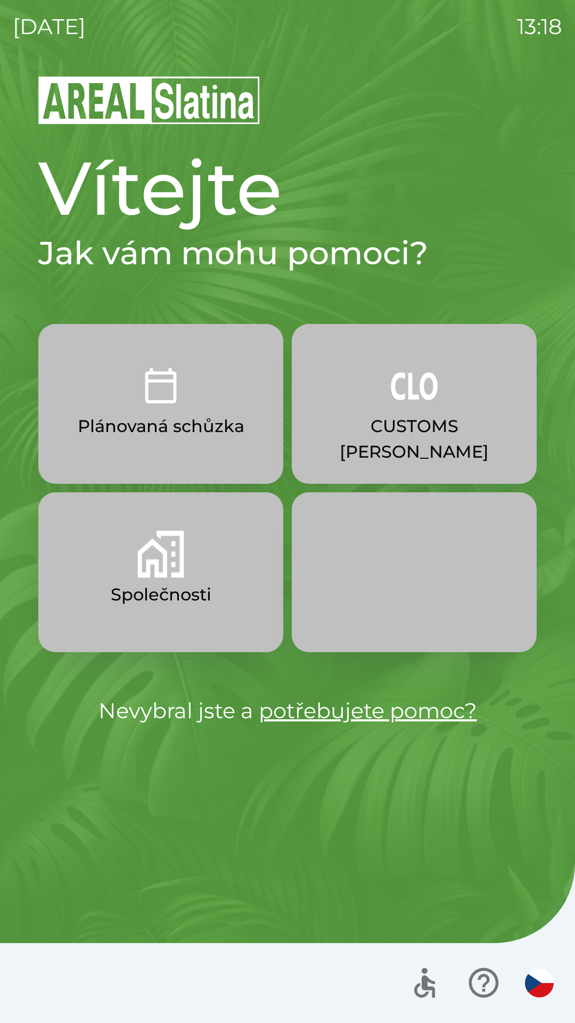
click at [172, 566] on img "button" at bounding box center [160, 554] width 47 height 47
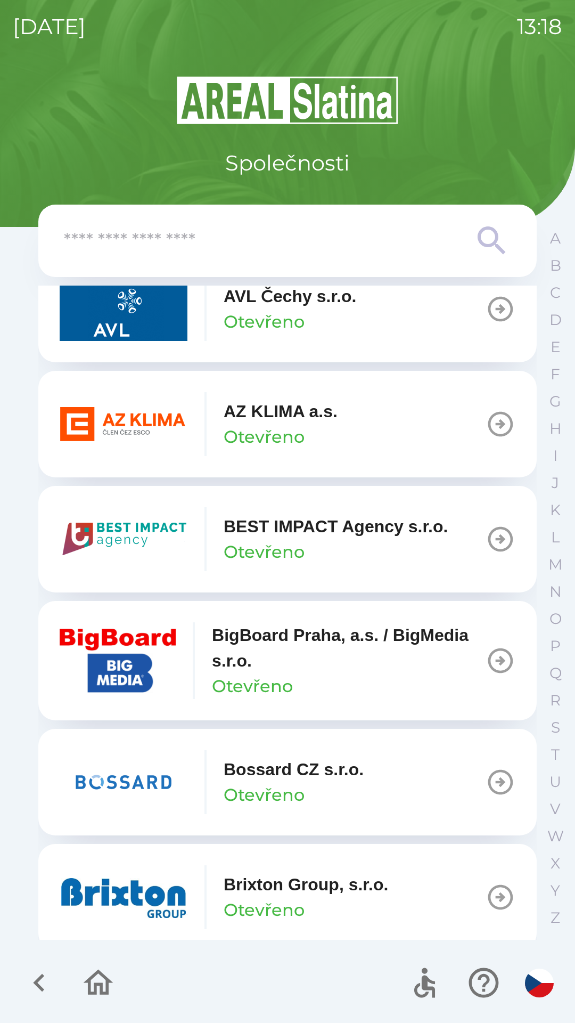
scroll to position [1094, 0]
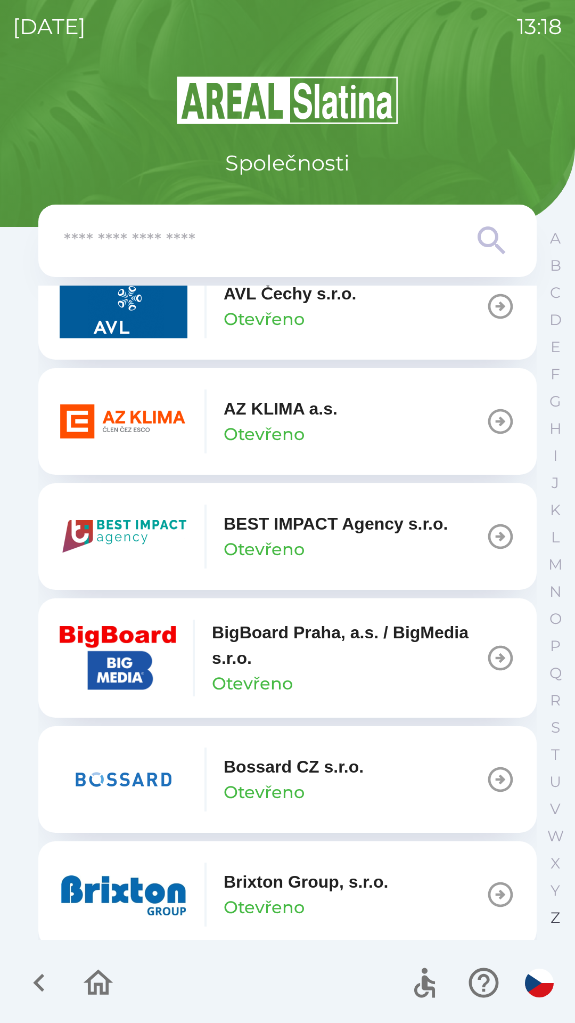
click at [551, 915] on p "Z" at bounding box center [556, 917] width 10 height 19
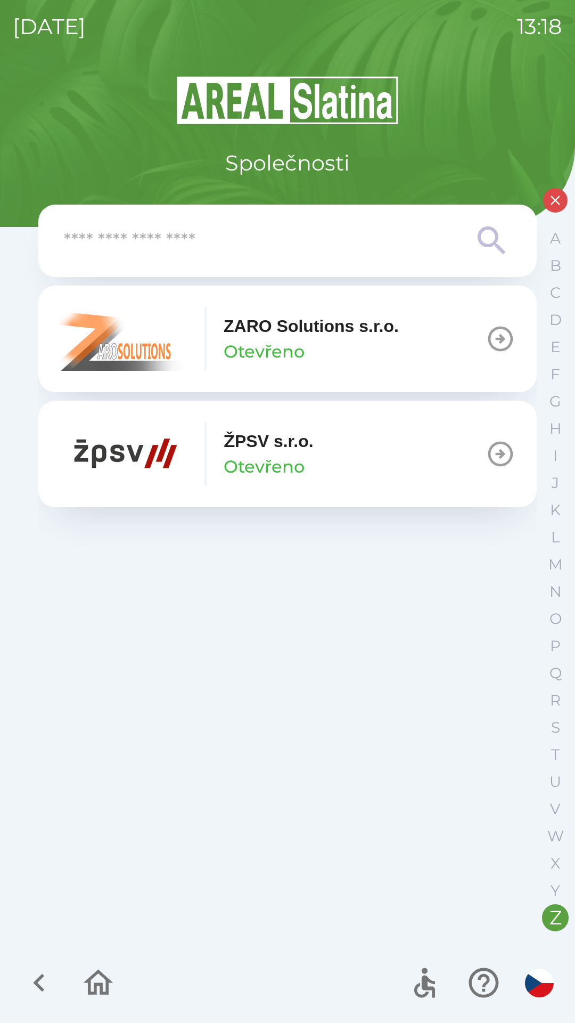
scroll to position [0, 0]
click at [50, 982] on icon "button" at bounding box center [39, 983] width 36 height 36
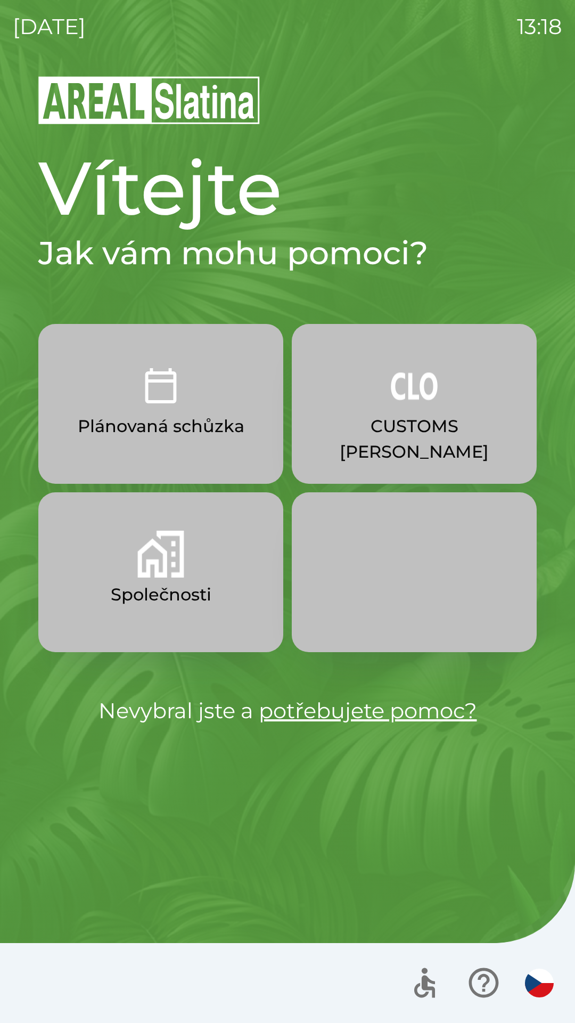
click at [443, 414] on p "CUSTOMS [PERSON_NAME]" at bounding box center [415, 438] width 194 height 51
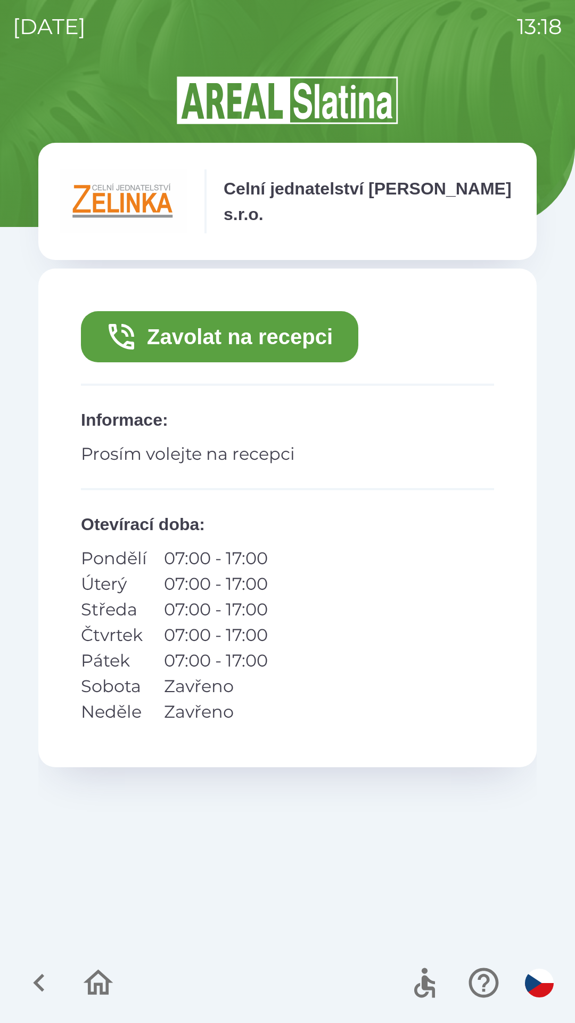
click at [237, 335] on button "Zavolat na recepci" at bounding box center [220, 336] width 278 height 51
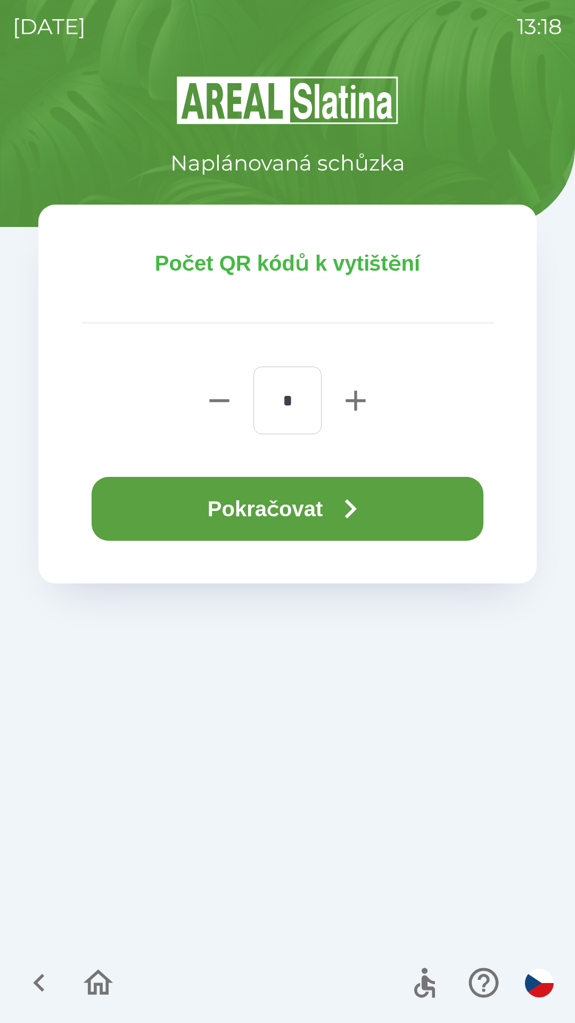
click at [279, 500] on button "Pokračovat" at bounding box center [288, 509] width 392 height 64
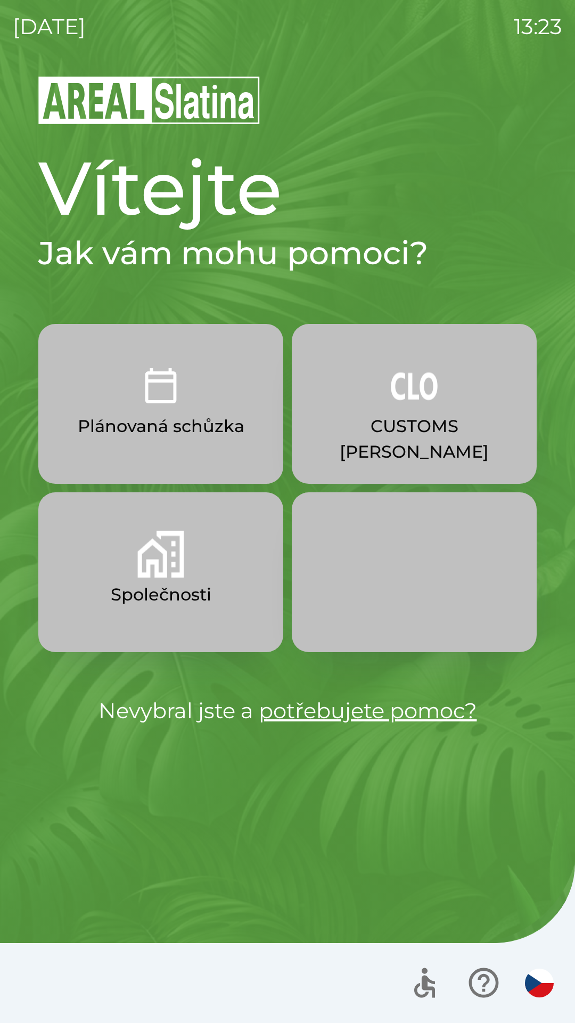
click at [397, 390] on img "button" at bounding box center [414, 385] width 47 height 47
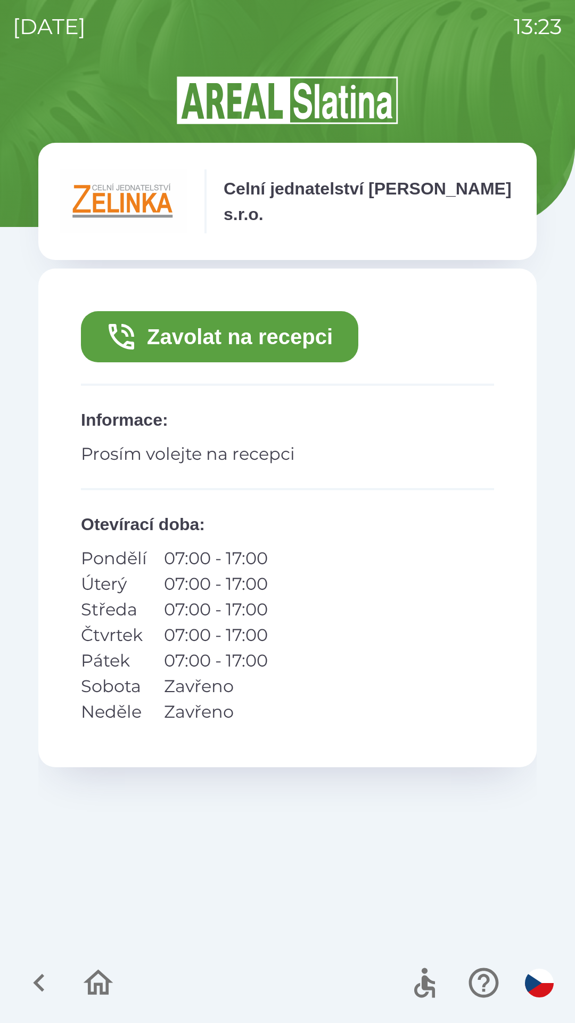
click at [270, 325] on button "Zavolat na recepci" at bounding box center [220, 336] width 278 height 51
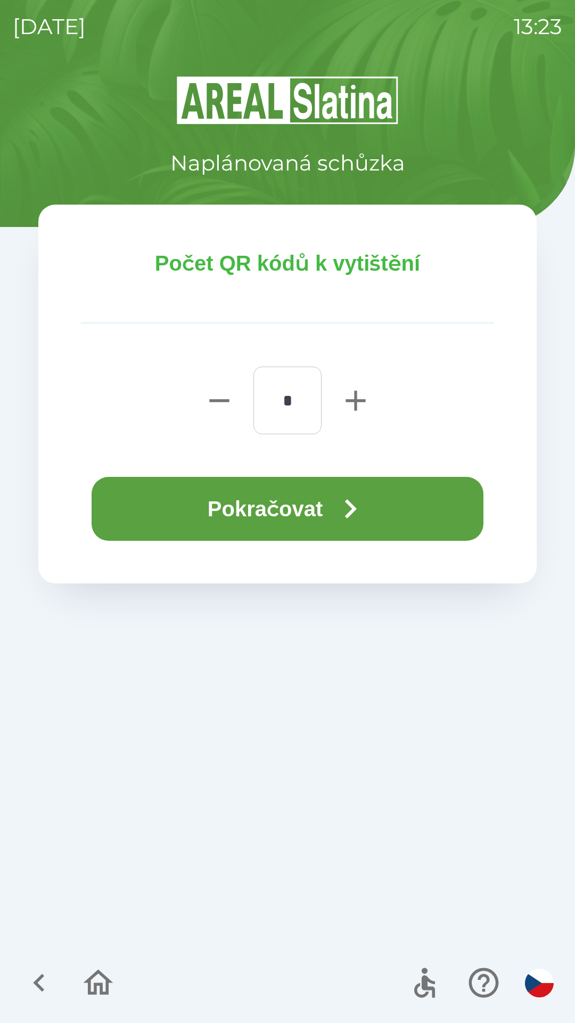
click at [279, 498] on button "Pokračovat" at bounding box center [288, 509] width 392 height 64
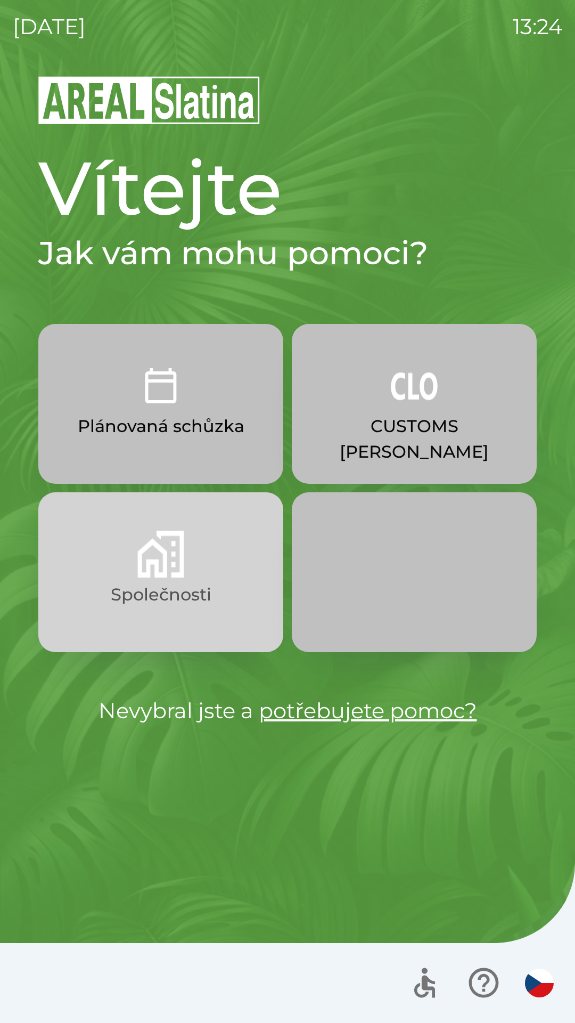
click at [163, 552] on img "button" at bounding box center [160, 554] width 47 height 47
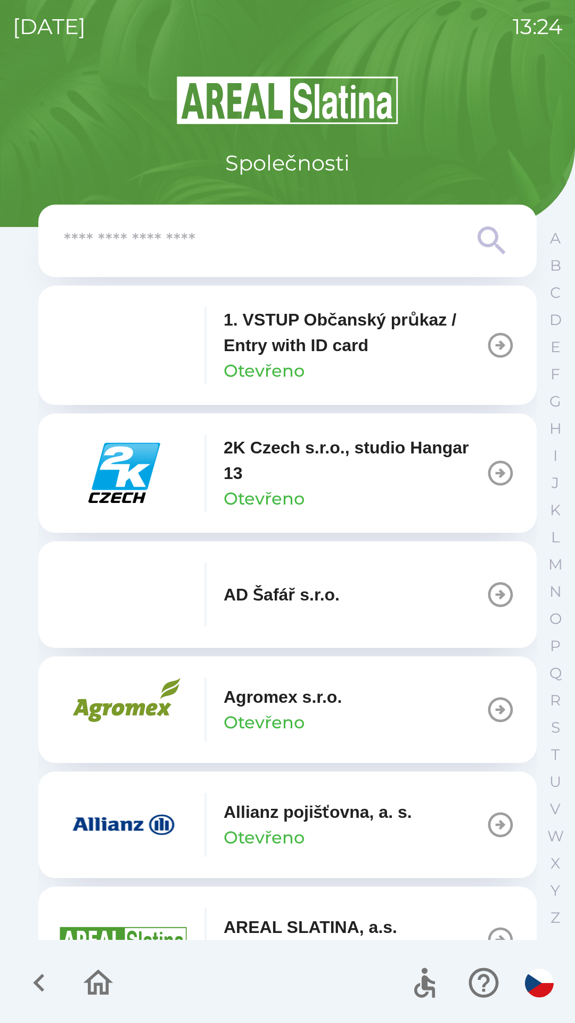
click at [115, 468] on img "button" at bounding box center [124, 473] width 128 height 64
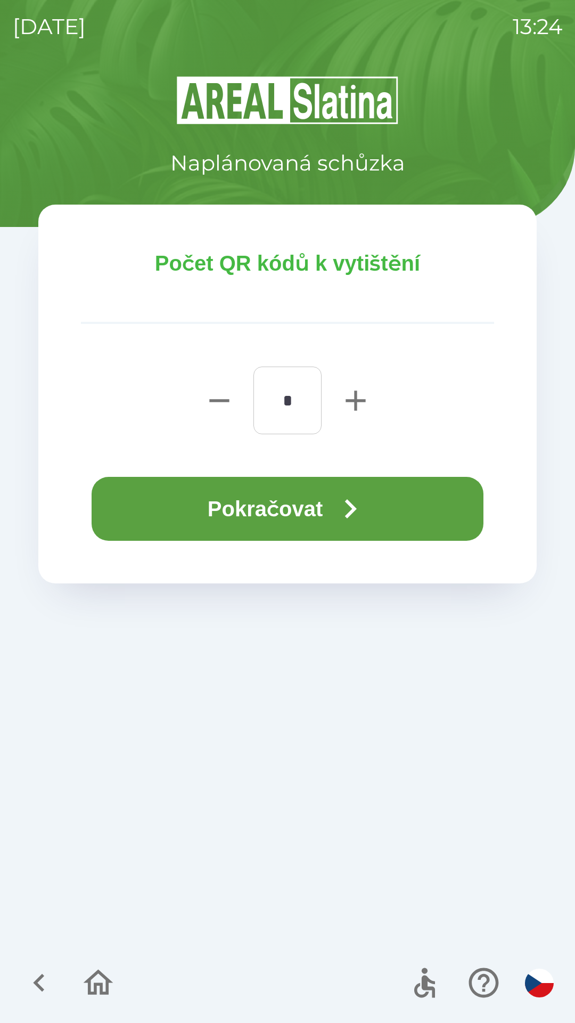
click at [267, 518] on button "Pokračovat" at bounding box center [288, 509] width 392 height 64
